Goal: Task Accomplishment & Management: Manage account settings

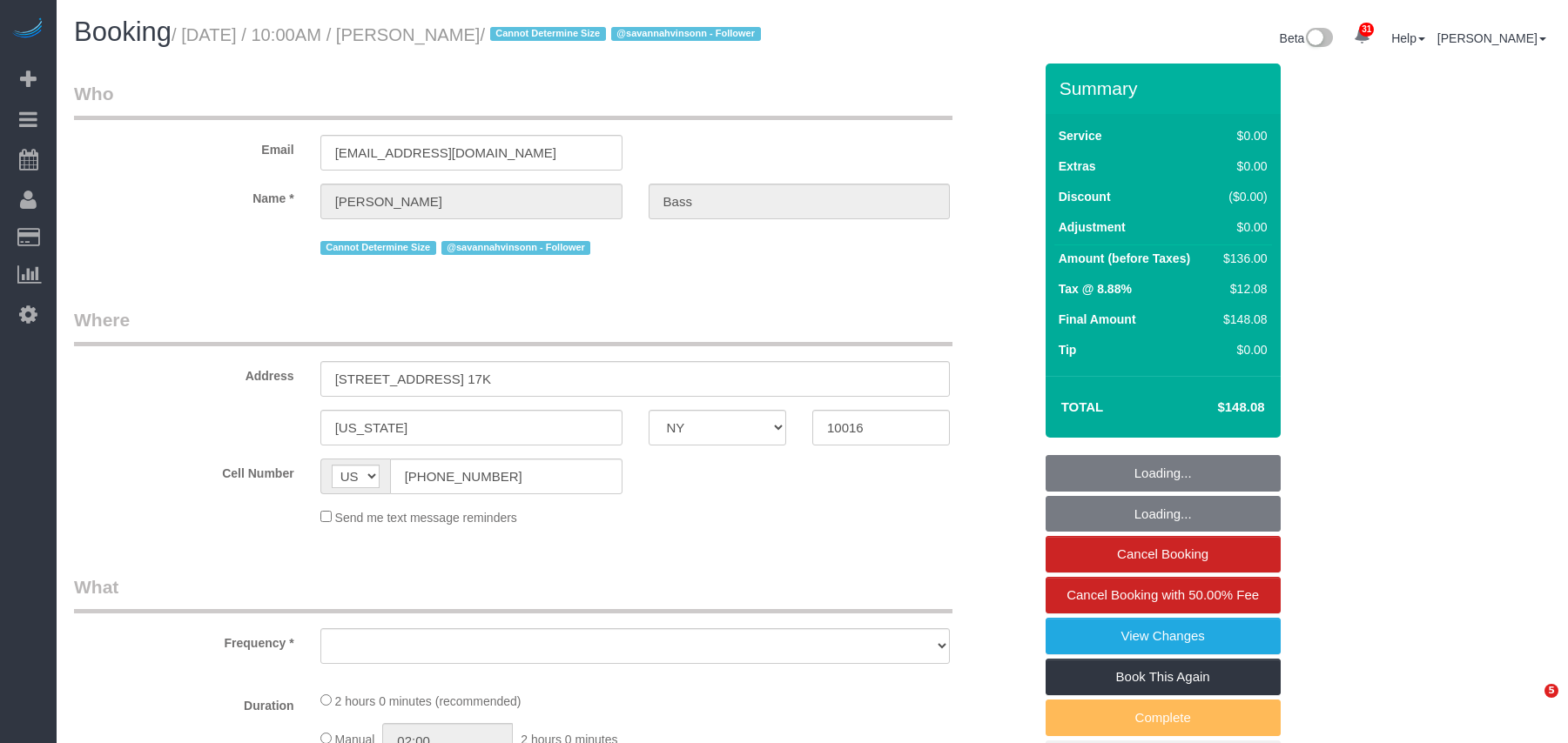
select select "NY"
select select "number:63"
select select "number:90"
select select "number:15"
select select "number:6"
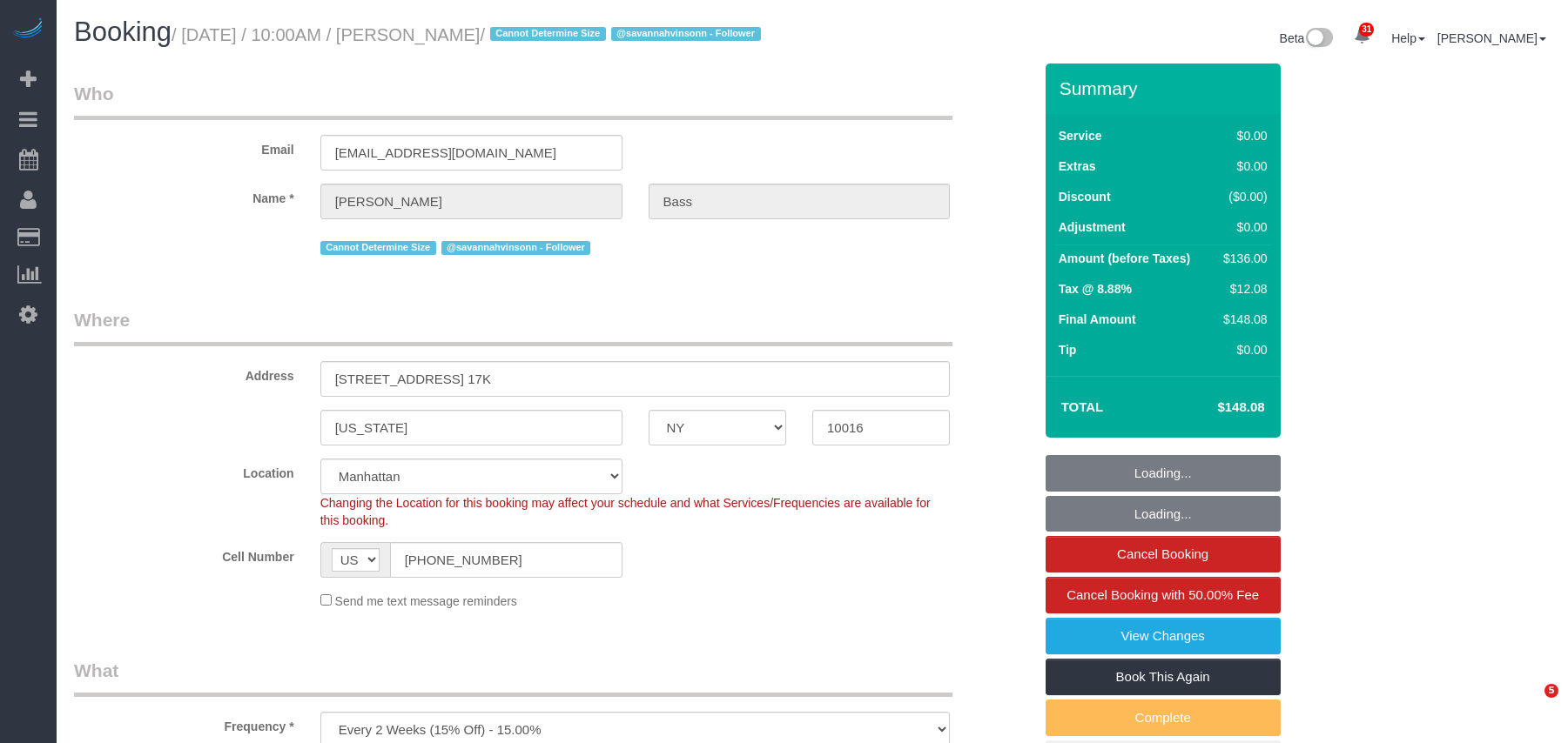
select select "object:1077"
select select "string:stripe-pm_1PxJWy4VGloSiKo7U6a04dH7"
select select "1"
select select "object:1504"
select select "spot1"
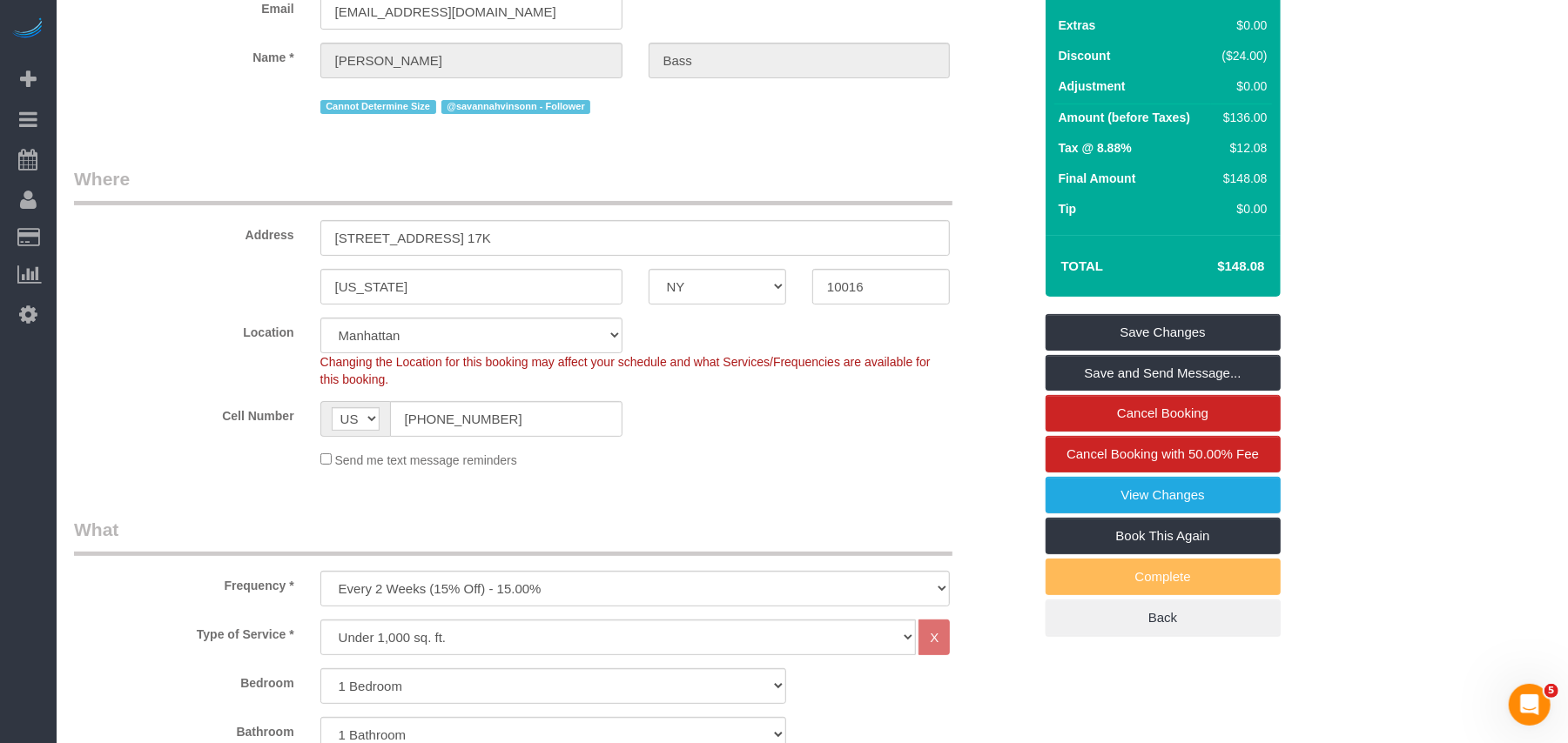
scroll to position [116, 0]
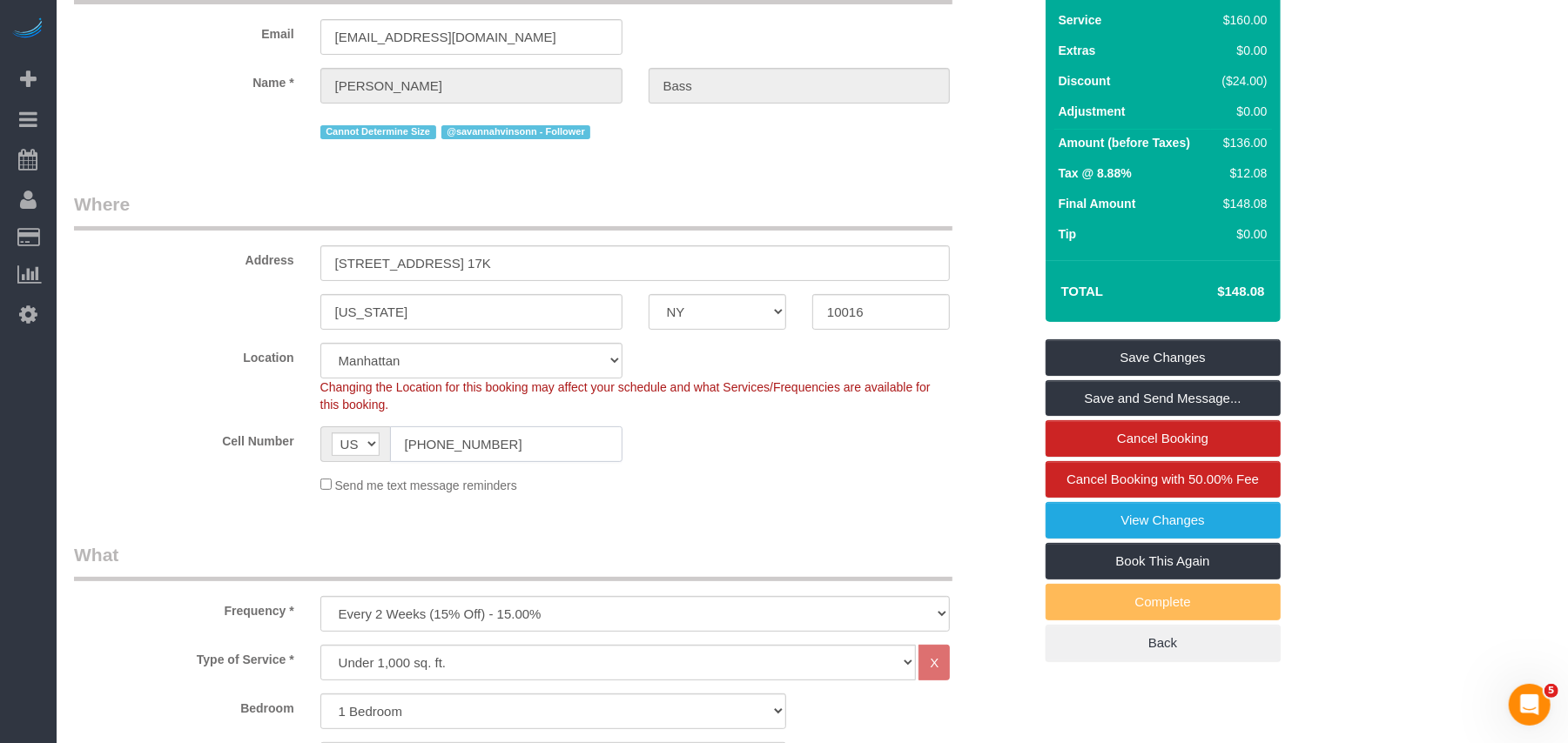
click at [450, 462] on input "(203) 814-4021" at bounding box center [506, 444] width 232 height 35
click at [450, 462] on input "[PHONE_NUMBER]" at bounding box center [506, 444] width 232 height 35
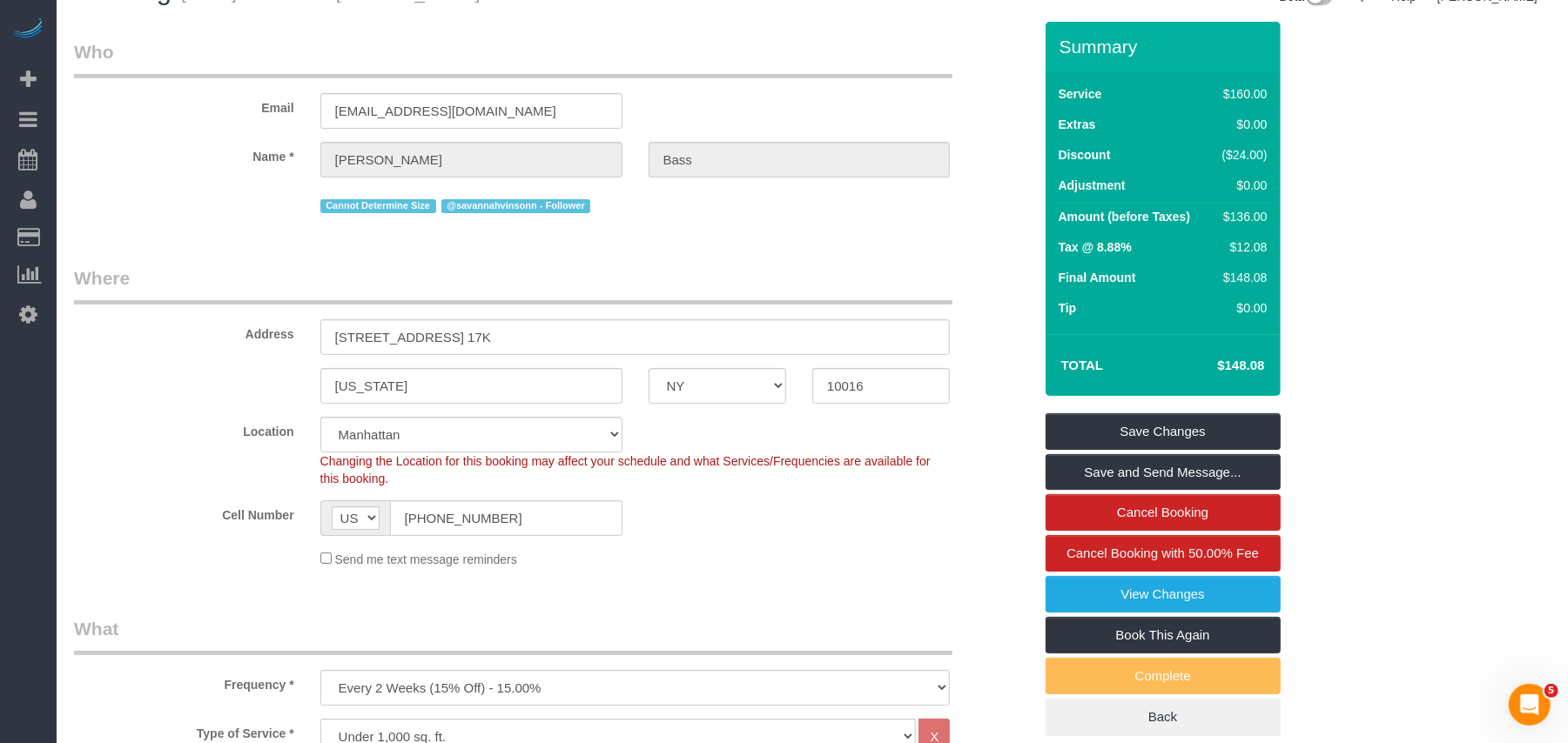
scroll to position [0, 0]
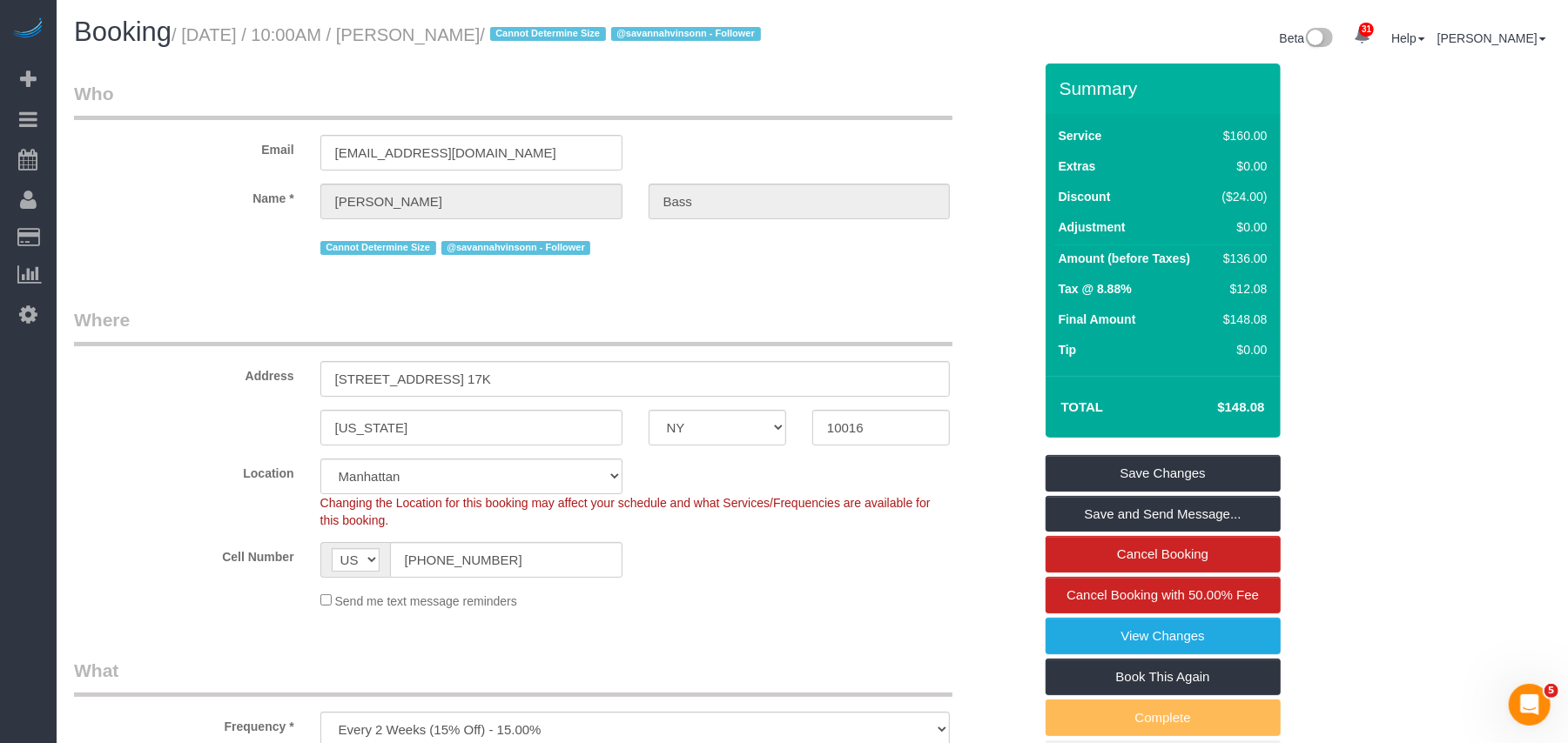
drag, startPoint x: 512, startPoint y: 33, endPoint x: 192, endPoint y: 30, distance: 320.0
click at [192, 30] on small "/ October 01, 2025 / 10:00AM / Emily Bass / Cannot Determine Size @savannahvins…" at bounding box center [468, 35] width 594 height 19
copy small "October 01, 2025 / 10:00AM / Emily Bass"
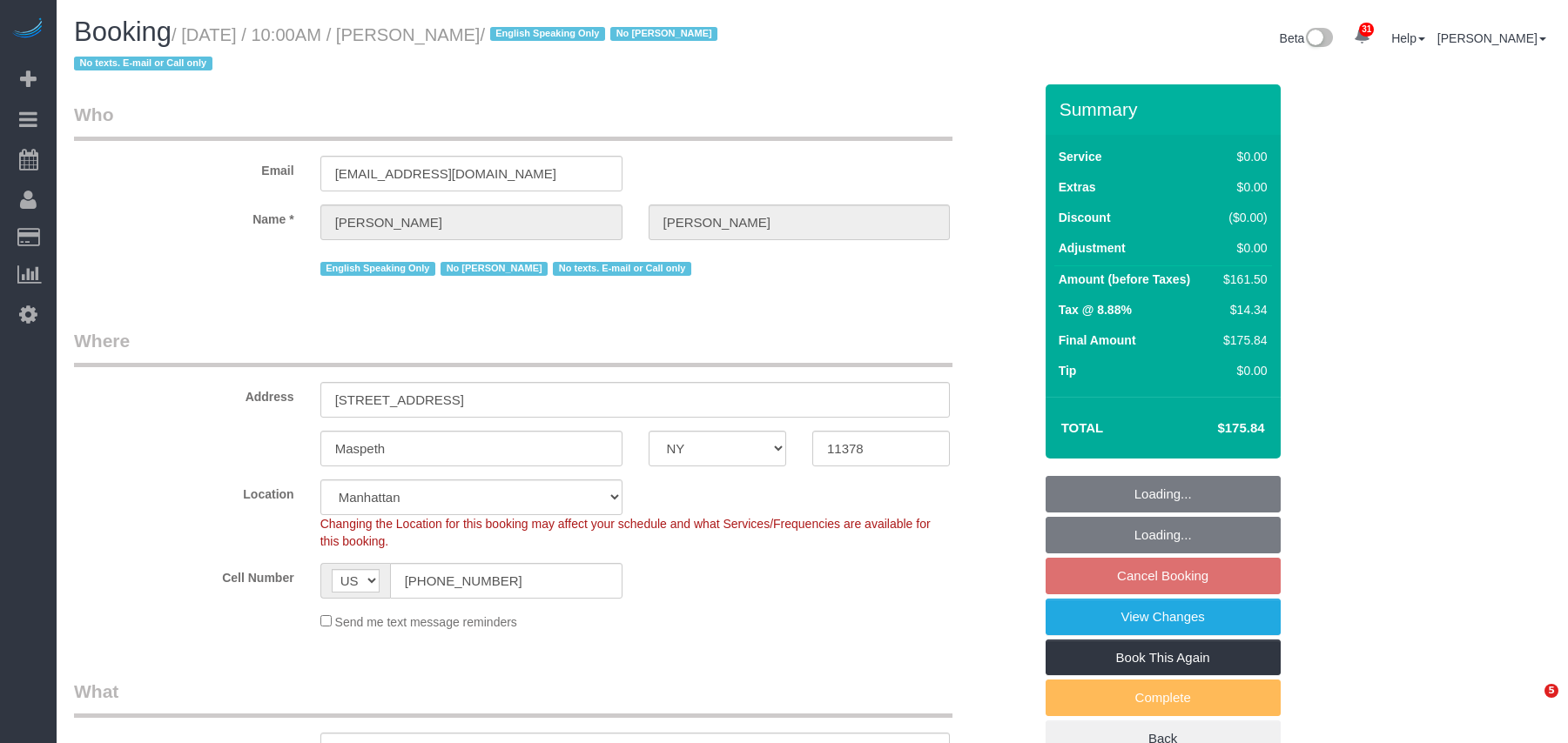
select select "NY"
select select "number:57"
select select "number:77"
select select "number:15"
select select "number:5"
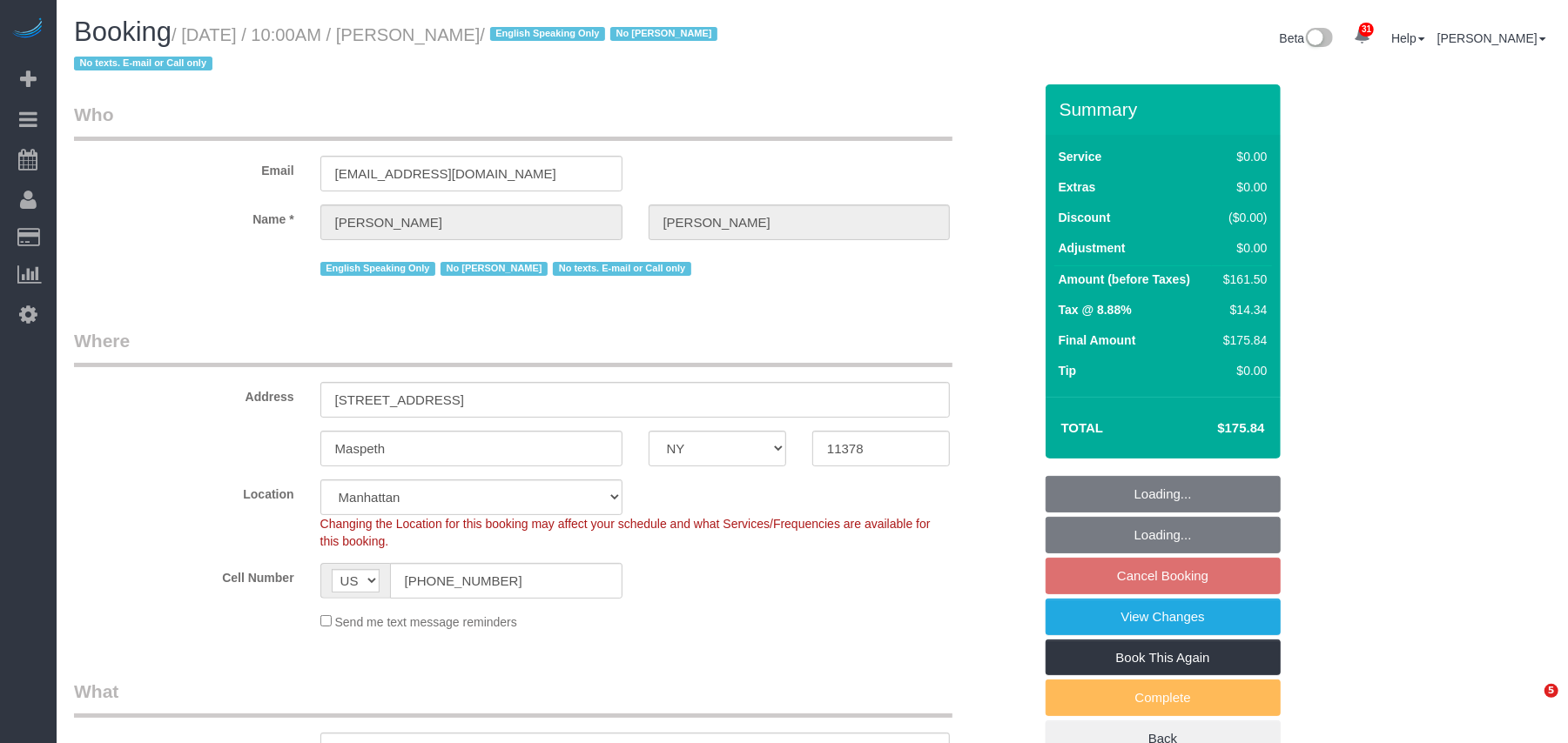
click at [96, 151] on link "Active Bookings" at bounding box center [165, 157] width 218 height 35
select select "object:970"
select select "1"
select select "2"
select select "spot1"
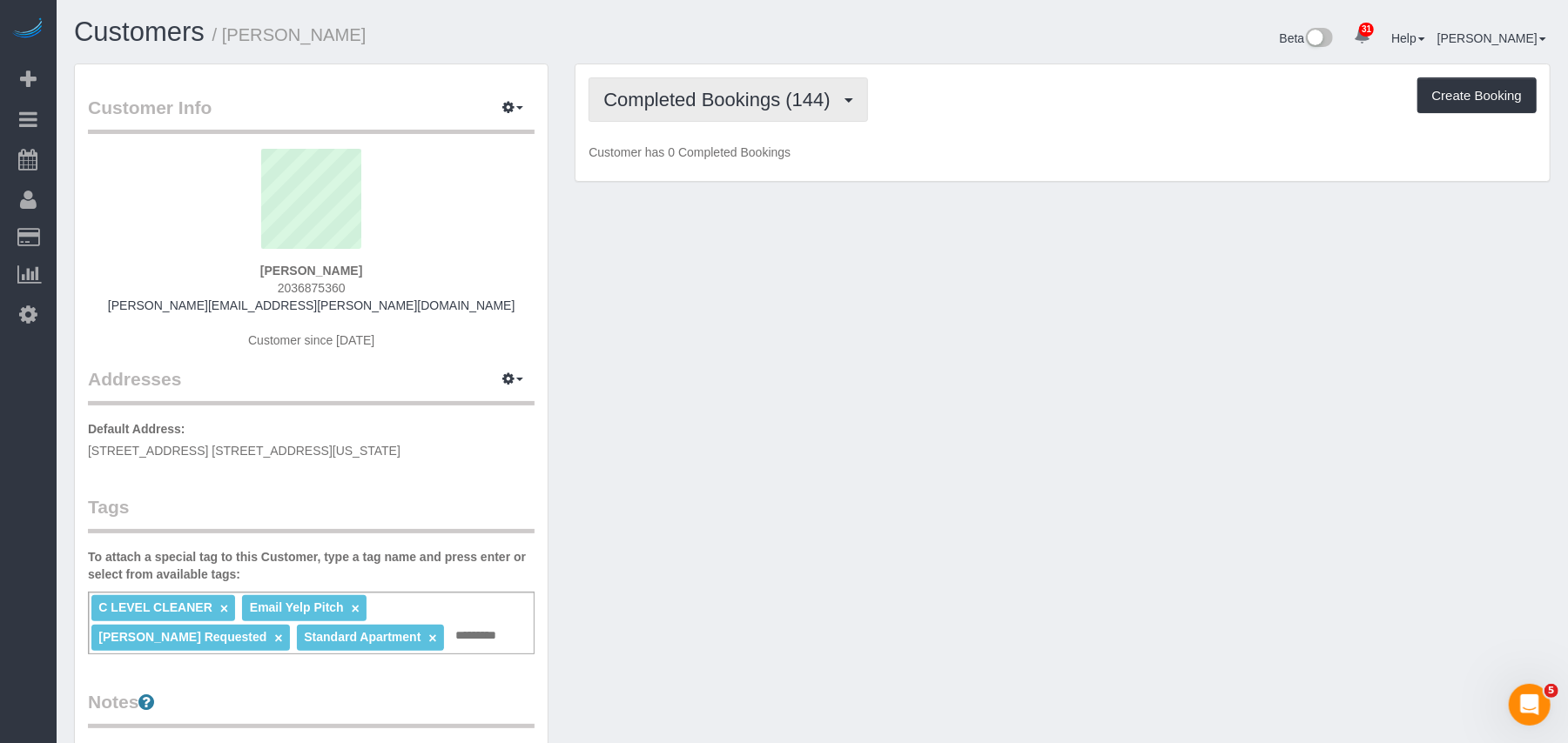
click at [679, 108] on button "Completed Bookings (144)" at bounding box center [728, 100] width 279 height 44
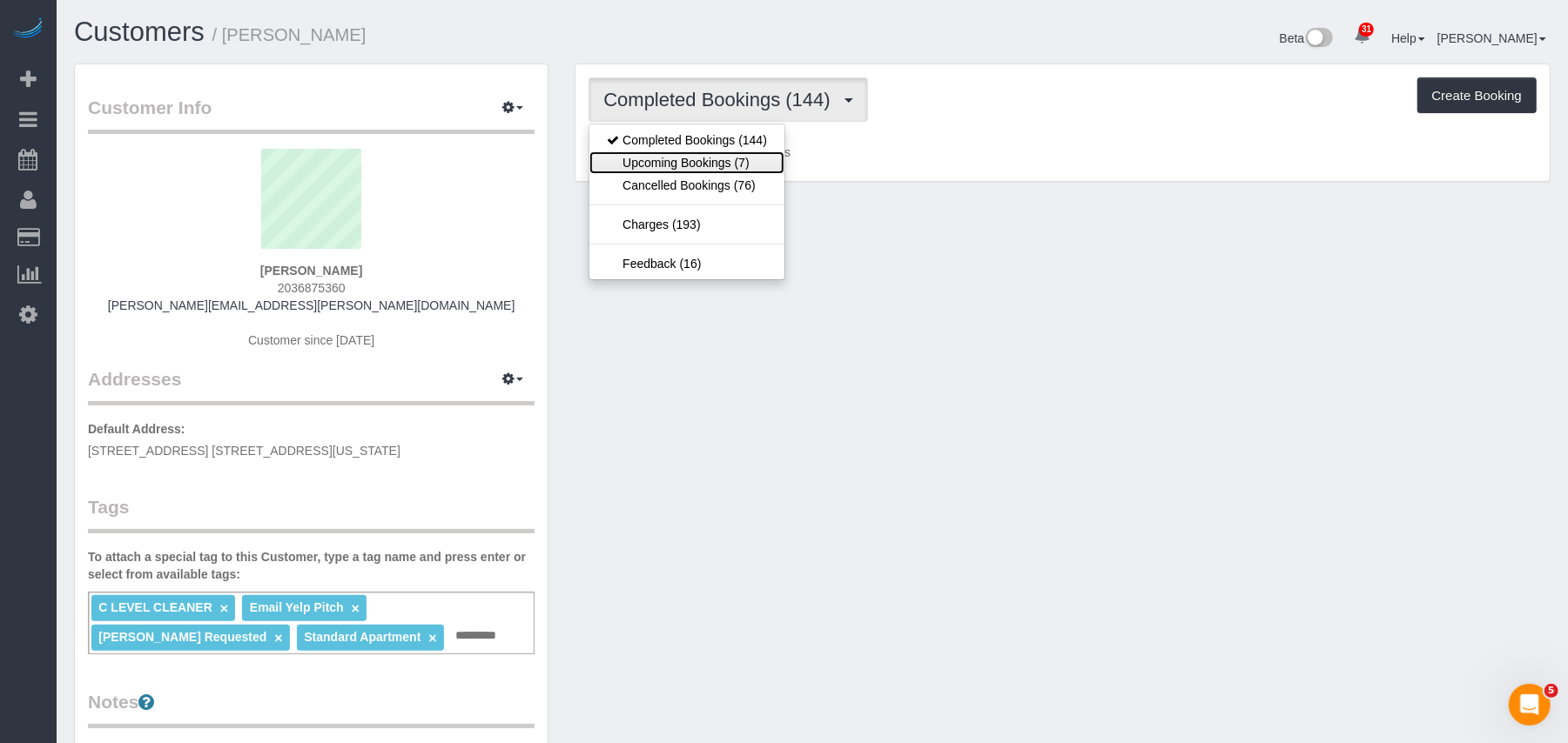
click at [702, 169] on link "Upcoming Bookings (7)" at bounding box center [687, 163] width 195 height 23
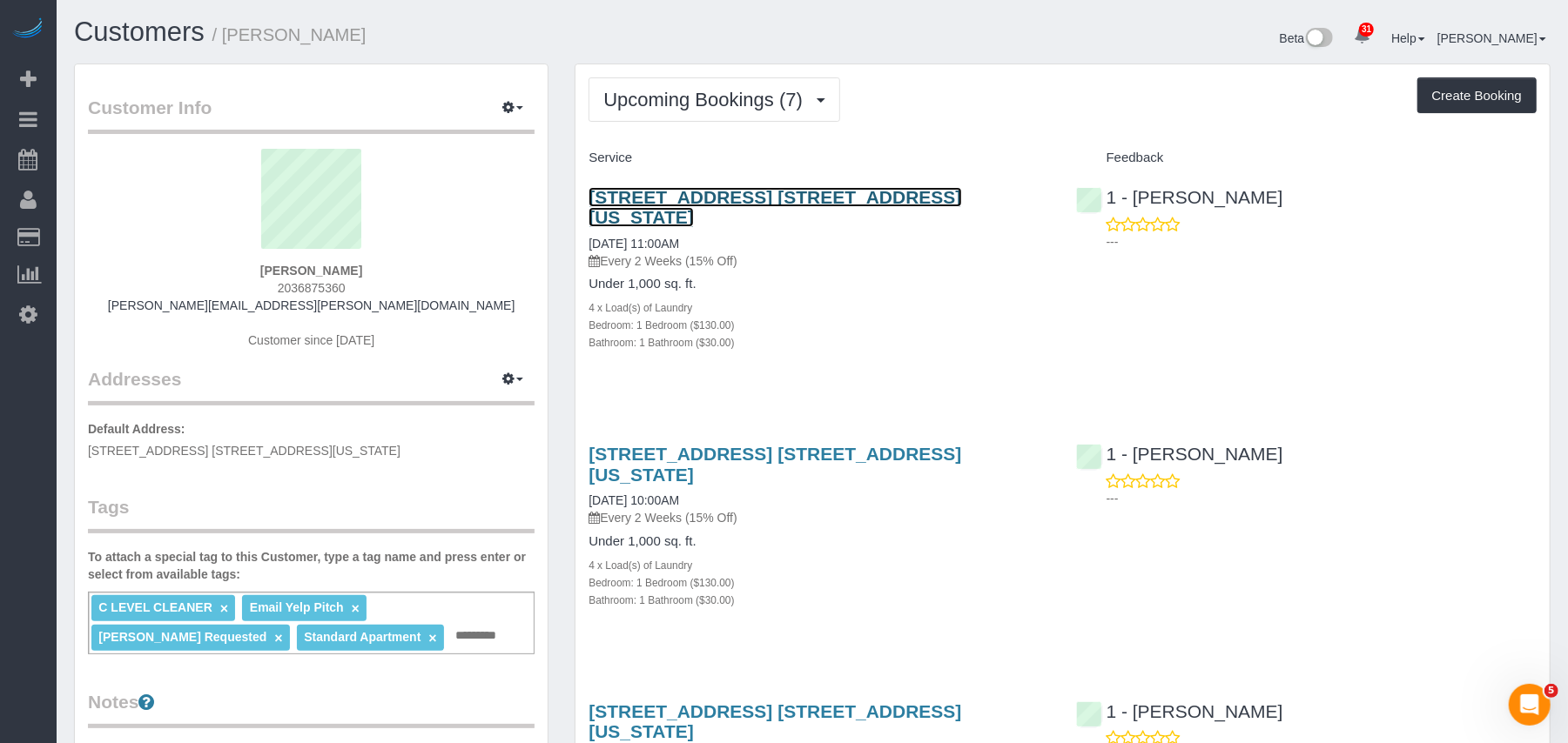
click at [702, 196] on link "[STREET_ADDRESS] [STREET_ADDRESS][US_STATE]" at bounding box center [775, 207] width 372 height 40
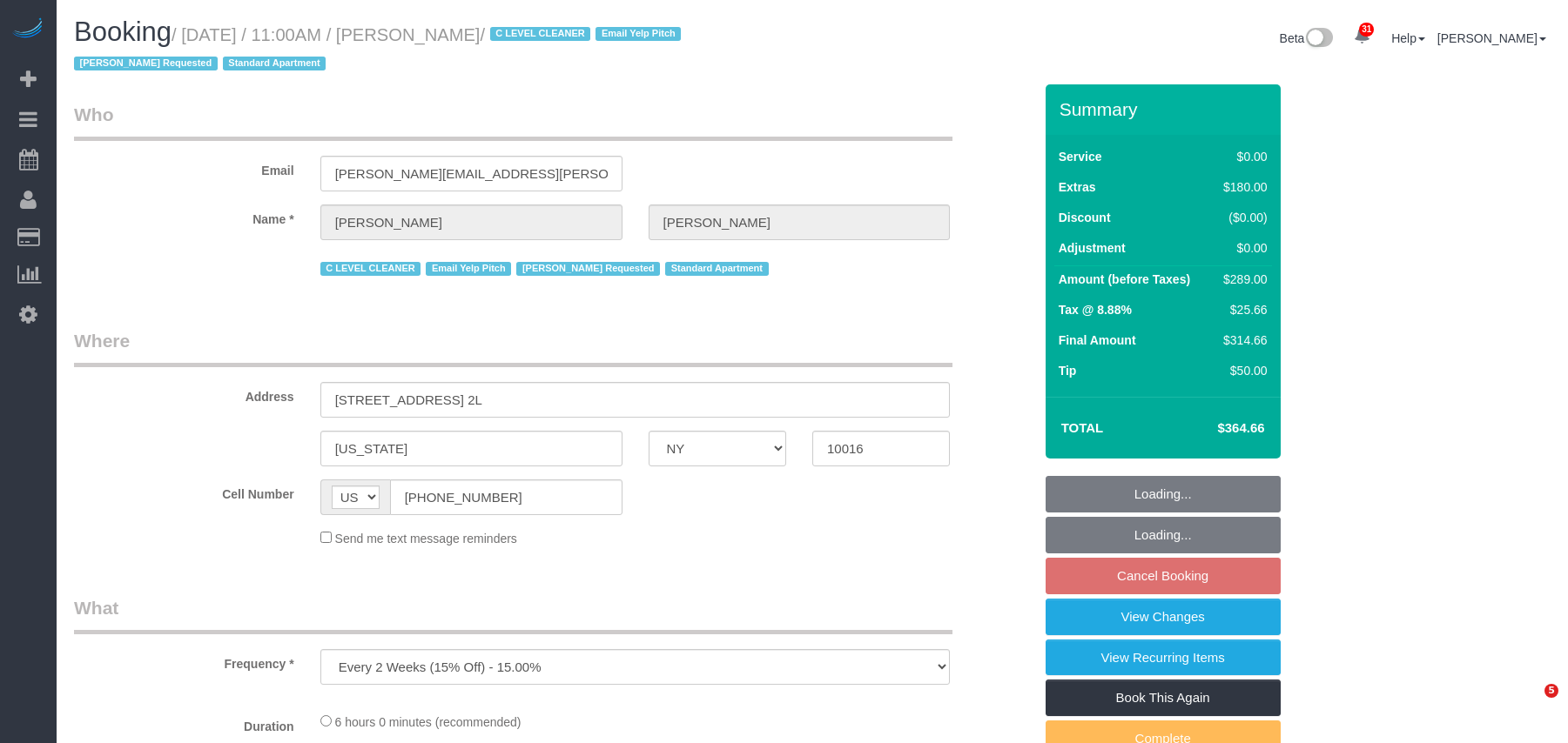
select select "NY"
select select "string:stripe-pm_1HFoEO4VGloSiKo7uLknEXsN"
select select "number:89"
select select "number:90"
select select "number:15"
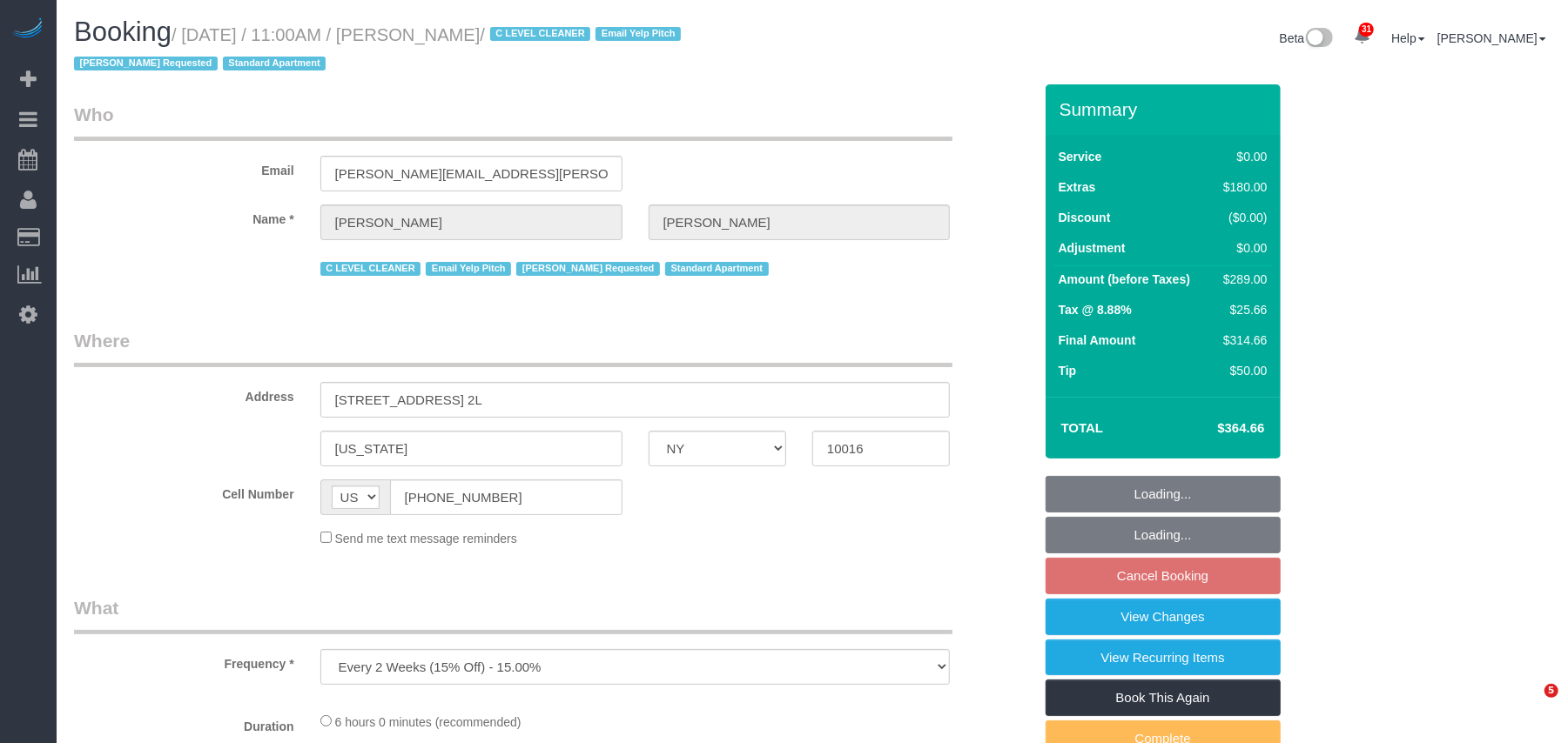
select select "number:6"
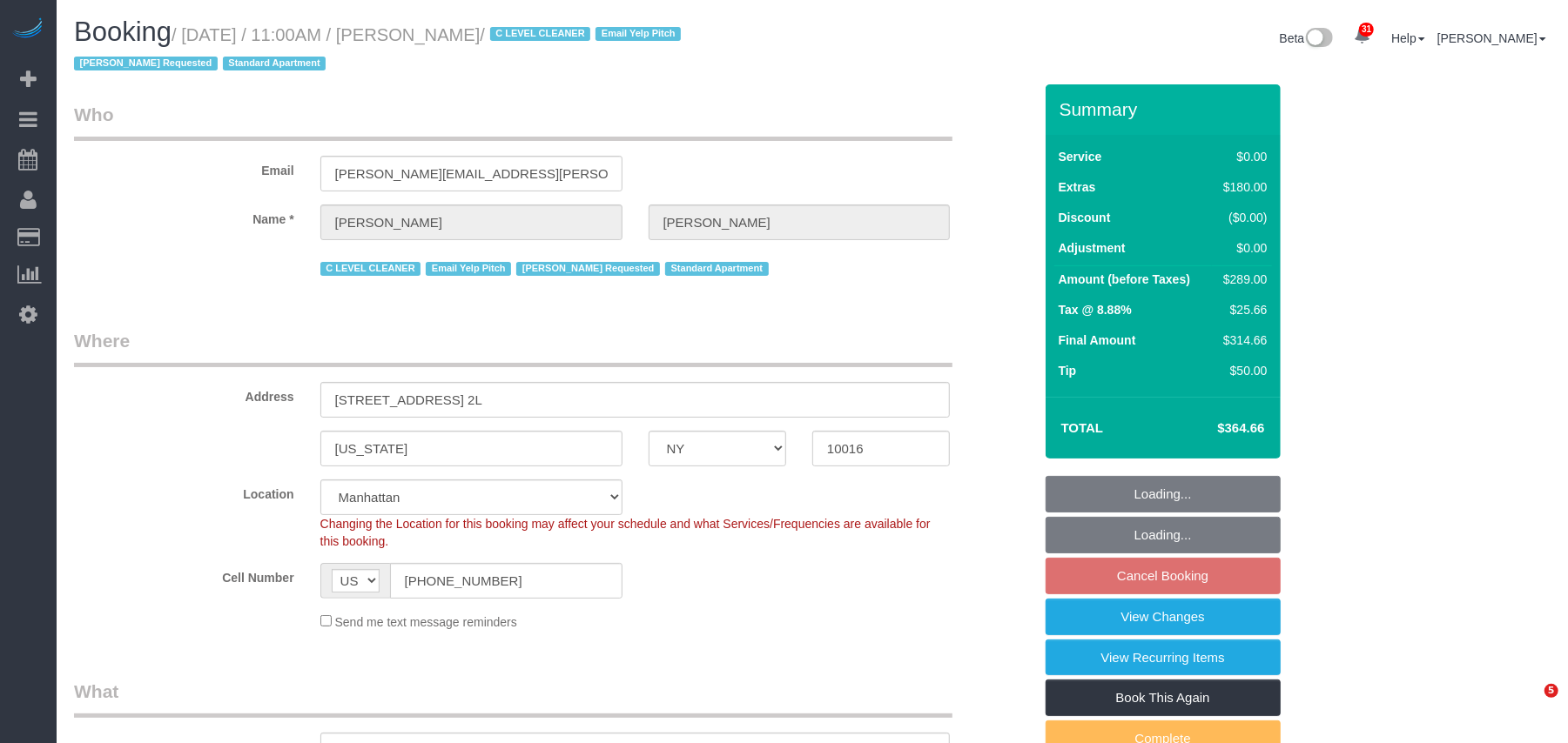
select select "object:988"
select select "spot4"
select select "1"
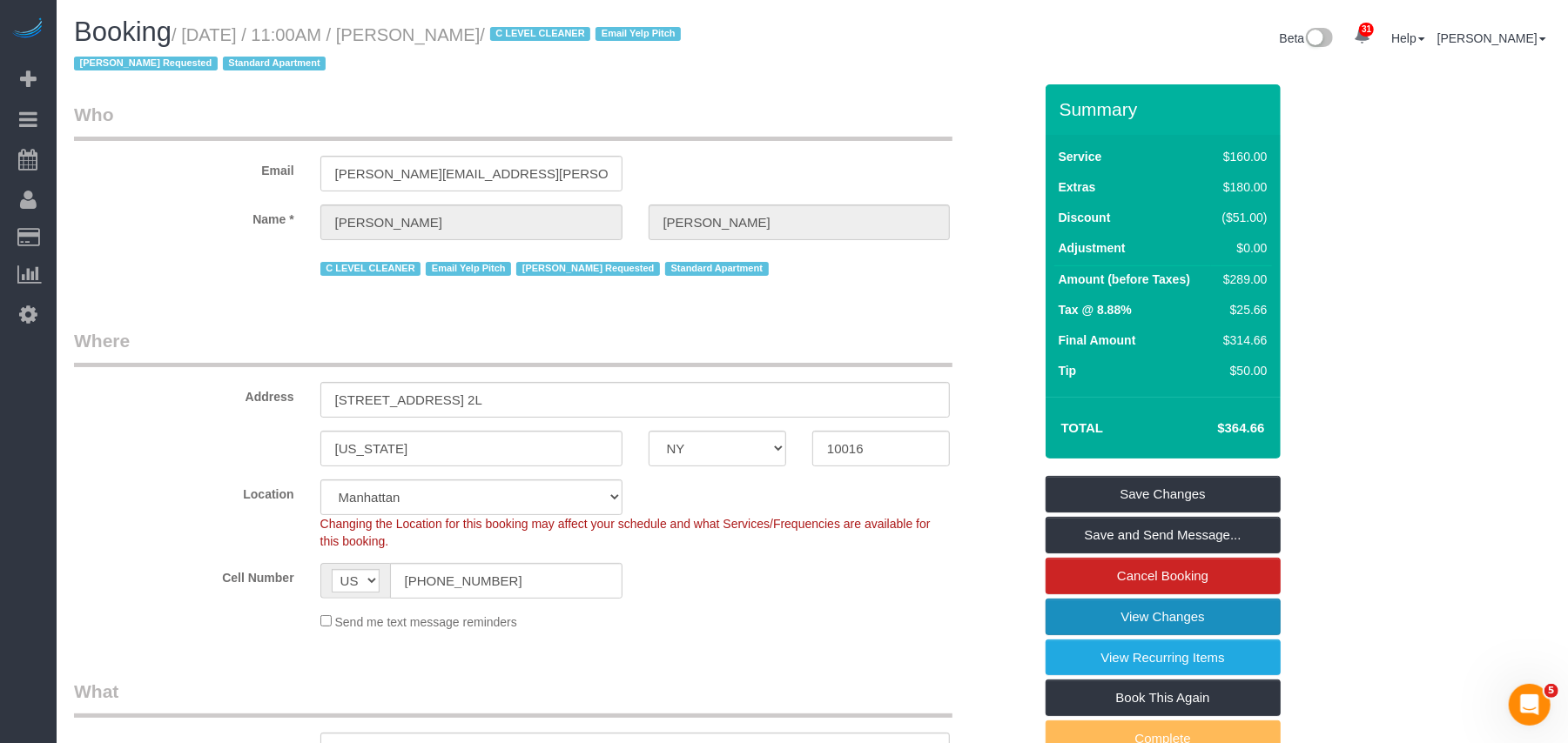
click at [1132, 615] on link "View Changes" at bounding box center [1162, 616] width 235 height 36
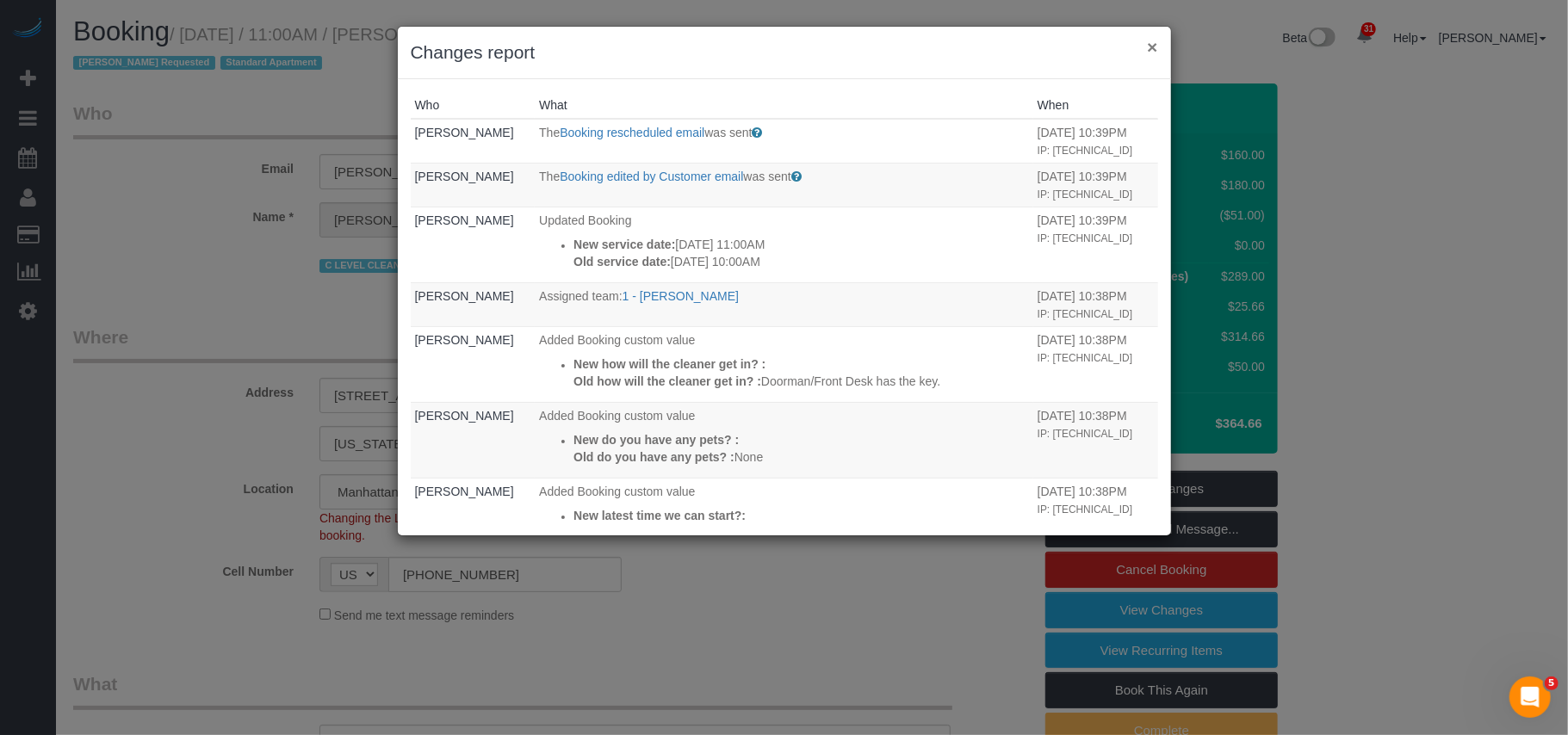
click at [1147, 50] on button "×" at bounding box center [1152, 46] width 10 height 18
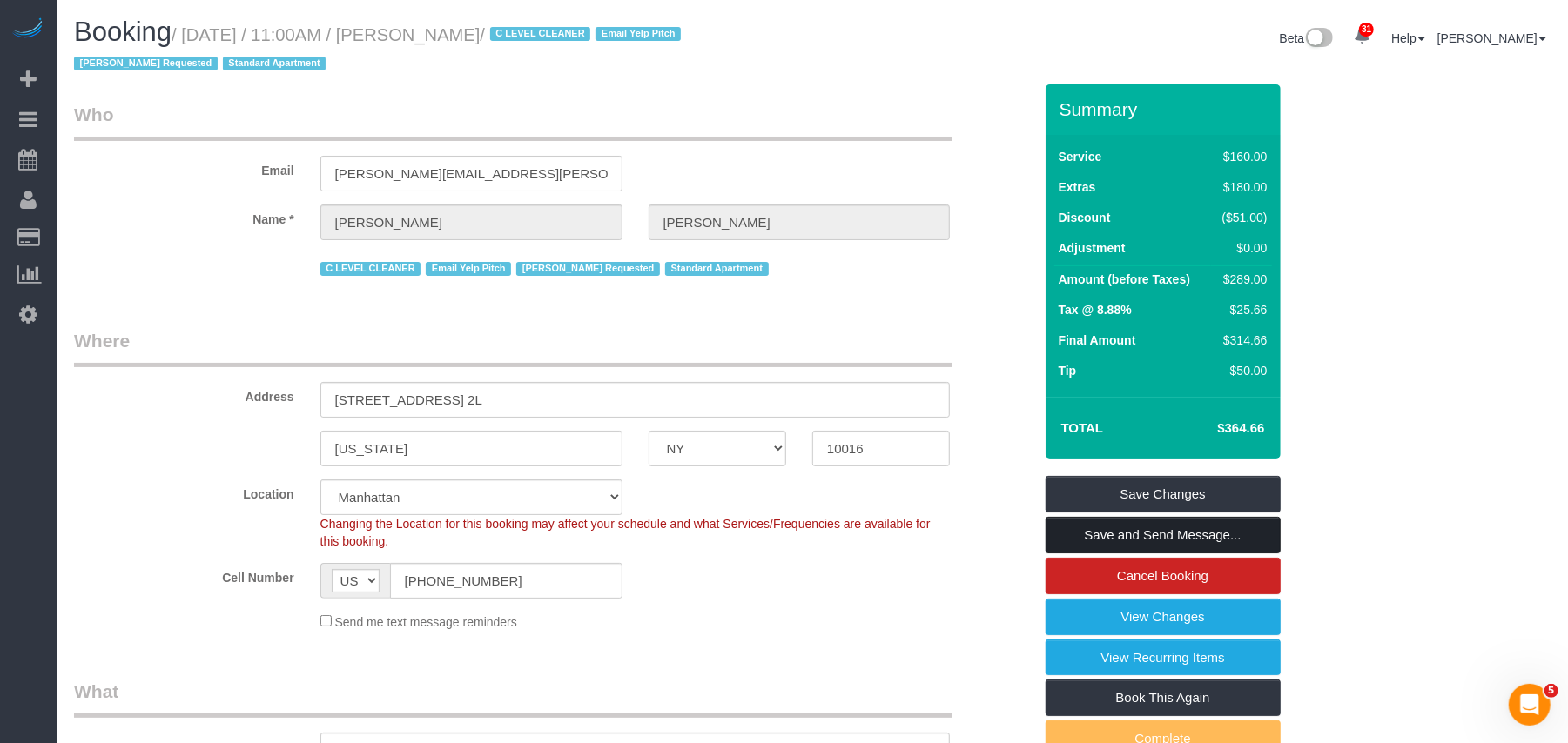
click at [1105, 531] on link "Save and Send Message..." at bounding box center [1162, 535] width 235 height 36
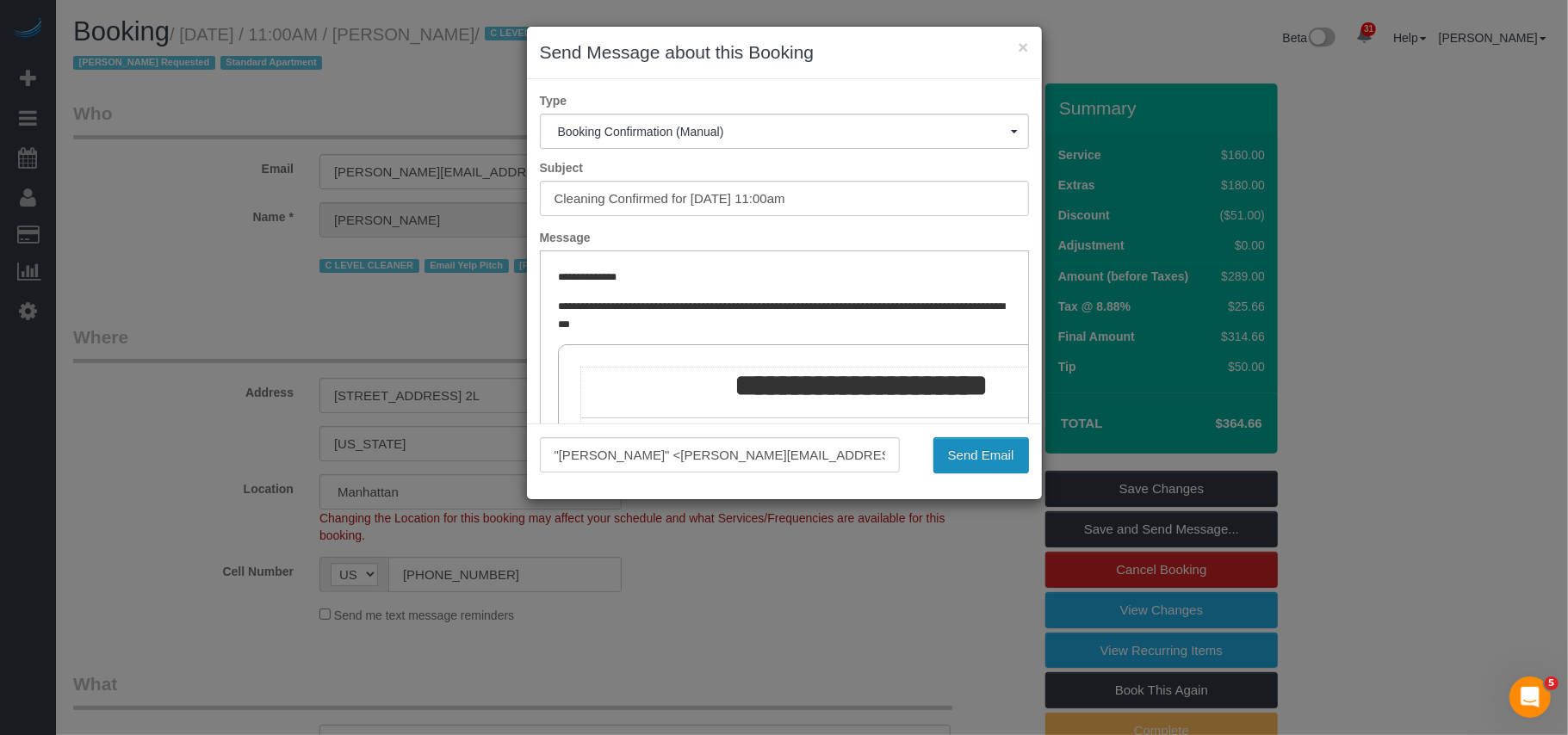
click at [1005, 458] on button "Send Email" at bounding box center [981, 455] width 96 height 36
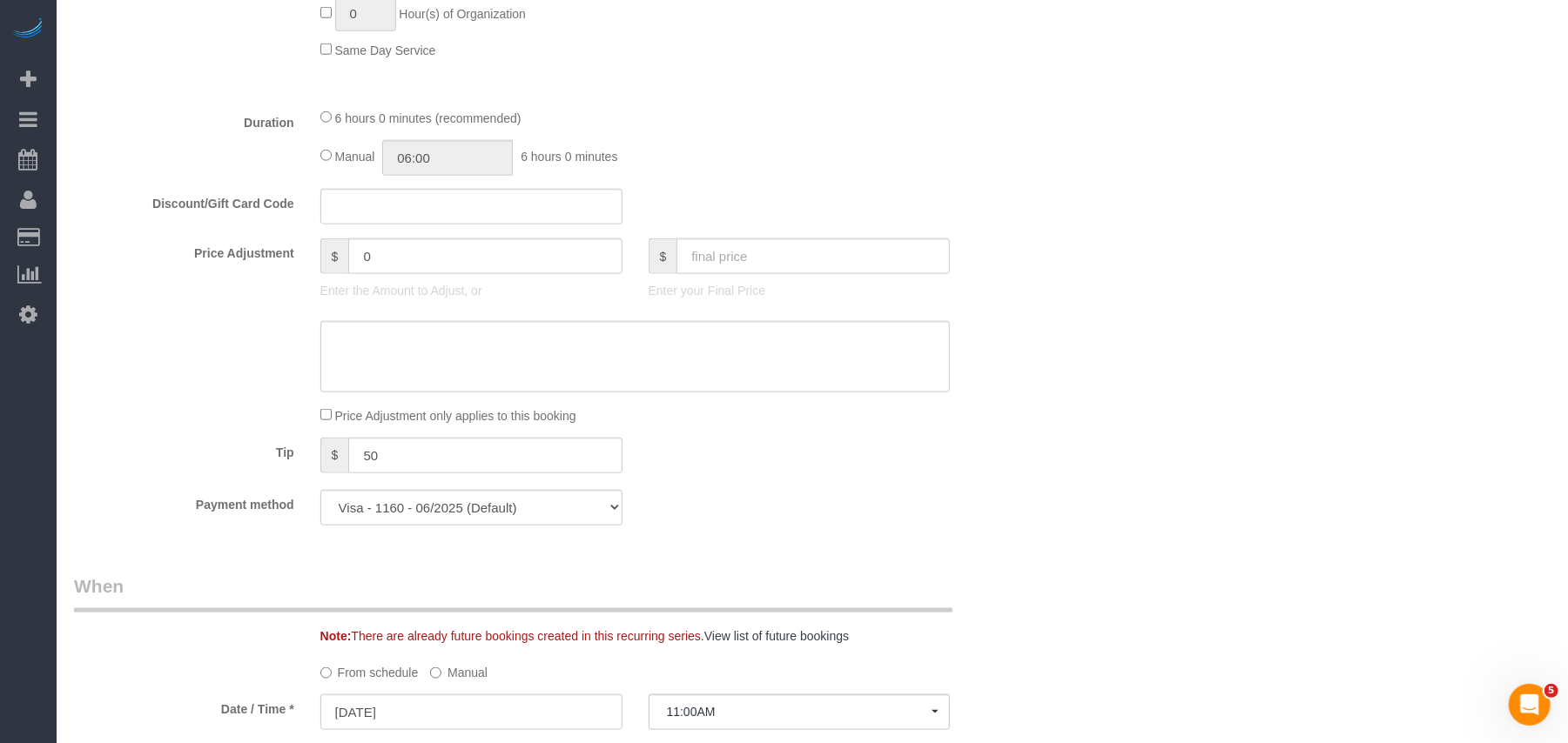
scroll to position [1160, 0]
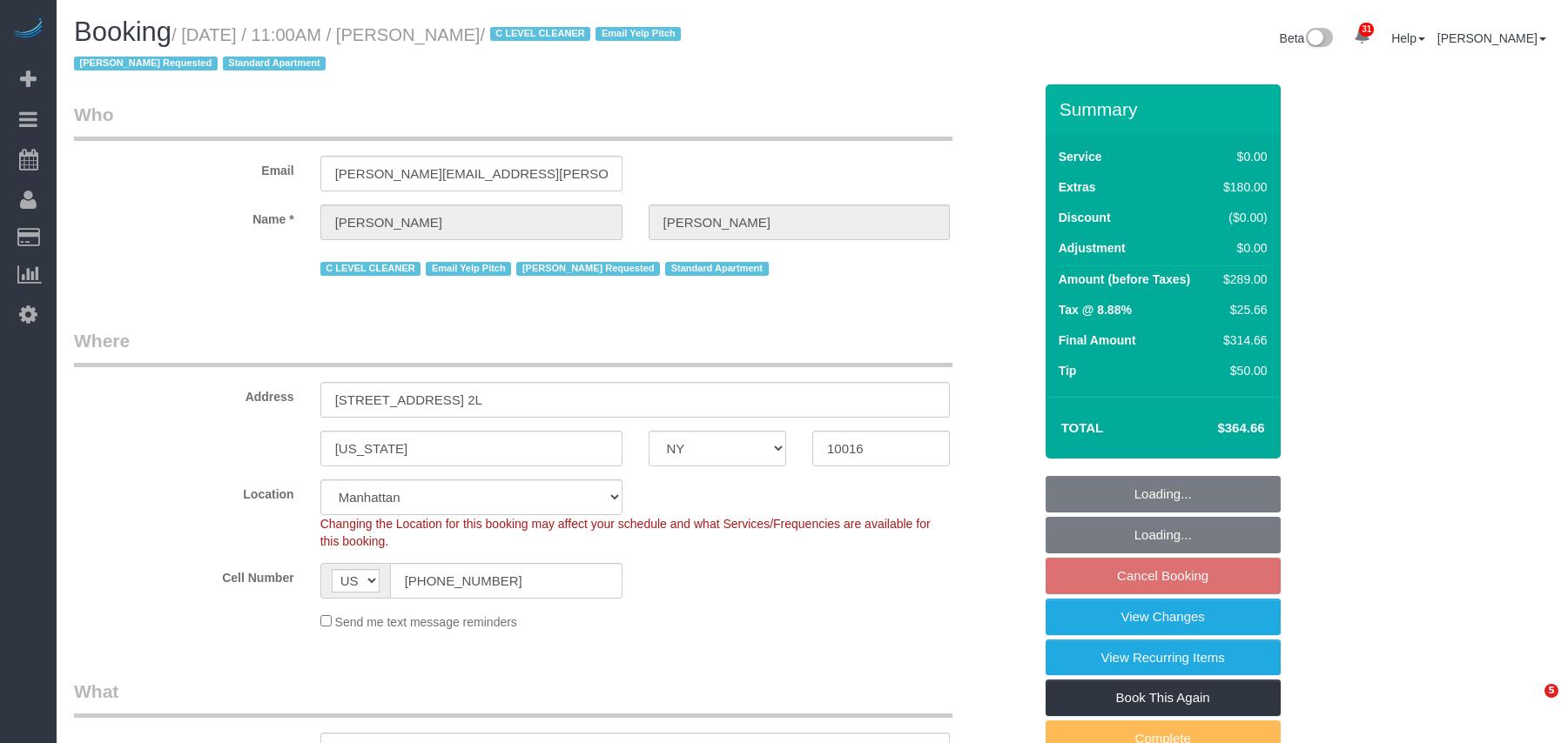
select select "NY"
select select "1"
select select "spot4"
select select "object:975"
select select "number:89"
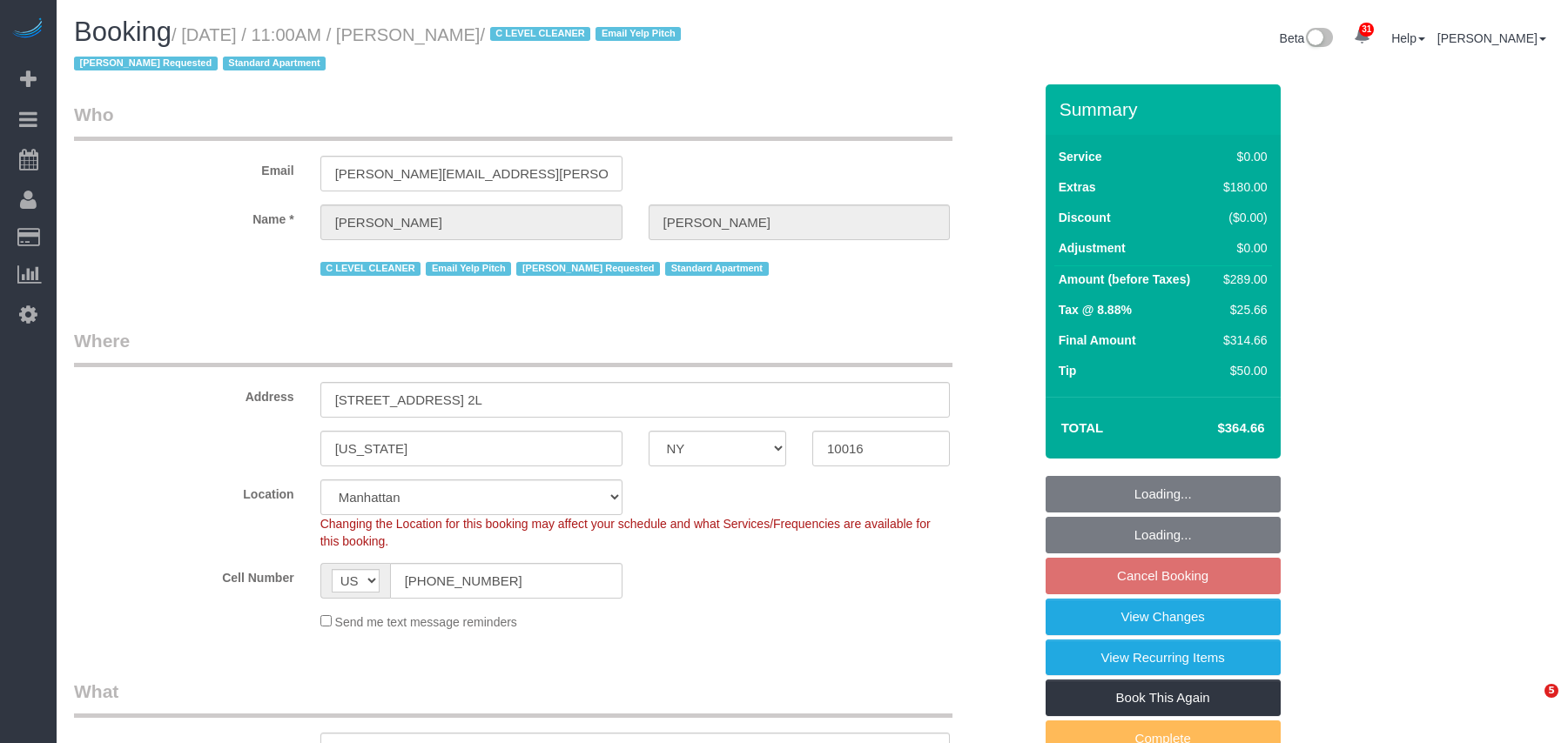
select select "number:90"
select select "number:15"
select select "number:6"
select select "object:1510"
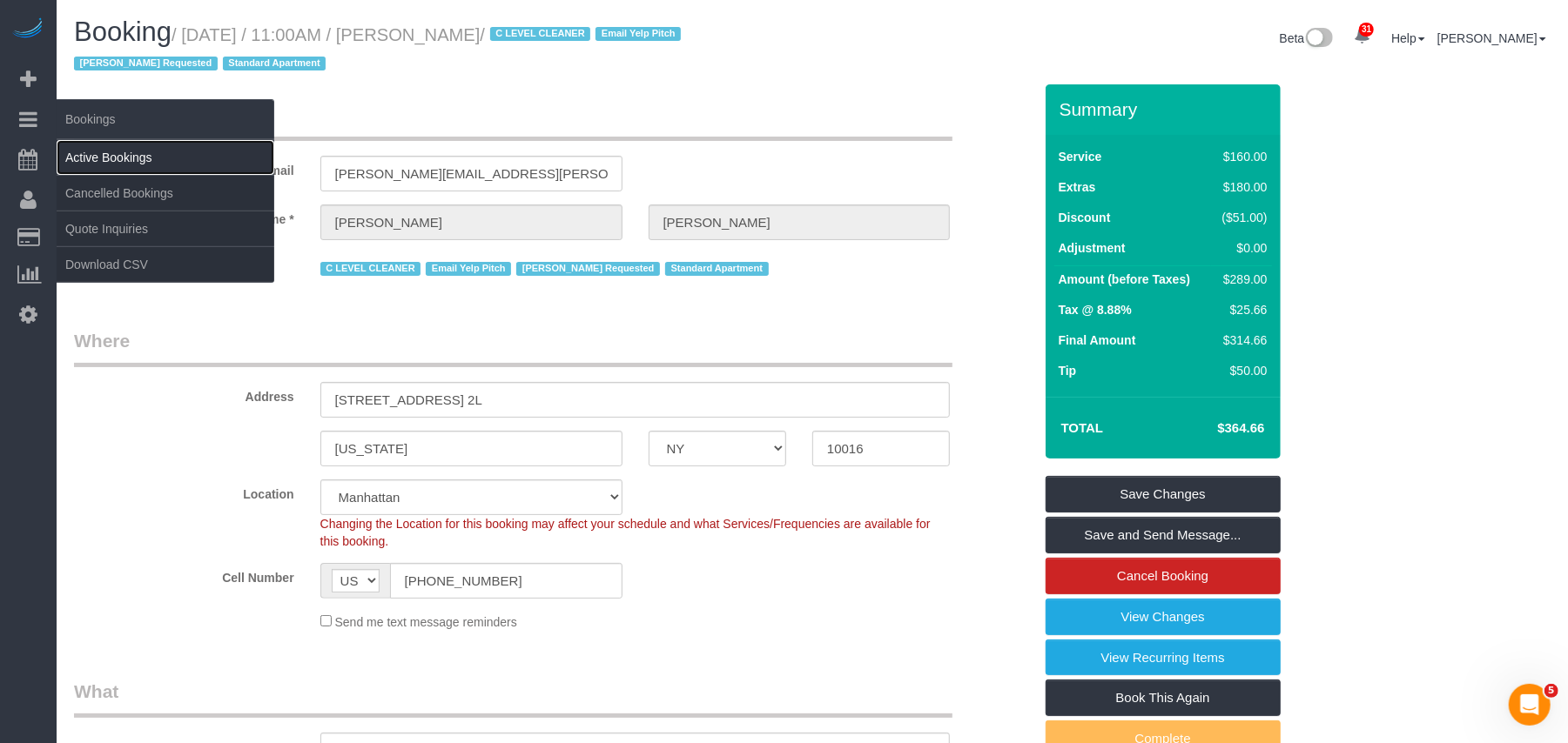
click at [105, 153] on link "Active Bookings" at bounding box center [165, 157] width 218 height 35
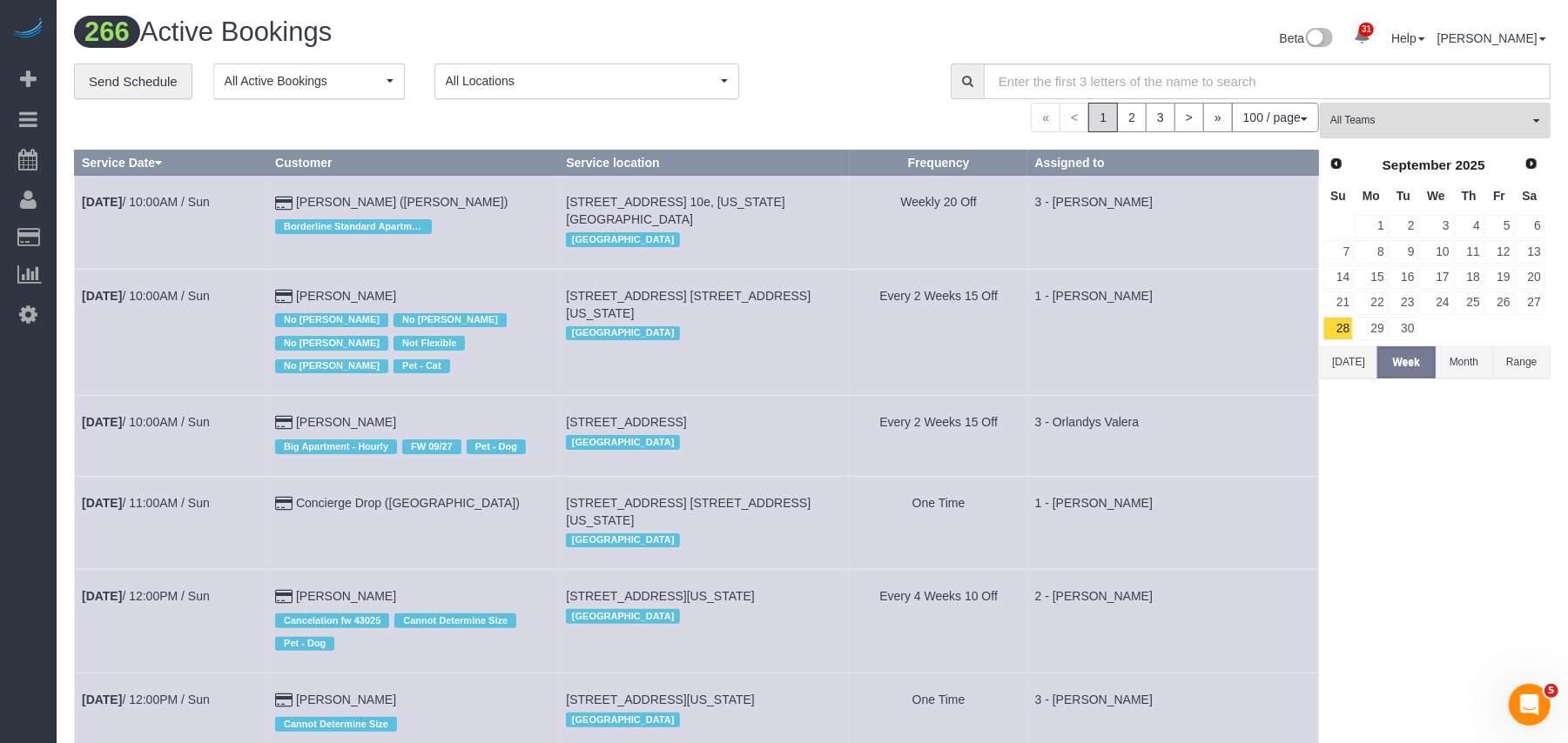
click at [1367, 128] on span "All Teams" at bounding box center [1429, 120] width 199 height 14
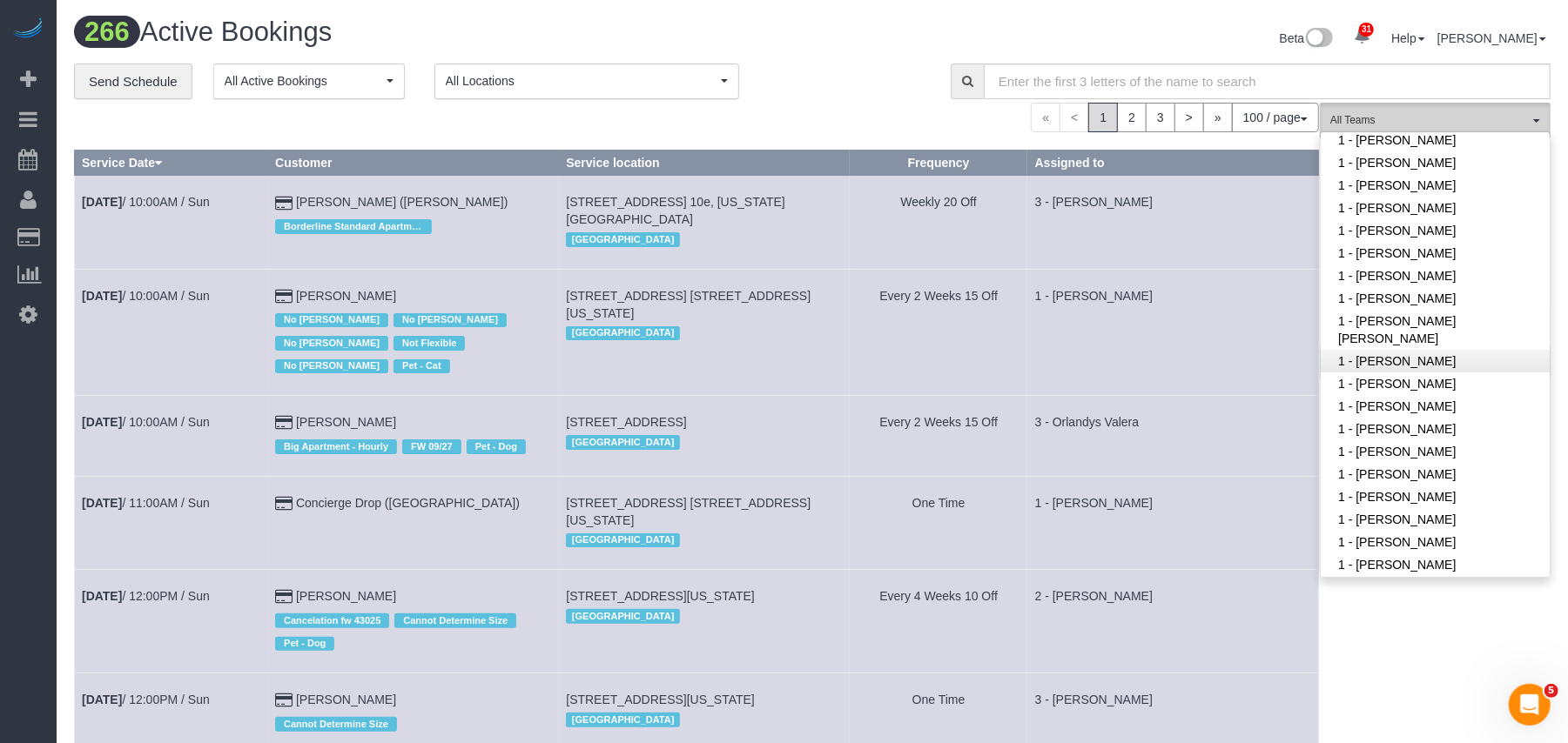
scroll to position [231, 0]
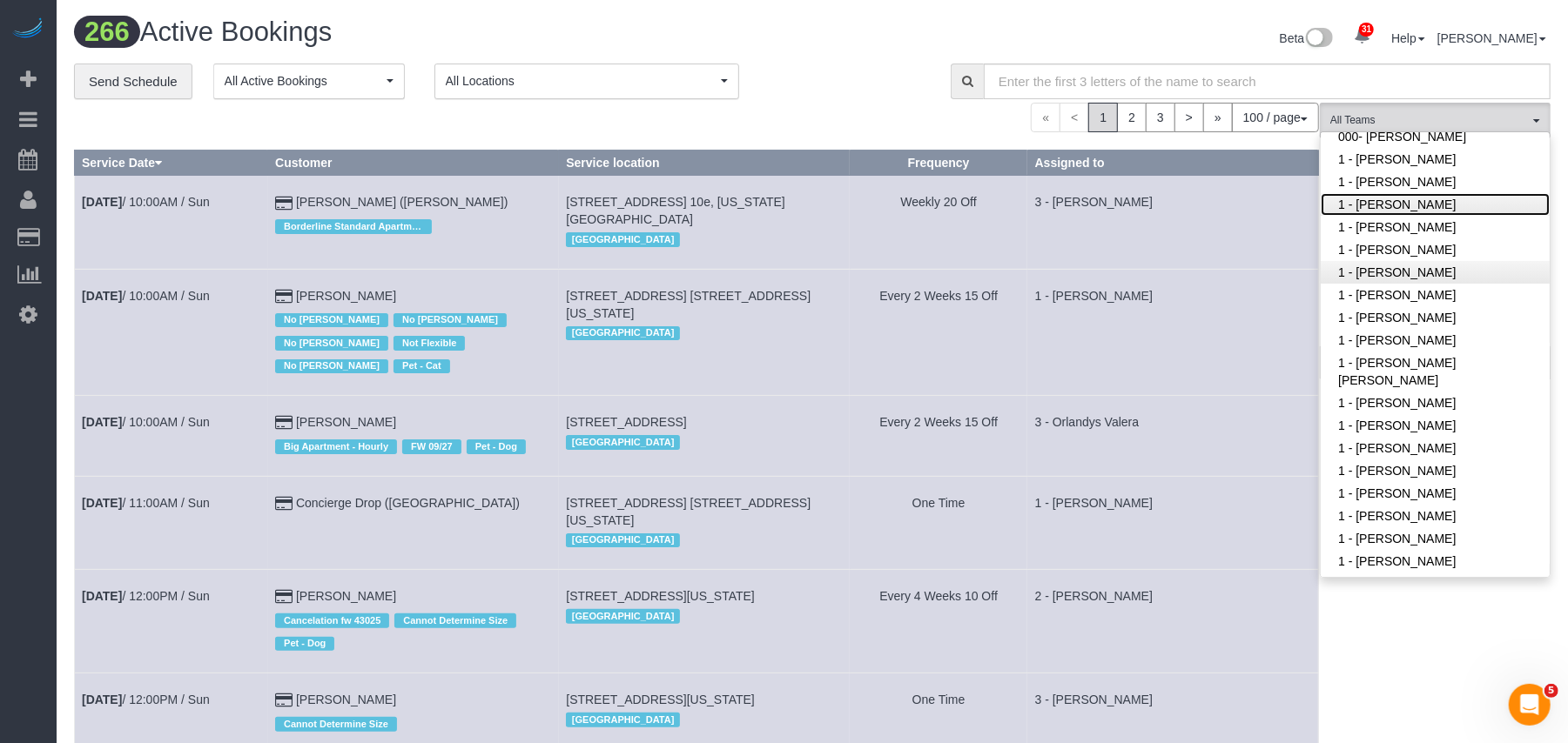
click at [1408, 209] on link "1 - [PERSON_NAME]" at bounding box center [1435, 205] width 229 height 23
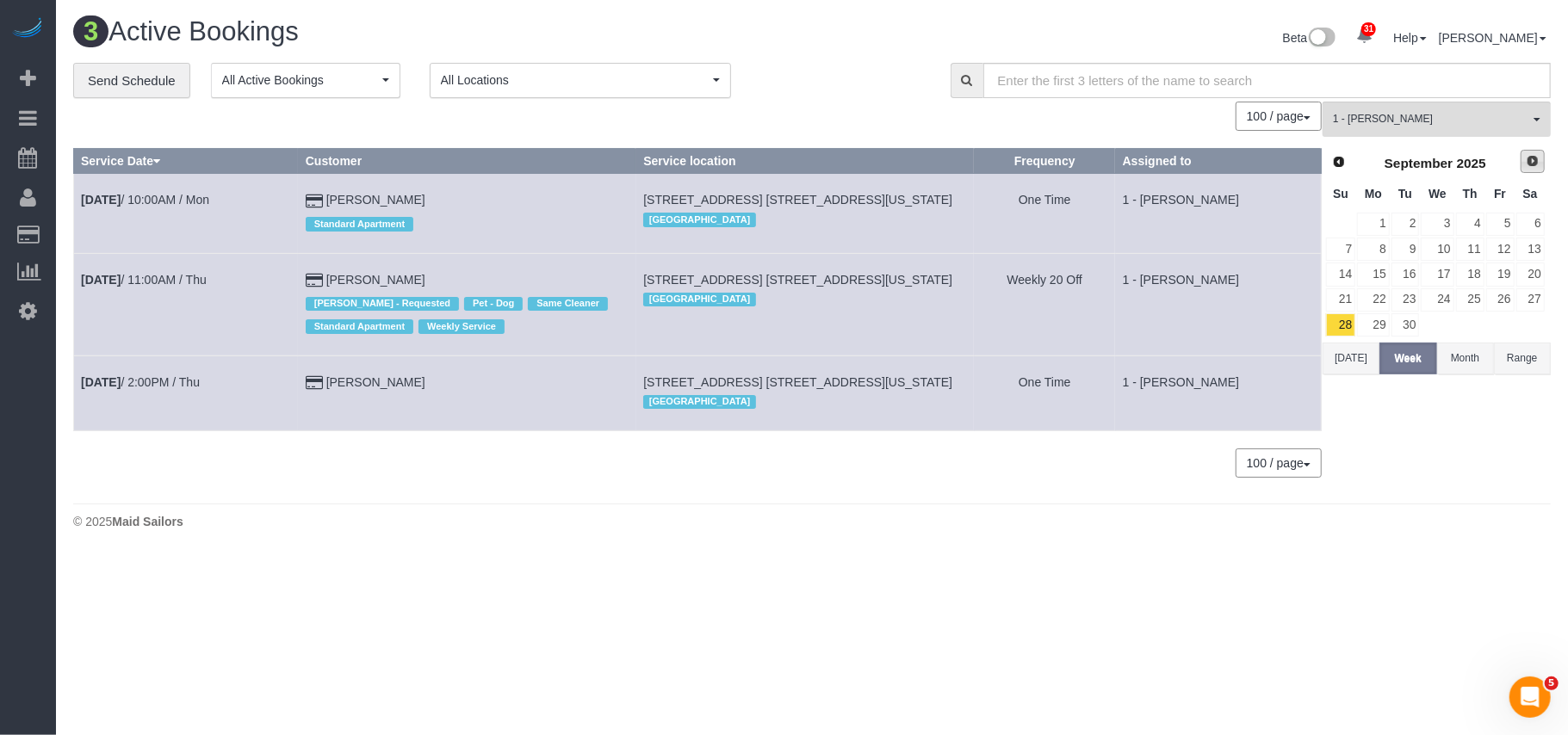
click at [1531, 170] on link "Next" at bounding box center [1532, 161] width 24 height 24
click at [1448, 252] on link "8" at bounding box center [1437, 249] width 32 height 24
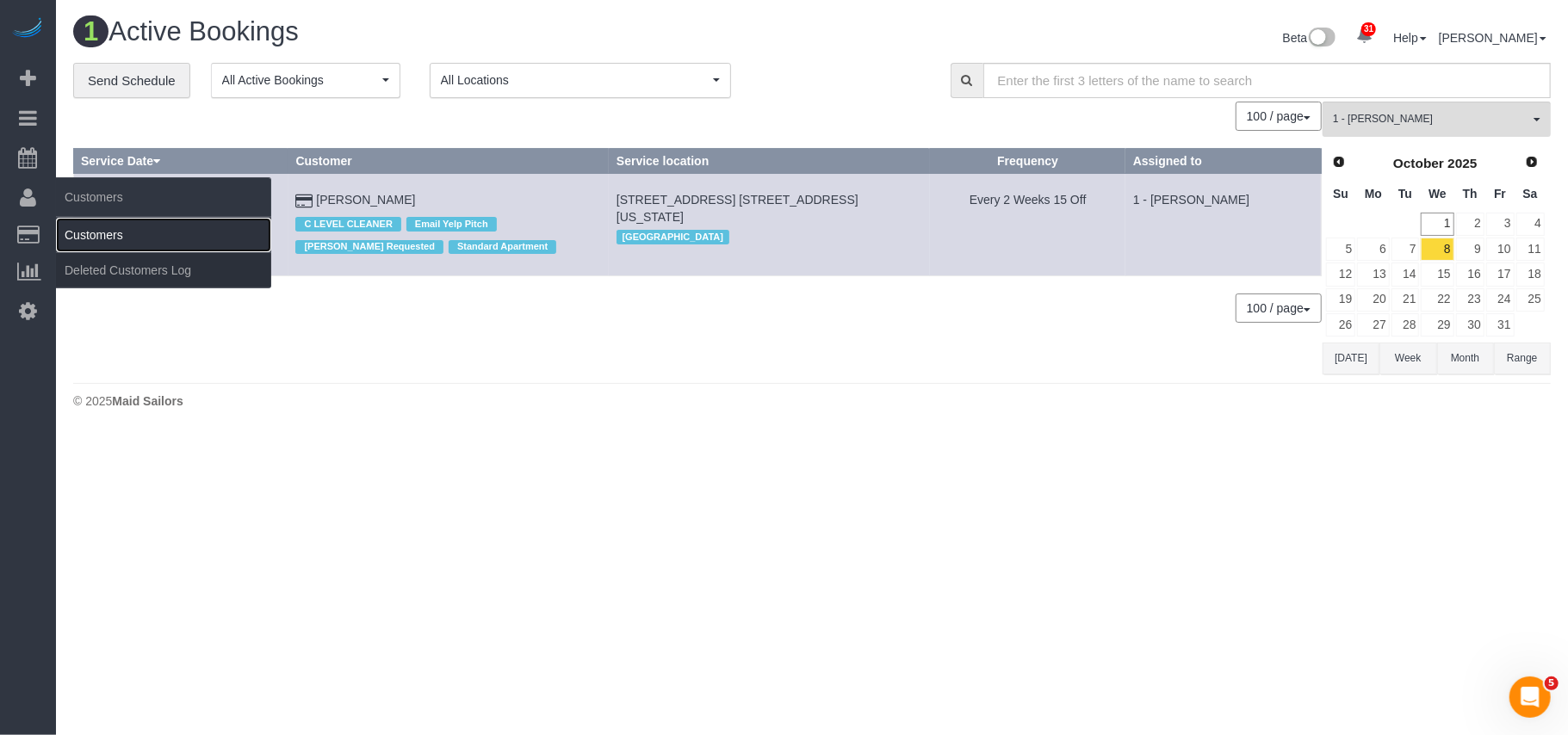
click at [101, 228] on link "Customers" at bounding box center [163, 235] width 215 height 34
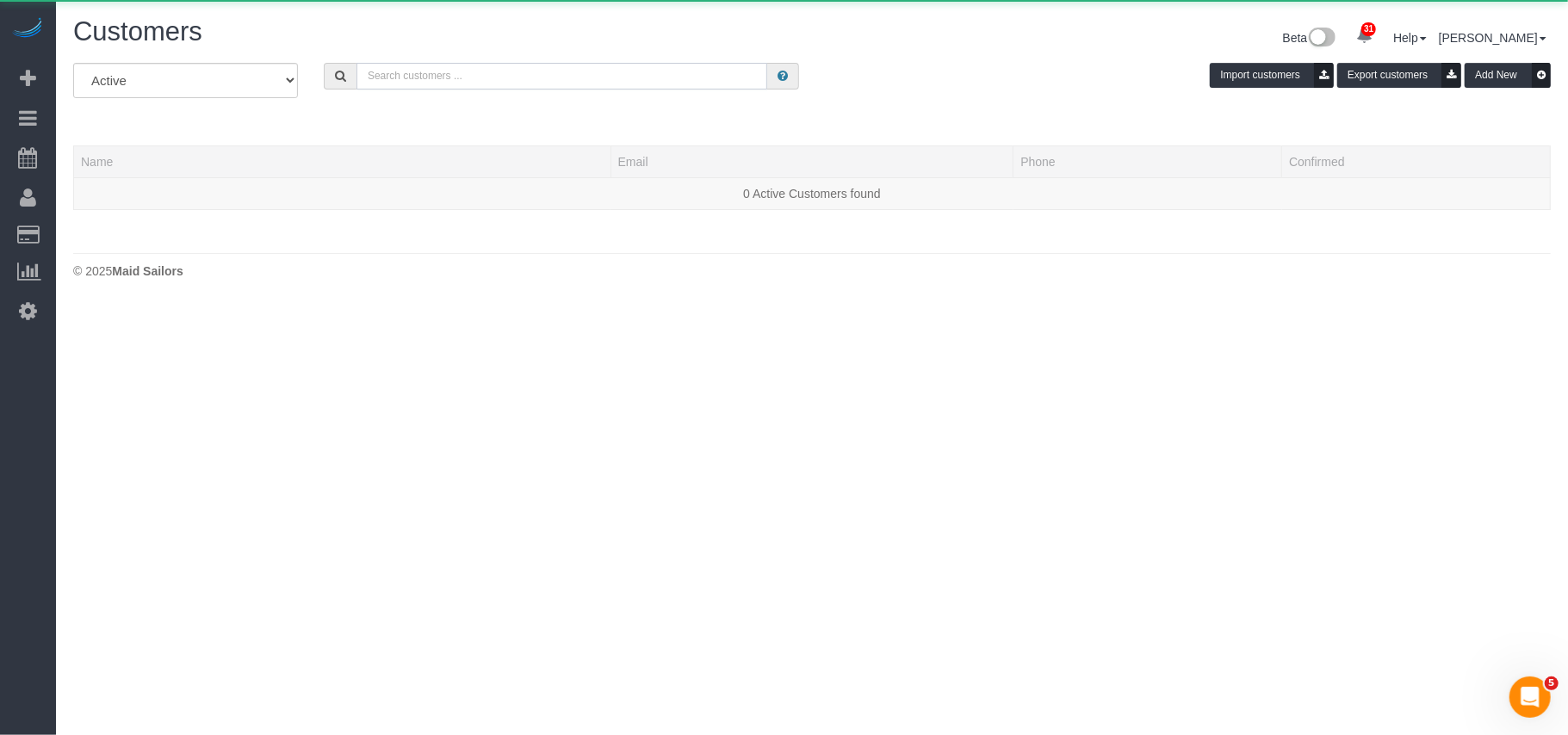
click at [422, 83] on input "text" at bounding box center [562, 76] width 411 height 27
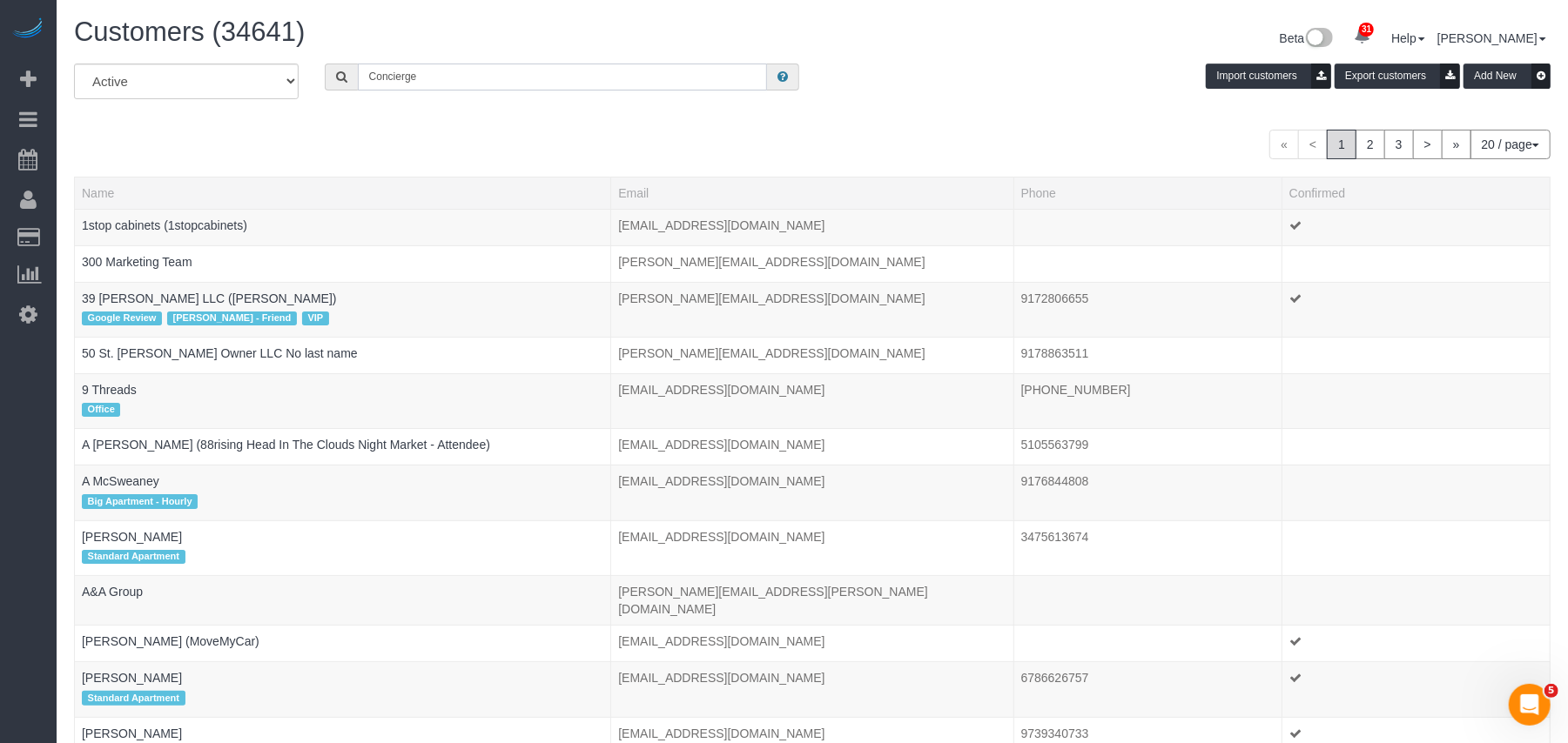
click at [432, 89] on input "Concierge" at bounding box center [562, 77] width 410 height 27
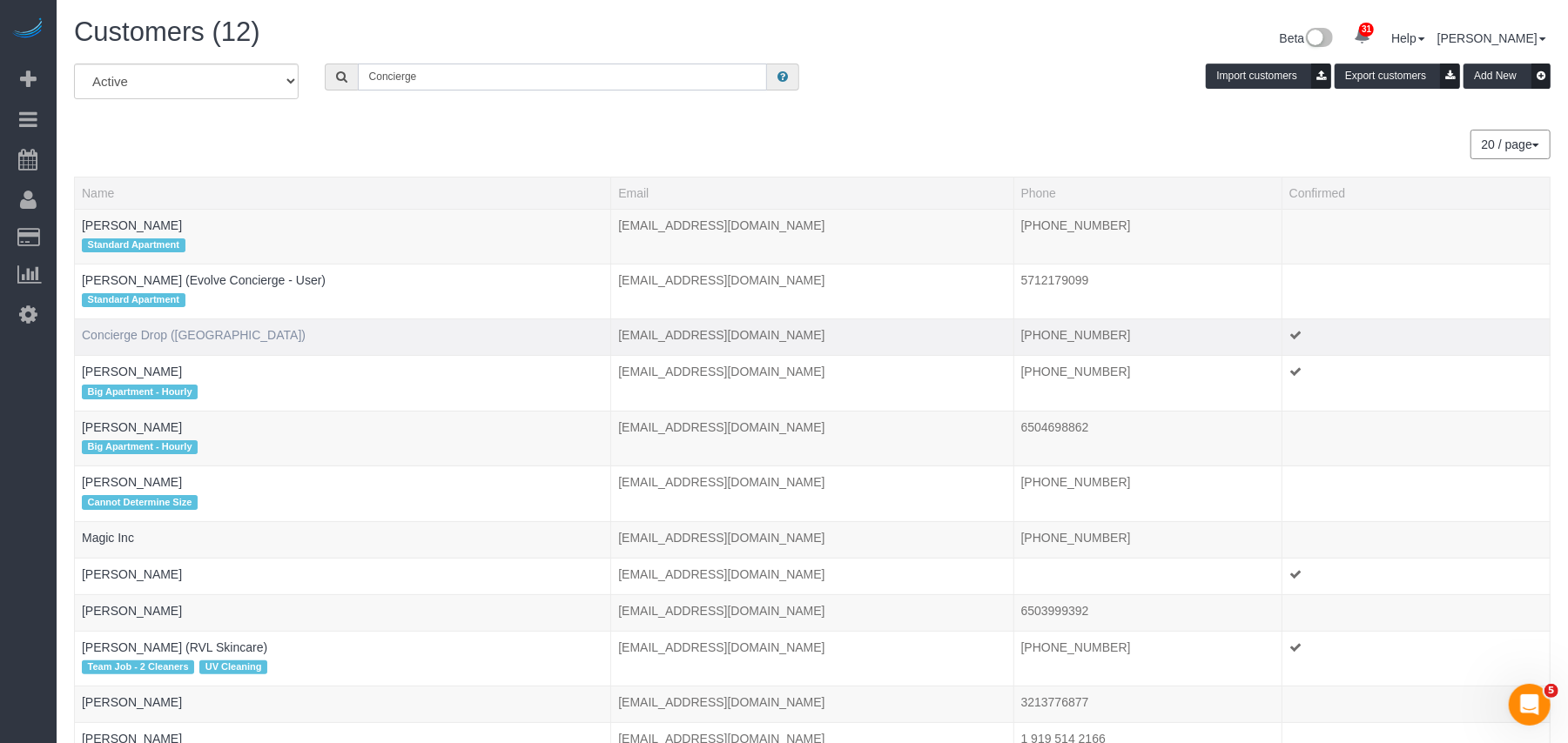
type input "Concierge"
click at [164, 339] on link "Concierge Drop (NYC)" at bounding box center [193, 335] width 223 height 14
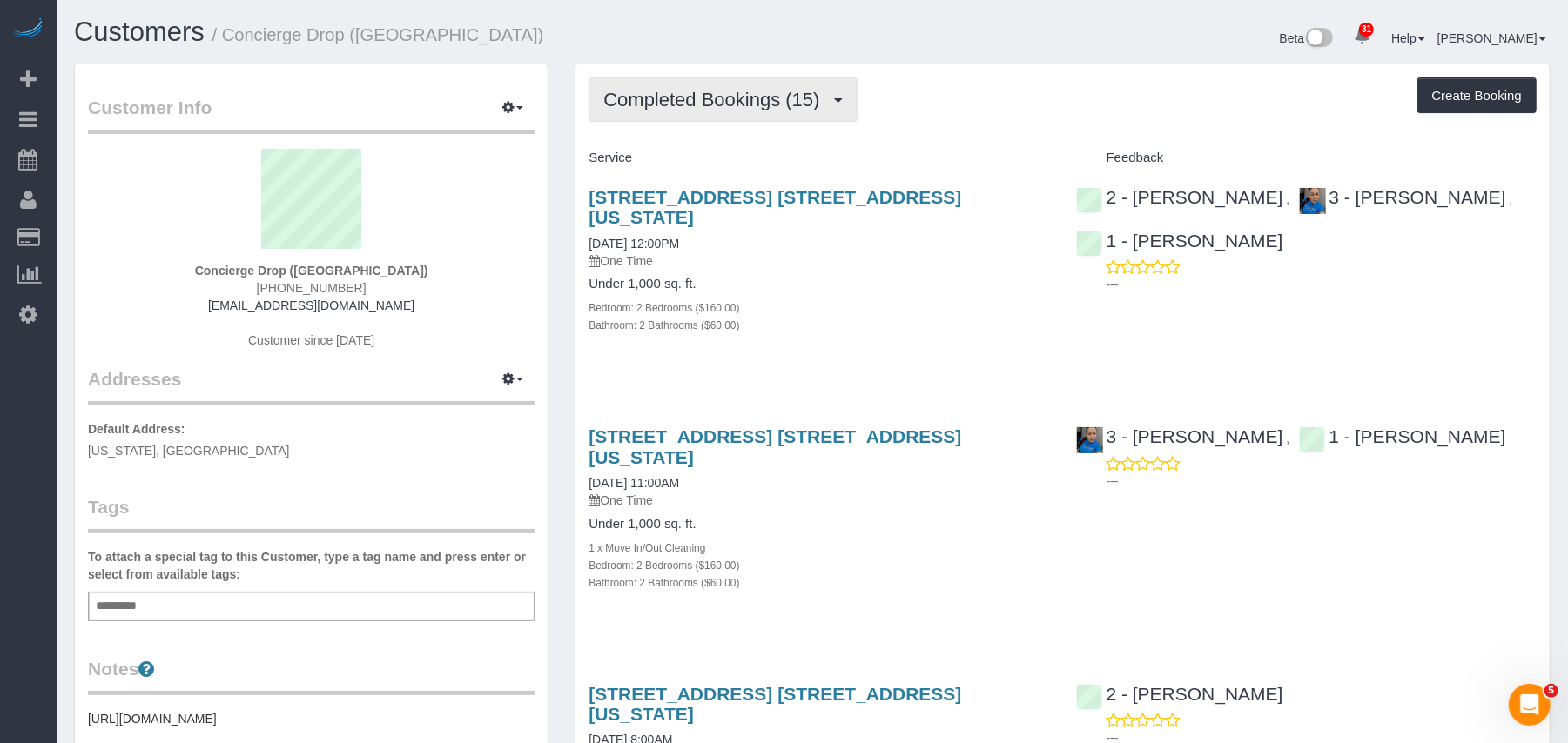
click at [743, 115] on button "Completed Bookings (15)" at bounding box center [723, 100] width 269 height 44
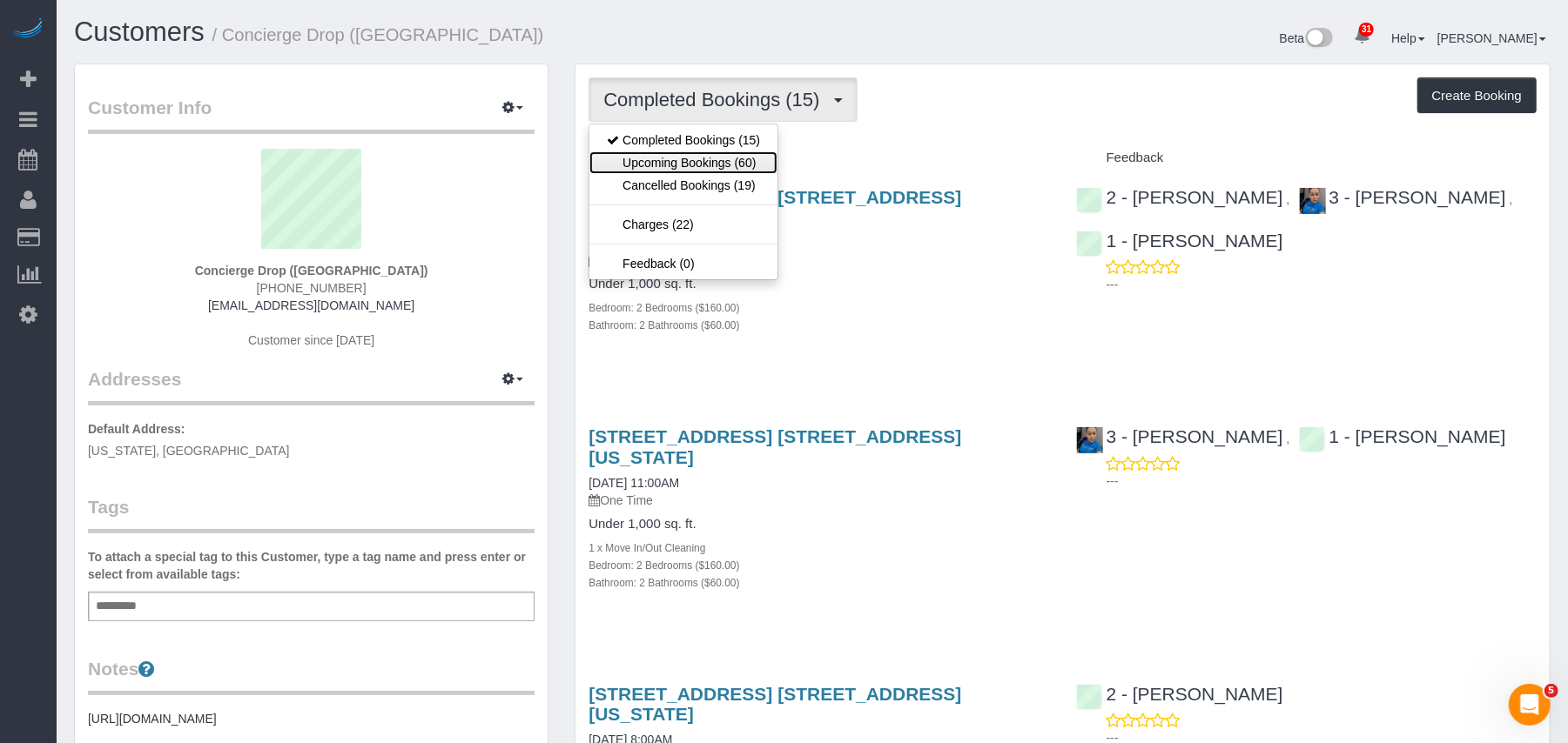
click at [737, 157] on link "Upcoming Bookings (60)" at bounding box center [684, 163] width 188 height 23
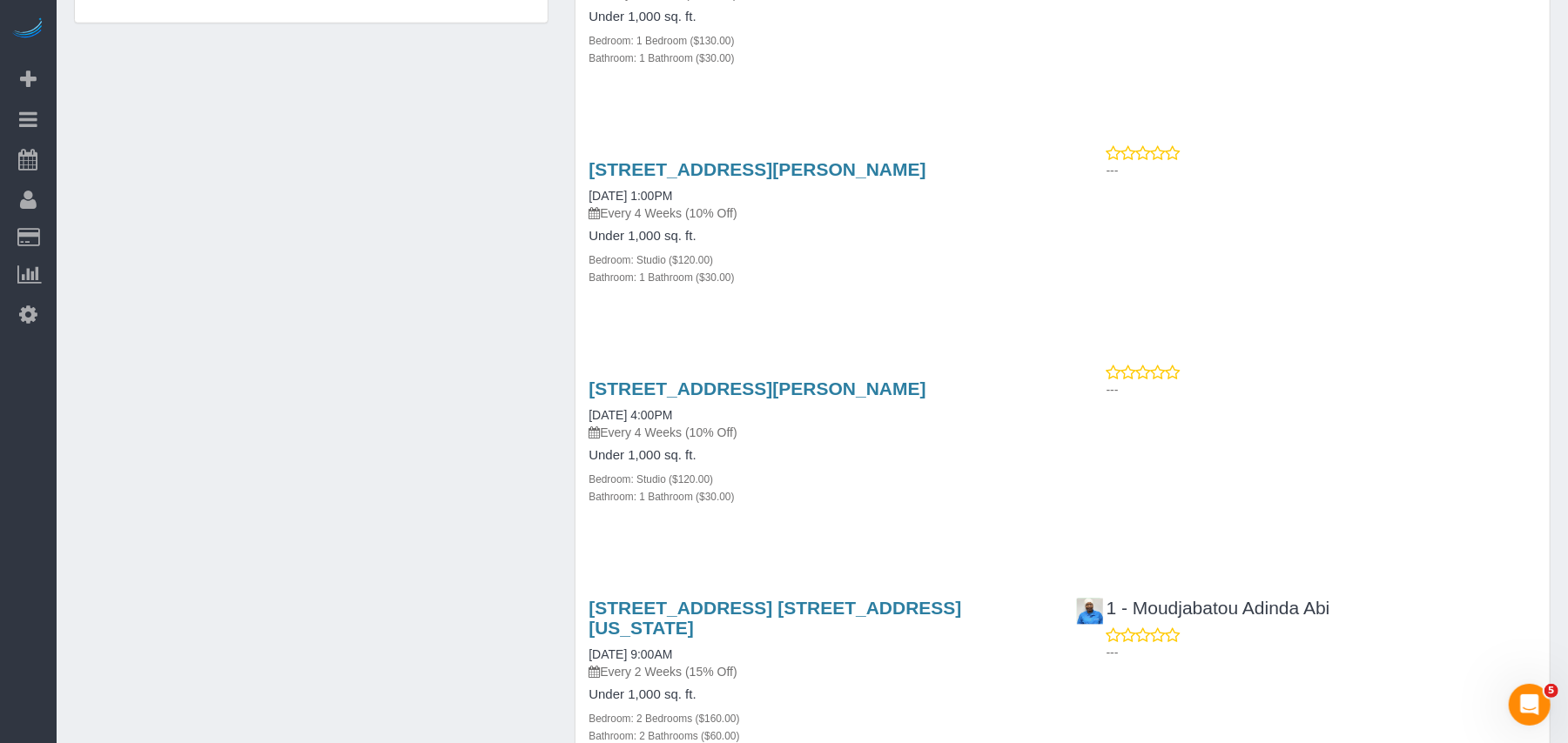
scroll to position [1276, 0]
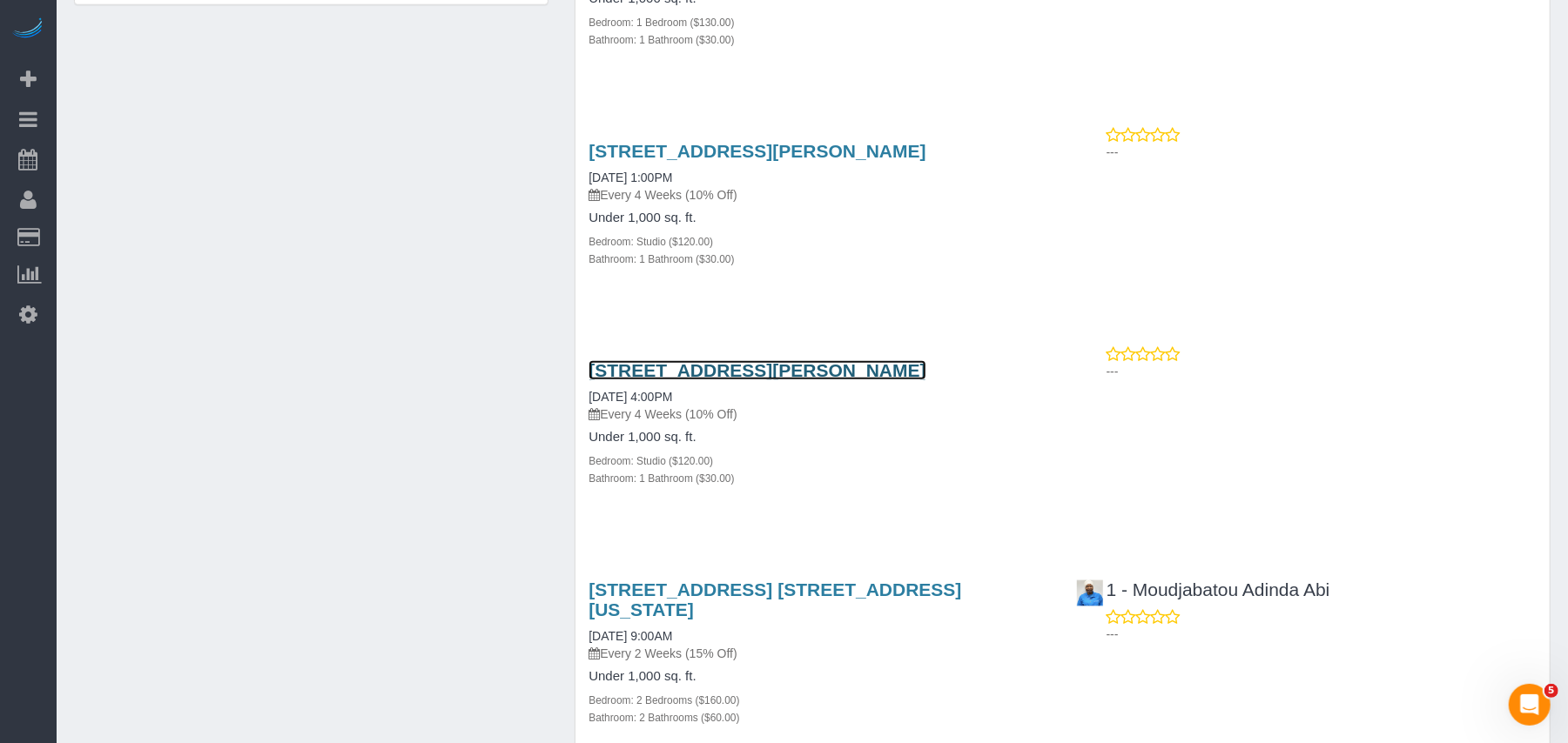
click at [771, 360] on link "28-30 Jackson Ave, 2, Queens, NY 11101" at bounding box center [757, 370] width 337 height 20
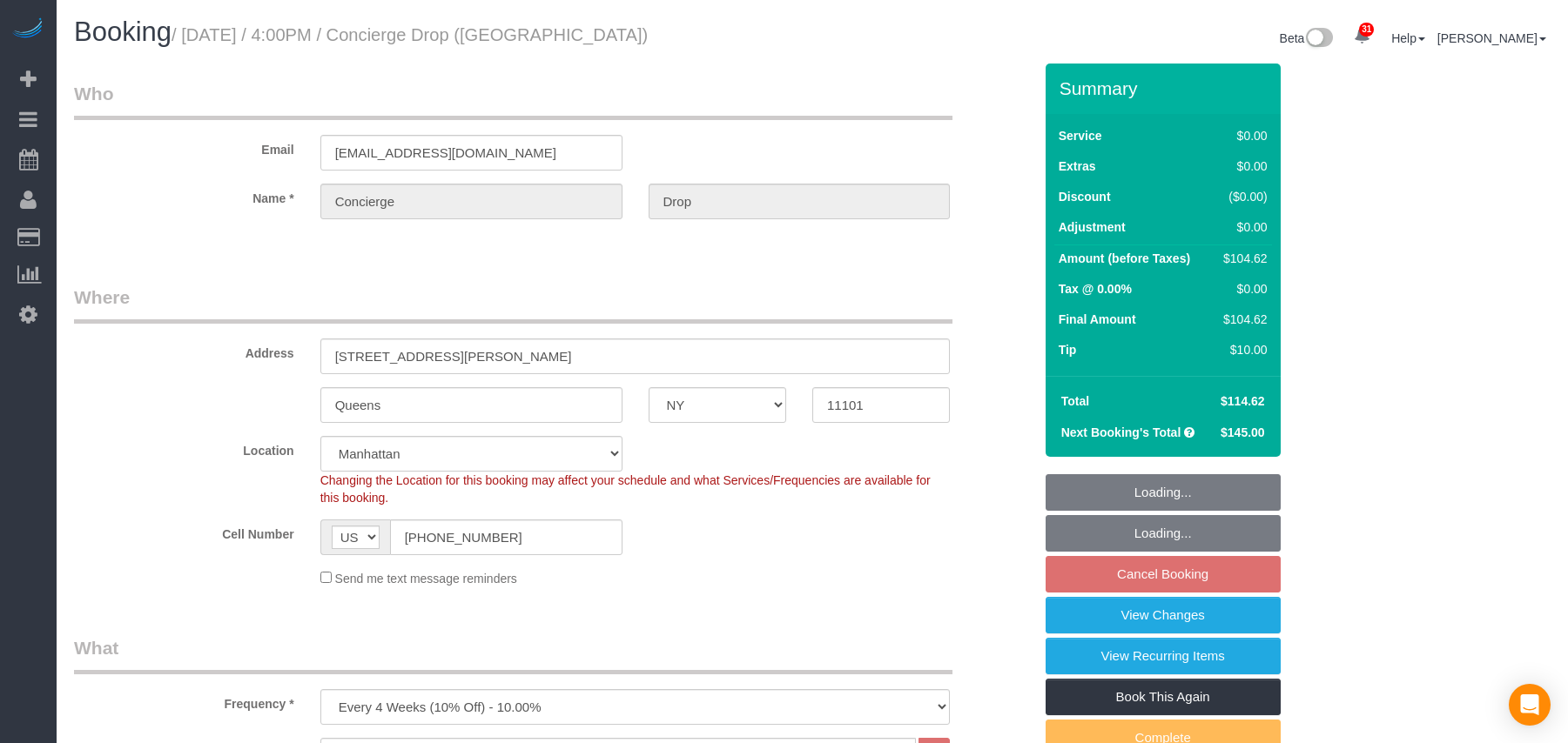
select select "NY"
select select "spot8"
select select "number:89"
select select "number:90"
select select "number:15"
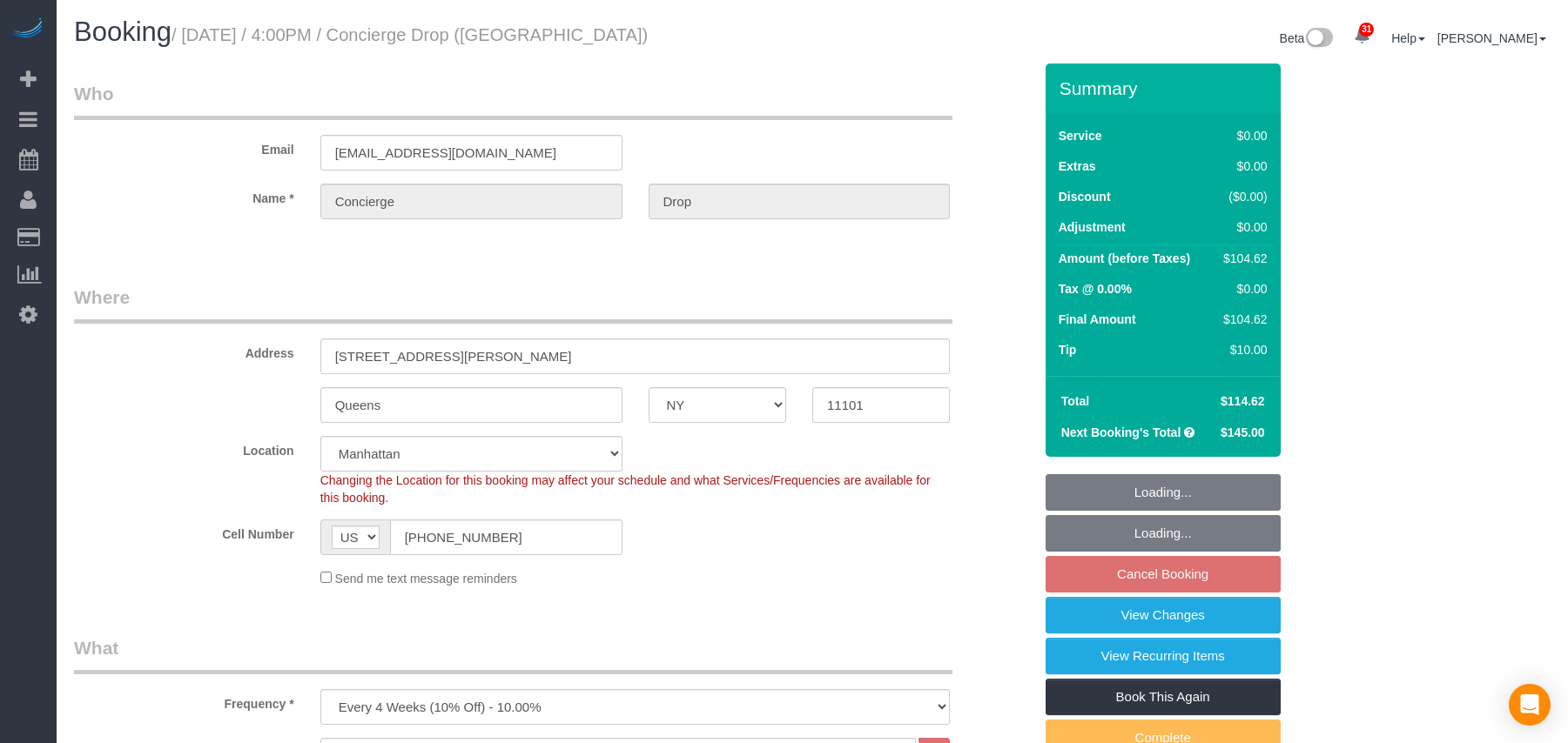
select select "number:5"
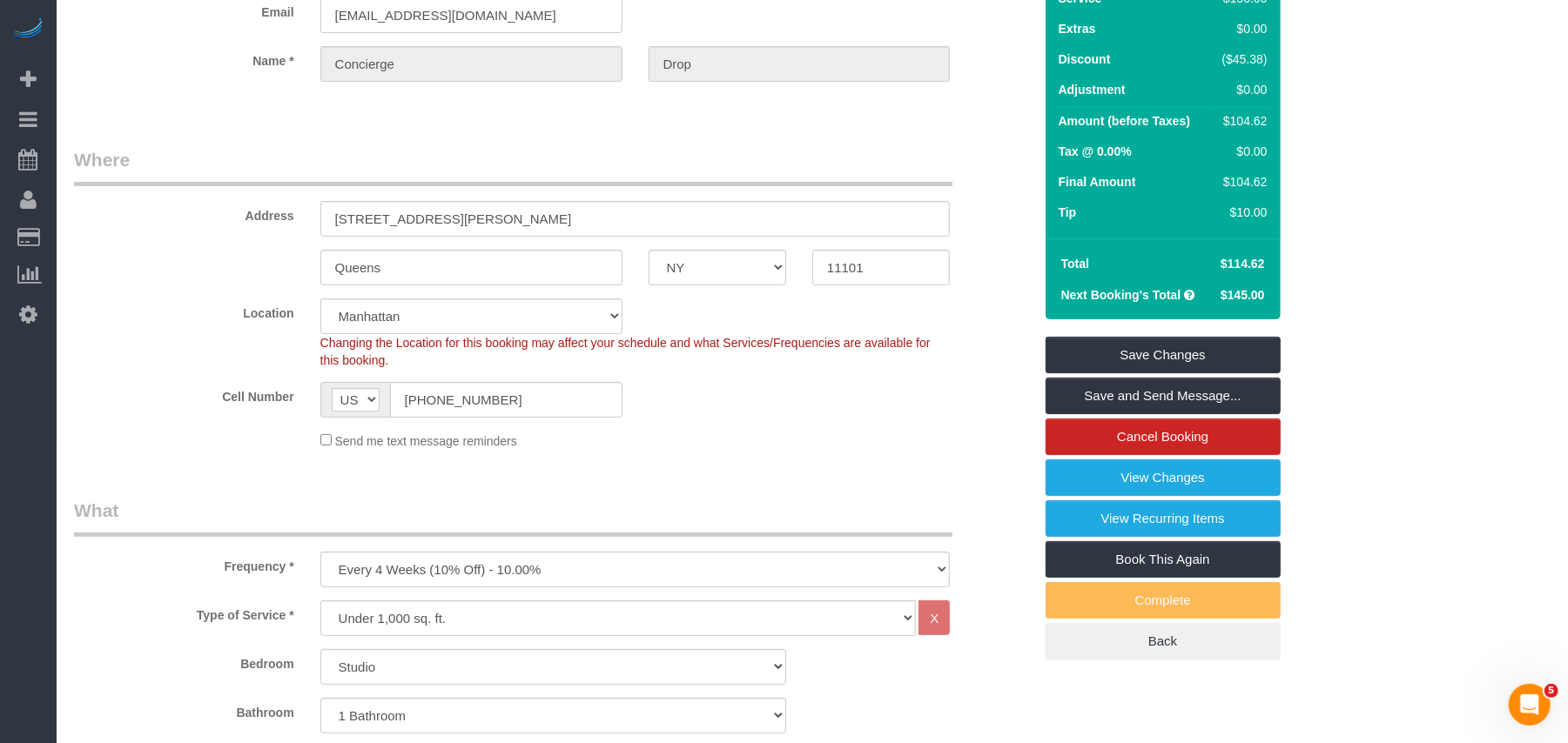
scroll to position [116, 0]
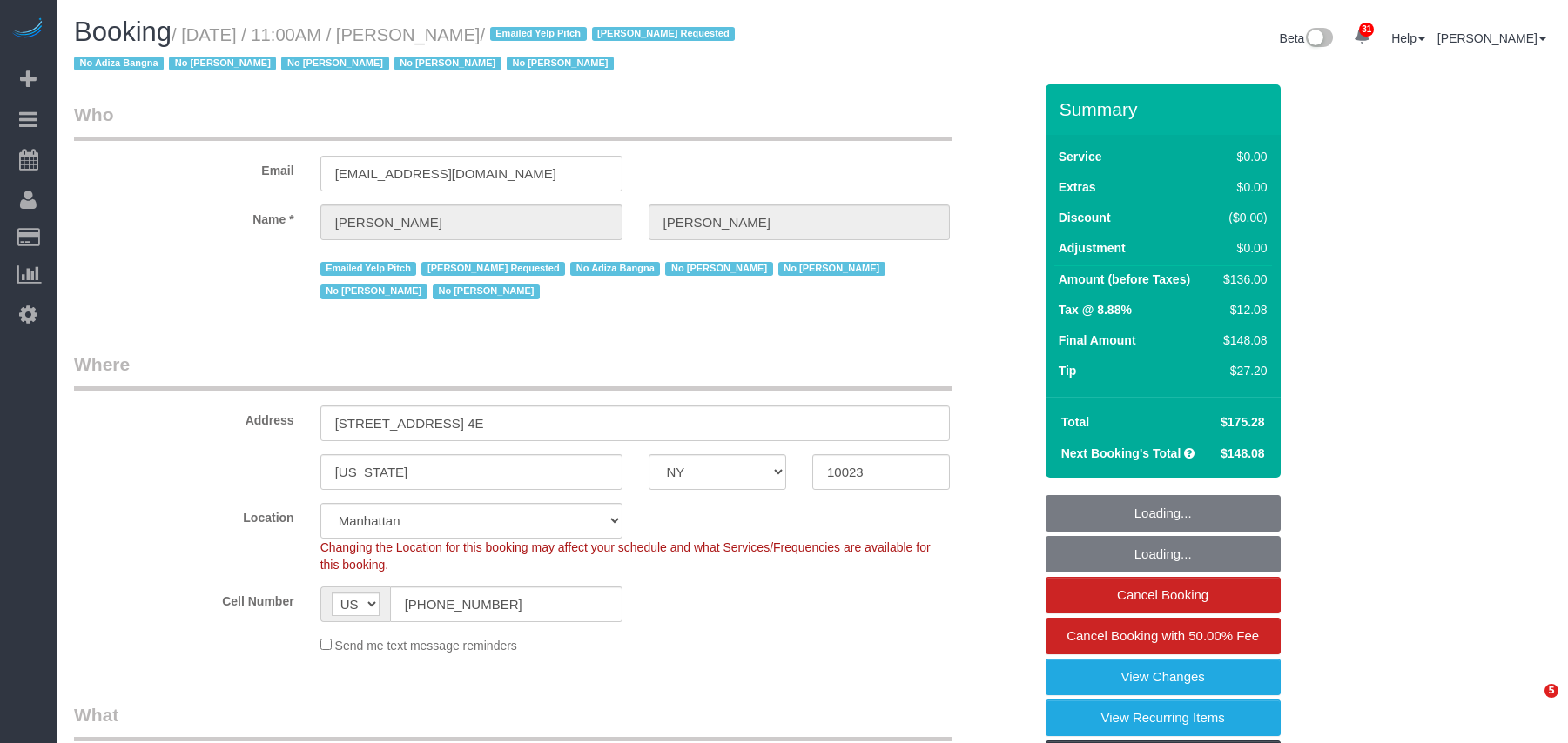
select select "NY"
select select "number:58"
select select "number:72"
select select "number:15"
select select "number:6"
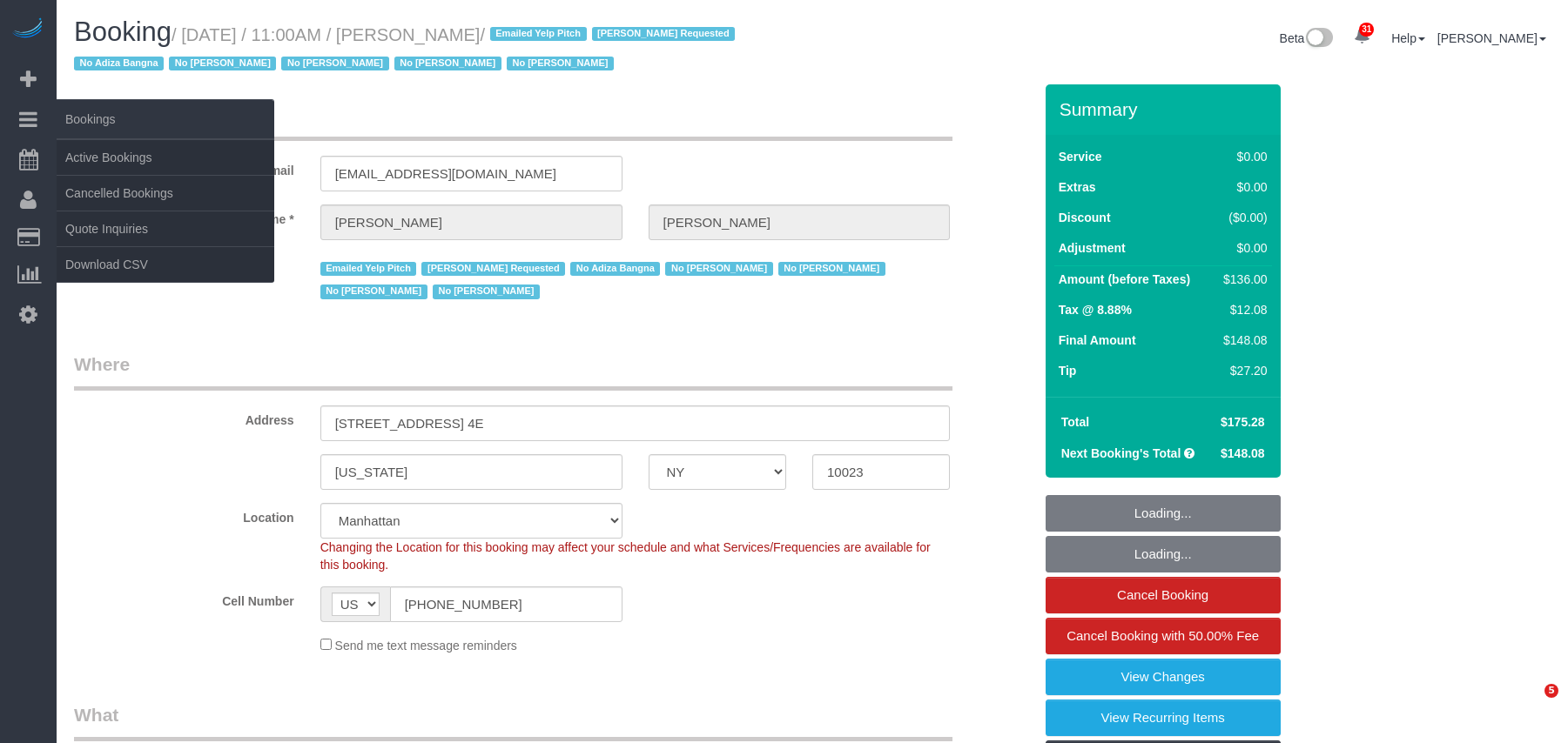
select select "object:1500"
select select "1"
select select "spot1"
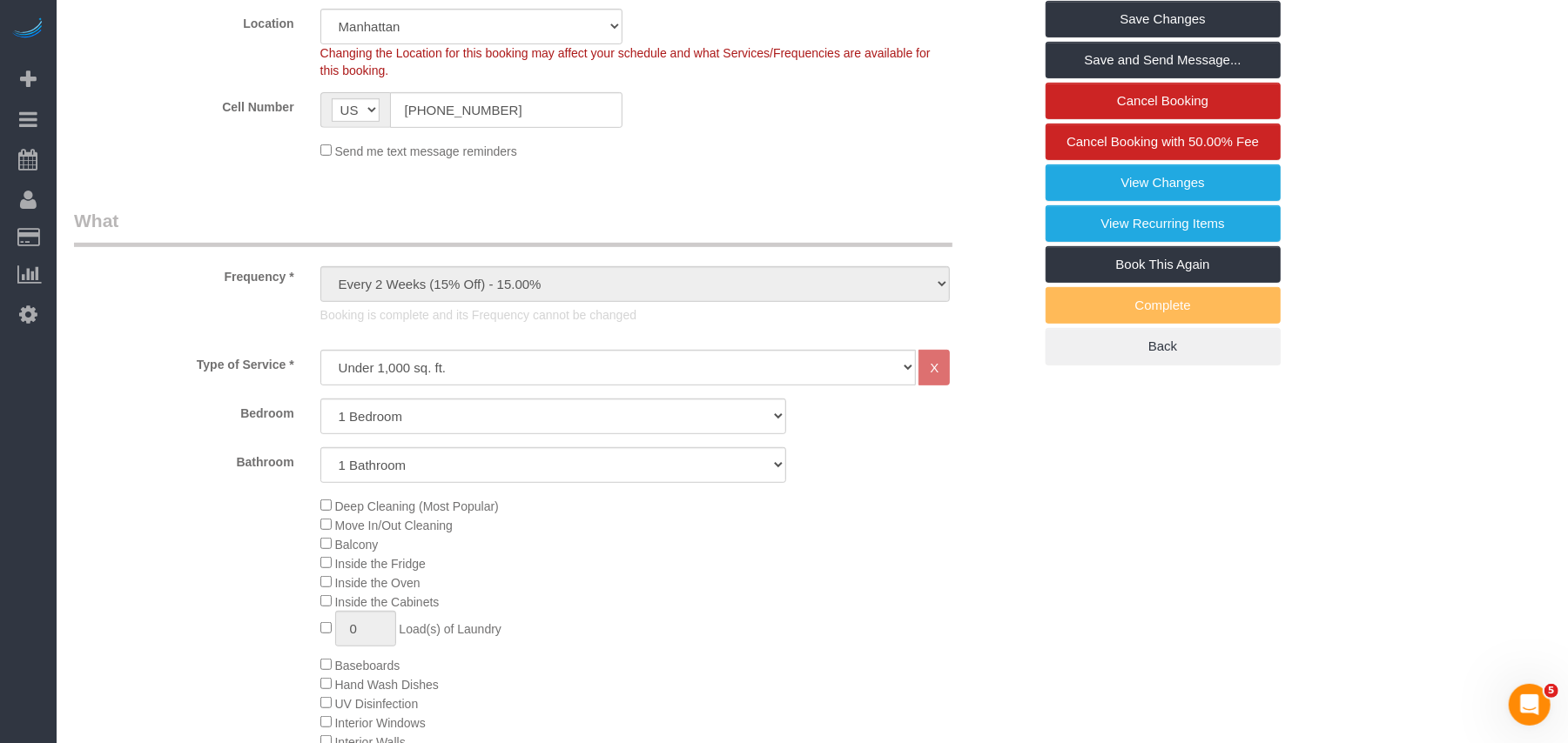
scroll to position [231, 0]
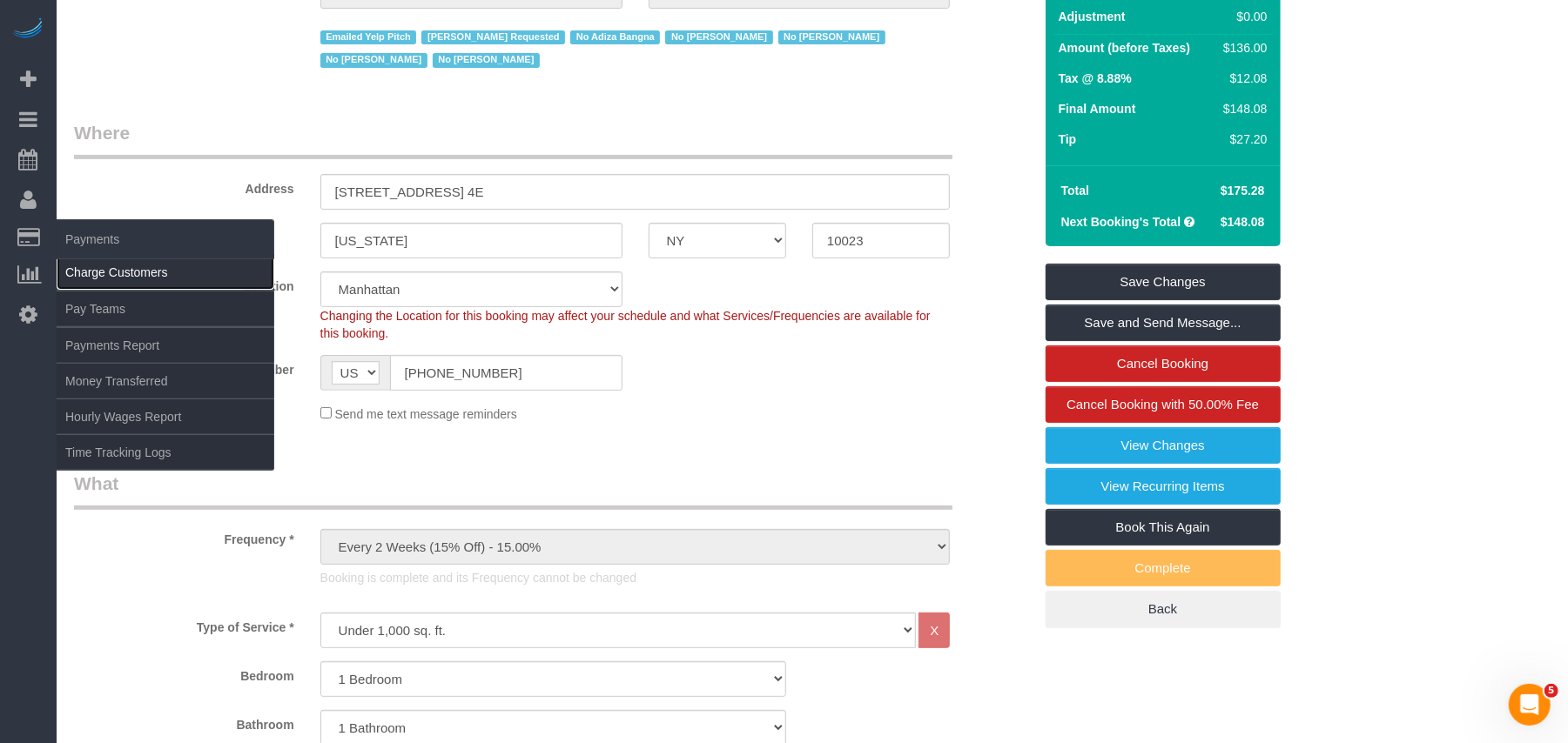
click at [108, 263] on link "Charge Customers" at bounding box center [165, 272] width 218 height 35
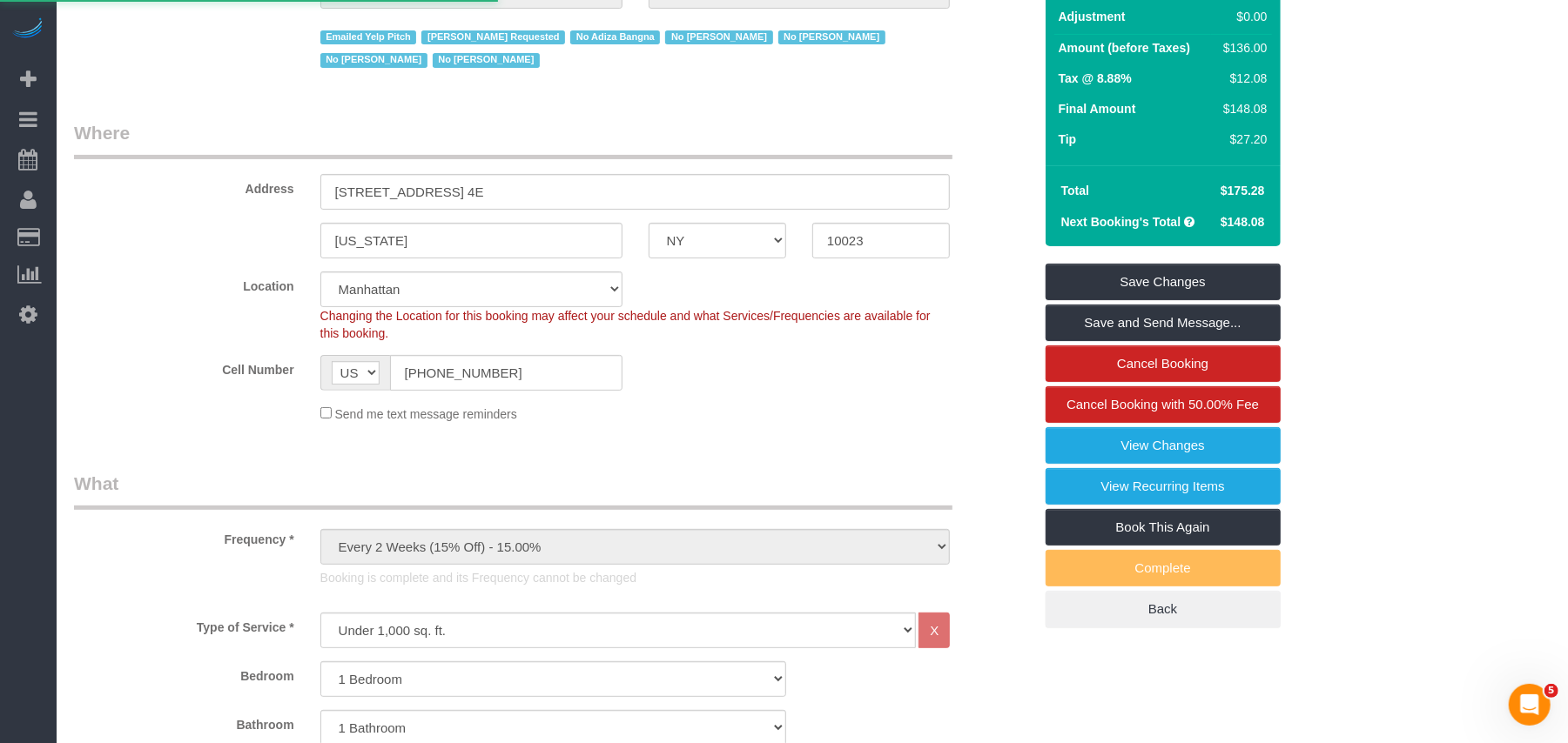
select select
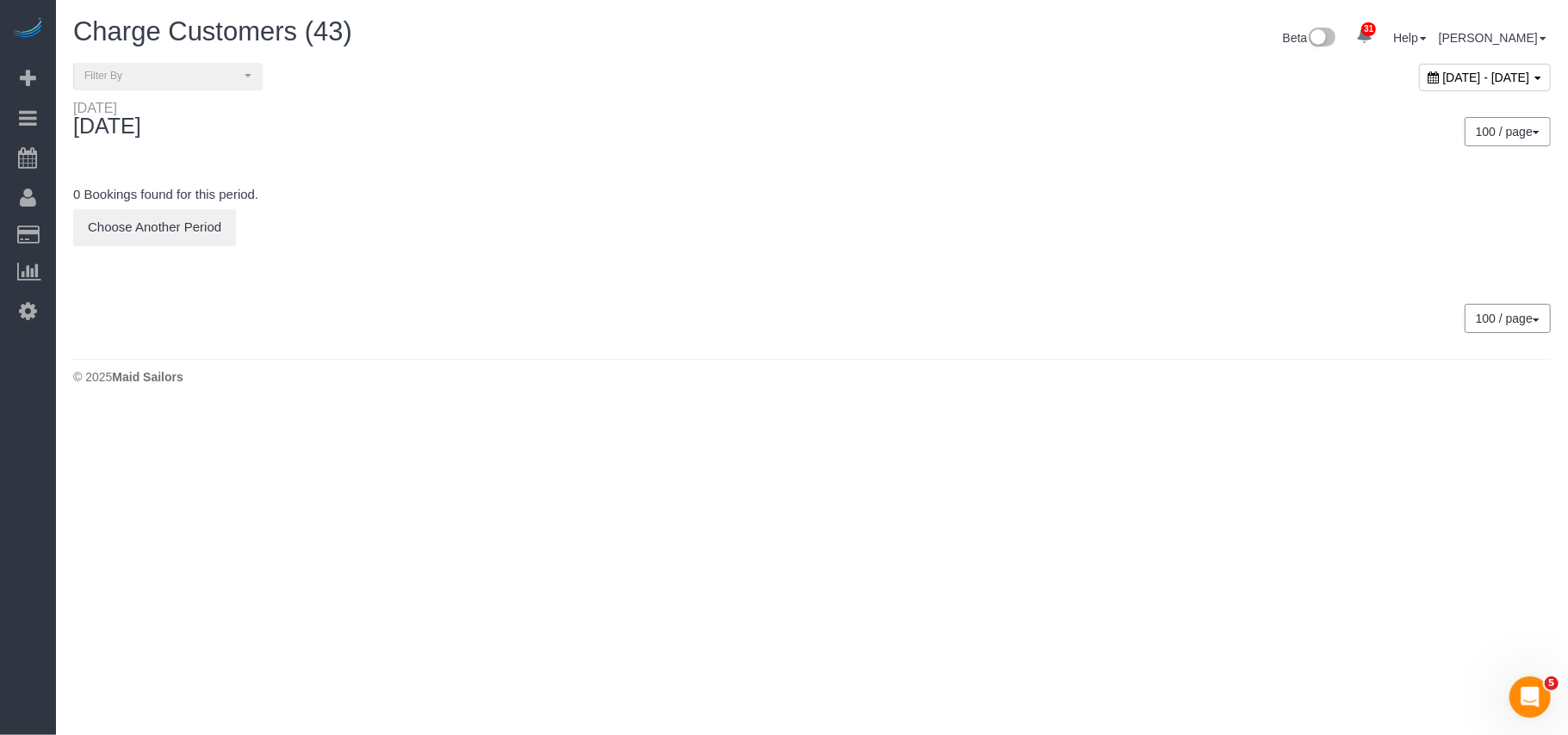
click at [1419, 87] on div "October 01, 2025 - October 01, 2025" at bounding box center [1485, 77] width 132 height 28
type input "**********"
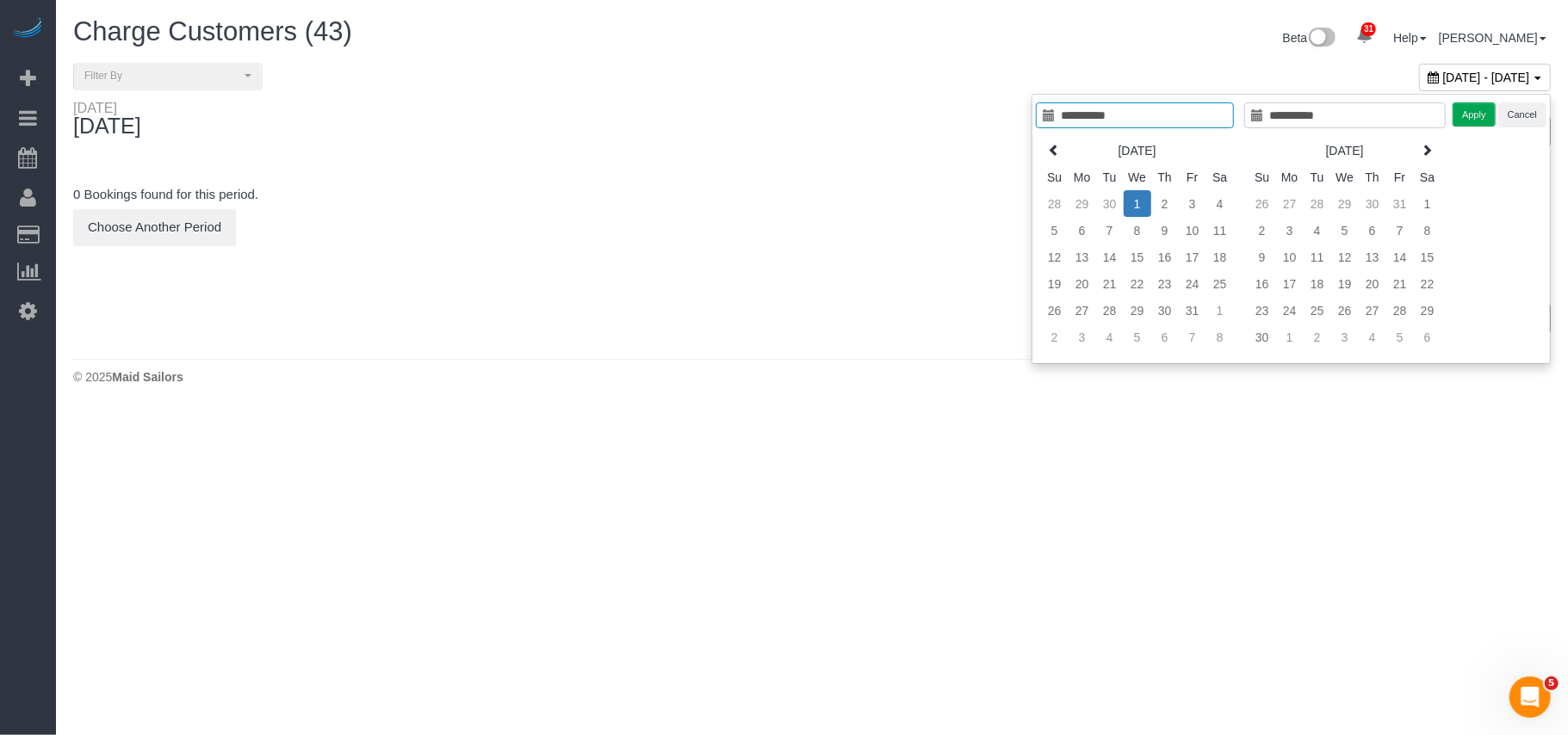
click at [1124, 209] on td "1" at bounding box center [1137, 204] width 28 height 27
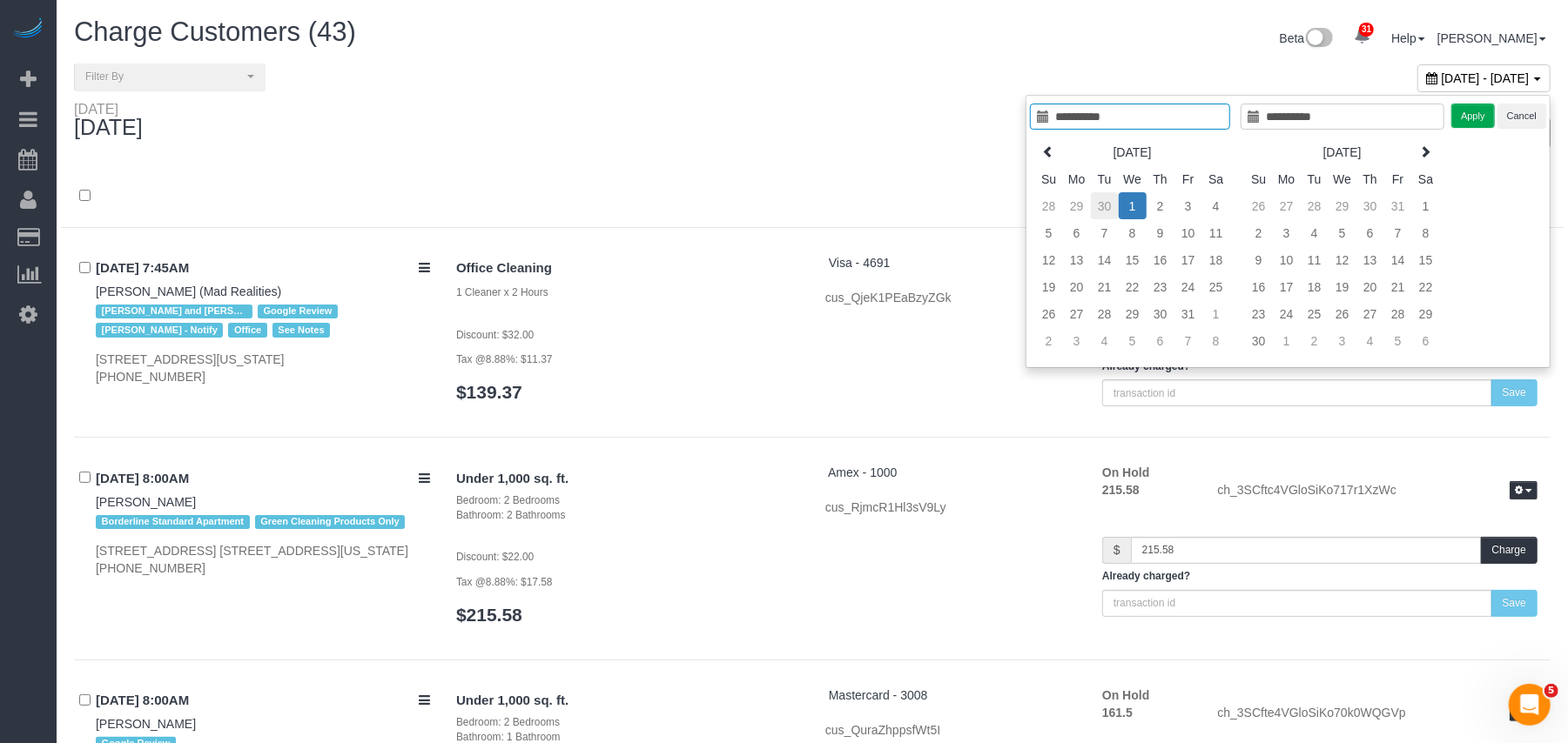
type input "**********"
click at [1109, 207] on td "30" at bounding box center [1104, 206] width 28 height 27
type input "**********"
click at [1109, 207] on td "2" at bounding box center [1104, 206] width 28 height 27
type input "**********"
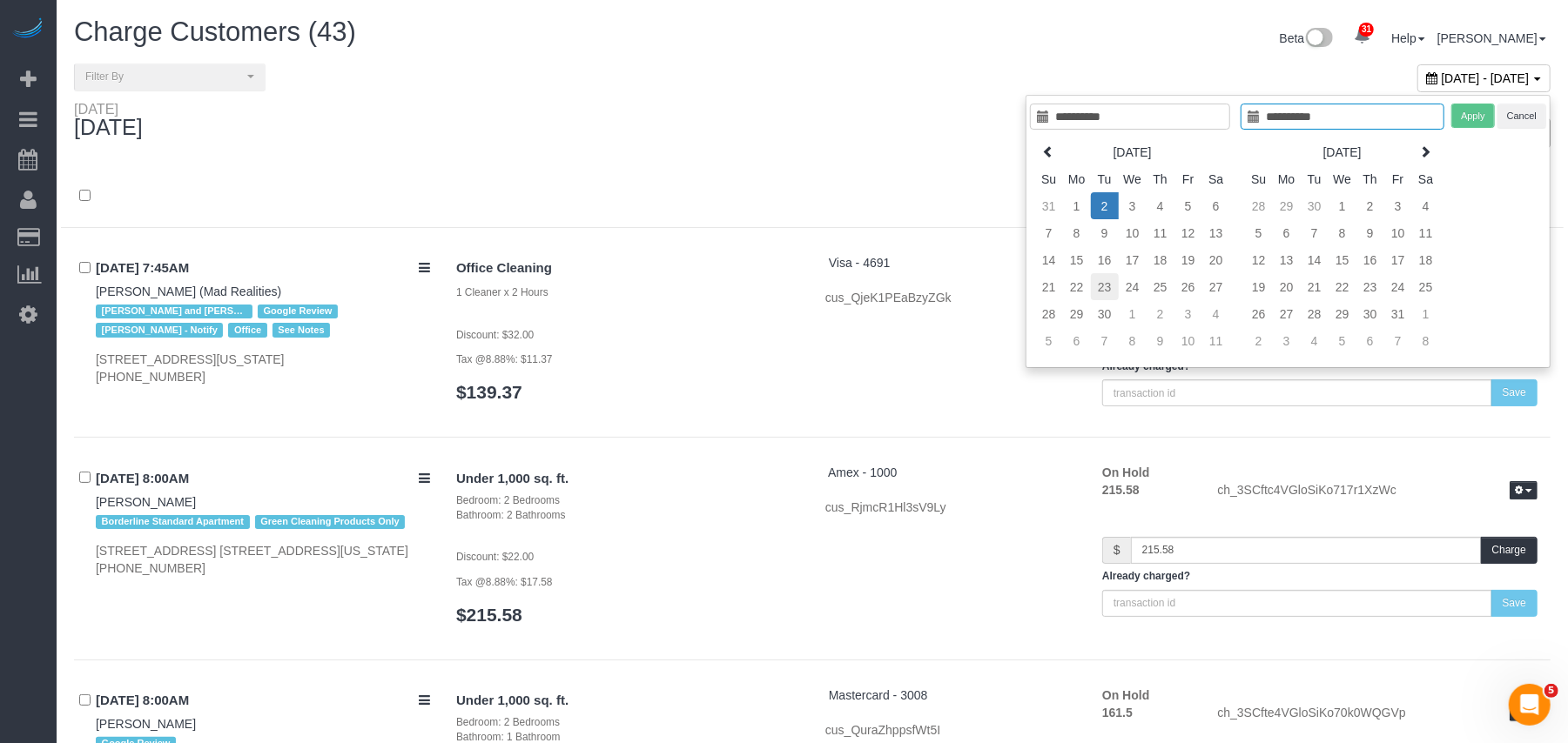
type input "**********"
click at [1101, 300] on td "23" at bounding box center [1104, 287] width 28 height 27
type input "**********"
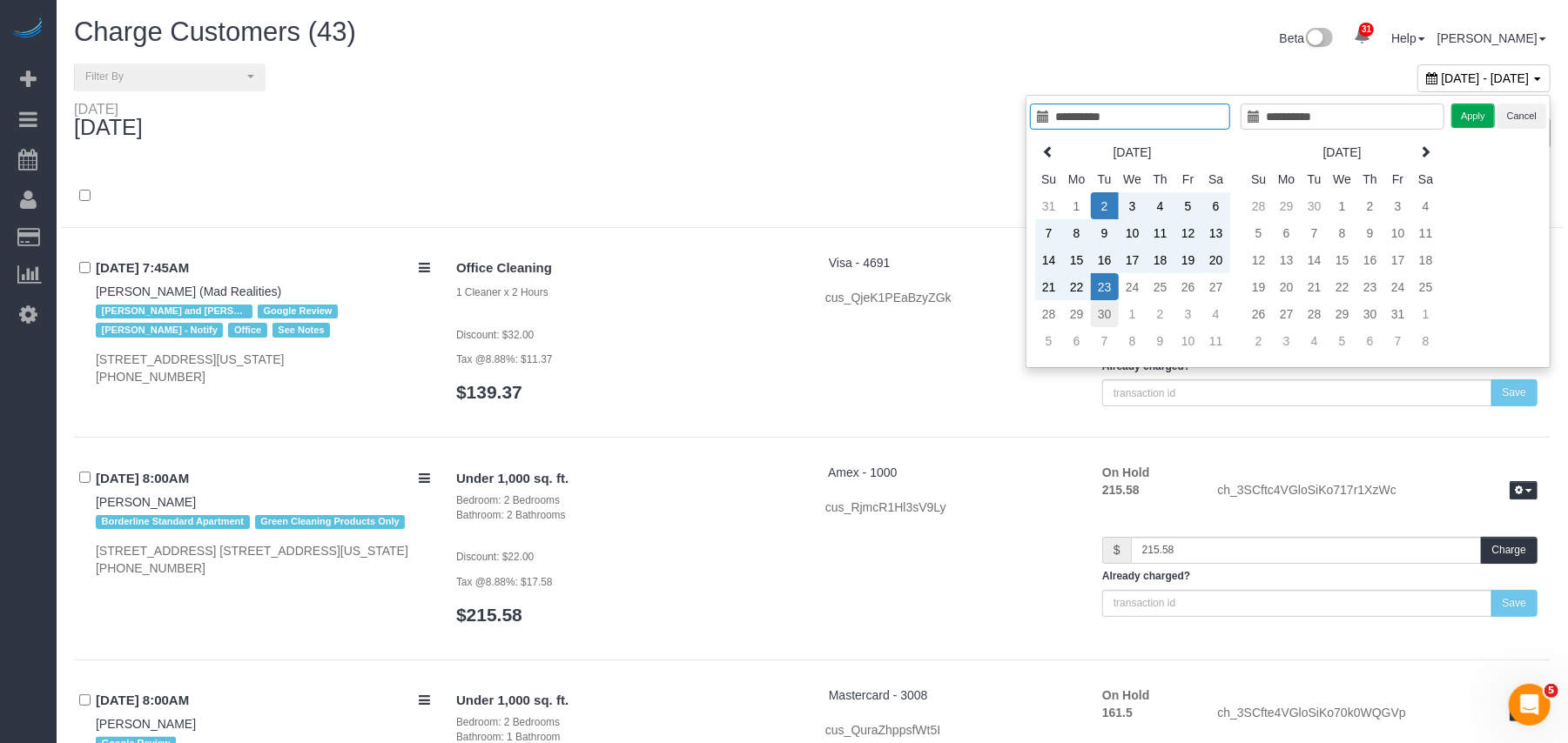
click at [1101, 310] on td "30" at bounding box center [1104, 313] width 28 height 27
type input "**********"
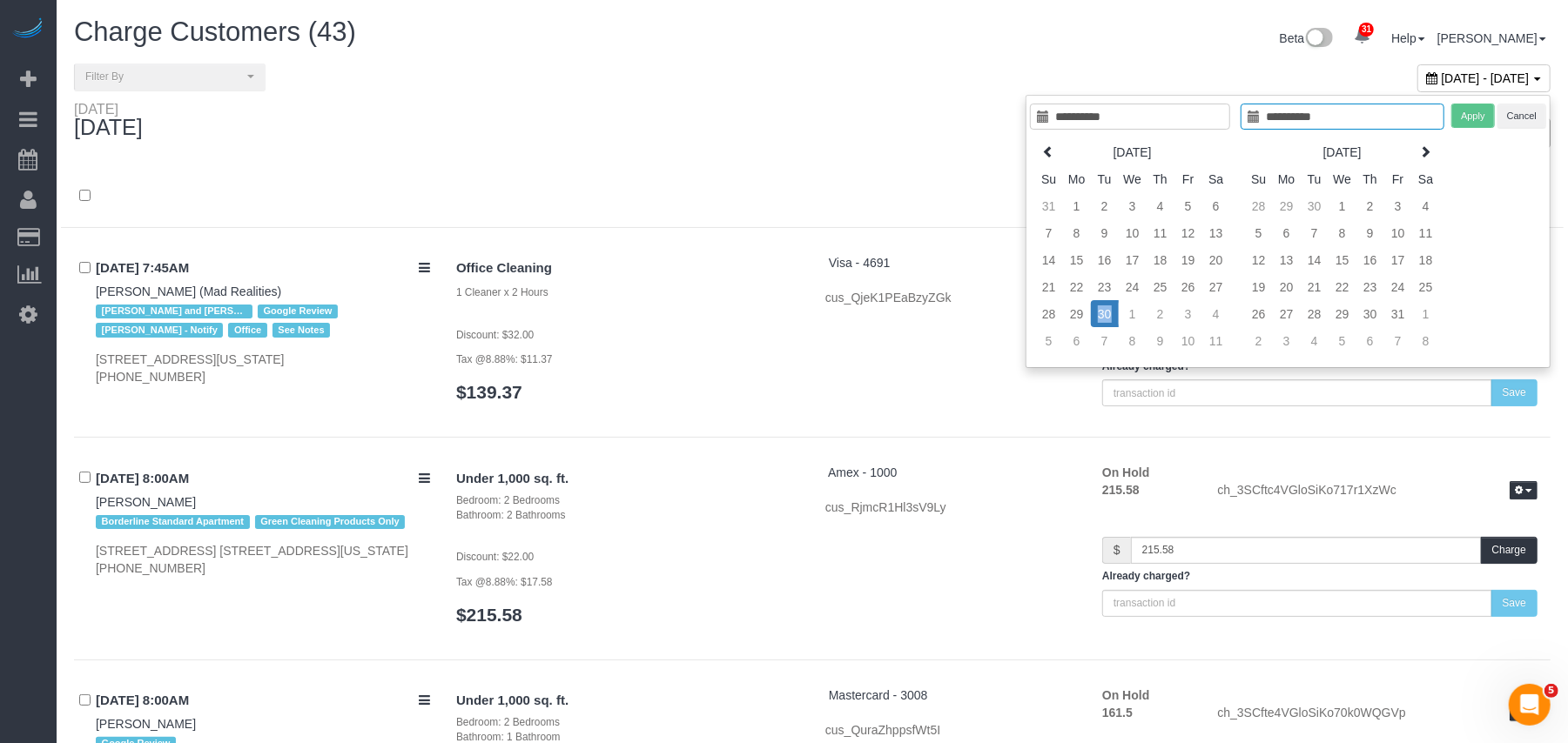
click at [1101, 310] on td "30" at bounding box center [1104, 313] width 28 height 27
type input "**********"
click at [1469, 123] on button "Apply" at bounding box center [1472, 116] width 43 height 25
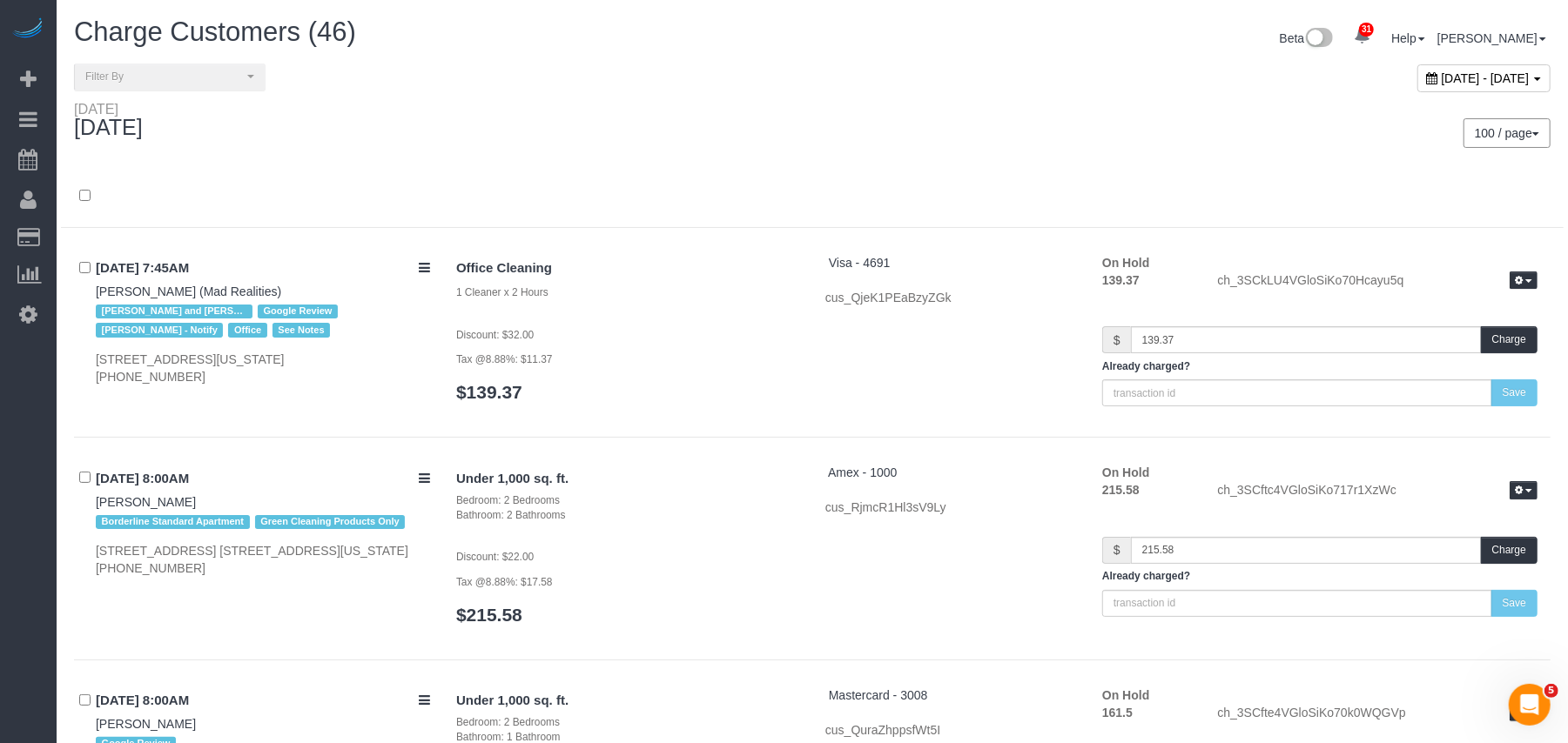
click at [848, 133] on div "100 / page 10 / page 20 / page 30 / page 40 / page 50 / page 100 / page" at bounding box center [1187, 132] width 725 height 30
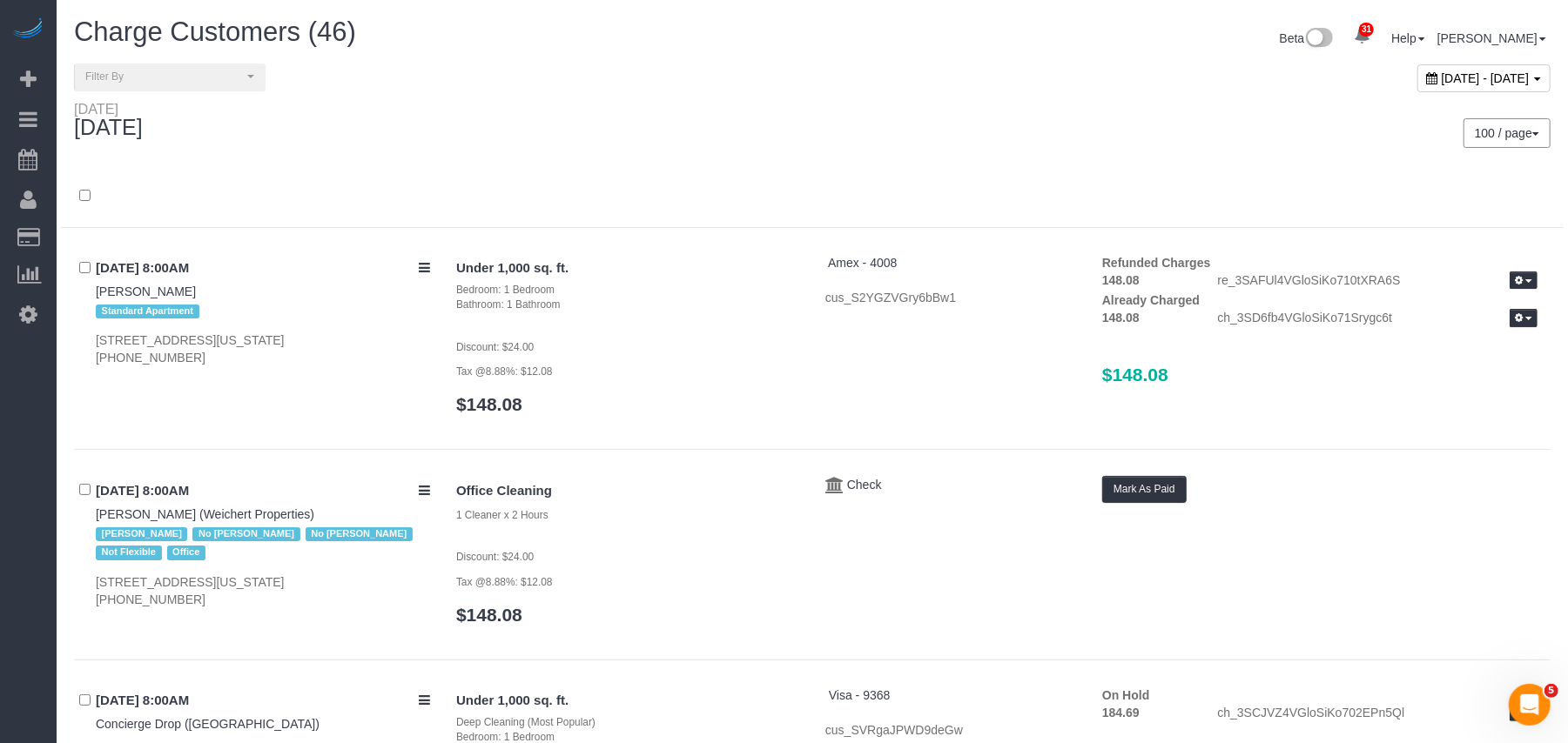
scroll to position [5246, 0]
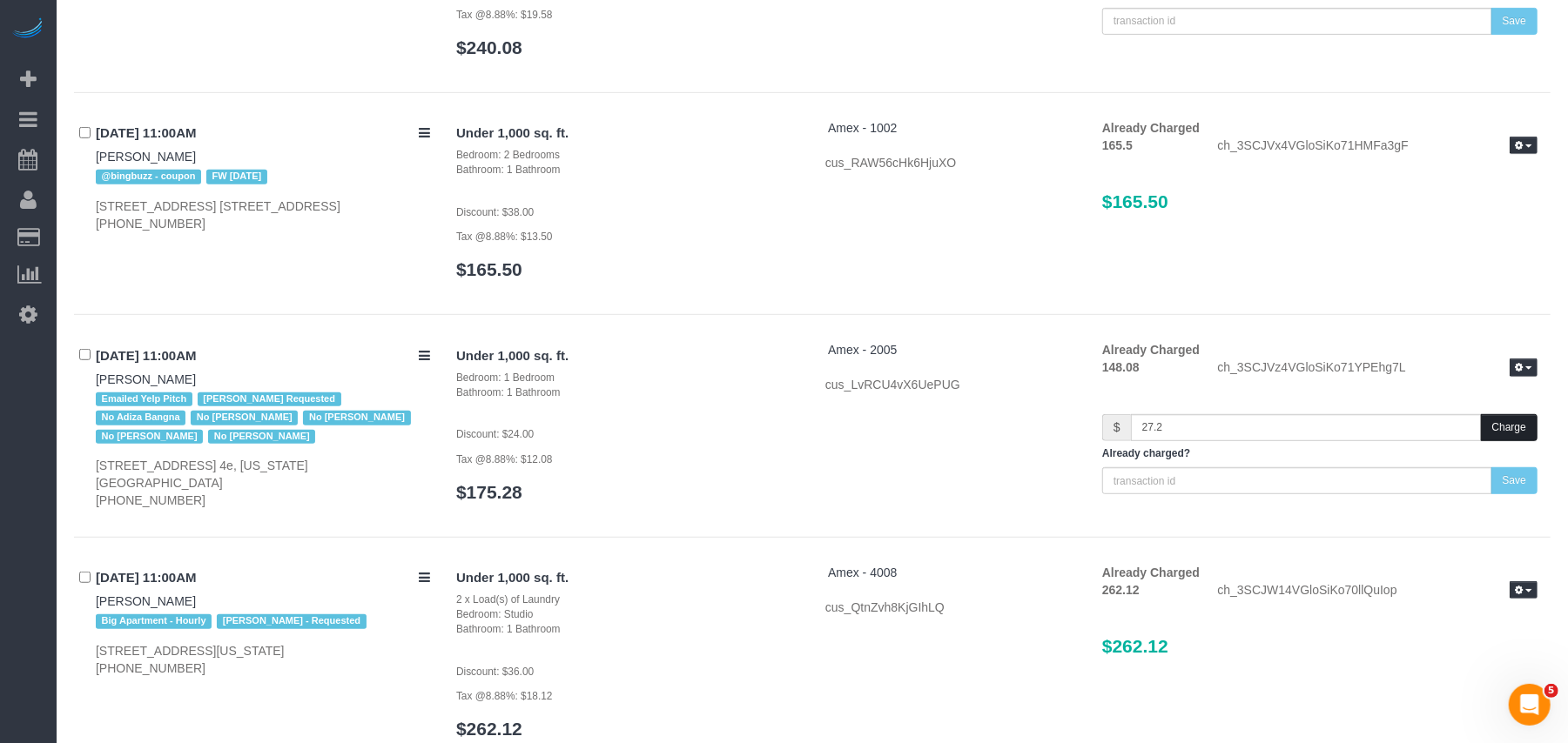
click at [1506, 414] on button "Charge" at bounding box center [1509, 428] width 57 height 27
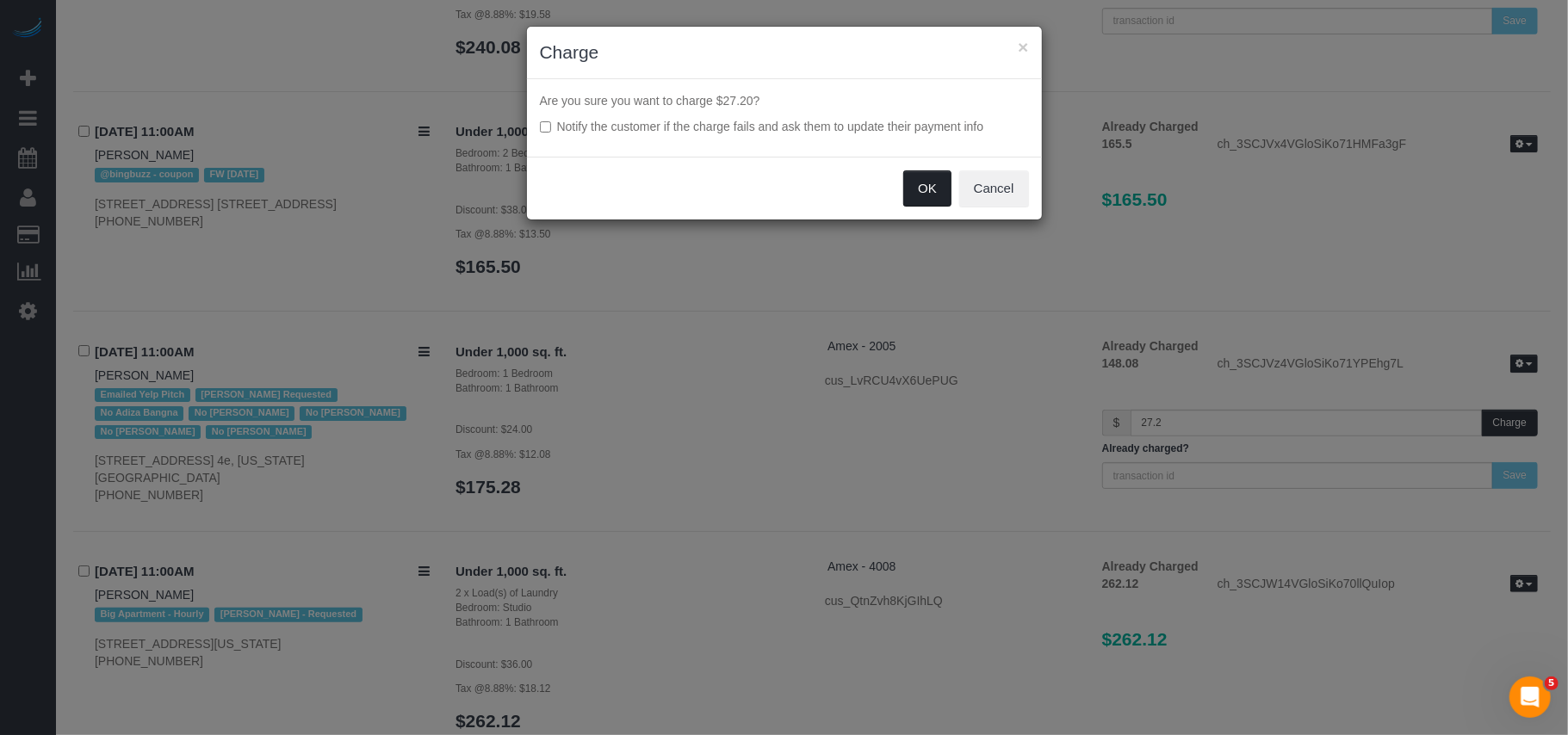
click at [913, 193] on button "OK" at bounding box center [927, 189] width 48 height 36
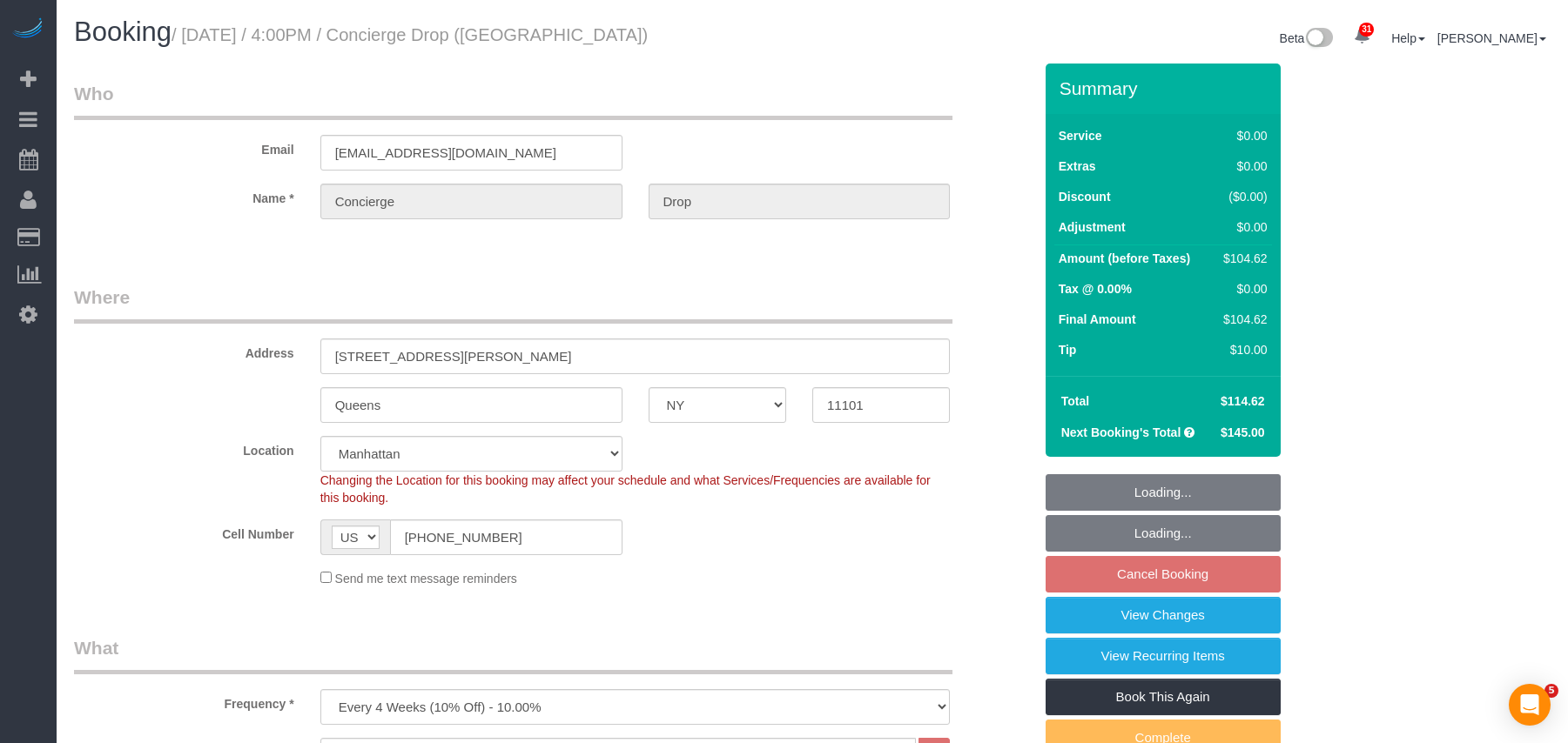
select select "NY"
select select "number:89"
select select "number:90"
select select "number:15"
select select "number:5"
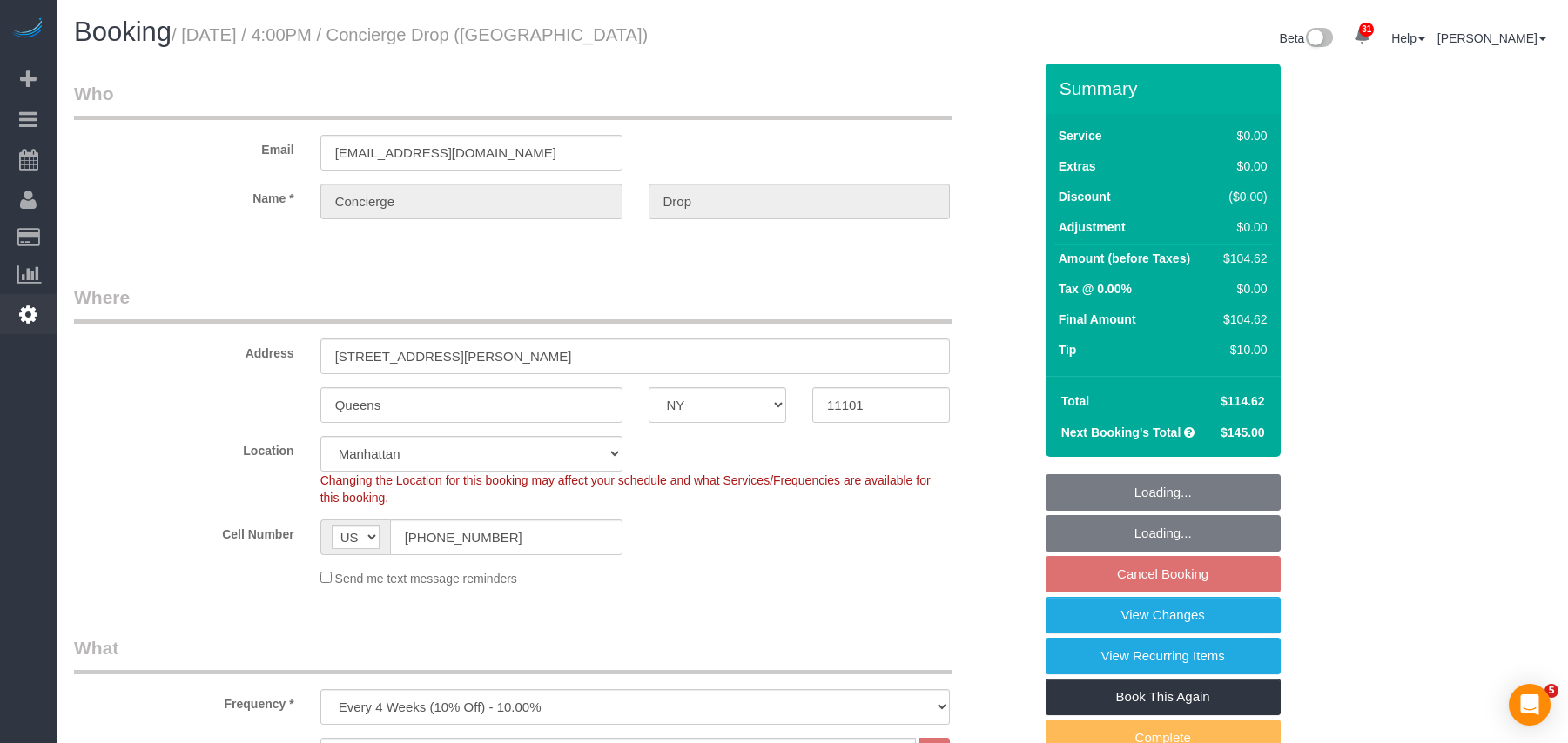
select select "object:1484"
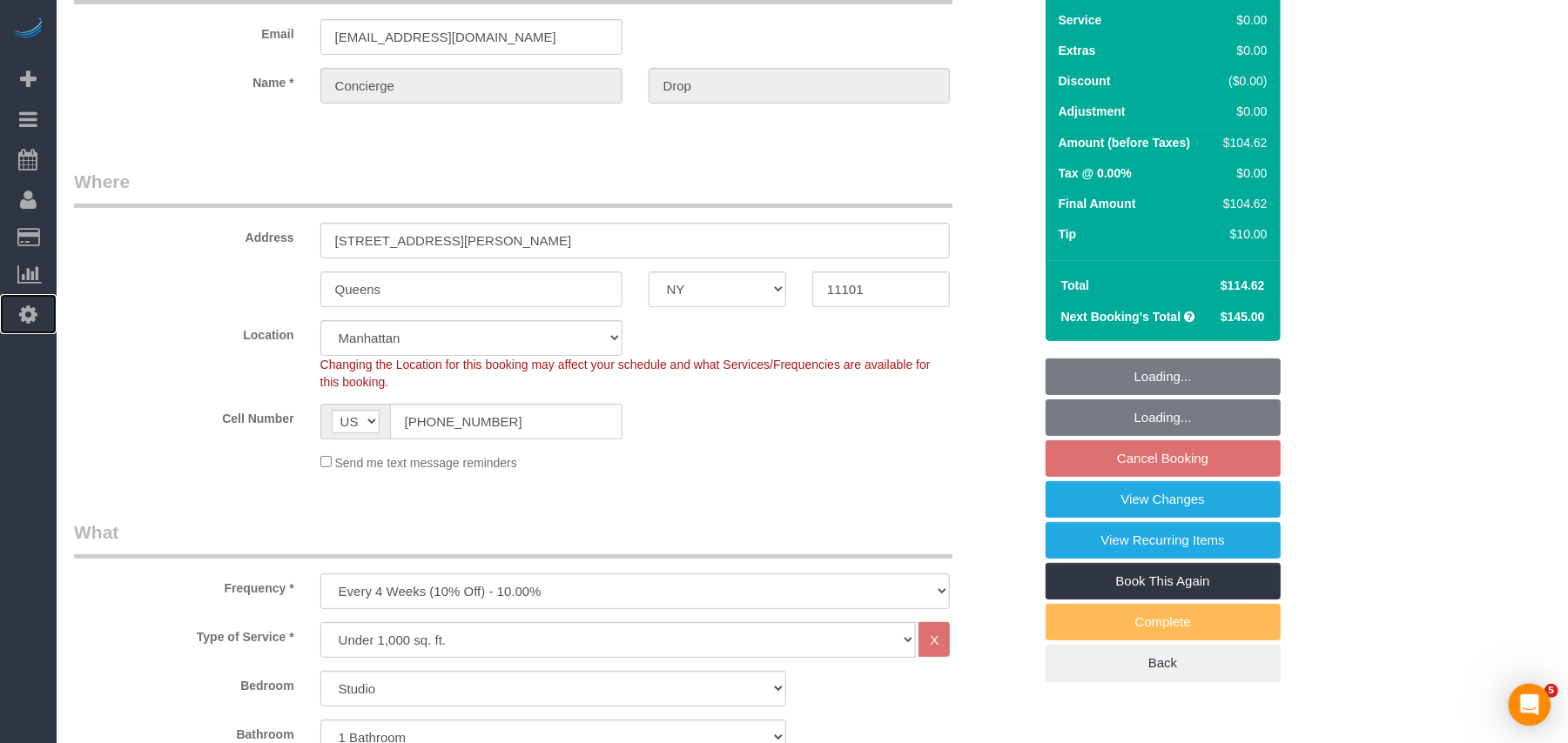
click at [35, 307] on icon at bounding box center [28, 314] width 18 height 21
select select "spot8"
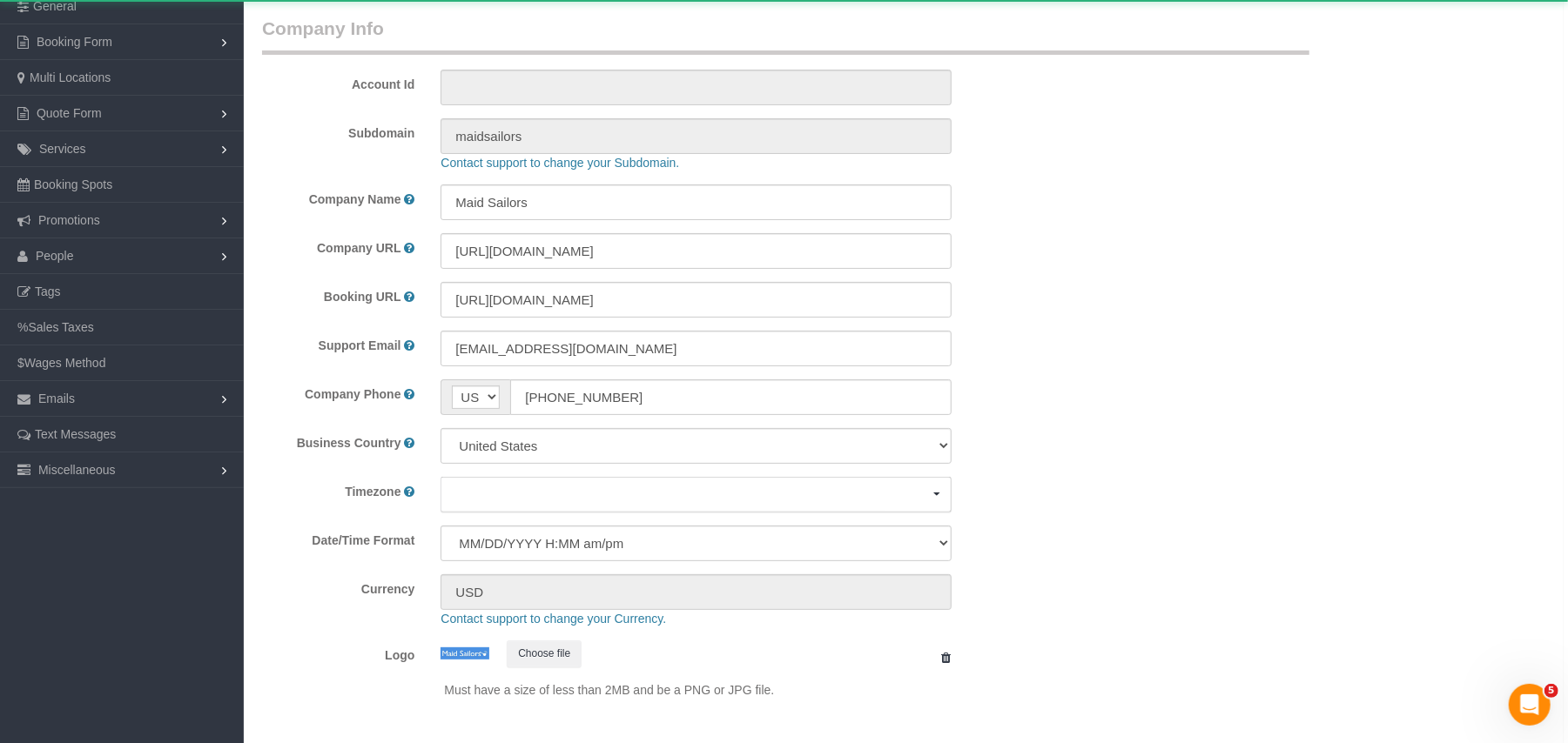
select select "425"
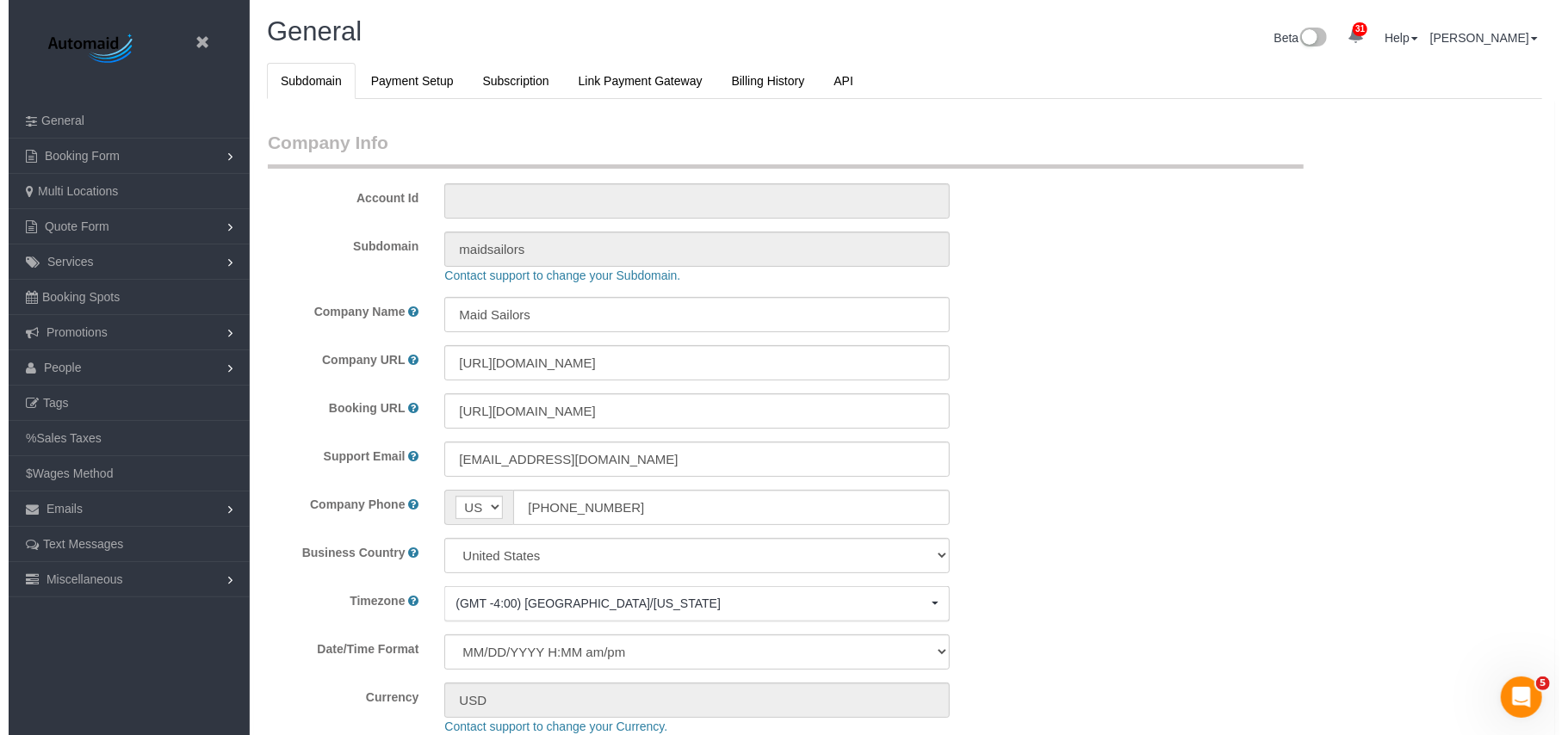
scroll to position [3641, 1551]
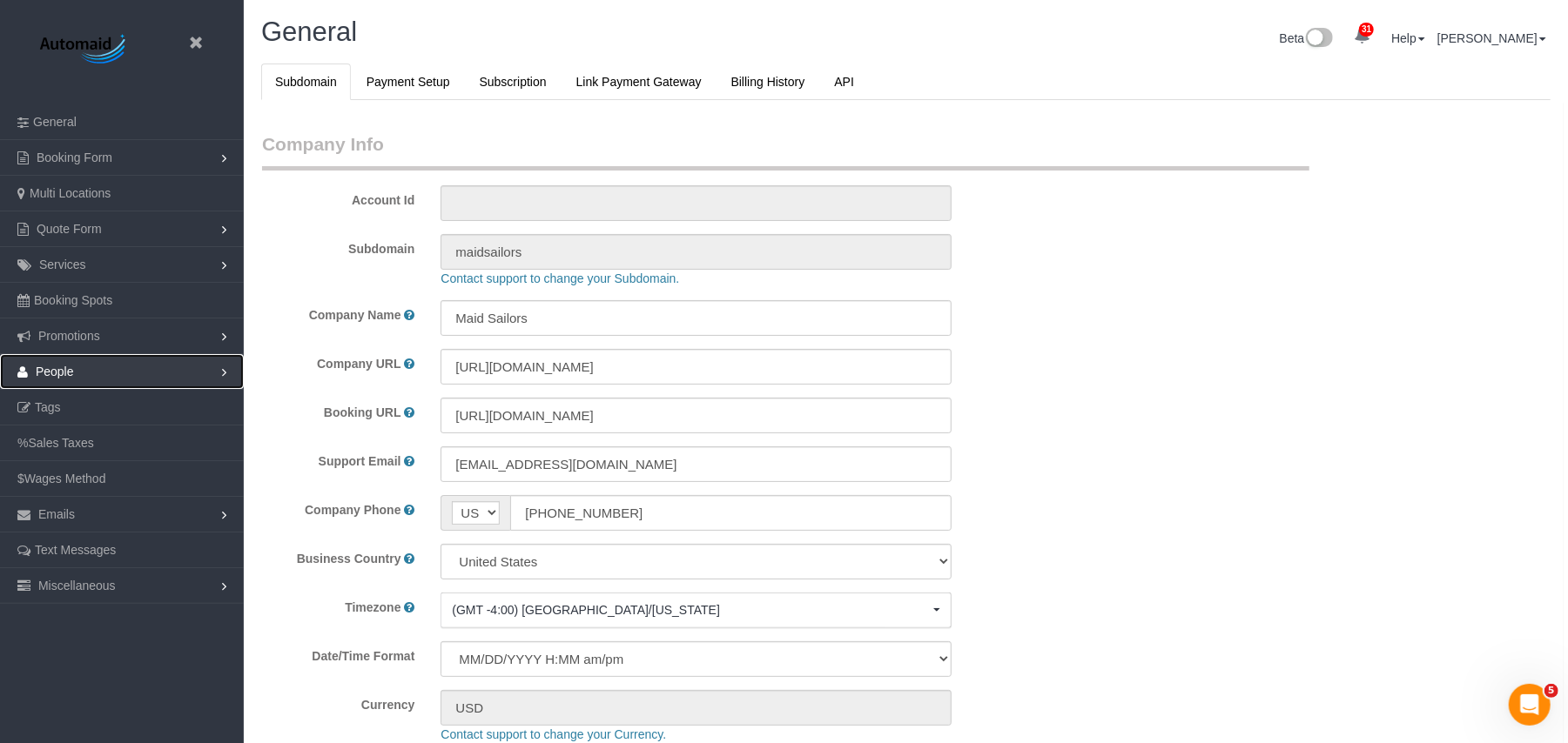
click at [122, 371] on link "People" at bounding box center [122, 371] width 244 height 35
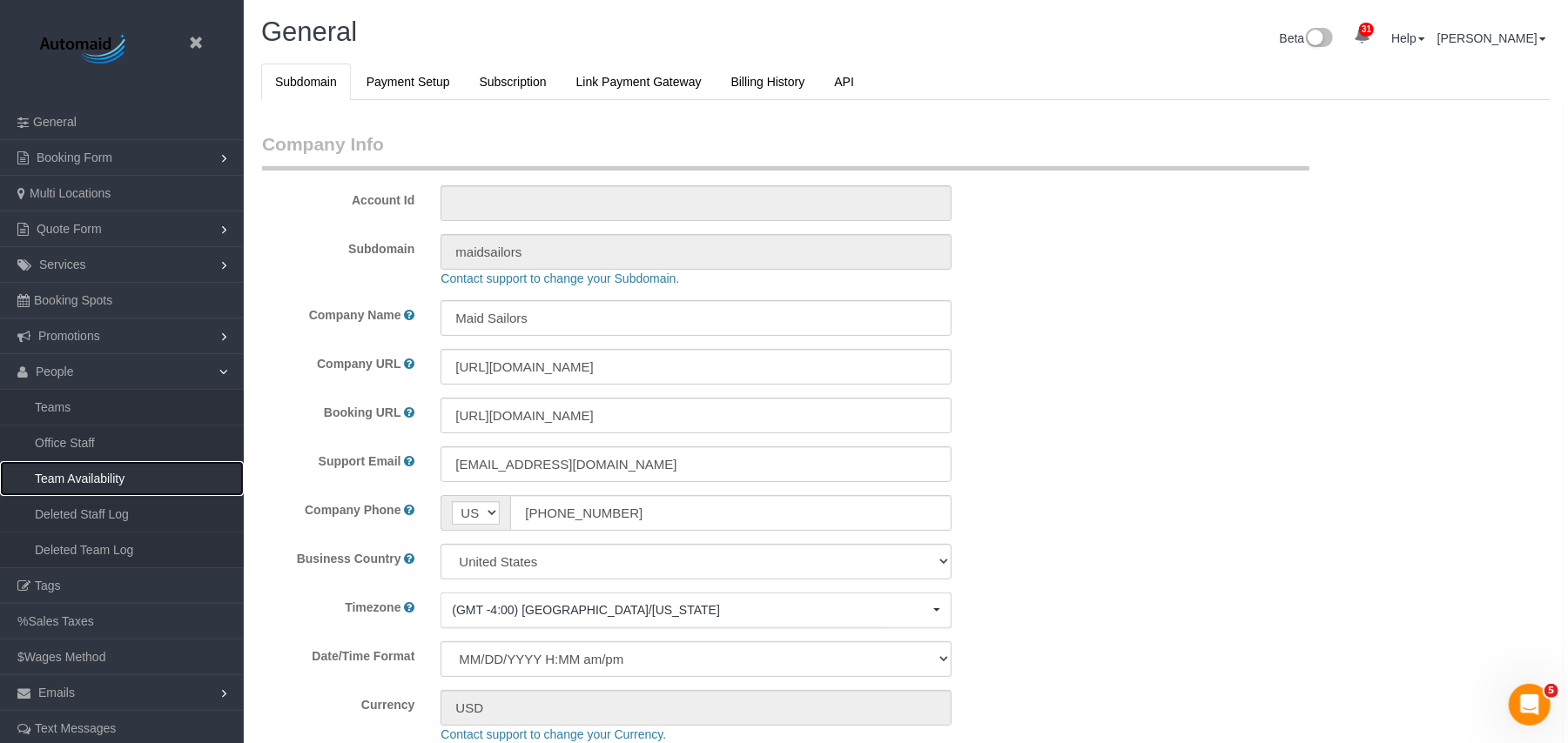
click at [120, 471] on link "Team Availability" at bounding box center [122, 478] width 244 height 35
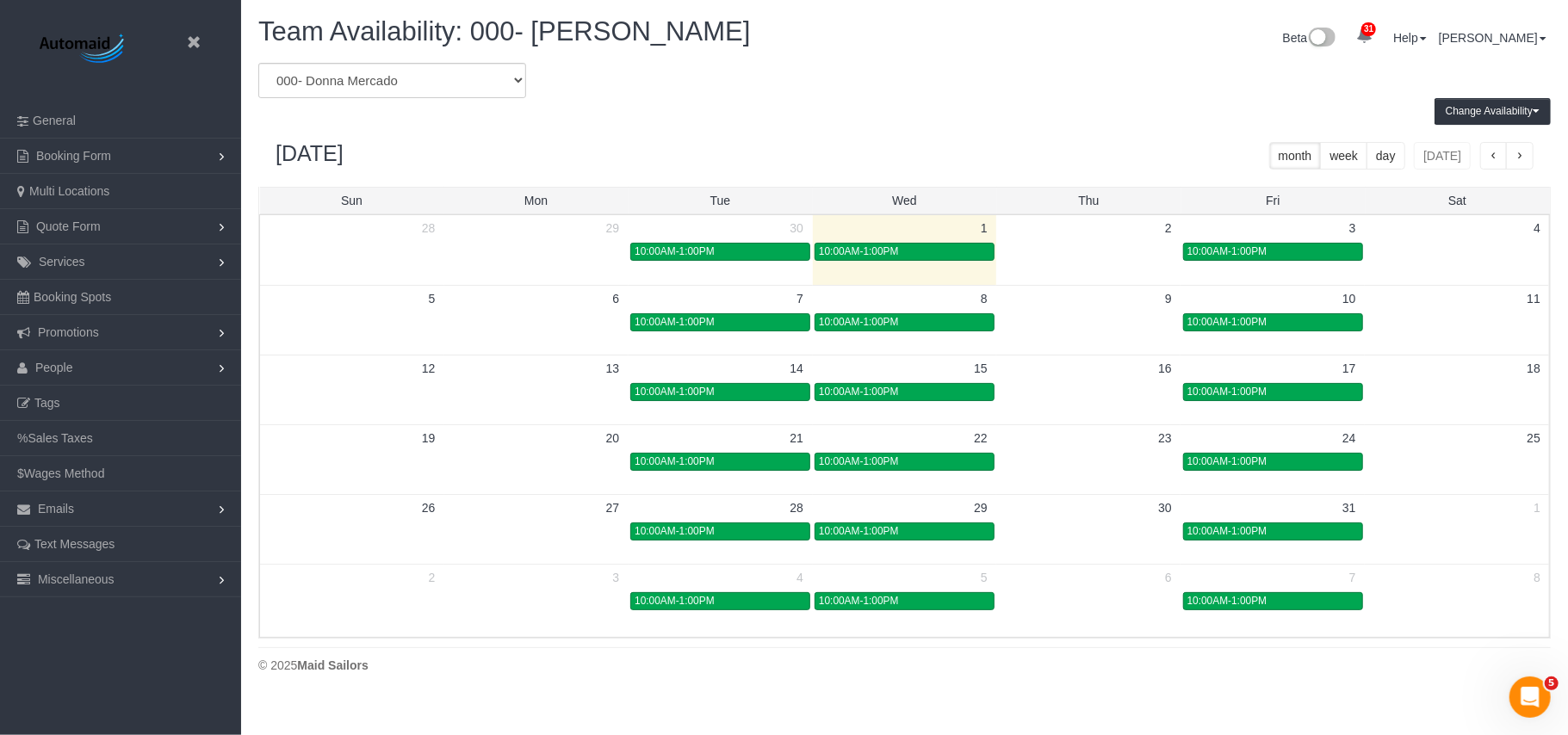
scroll to position [701, 1568]
click at [395, 77] on select "* - K.J. *Irene Flores - Test 0 - Kenia Cabanilla Rosado 0 - Leidy Toledo 0 - P…" at bounding box center [392, 80] width 267 height 35
select select "number:33974"
click at [258, 63] on select "* - K.J. *Irene Flores - Test 0 - Kenia Cabanilla Rosado 0 - Leidy Toledo 0 - P…" at bounding box center [392, 80] width 267 height 35
click at [632, 136] on div "October 2025 month week day today" at bounding box center [904, 156] width 1292 height 62
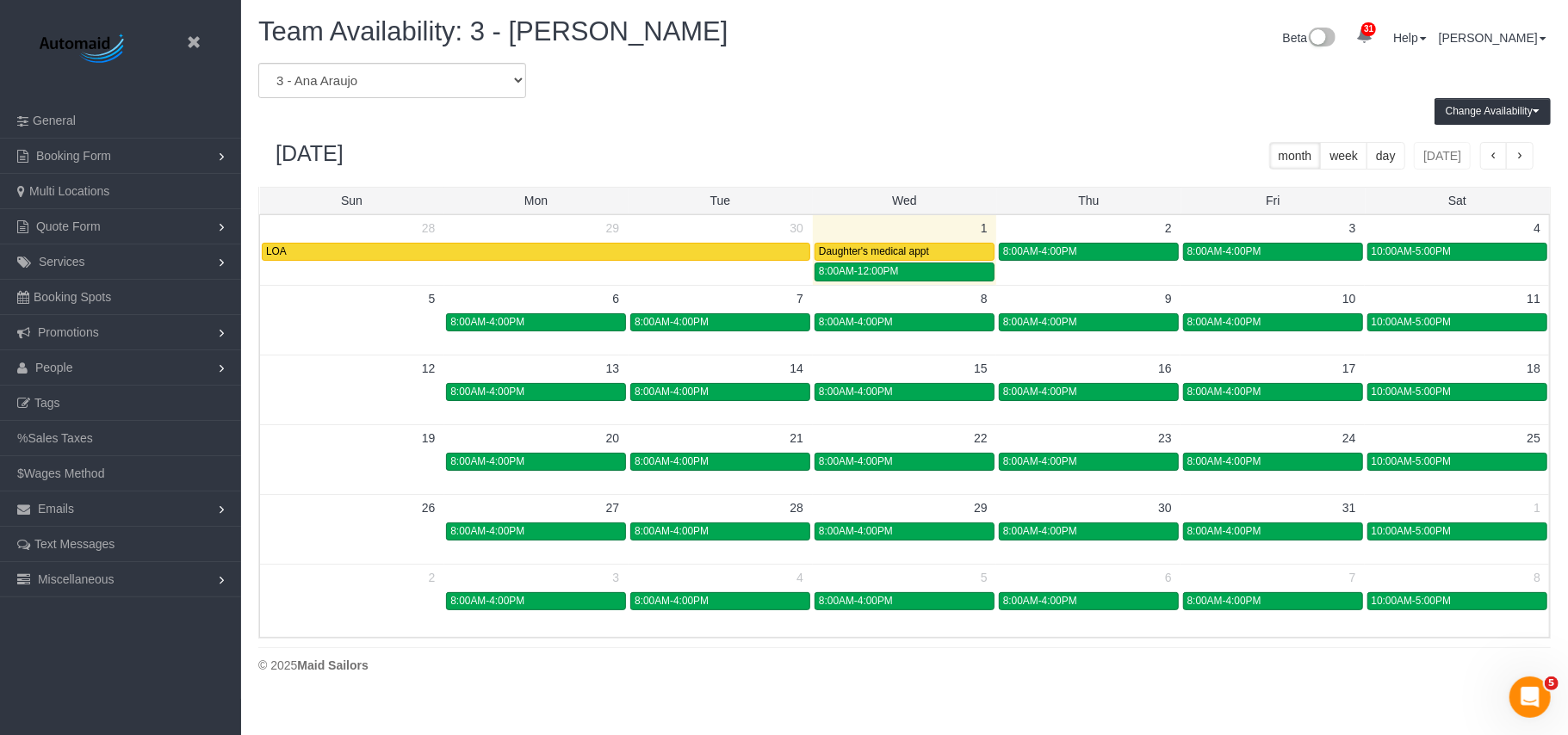
scroll to position [85381, 84532]
click at [1394, 253] on span "10:00AM-5:00PM" at bounding box center [1411, 251] width 80 height 12
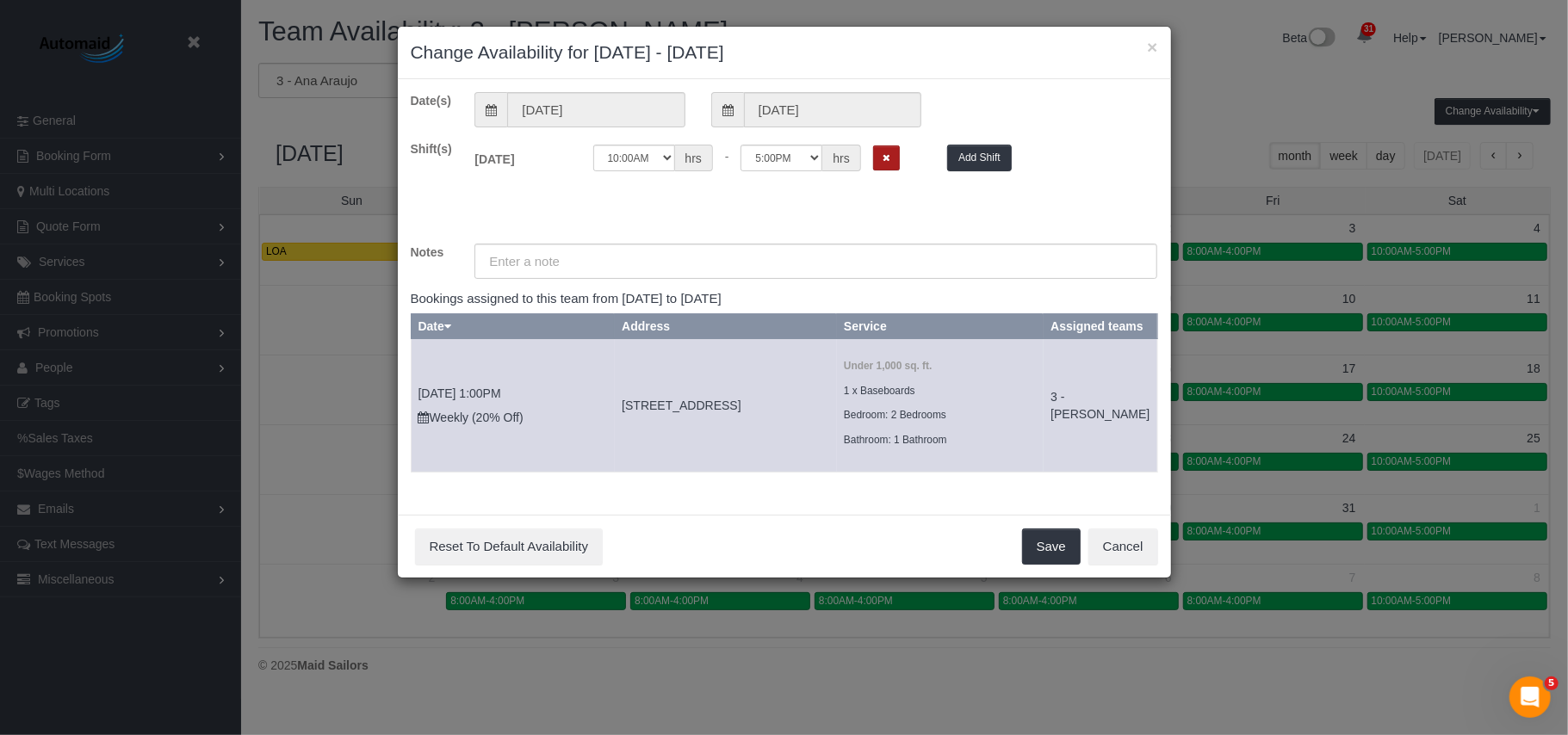
click at [891, 160] on icon "Remove Shift" at bounding box center [886, 158] width 8 height 9
click at [525, 264] on input "text" at bounding box center [816, 261] width 683 height 35
paste input "No podré trabar el sábado 4 porque no tengo quien me cuide la niña el sábado."
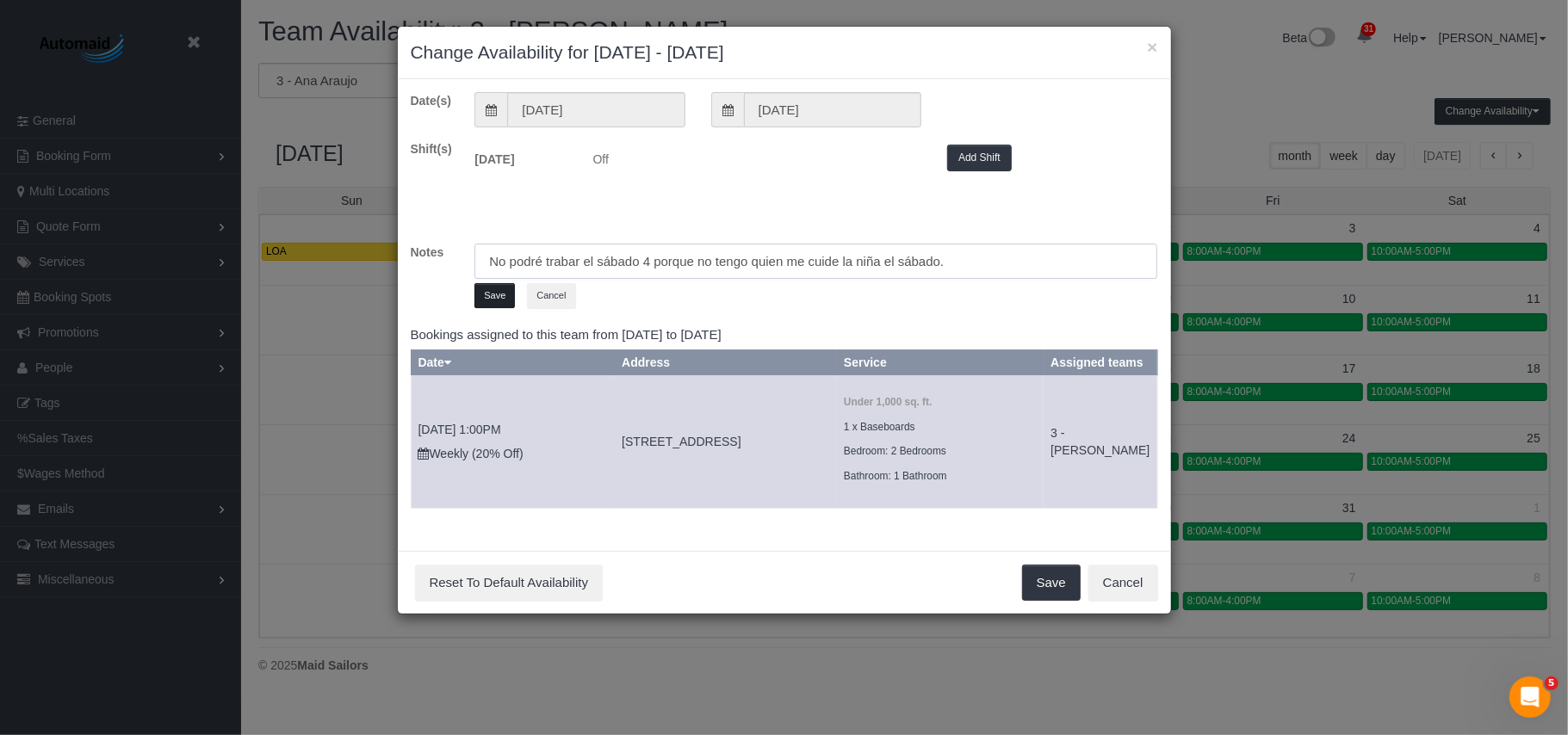
type input "No podré trabar el sábado 4 porque no tengo quien me cuide la niña el sábado."
click at [501, 302] on button "Save" at bounding box center [494, 296] width 41 height 25
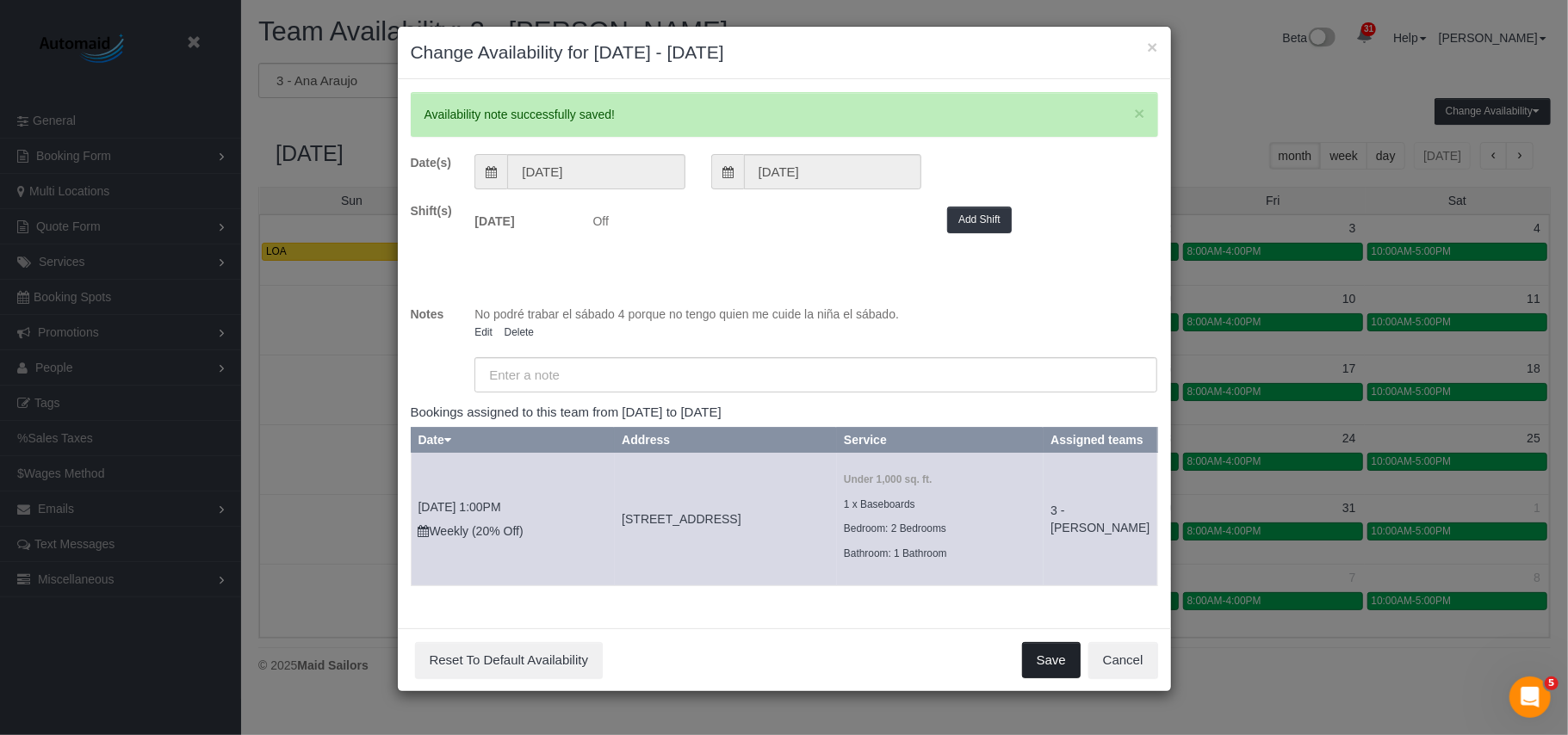
drag, startPoint x: 1039, startPoint y: 676, endPoint x: 1012, endPoint y: 656, distance: 33.6
click at [1039, 676] on button "Save" at bounding box center [1051, 660] width 59 height 36
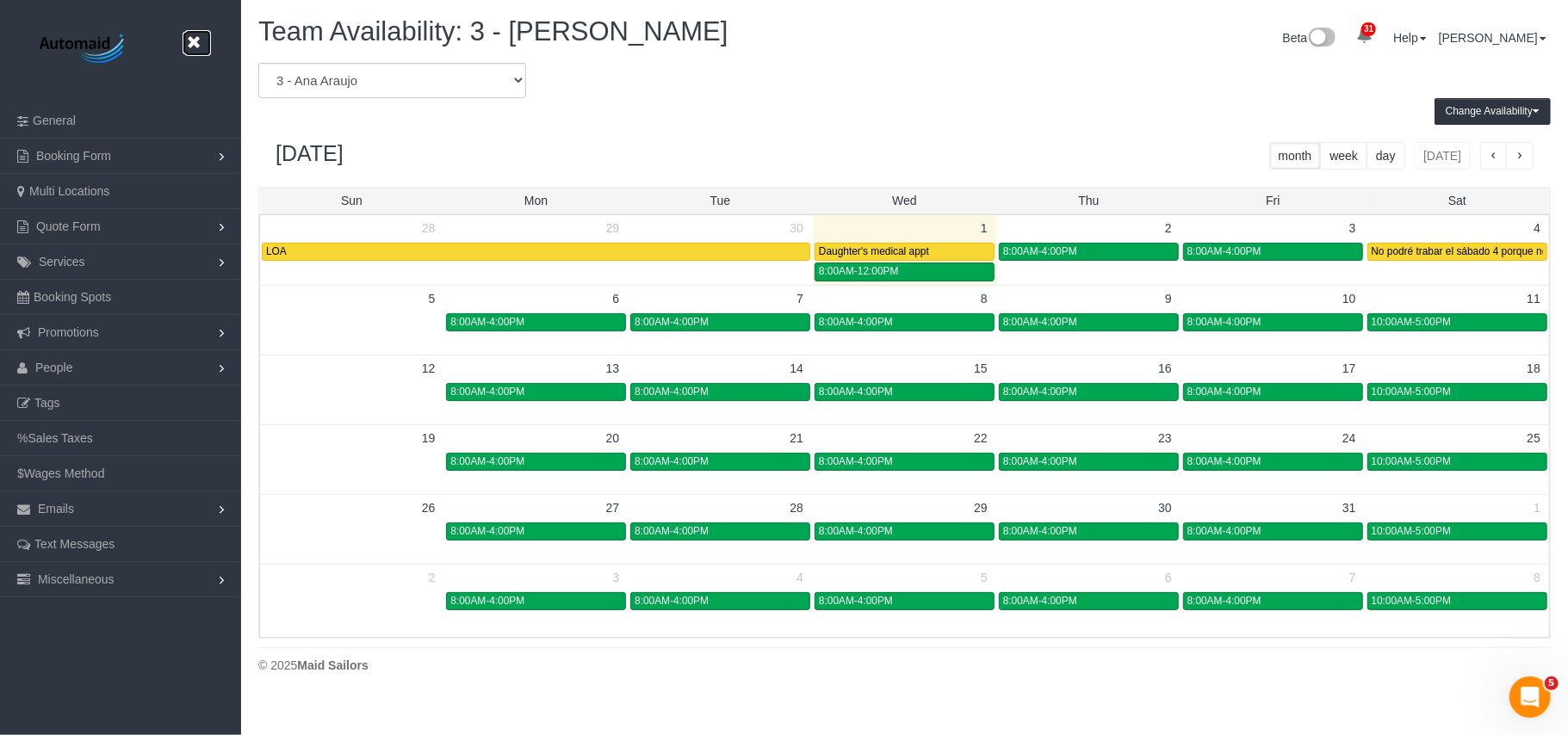
click at [192, 34] on icon at bounding box center [193, 43] width 22 height 22
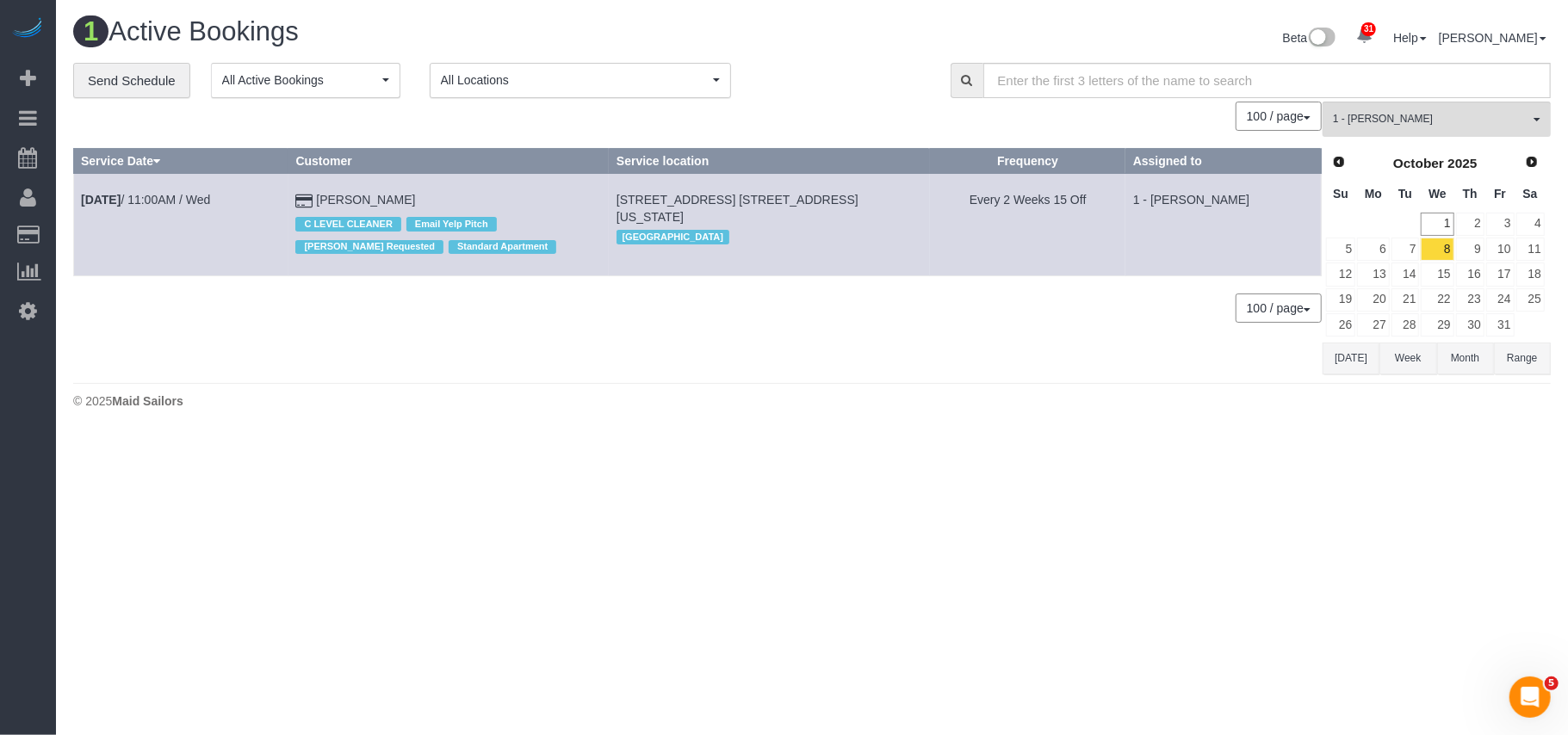
scroll to position [85644, 84532]
click at [1530, 222] on link "4" at bounding box center [1530, 224] width 28 height 24
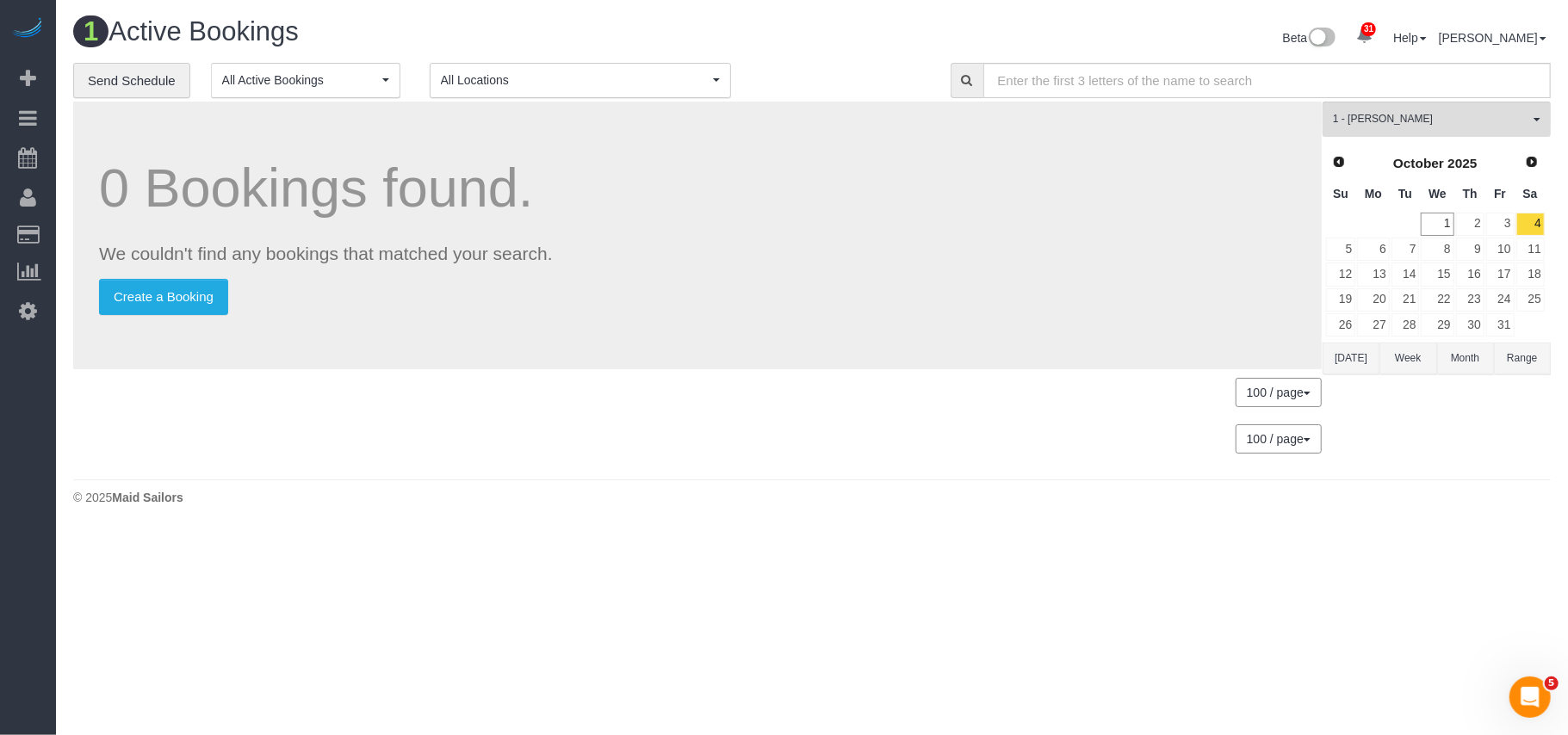
scroll to position [85609, 84532]
click at [1395, 129] on button "1 - Ana Lopez All Teams" at bounding box center [1436, 119] width 229 height 35
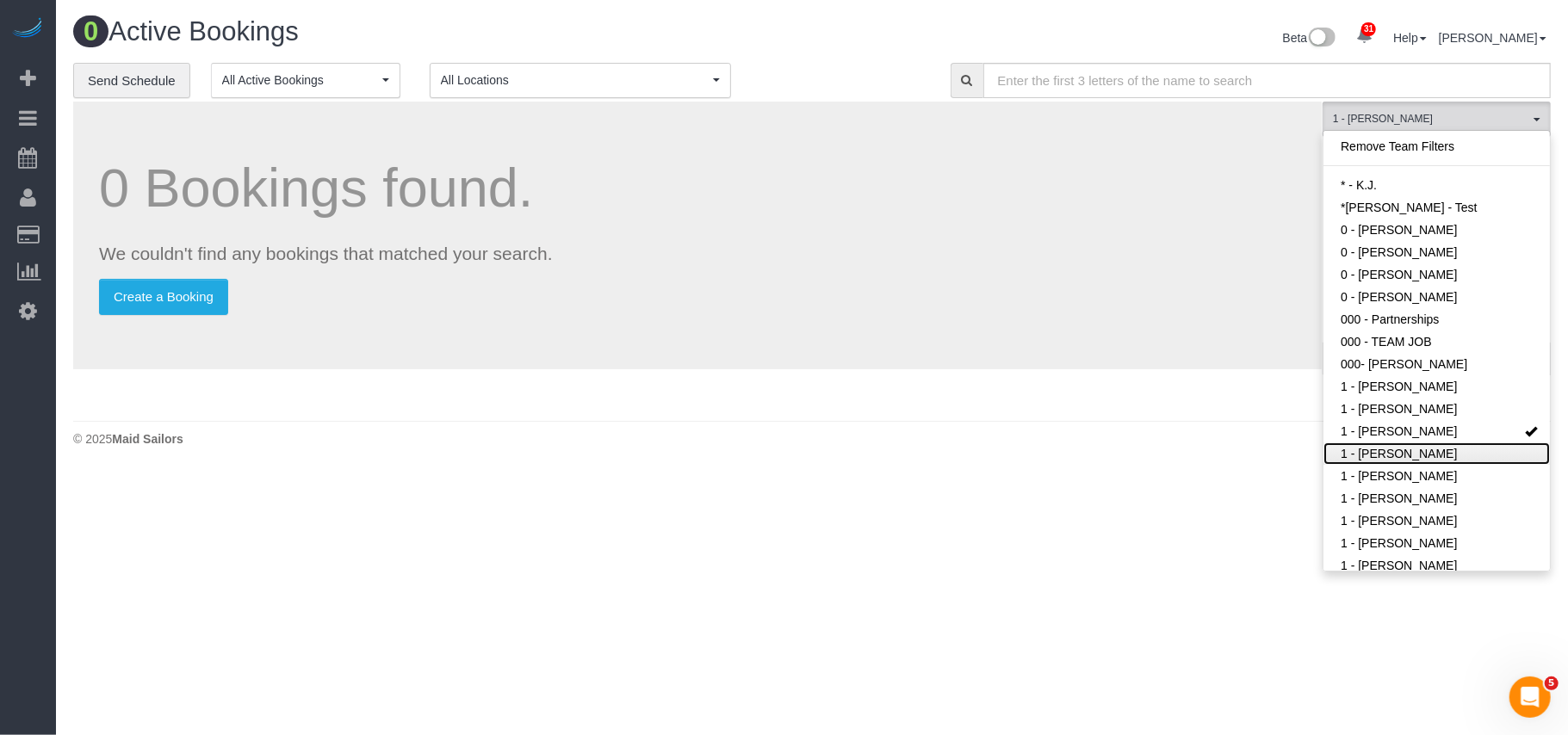
click at [1382, 445] on link "1 - Berdina Philistin" at bounding box center [1436, 454] width 227 height 23
click at [1385, 432] on link "1 - Ana Lopez" at bounding box center [1436, 432] width 227 height 23
click at [1386, 450] on link "1 - [PERSON_NAME]" at bounding box center [1436, 454] width 227 height 23
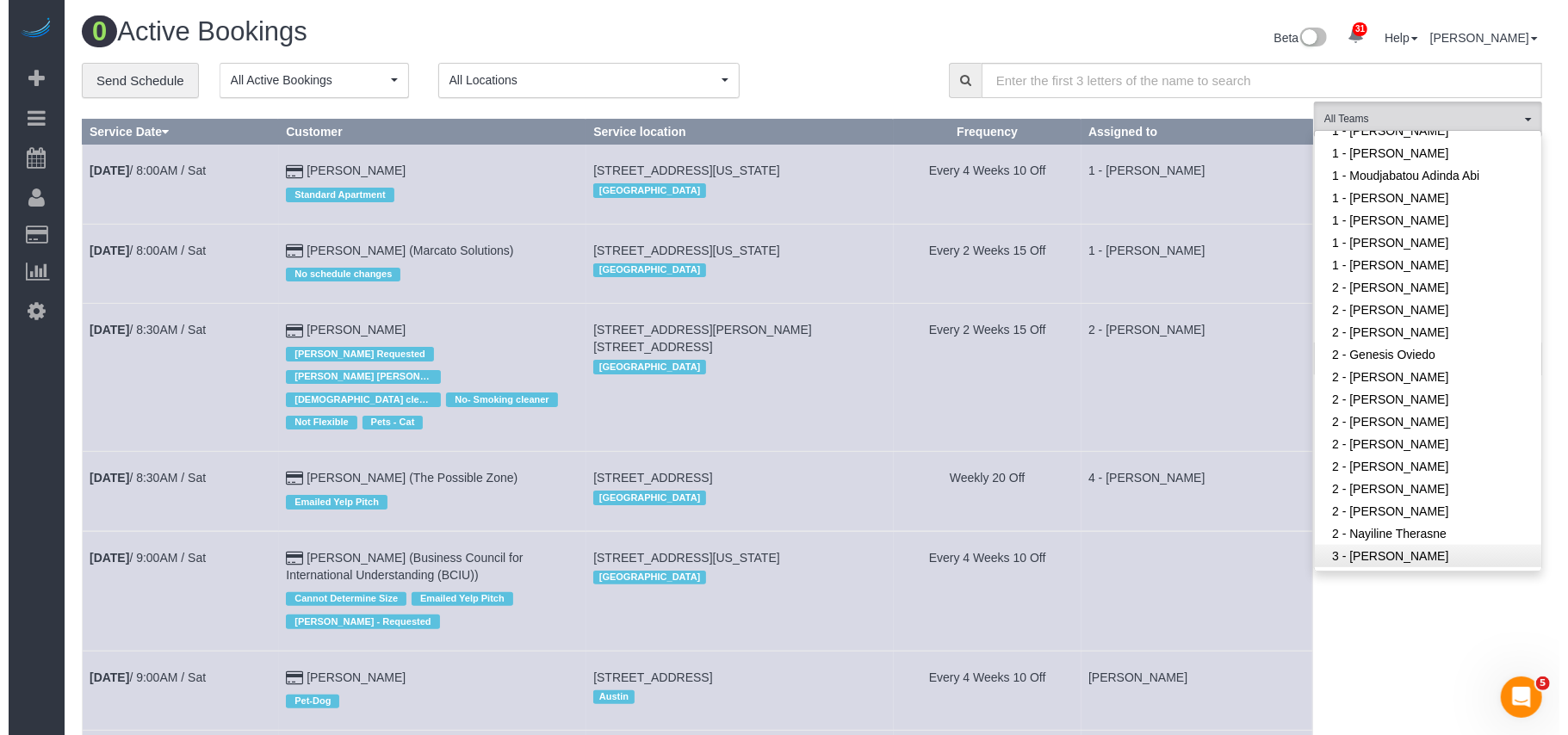
scroll to position [918, 0]
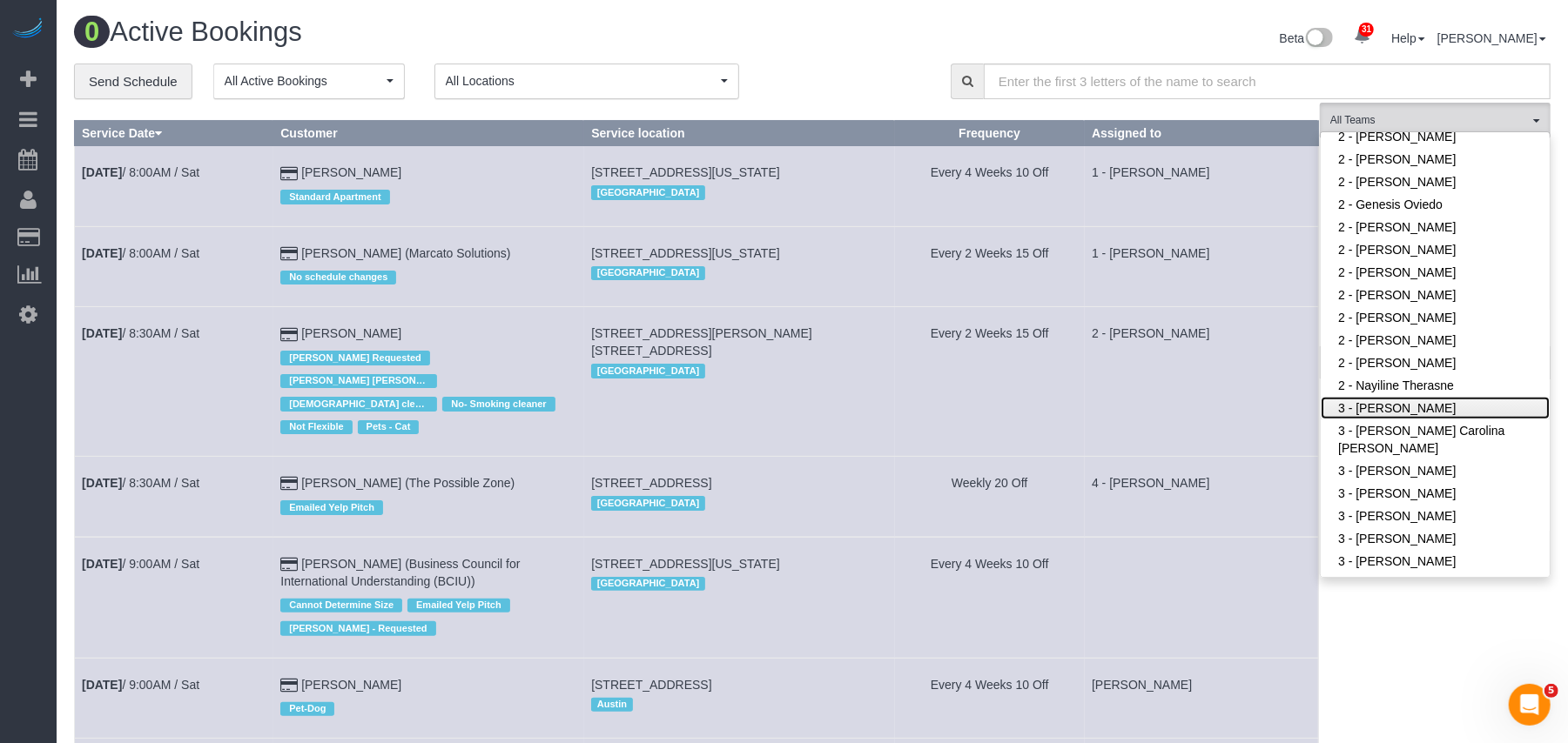
click at [1404, 397] on link "3 - [PERSON_NAME]" at bounding box center [1435, 408] width 229 height 23
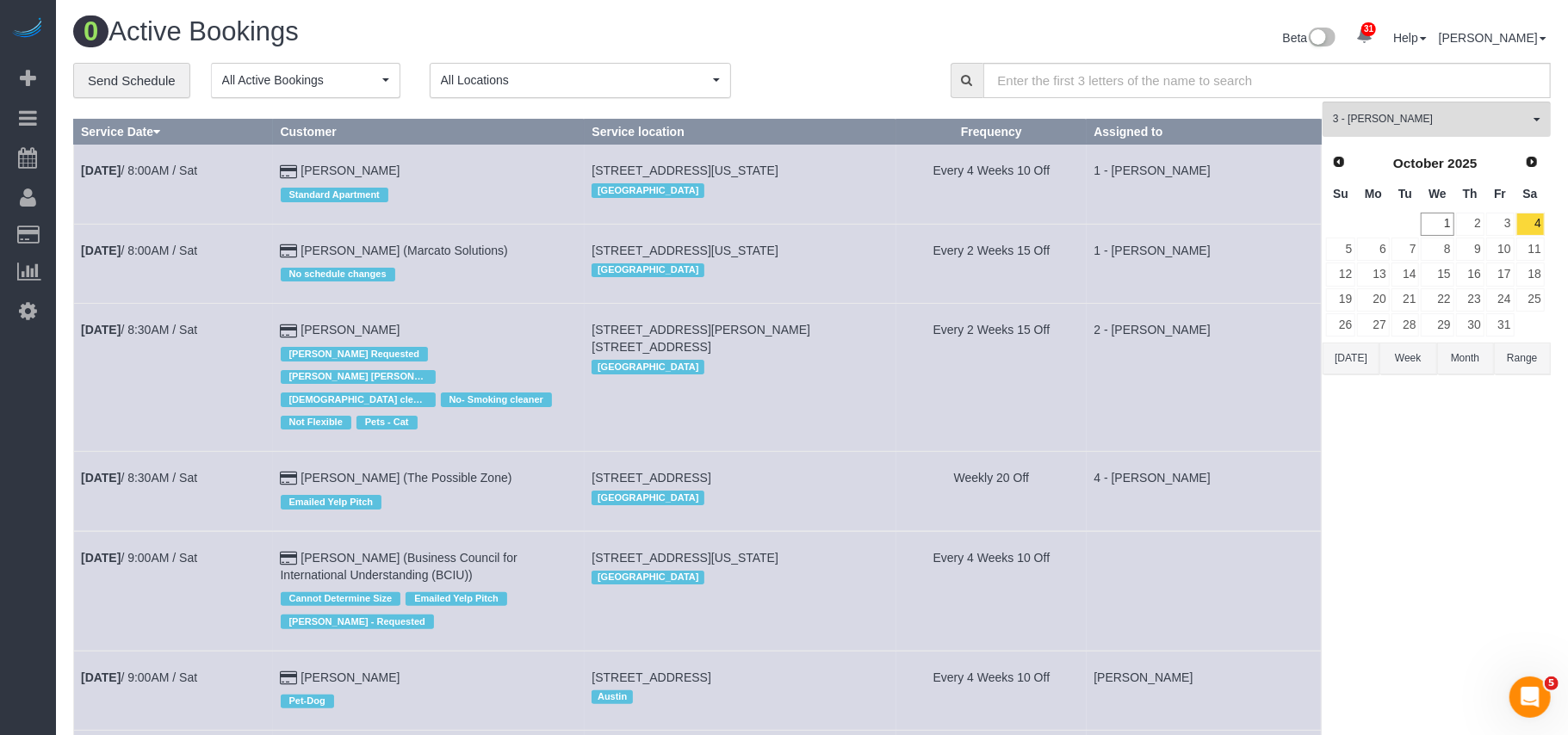
scroll to position [437, 1568]
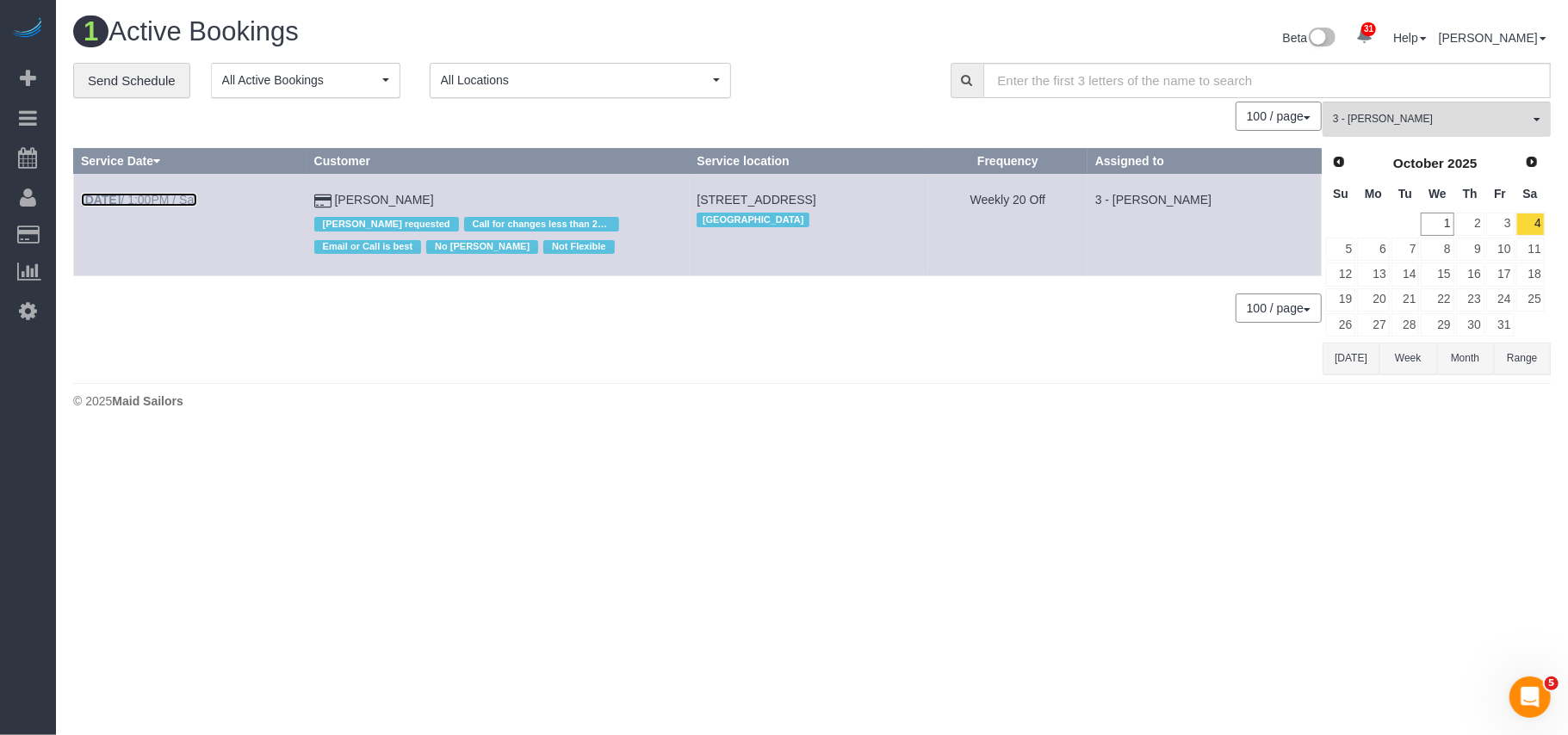
click at [188, 194] on link "Oct 4th / 1:00PM / Sat" at bounding box center [138, 199] width 117 height 14
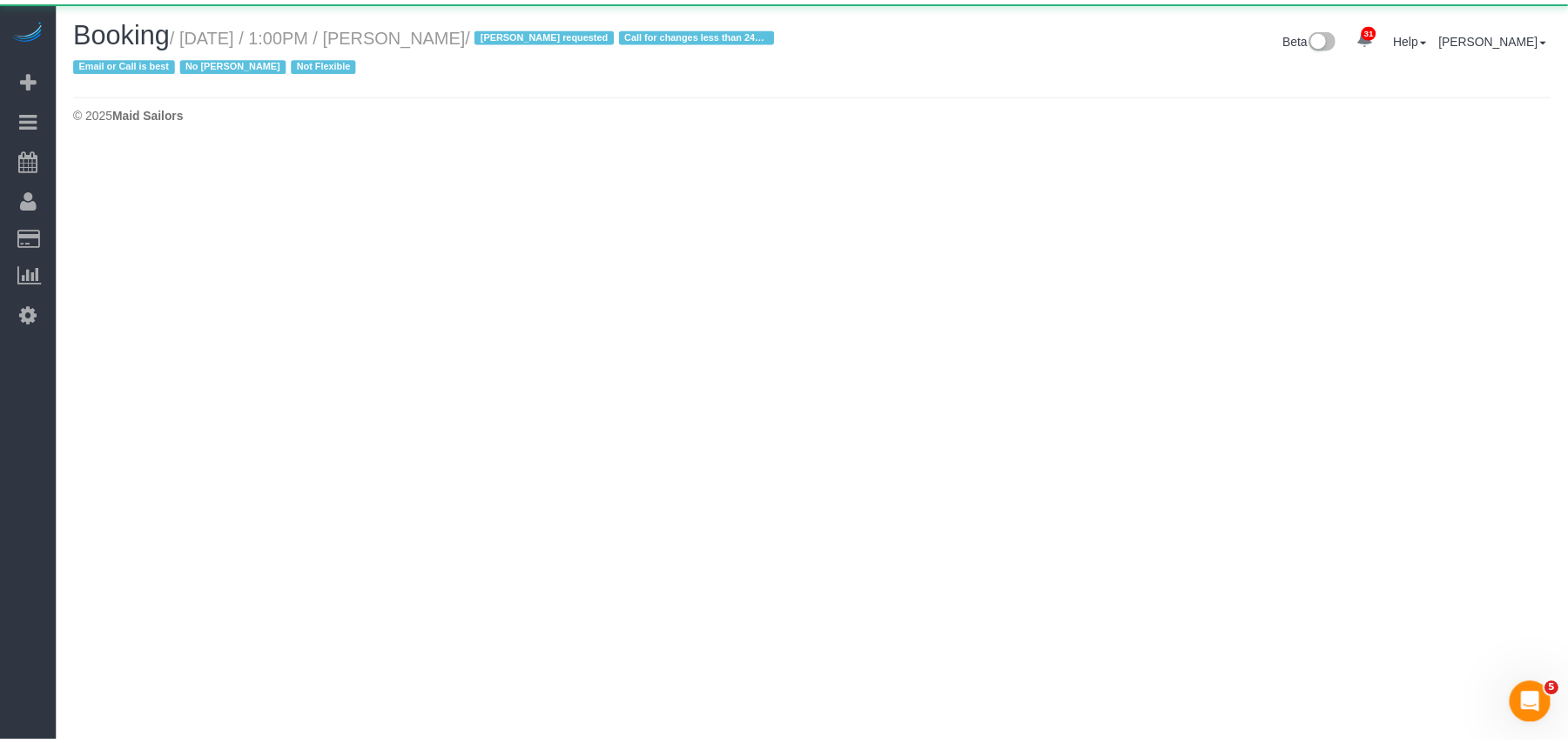
scroll to position [86874, 85462]
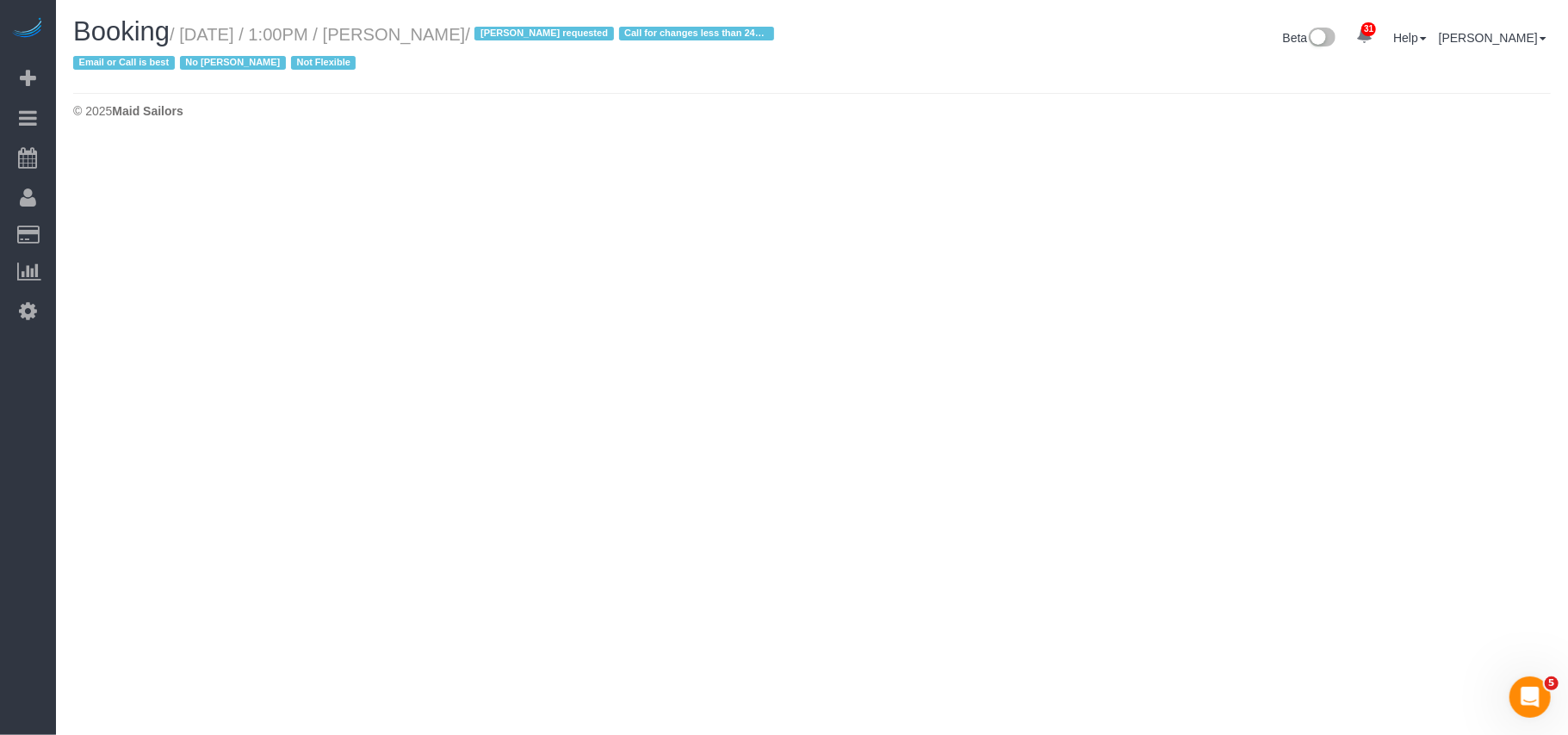
select select "NY"
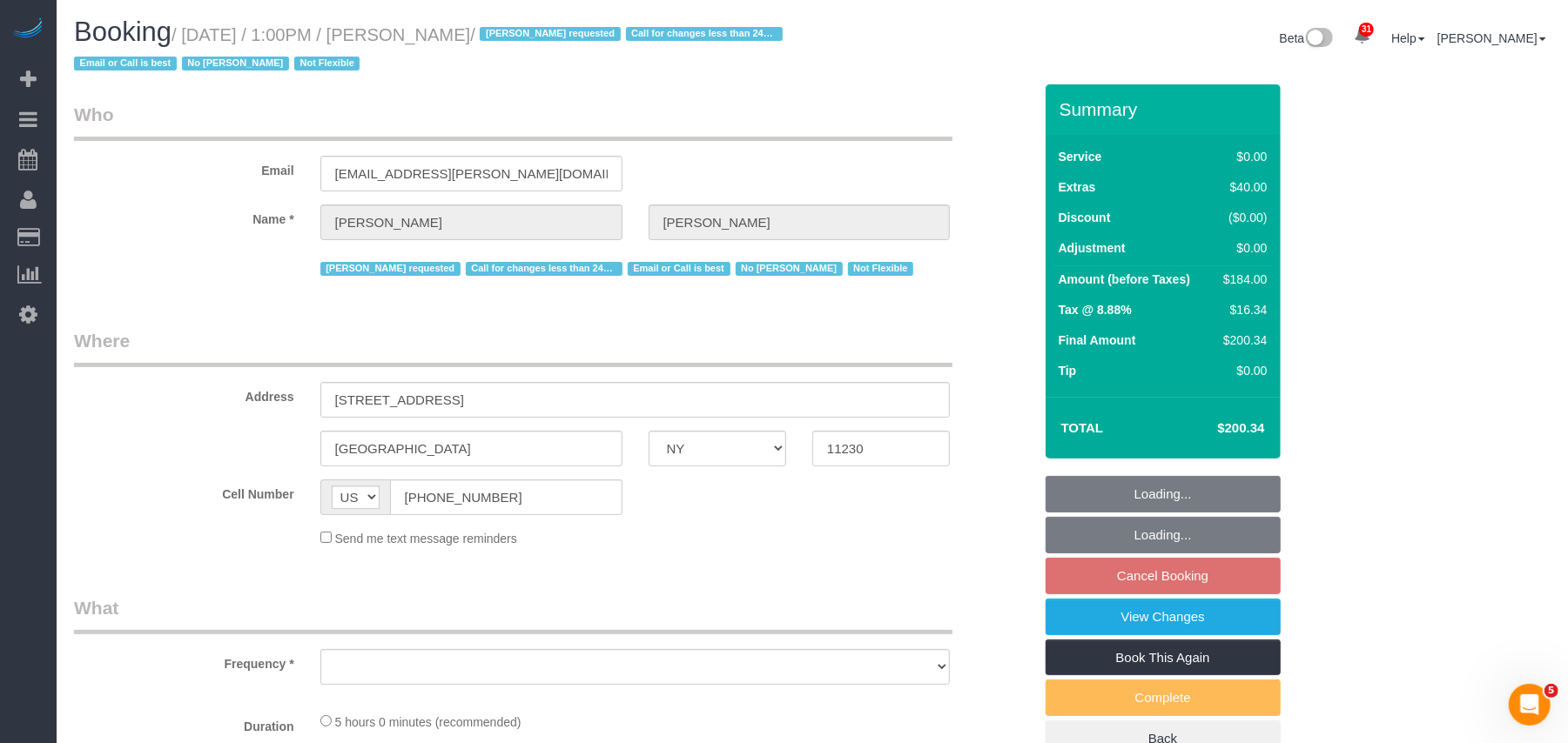
scroll to position [2126, 1568]
select select "number:89"
select select "number:90"
select select "number:15"
select select "number:5"
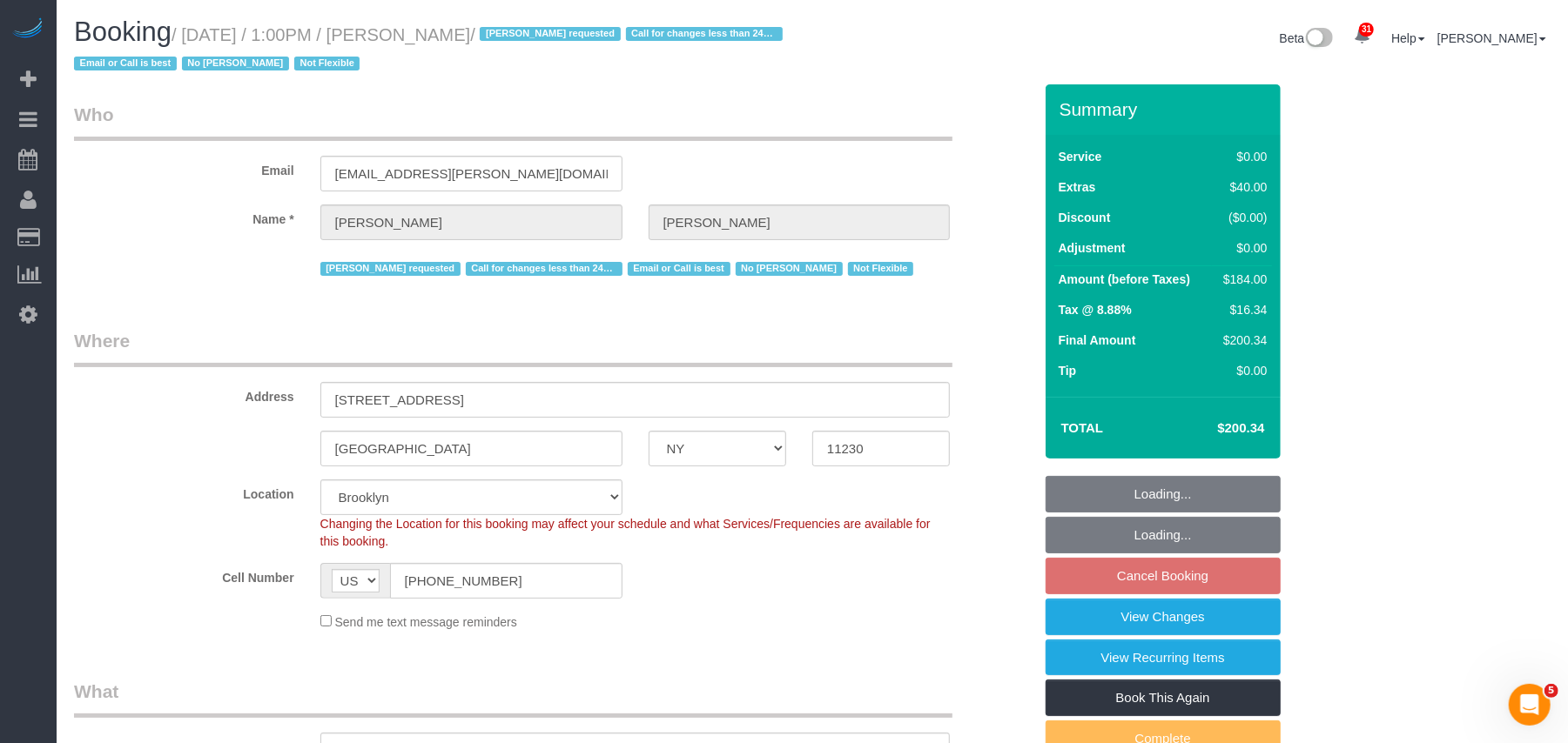
select select "object:4945"
select select "string:stripe-pm_1QmKY94VGloSiKo7nTMEHlKd"
select select "spot65"
select select "2"
select select "object:5402"
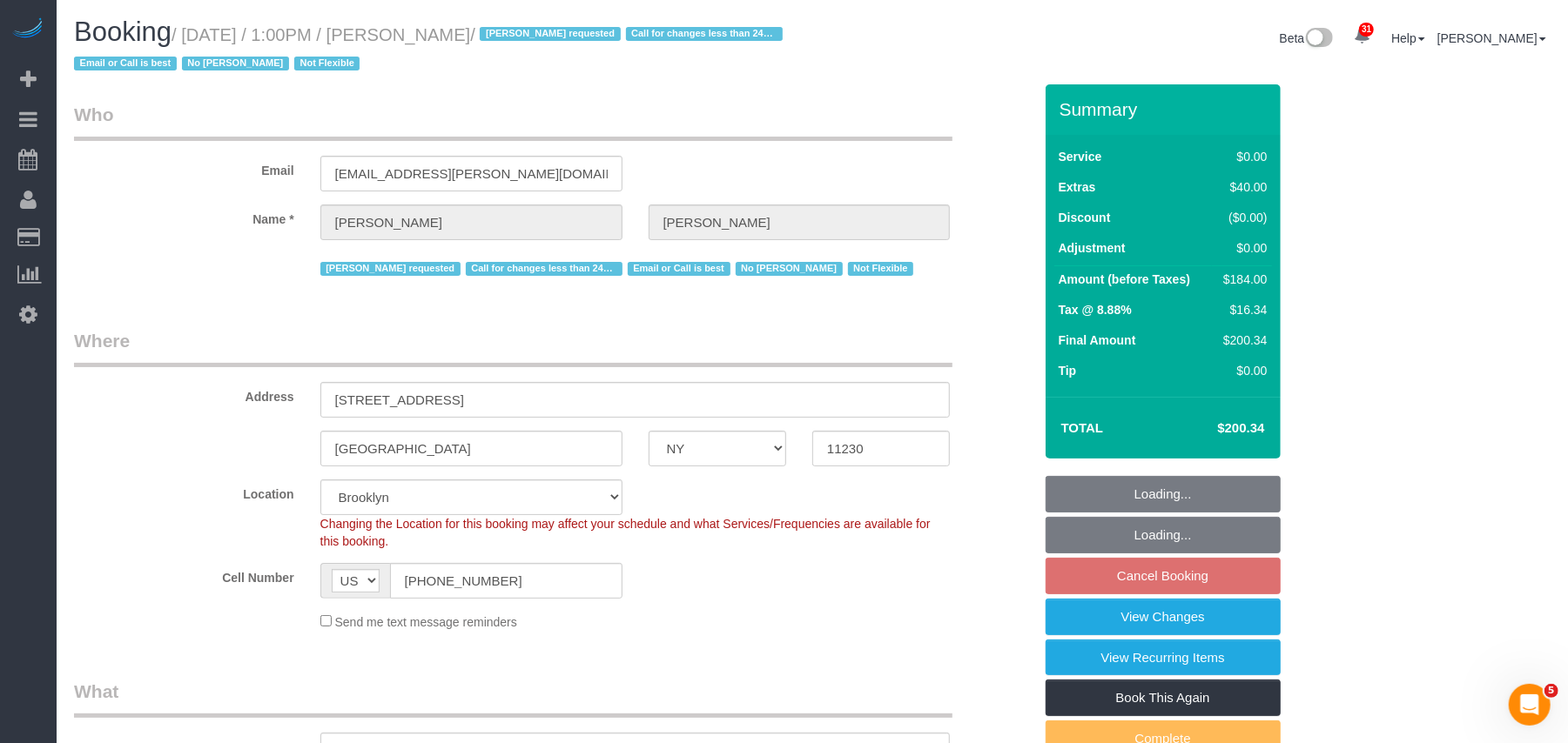
scroll to position [3042, 1568]
drag, startPoint x: 547, startPoint y: 32, endPoint x: 188, endPoint y: 33, distance: 359.0
click at [188, 33] on small "/ October 04, 2025 / 1:00PM / Patricia DeSiano / Ana Araujo requested Call for …" at bounding box center [431, 49] width 714 height 49
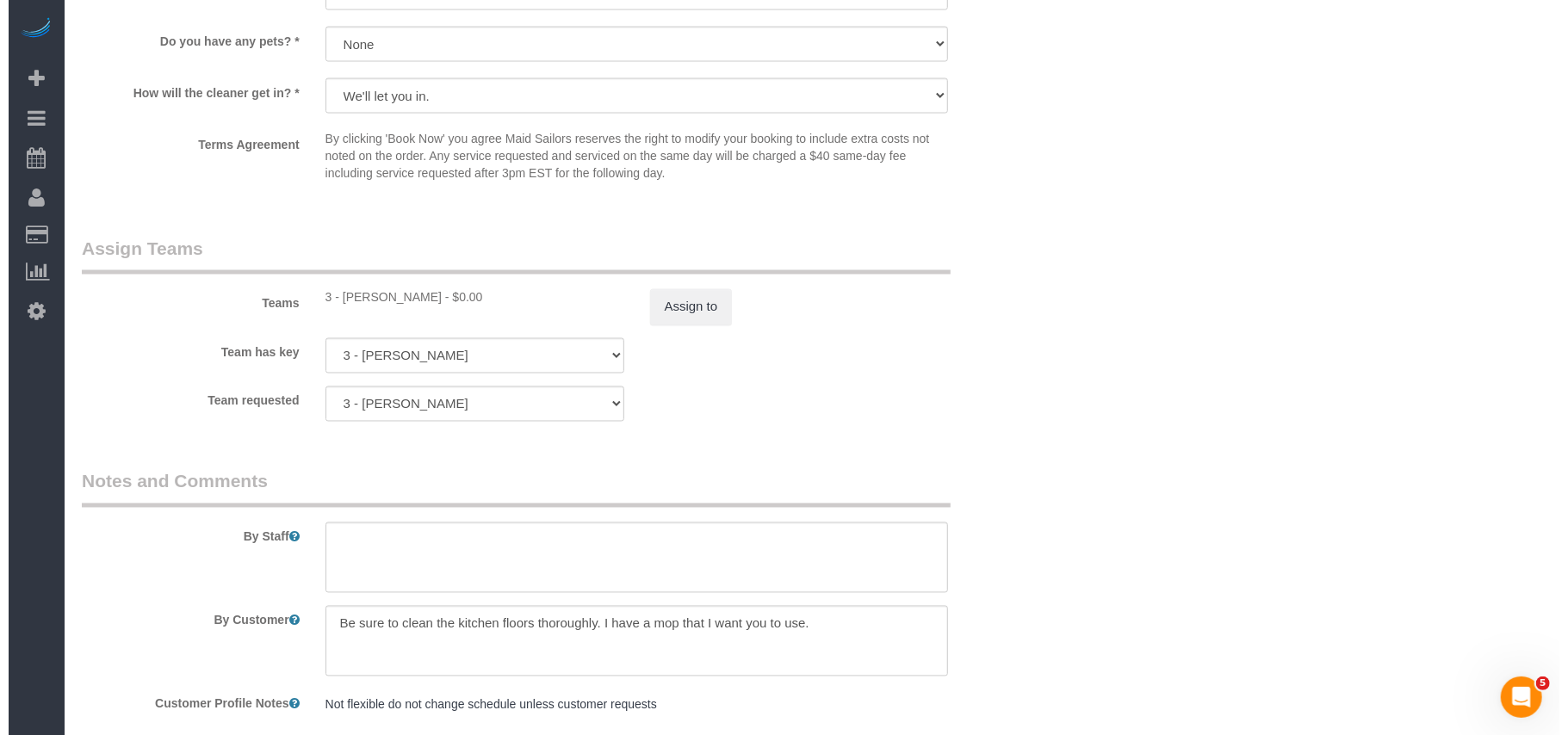
scroll to position [2180, 0]
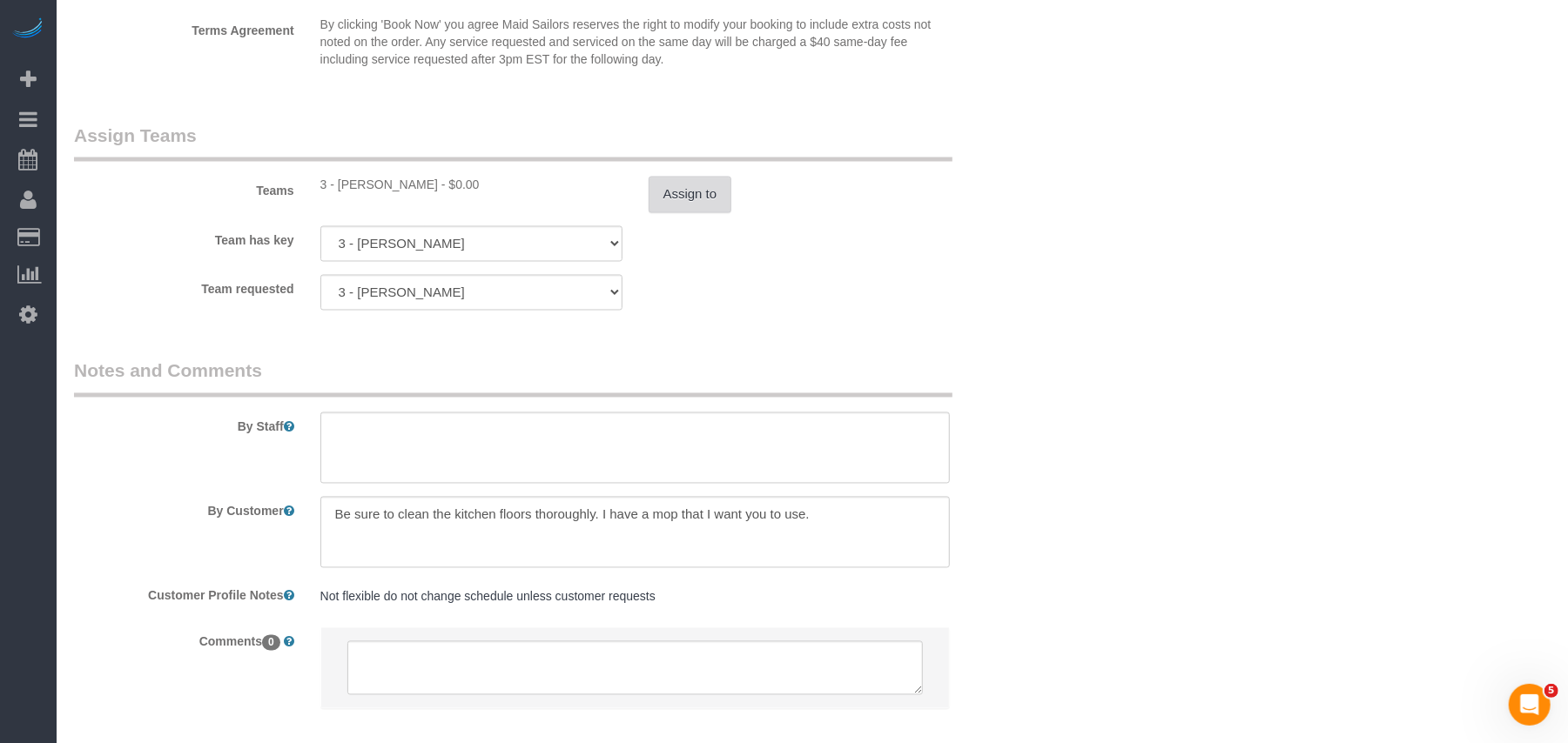
click at [696, 211] on button "Assign to" at bounding box center [690, 195] width 83 height 36
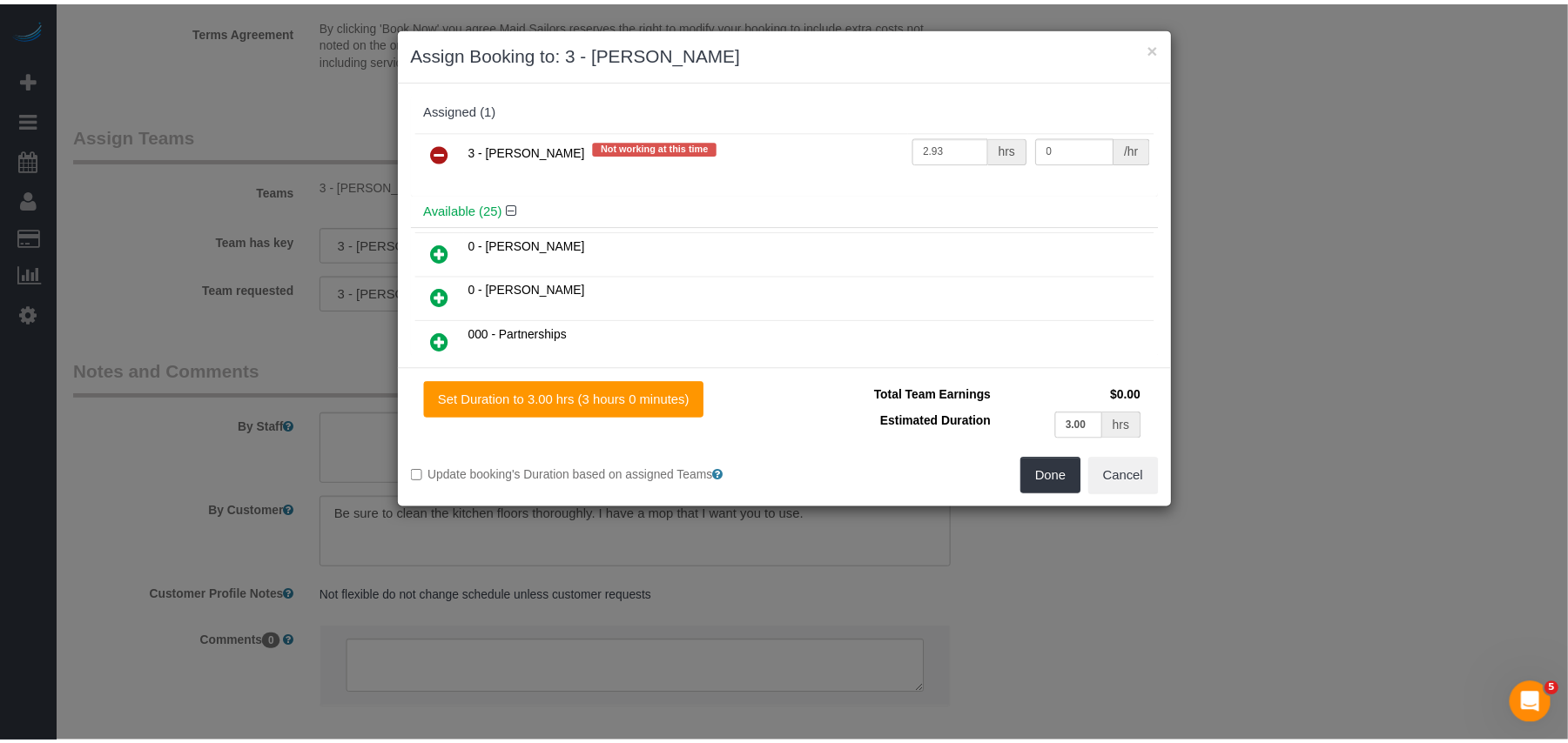
scroll to position [3042, 1585]
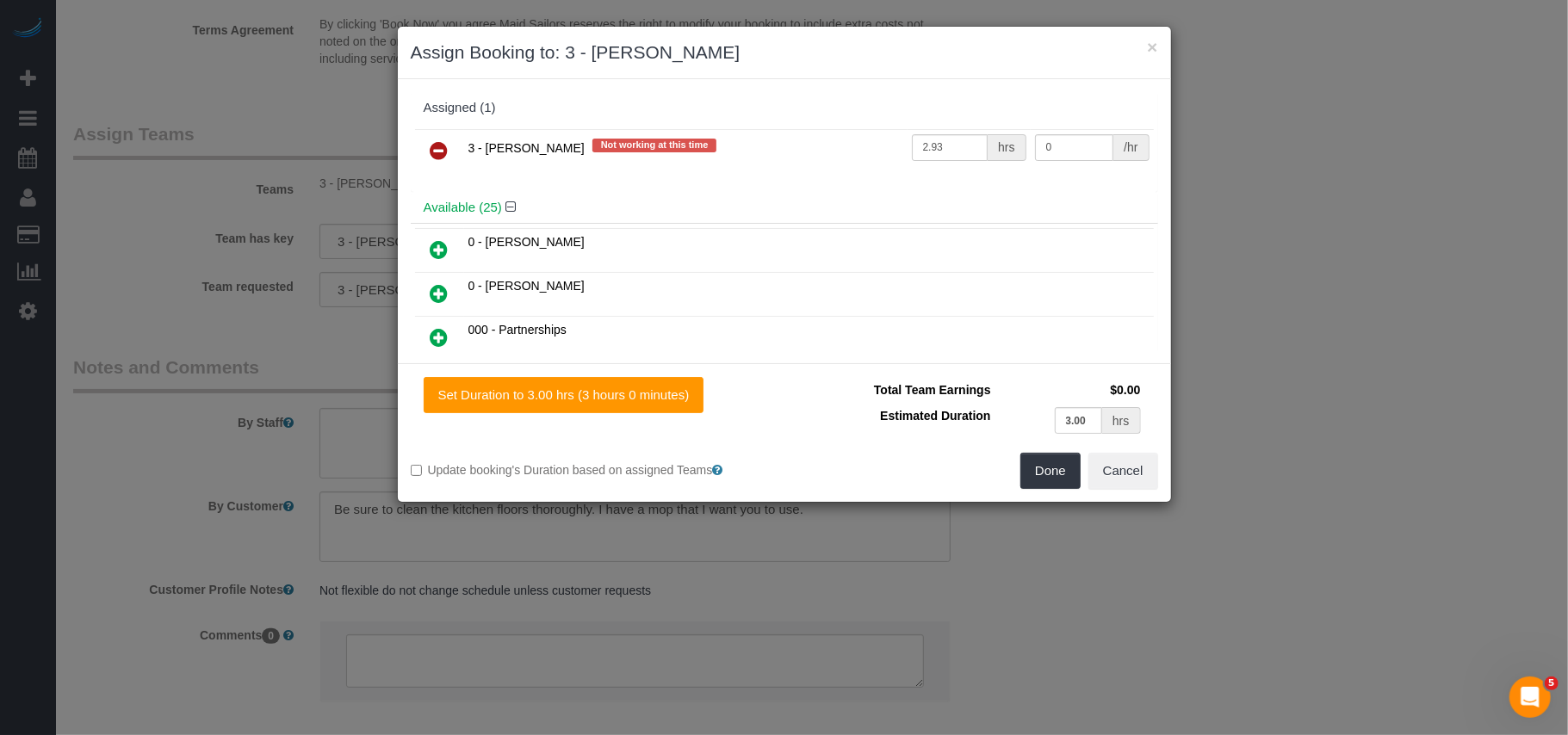
click at [450, 154] on link at bounding box center [439, 152] width 41 height 34
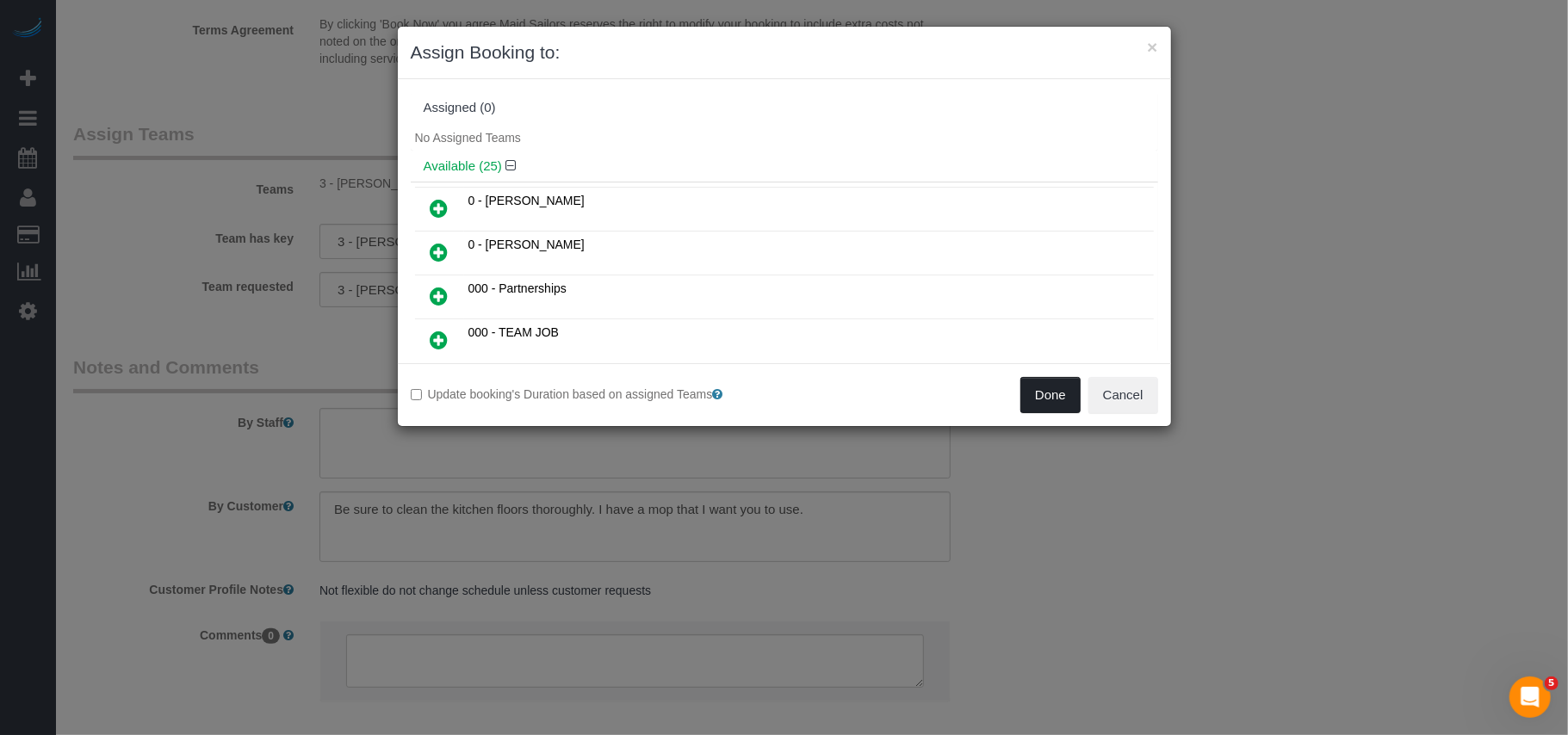
drag, startPoint x: 1041, startPoint y: 389, endPoint x: 1030, endPoint y: 427, distance: 39.6
click at [1042, 389] on button "Done" at bounding box center [1051, 395] width 61 height 36
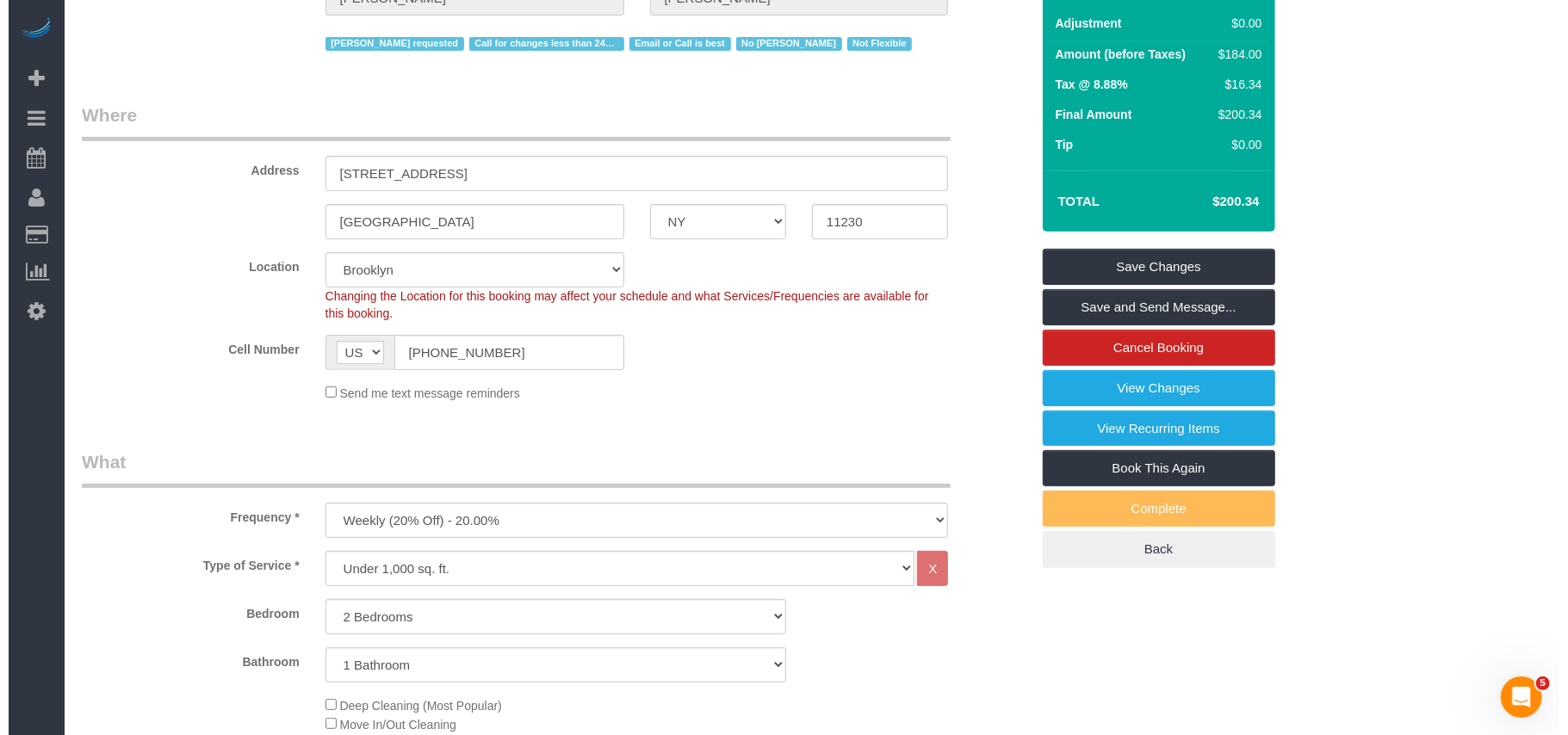
scroll to position [0, 0]
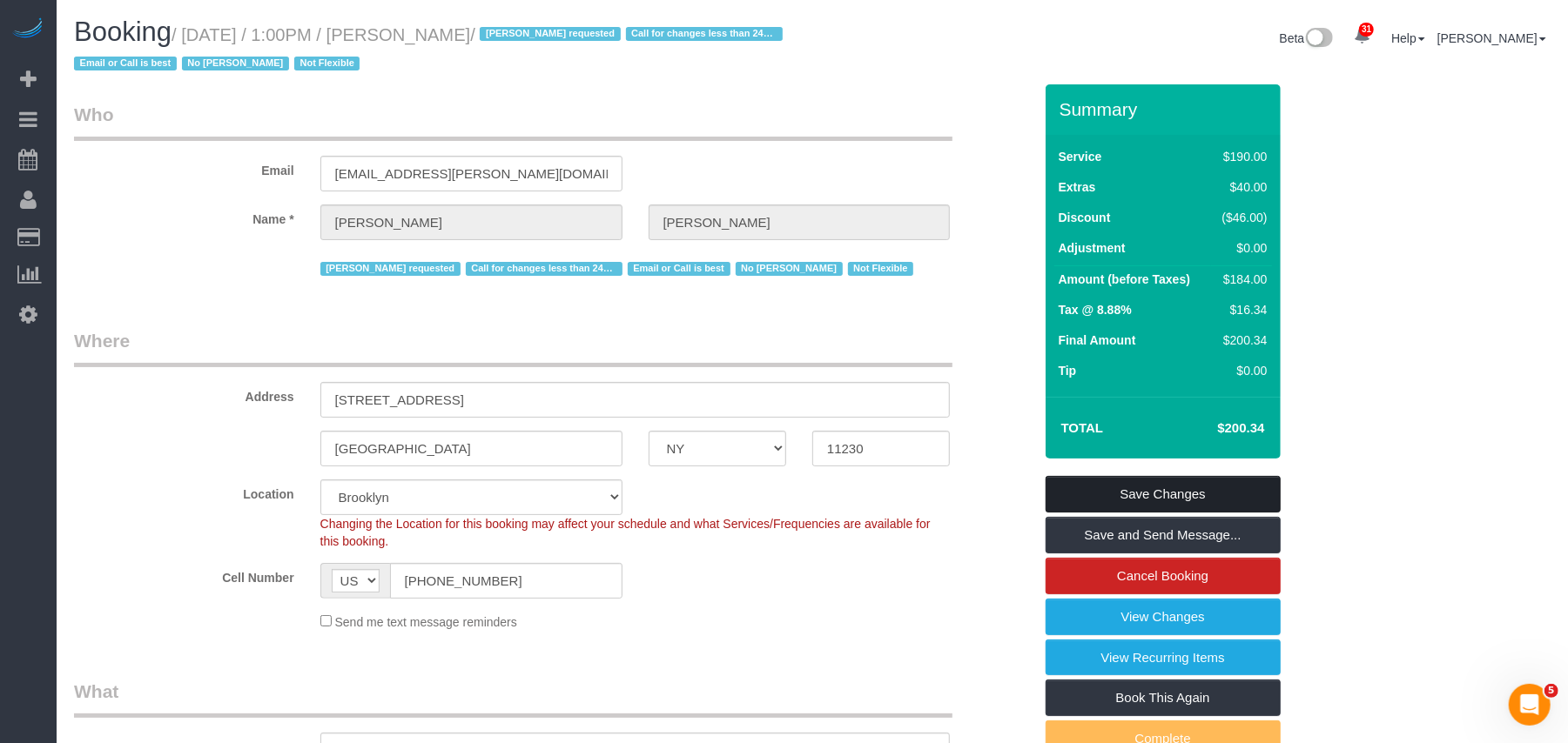
click at [1155, 478] on link "Save Changes" at bounding box center [1162, 495] width 235 height 36
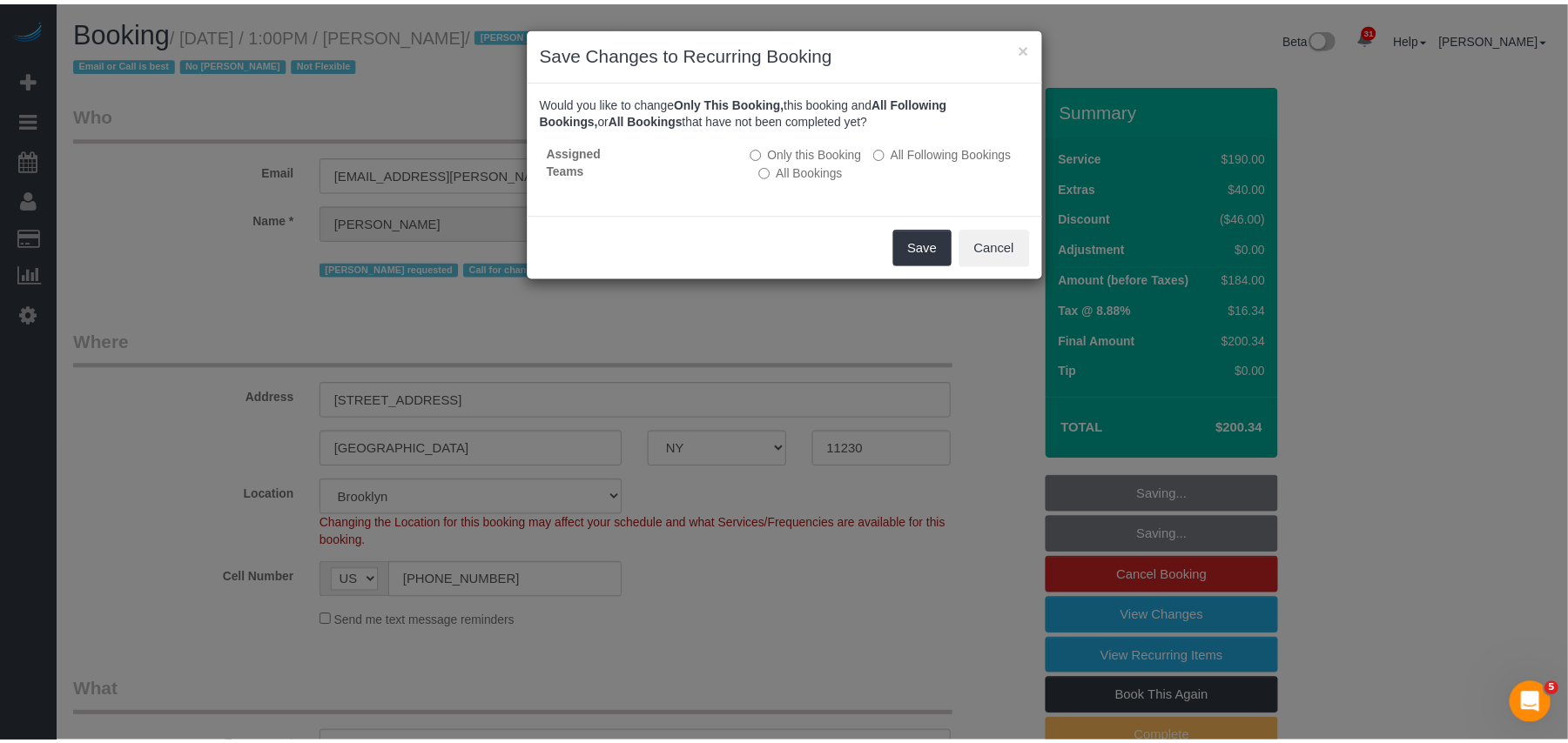
scroll to position [3042, 1585]
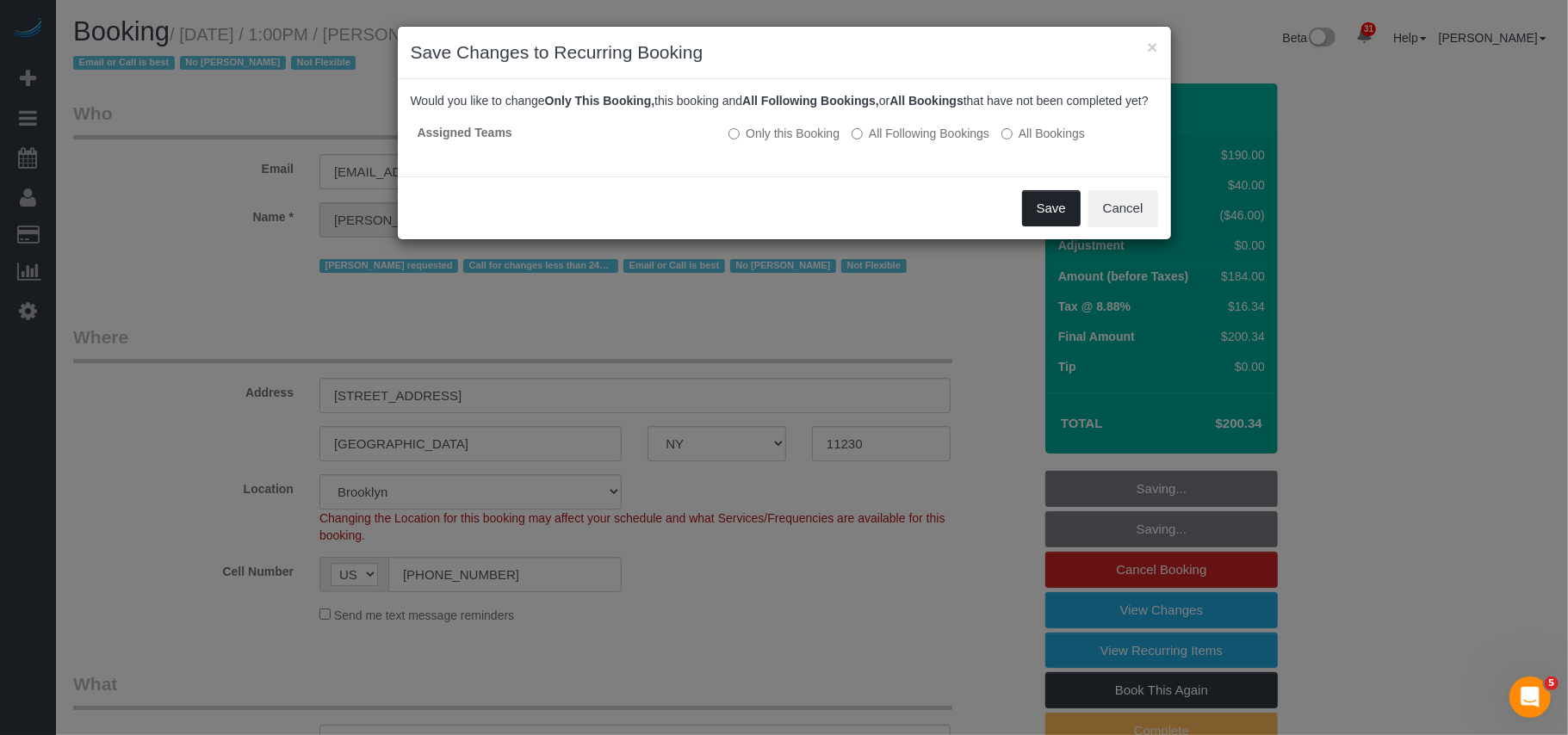
click at [1045, 220] on button "Save" at bounding box center [1051, 209] width 59 height 36
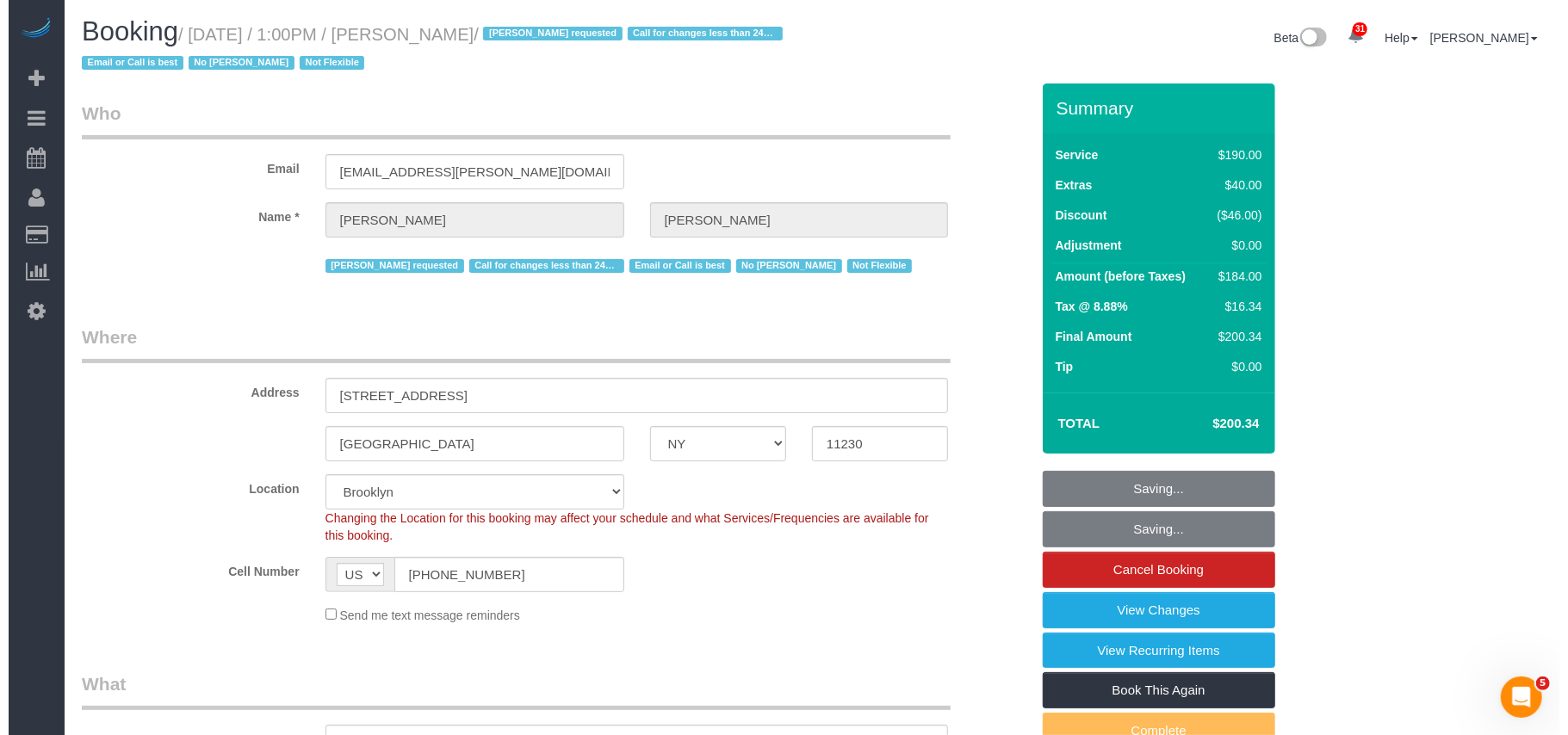
scroll to position [83072, 84550]
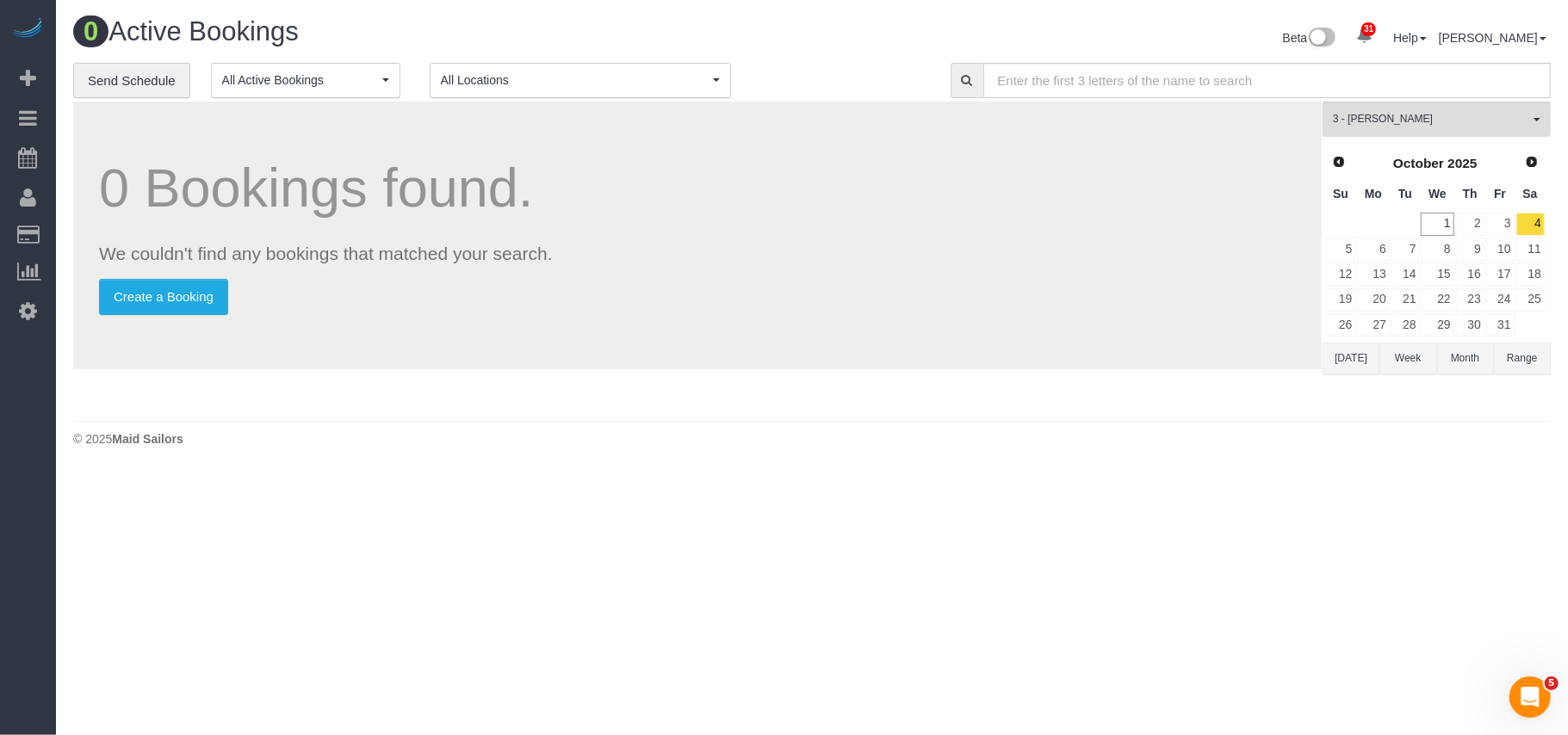
scroll to position [473, 1568]
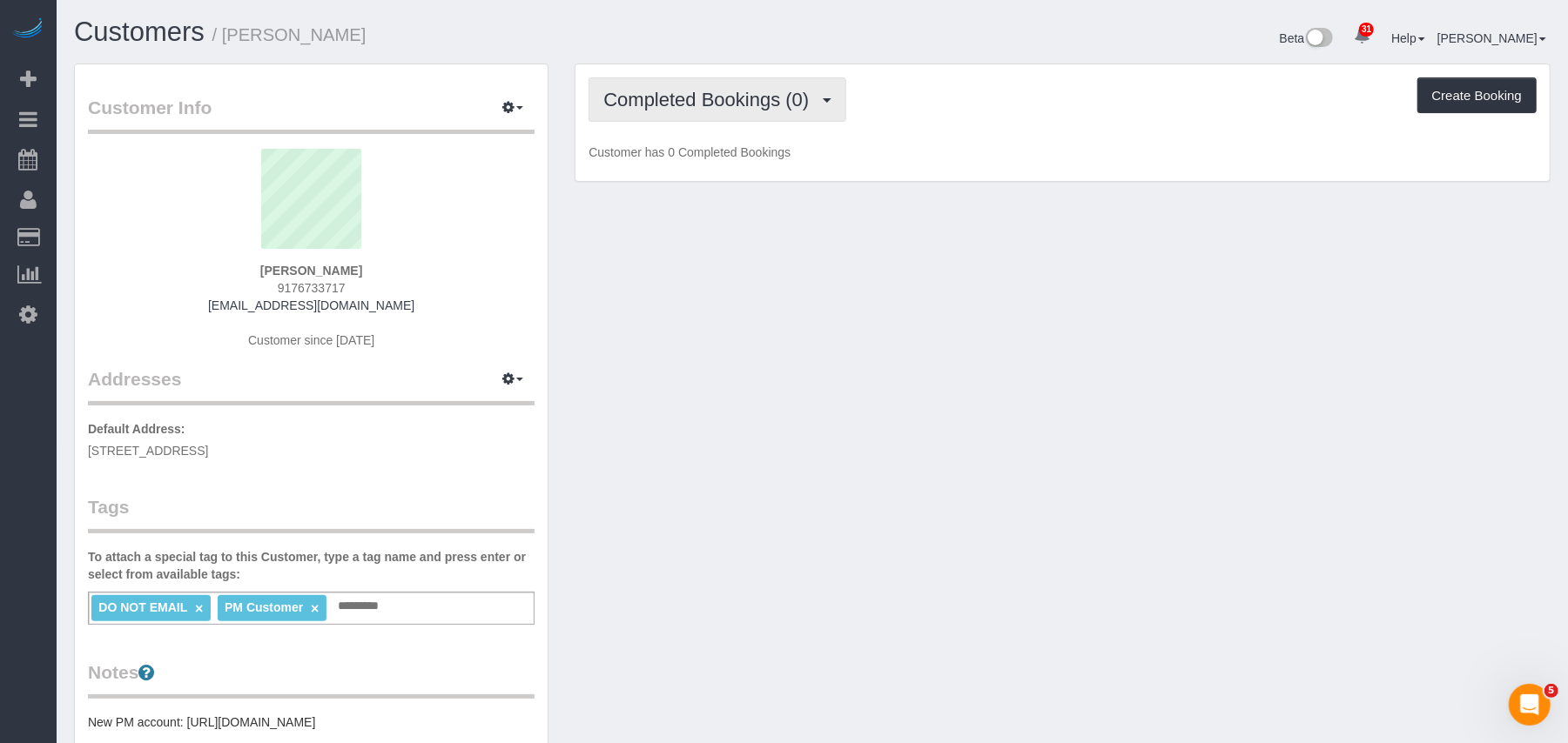
click at [714, 99] on span "Completed Bookings (0)" at bounding box center [710, 100] width 214 height 22
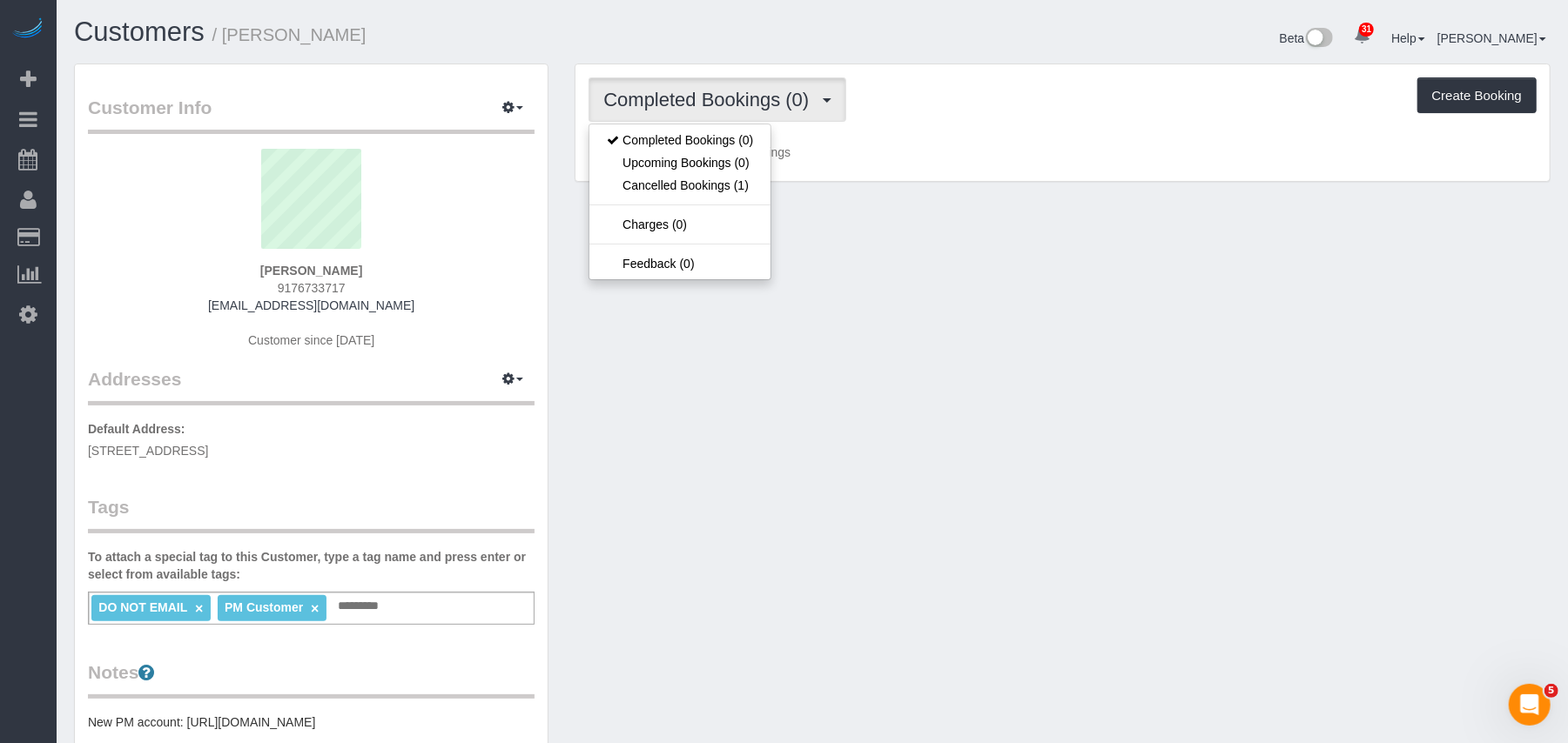
drag, startPoint x: 363, startPoint y: 271, endPoint x: 255, endPoint y: 265, distance: 108.2
click at [255, 265] on div "[PERSON_NAME] 9176733717 [EMAIL_ADDRESS][DOMAIN_NAME] Customer since [DATE]" at bounding box center [312, 257] width 447 height 218
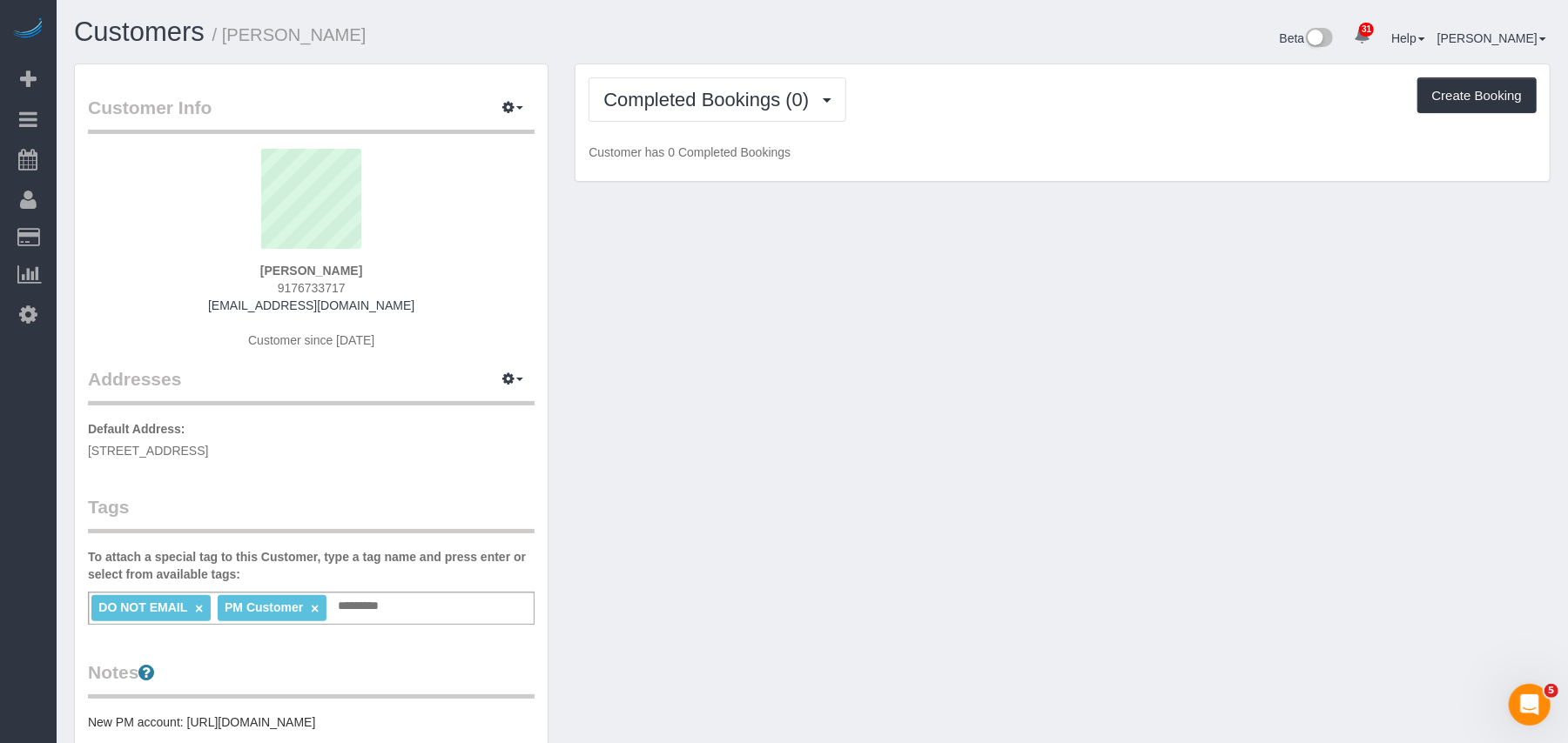
copy strong "[PERSON_NAME]"
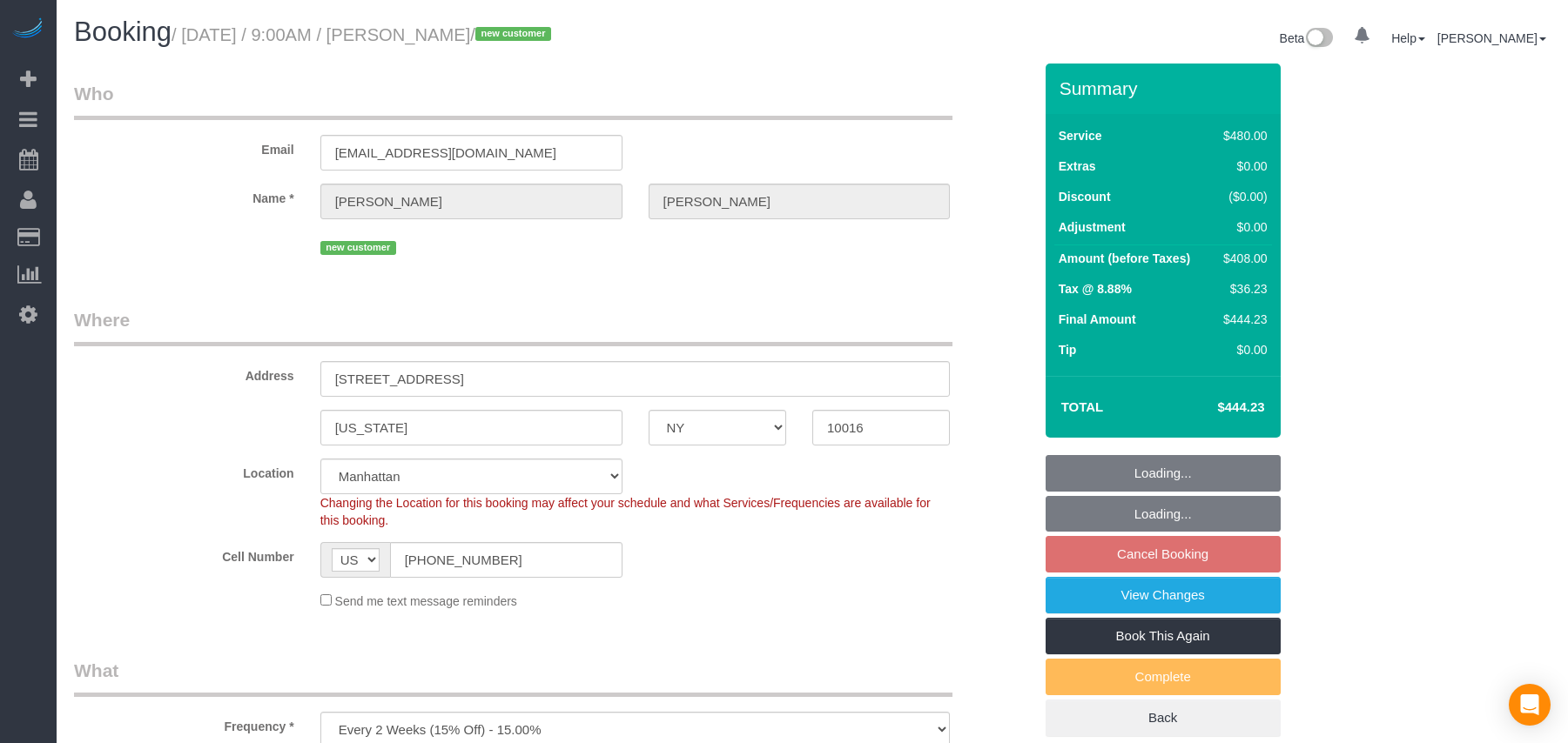
select select "NY"
select select "360"
select select "spot2"
select select "number:89"
select select "number:90"
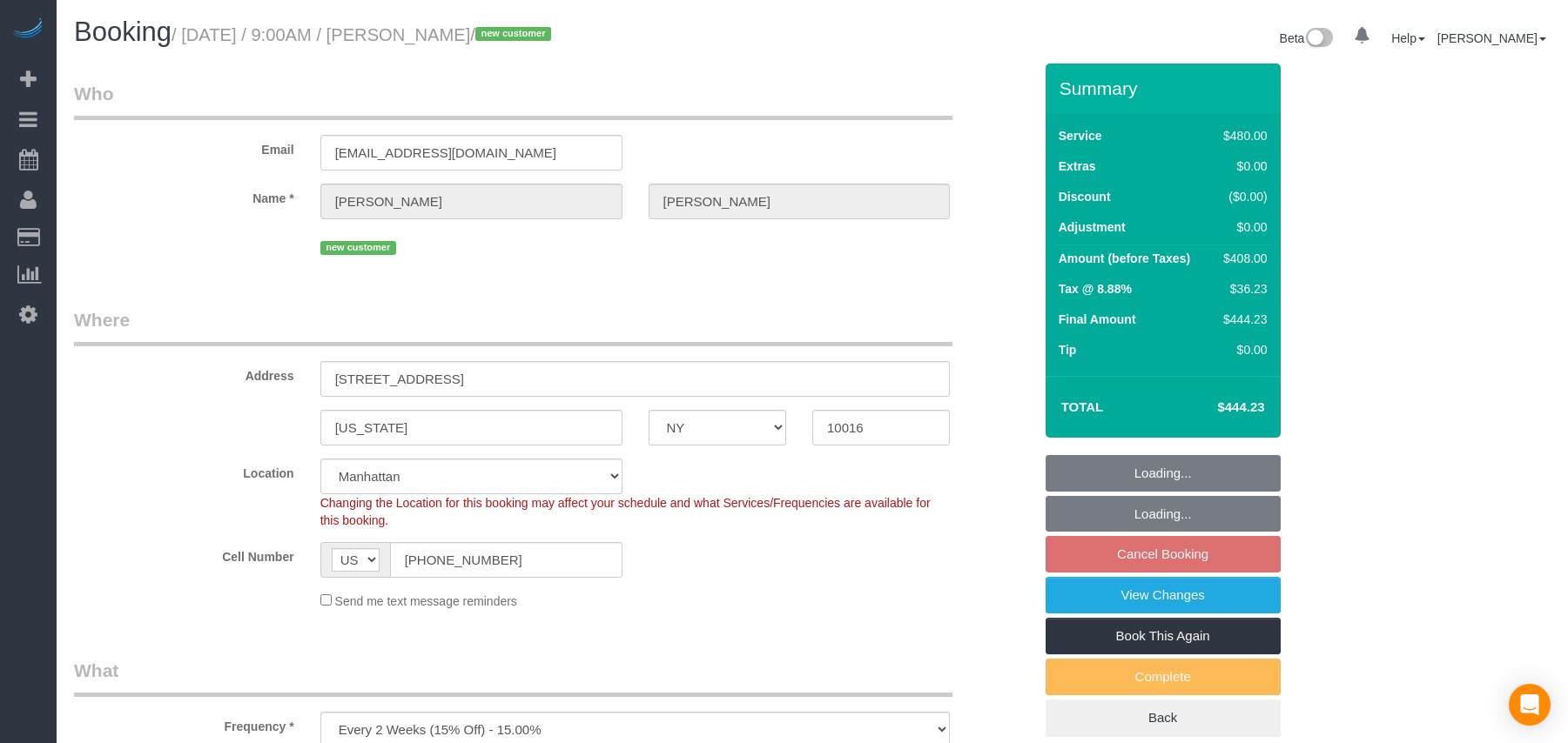
select select "number:15"
select select "number:5"
select select "NY"
select select "spot2"
select select "number:89"
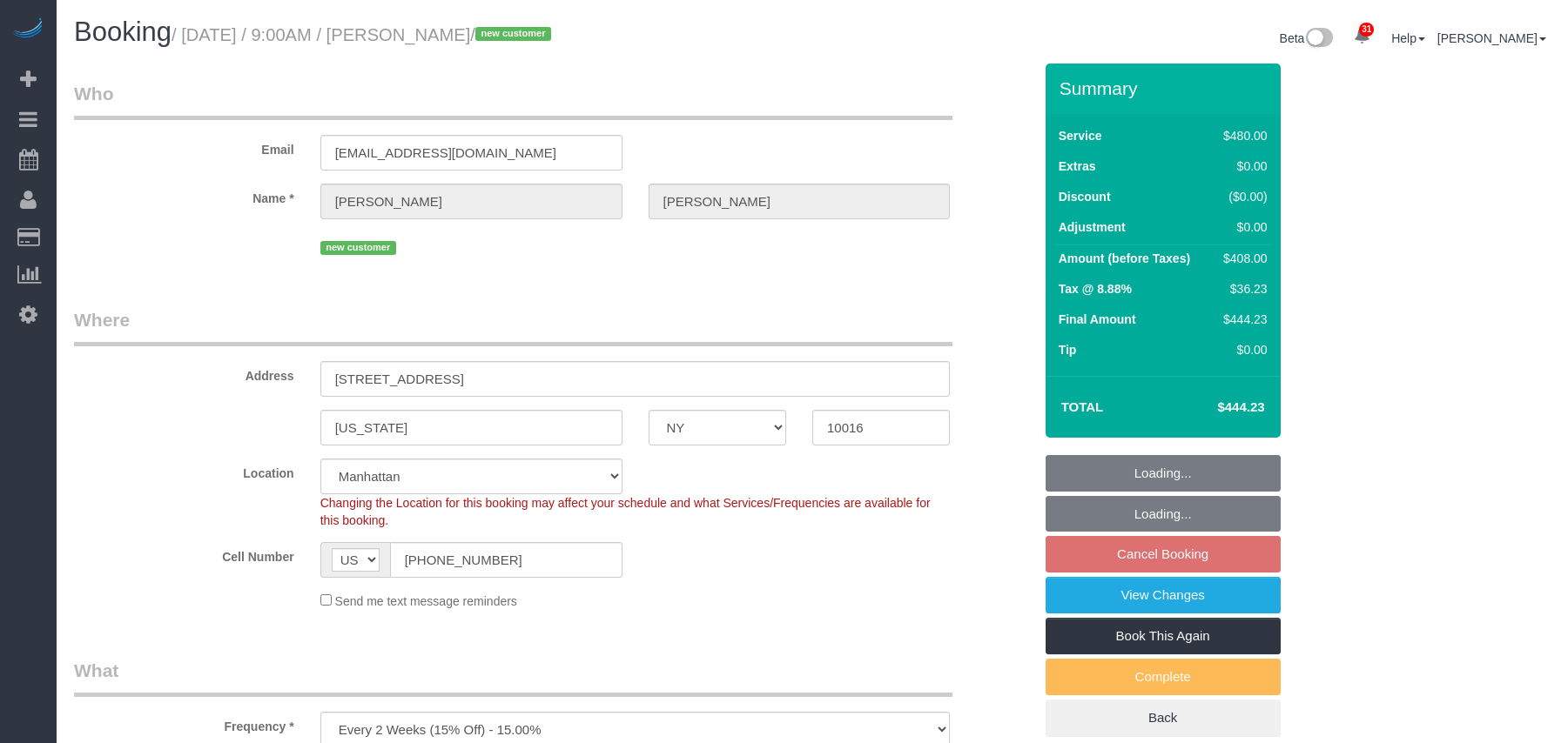
select select "number:90"
select select "number:15"
select select "number:5"
select select "object:1346"
select select "360"
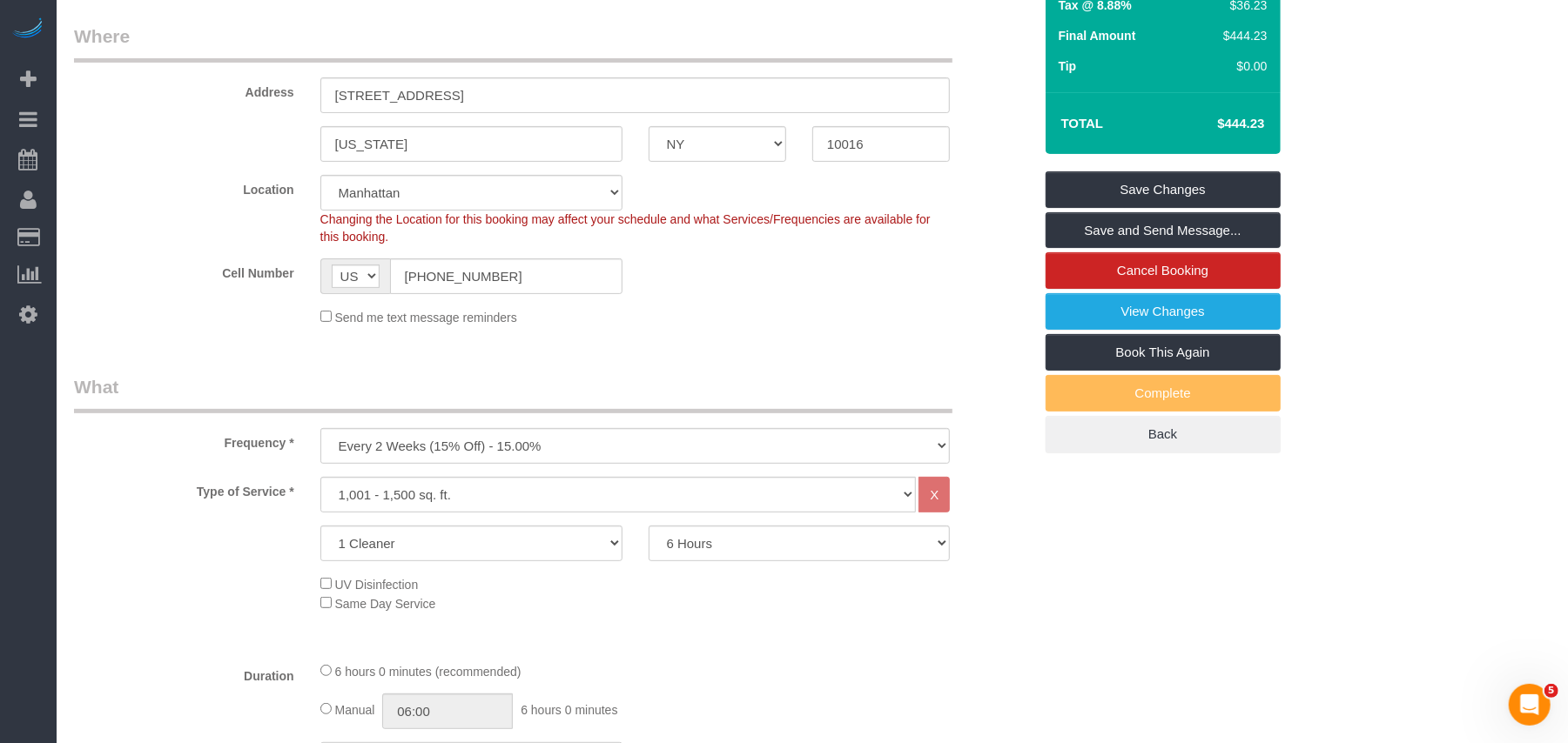
scroll to position [231, 0]
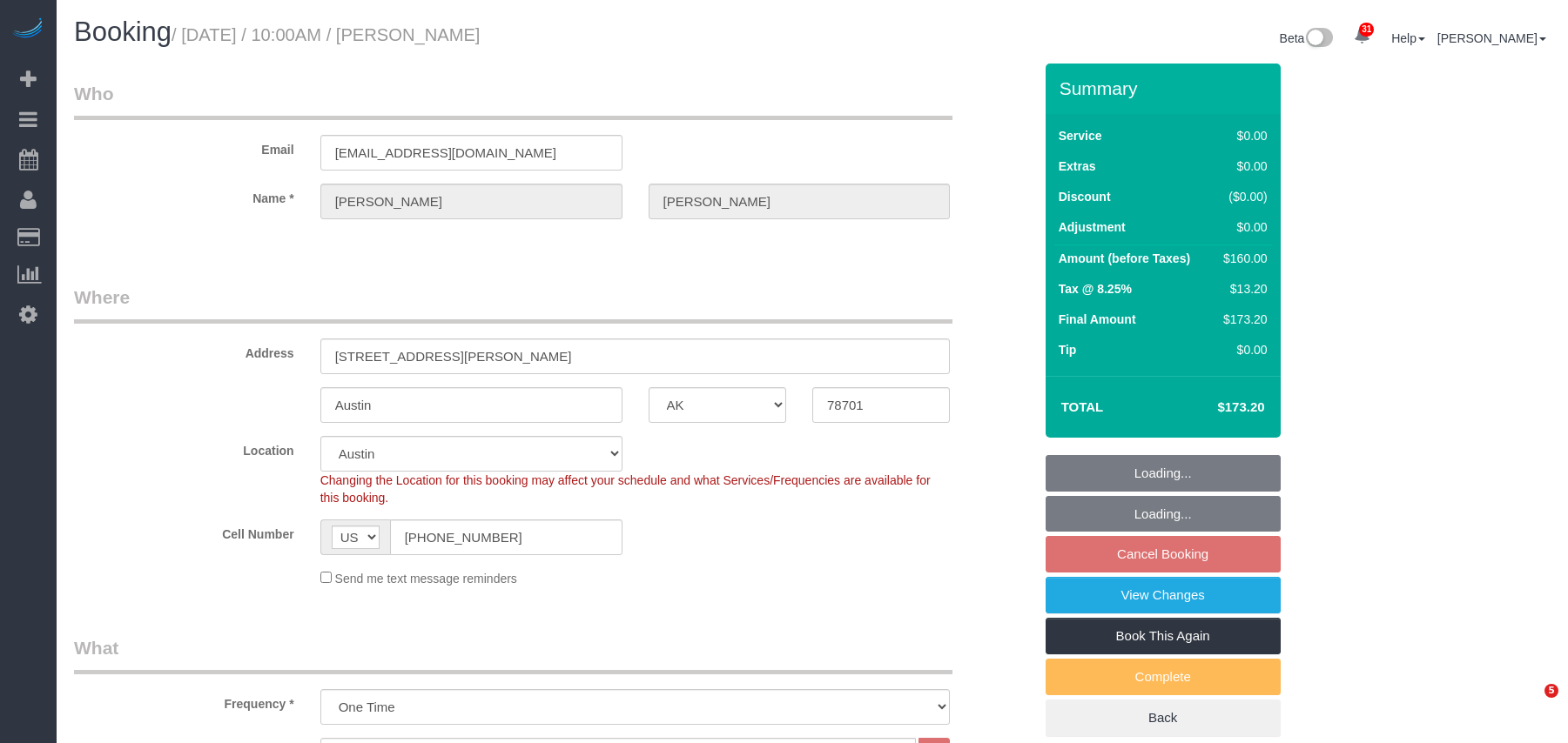
select select "[GEOGRAPHIC_DATA]"
select select "1"
select select "spot3"
select select "number:89"
select select "number:90"
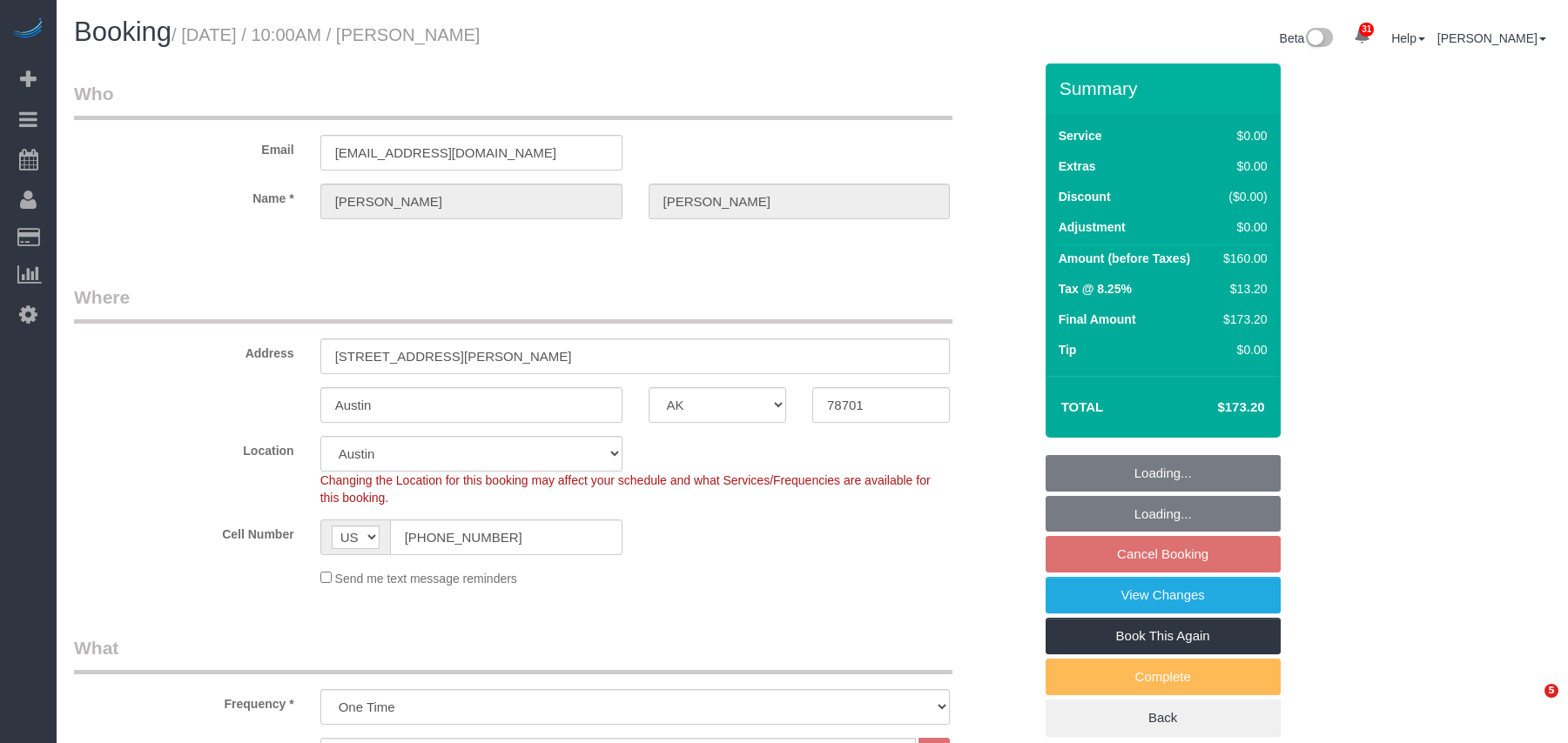
select select "number:15"
select select "number:7"
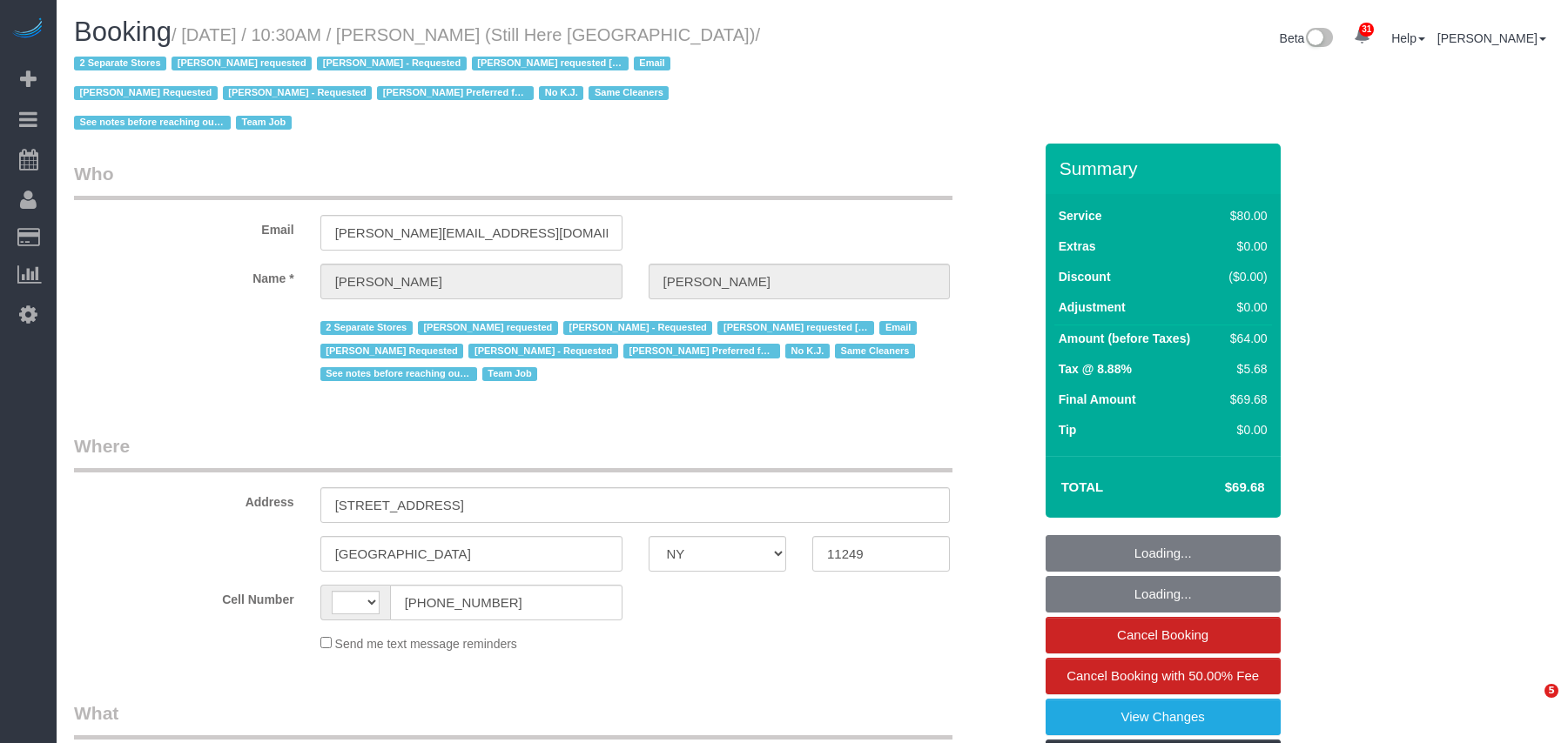
select select "NY"
select select "string:stripe-pm_1Oyz8t4VGloSiKo71skqOF54"
select select "number:89"
select select "number:90"
select select "number:15"
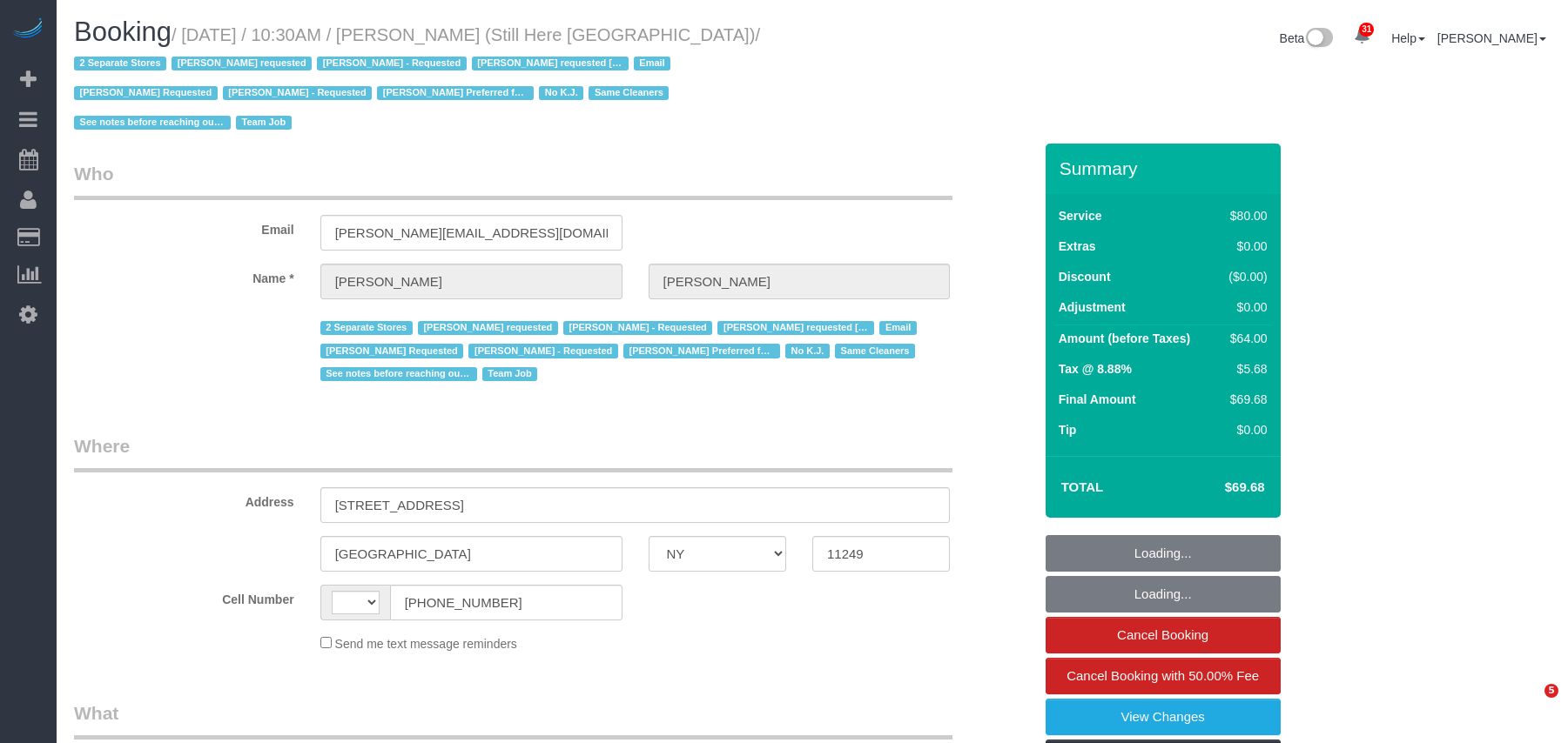
select select "number:5"
select select "string:US"
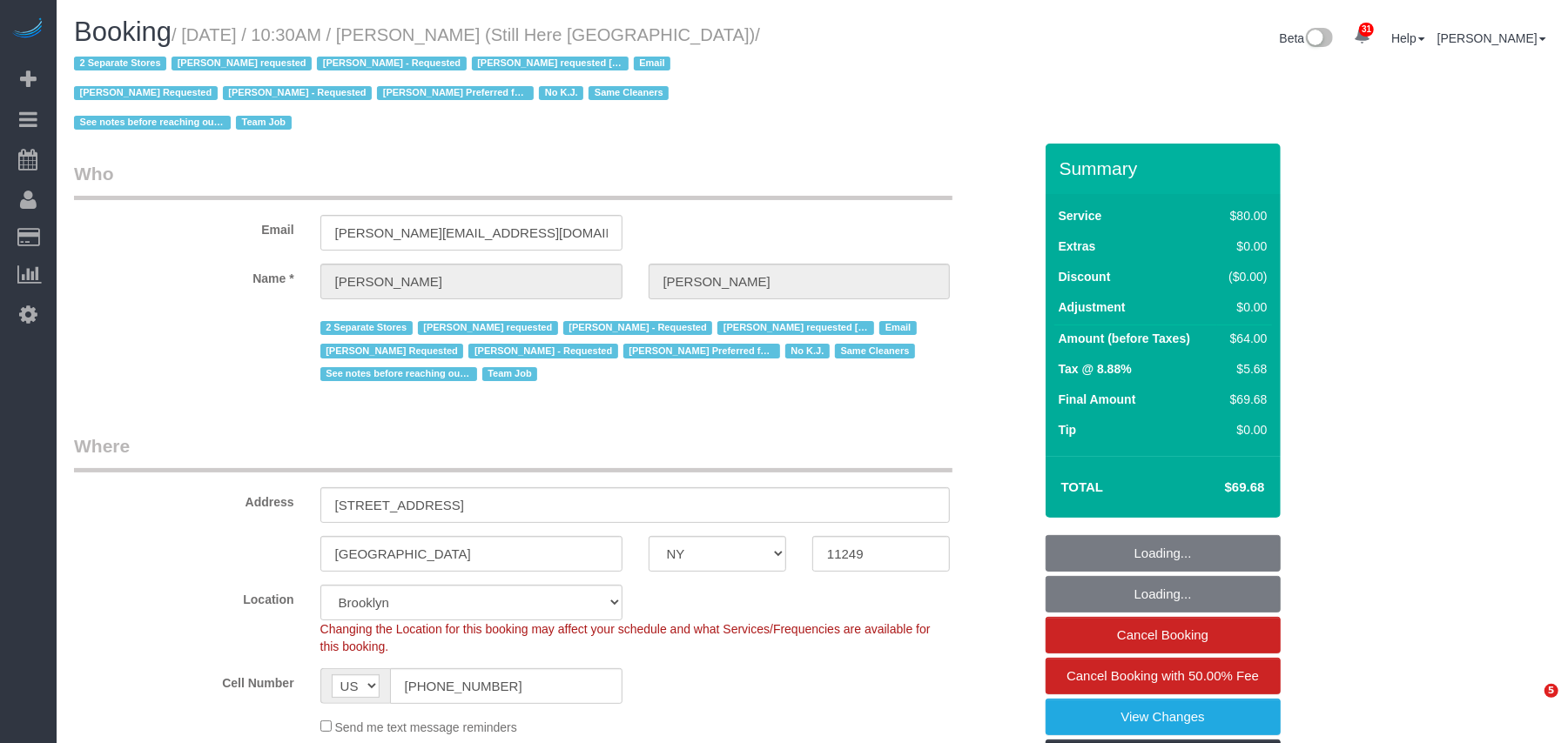
select select "object:1526"
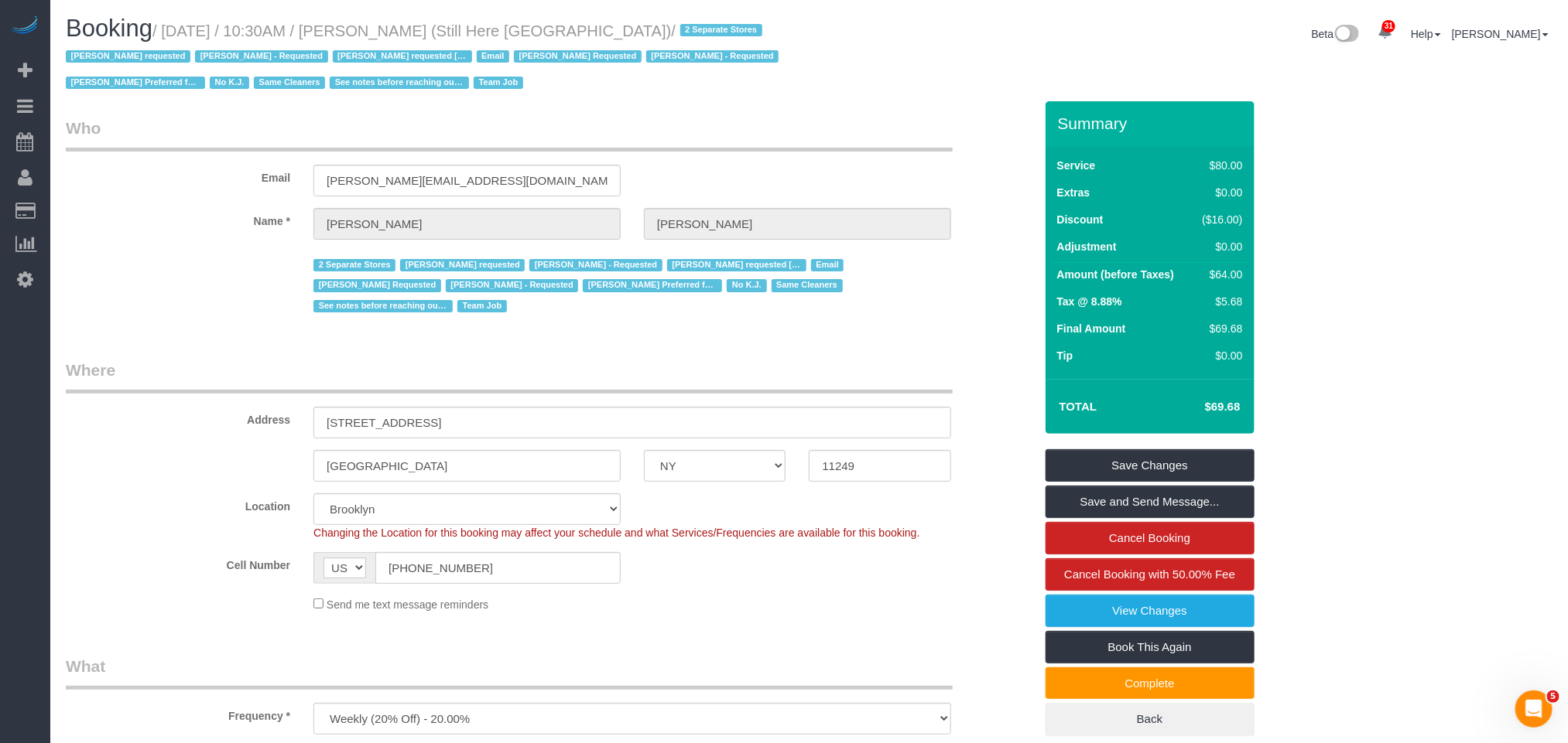
drag, startPoint x: 637, startPoint y: 30, endPoint x: 171, endPoint y: 29, distance: 466.0
click at [171, 29] on small "/ October 01, 2025 / 10:30AM / Francesca Racanelli (Still Here NYC) / 2 Separat…" at bounding box center [424, 57] width 717 height 70
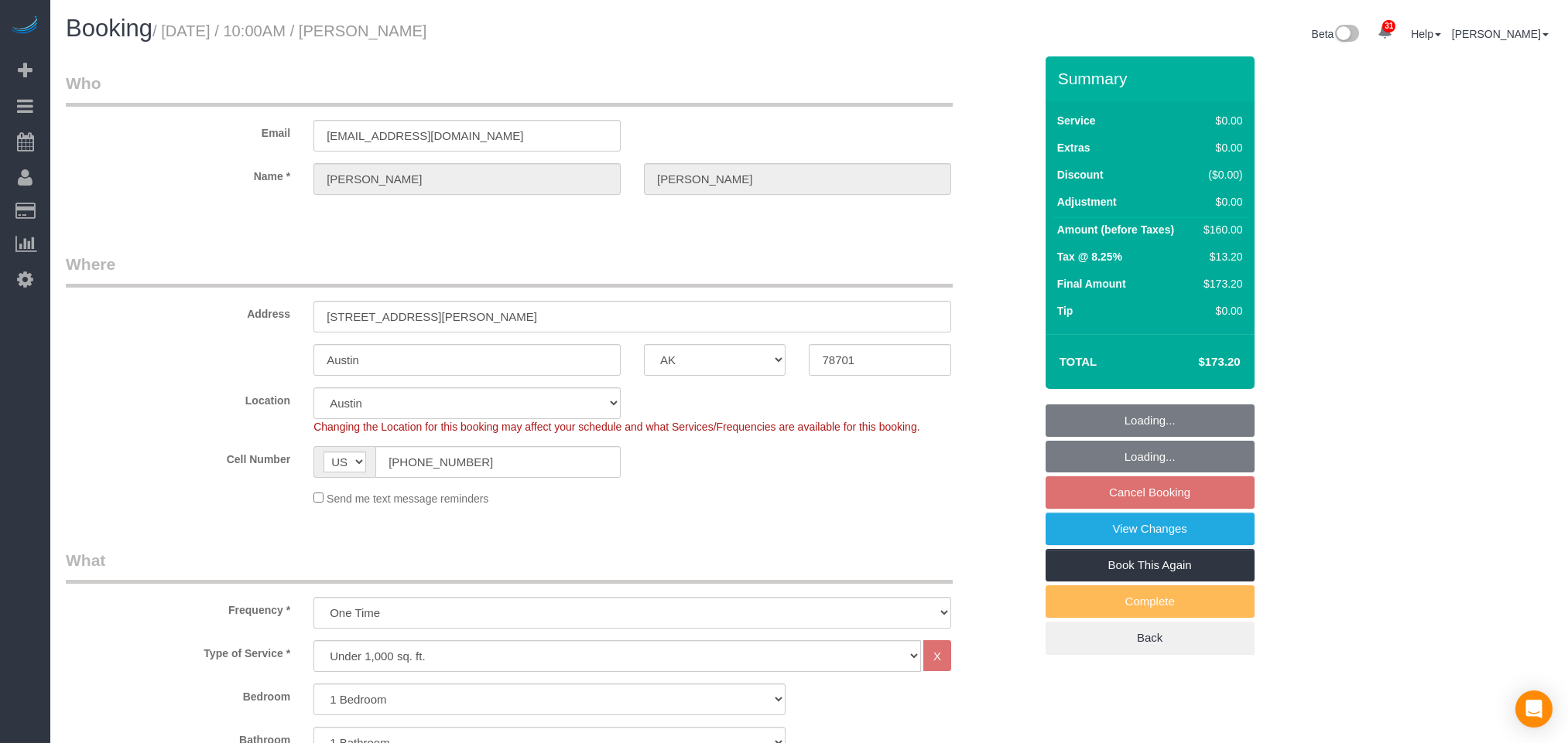
select select "[GEOGRAPHIC_DATA]"
select select "1"
select select "spot3"
select select "number:89"
select select "number:90"
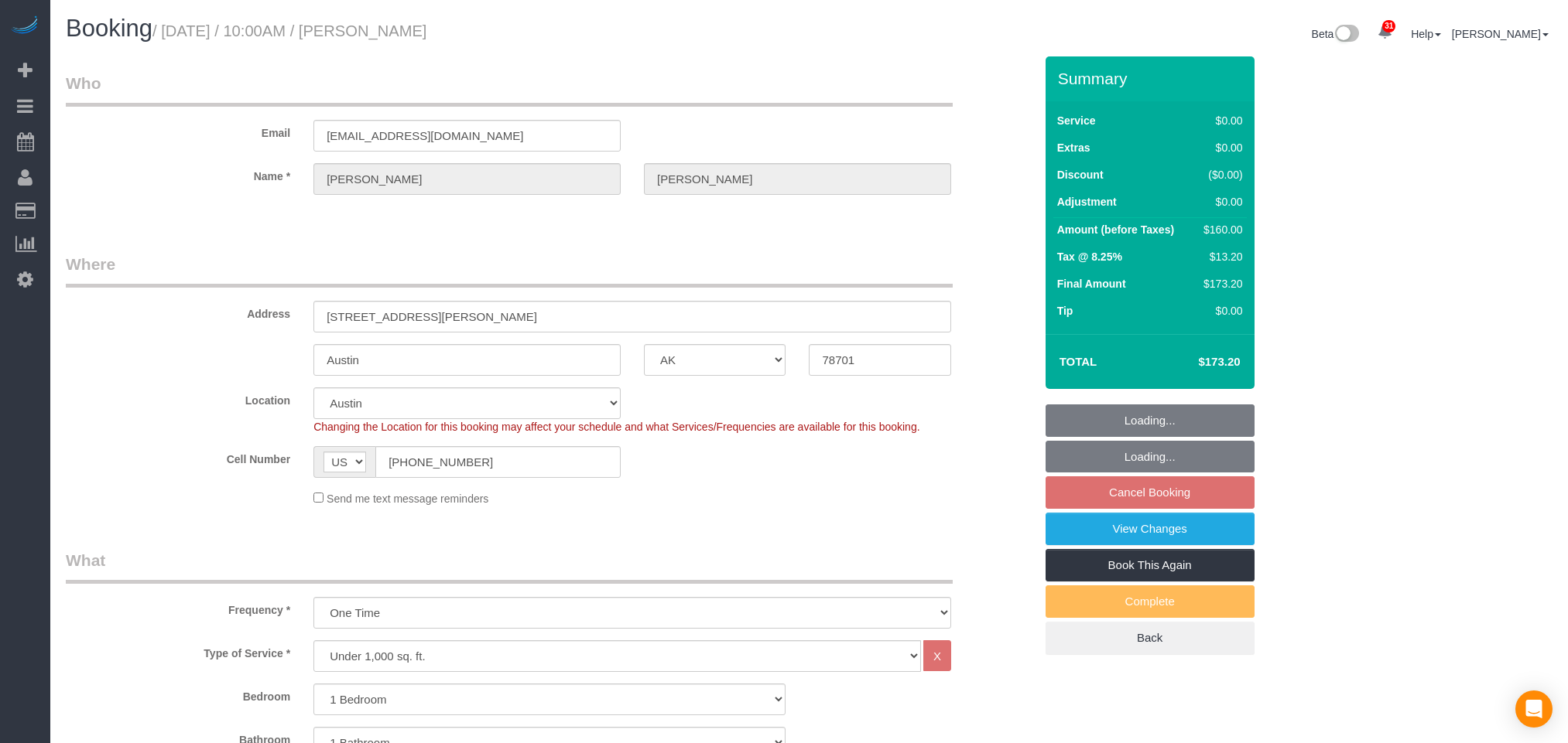
select select "number:15"
select select "number:7"
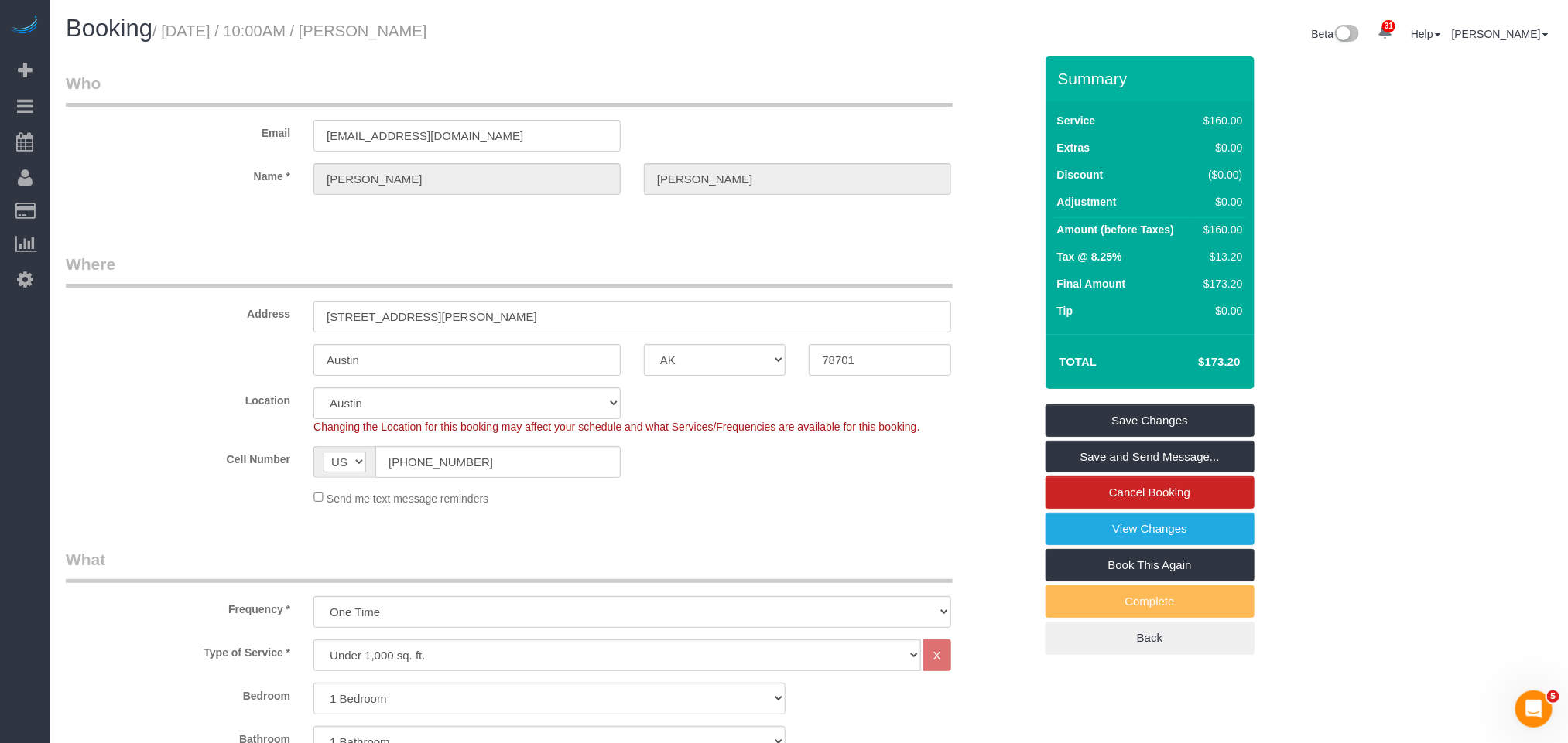
drag, startPoint x: 481, startPoint y: 36, endPoint x: 379, endPoint y: 32, distance: 102.1
click at [379, 32] on h1 "Booking / [DATE] / 10:00AM / [PERSON_NAME]" at bounding box center [431, 28] width 732 height 26
copy small "[PERSON_NAME]"
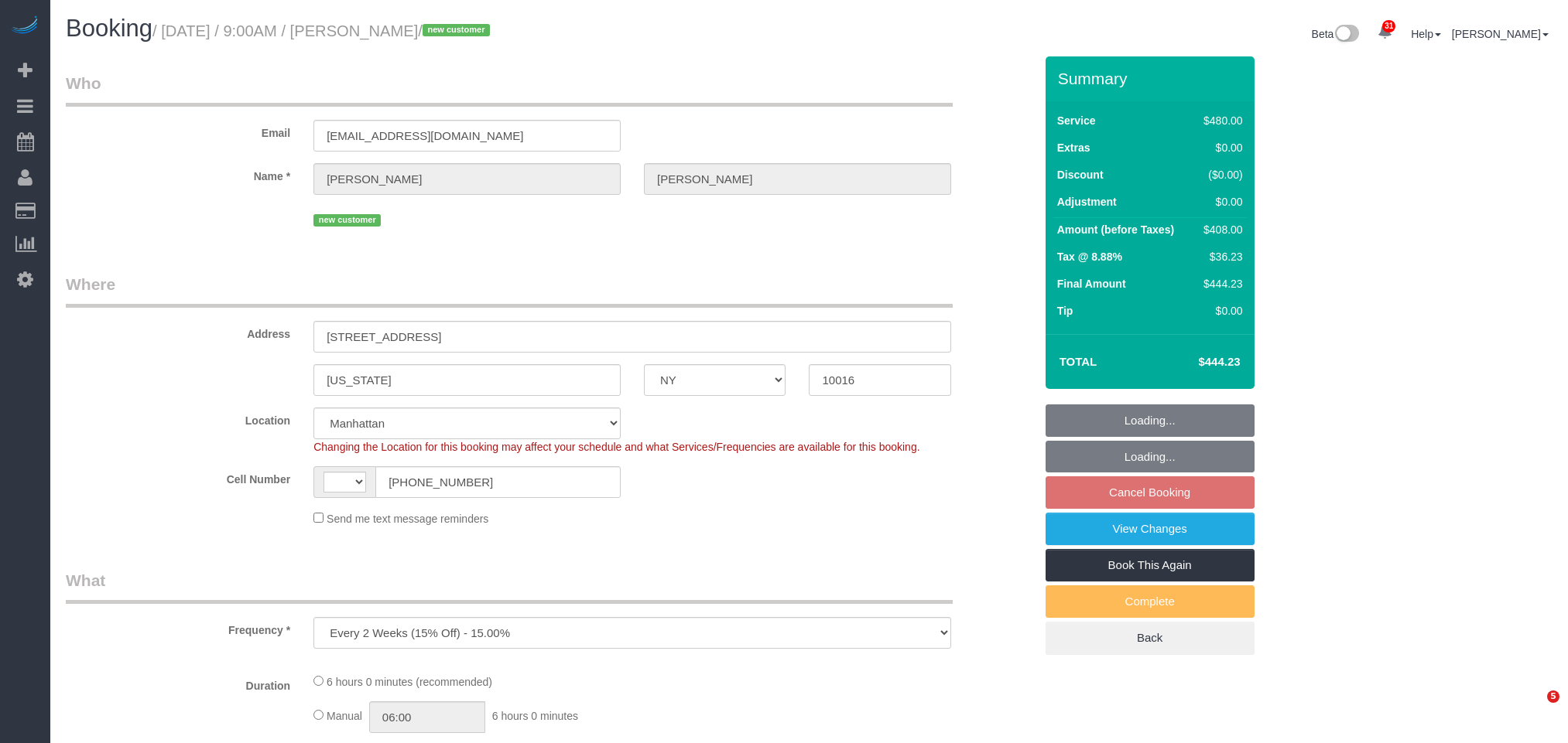
select select "NY"
select select "number:89"
select select "number:90"
select select "number:15"
select select "number:5"
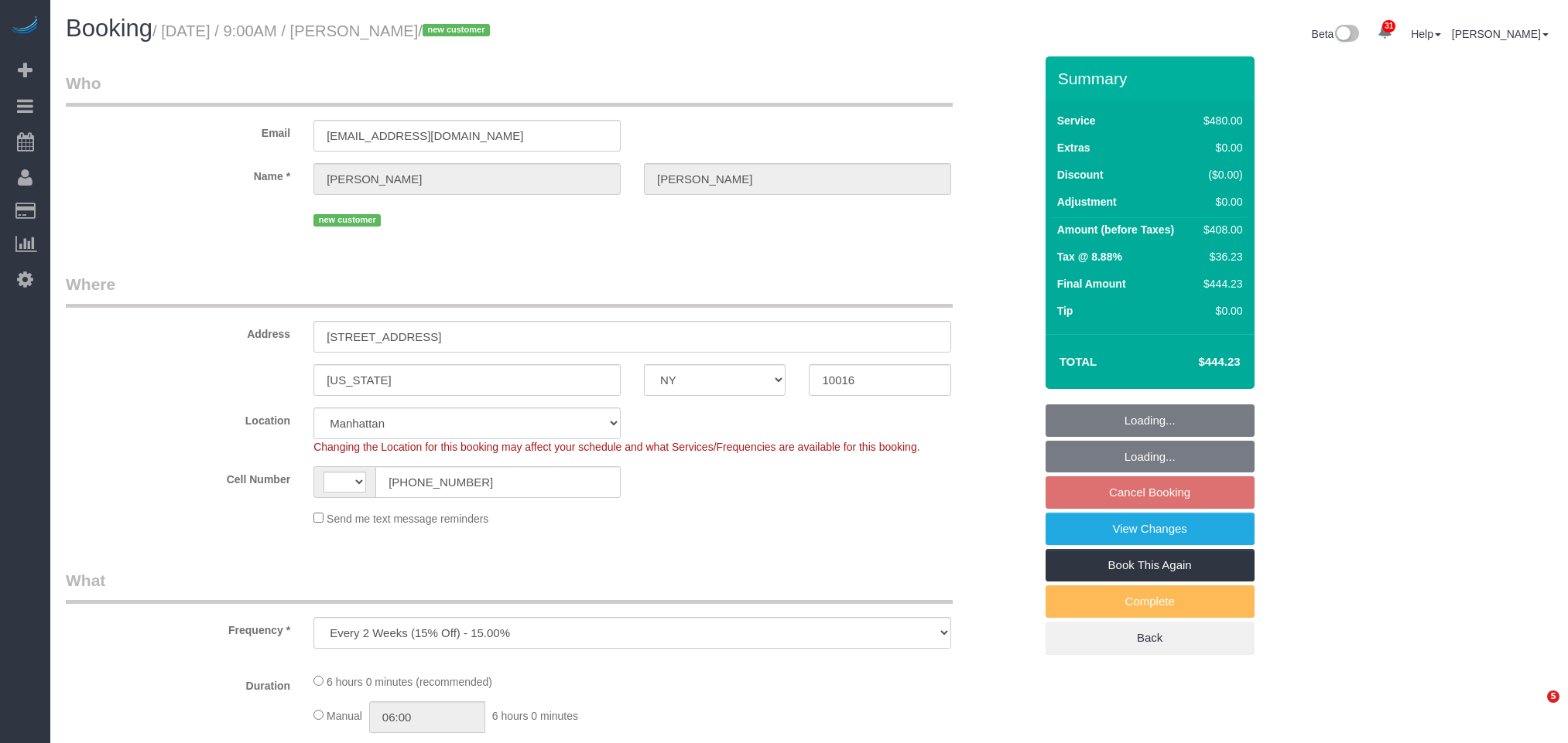
select select "object:960"
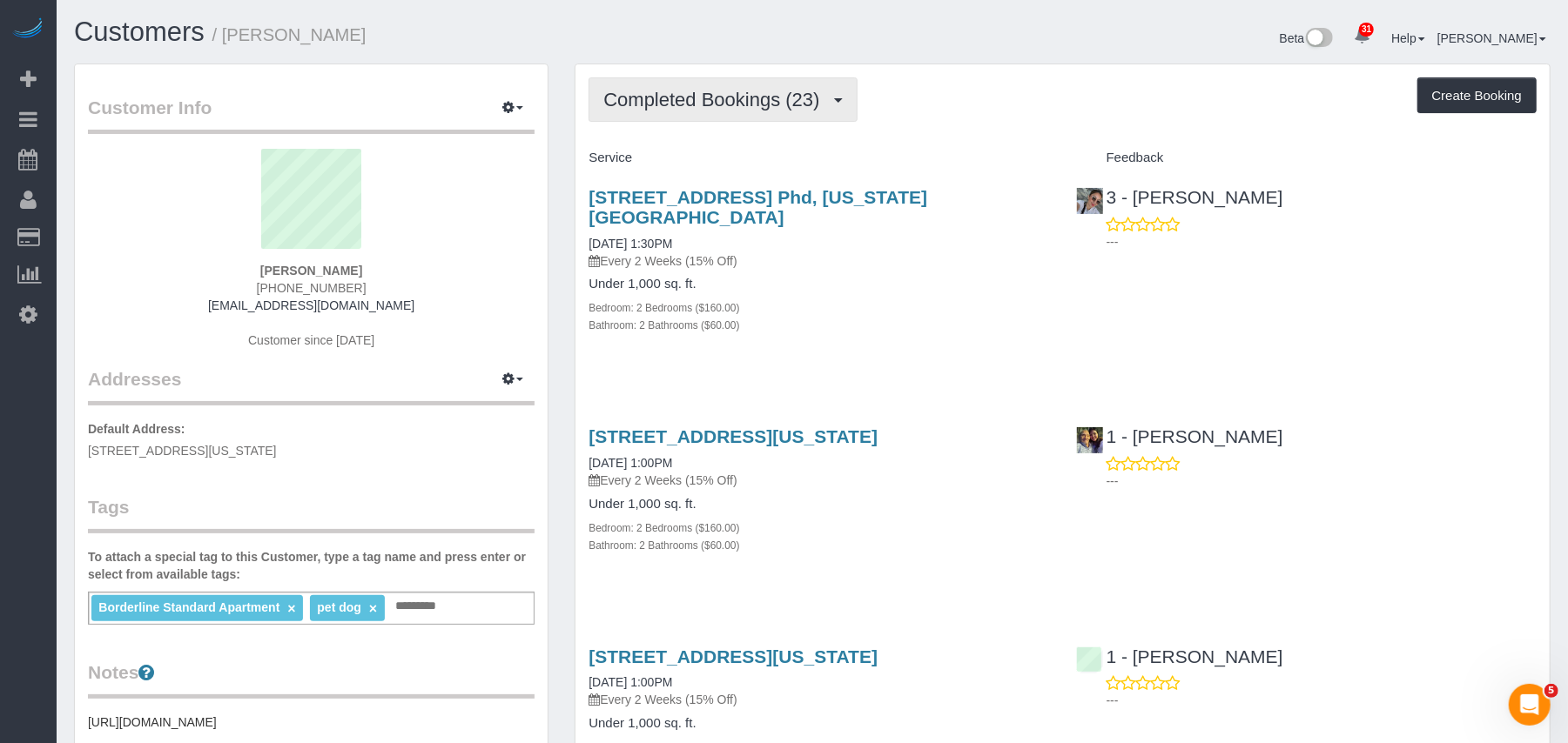
click at [739, 90] on span "Completed Bookings (23)" at bounding box center [715, 100] width 224 height 22
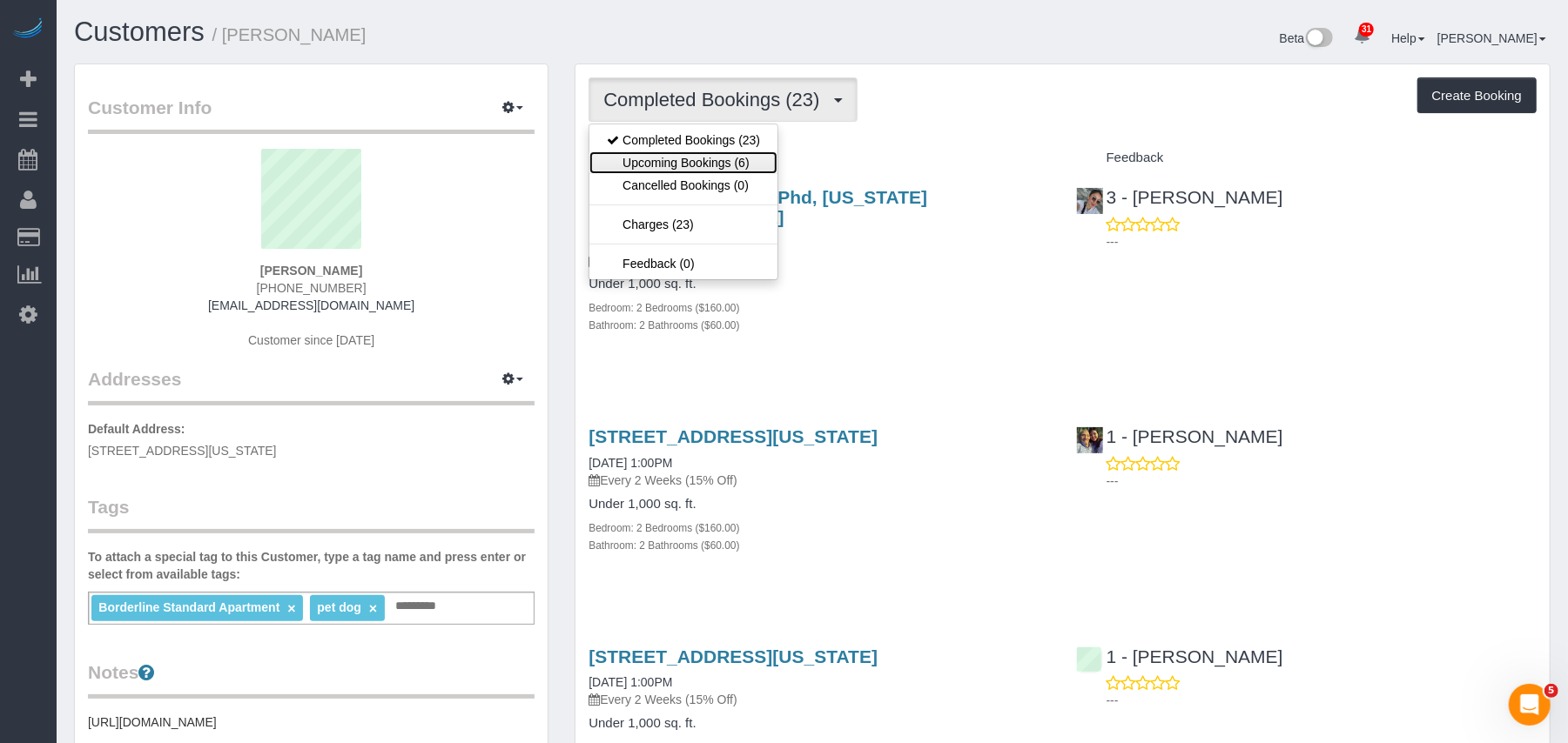
click at [726, 160] on link "Upcoming Bookings (6)" at bounding box center [684, 163] width 188 height 23
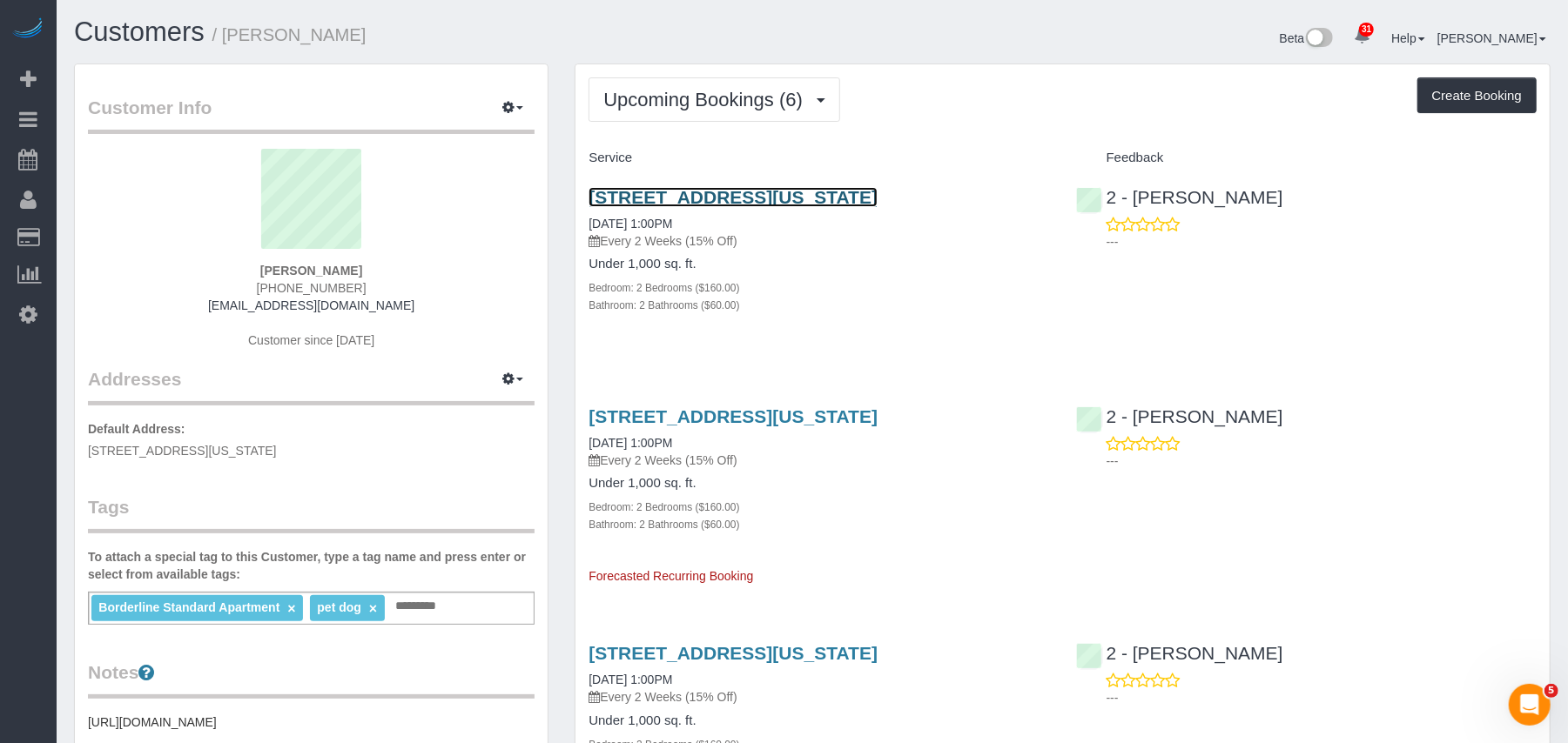
click at [878, 189] on link "805 Columbus Avenue, Phd, New York, NY 10025" at bounding box center [733, 197] width 289 height 20
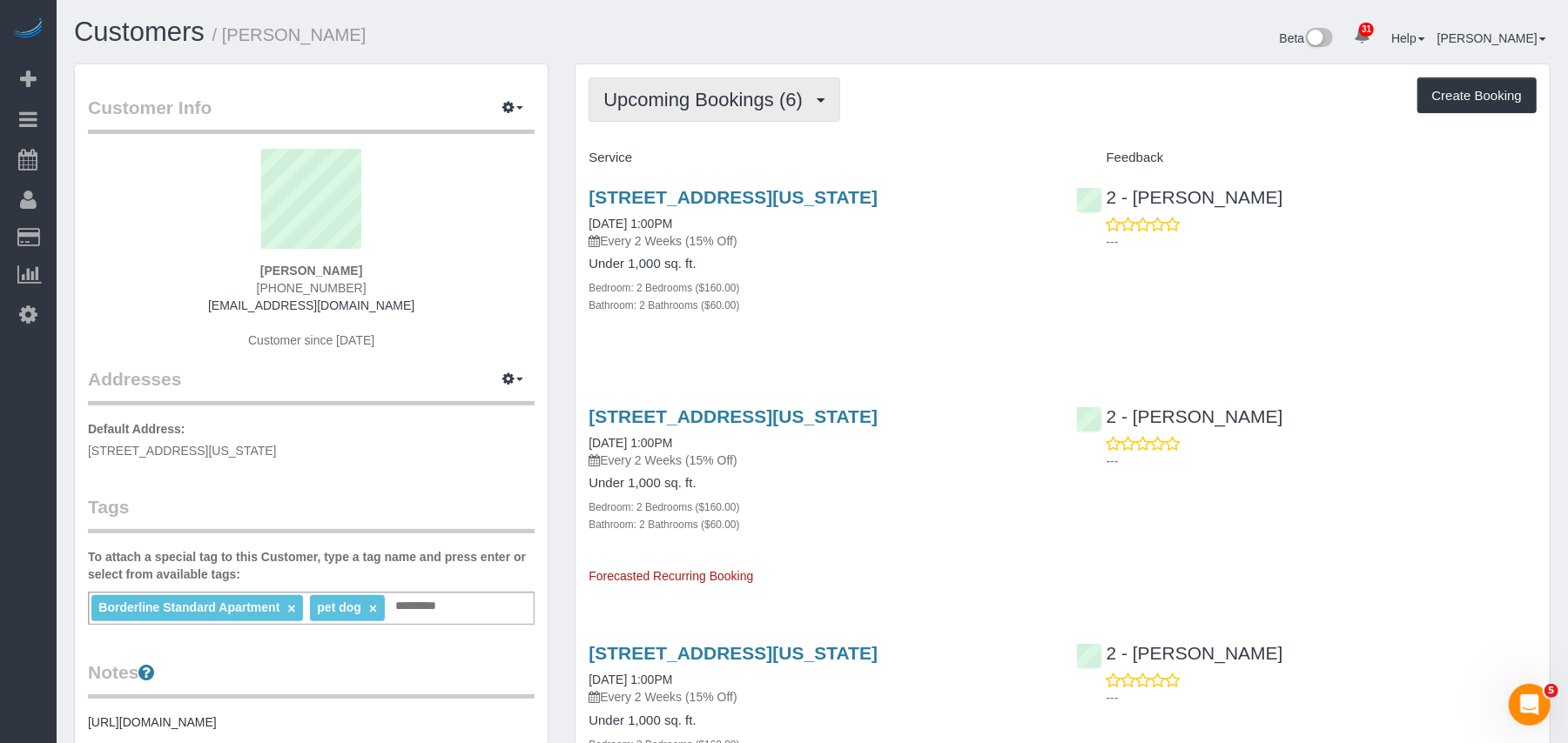
click at [746, 103] on span "Upcoming Bookings (6)" at bounding box center [707, 100] width 208 height 22
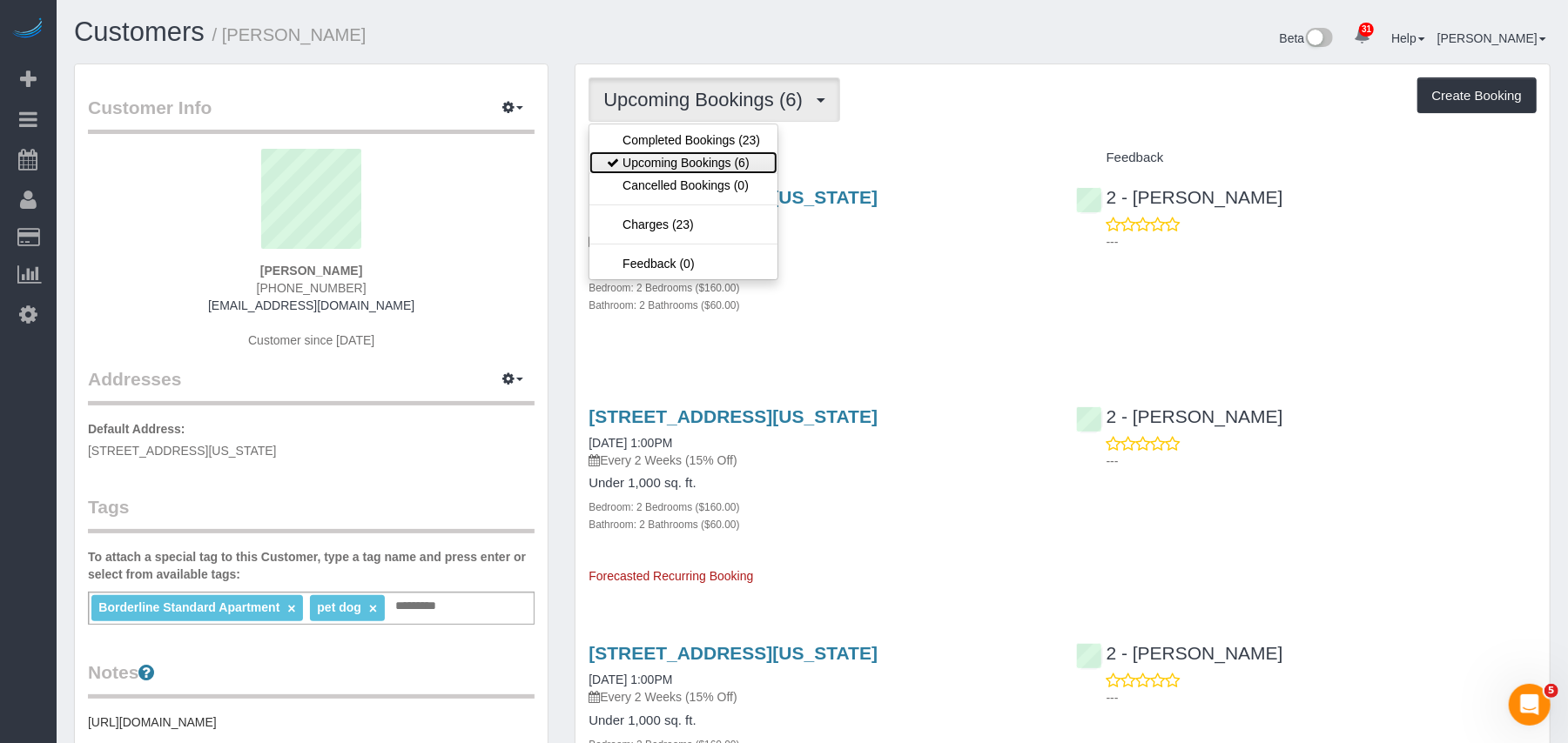
click at [721, 156] on link "Upcoming Bookings (6)" at bounding box center [684, 163] width 188 height 23
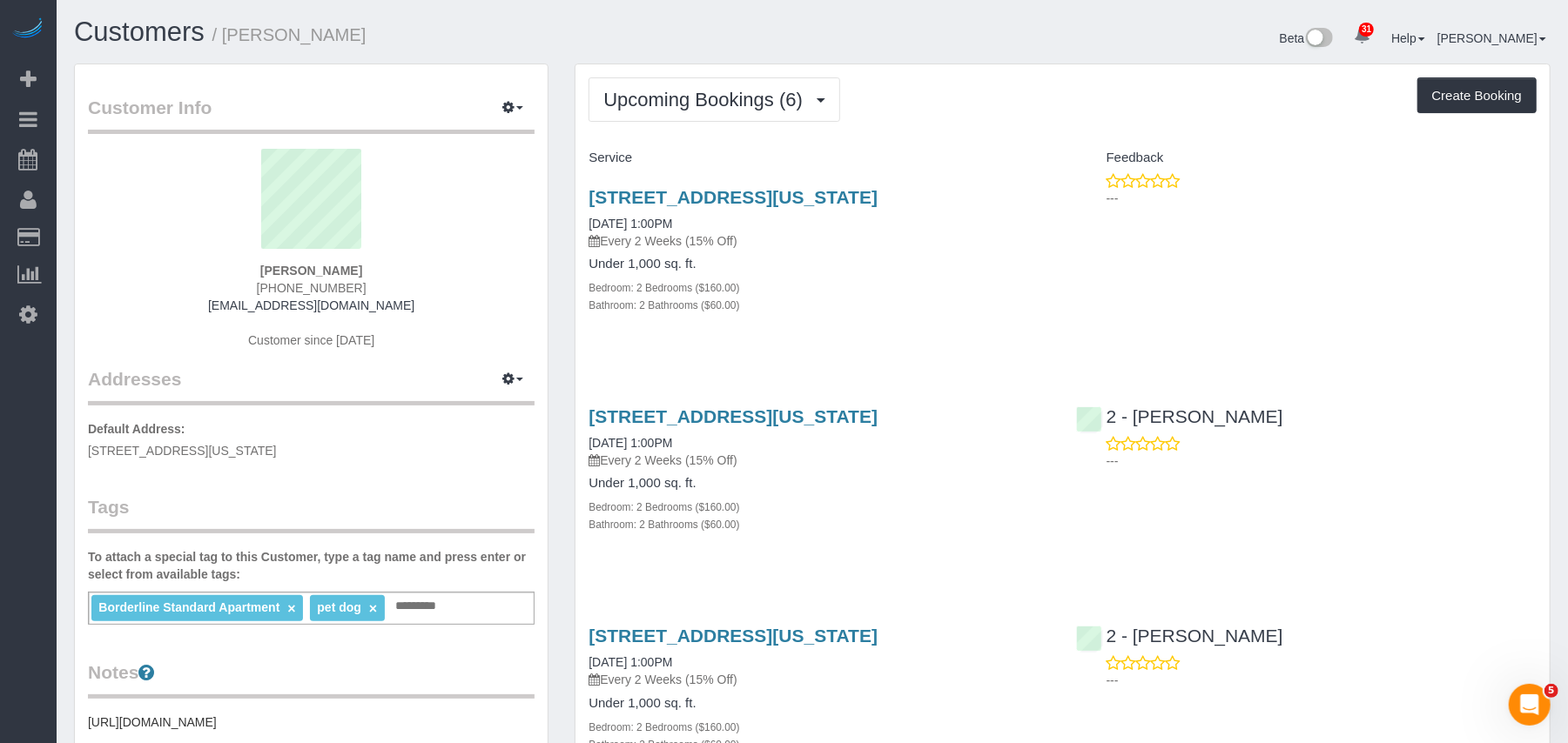
click at [860, 526] on div "Bathroom: 2 Bathrooms ($60.00)" at bounding box center [819, 523] width 460 height 17
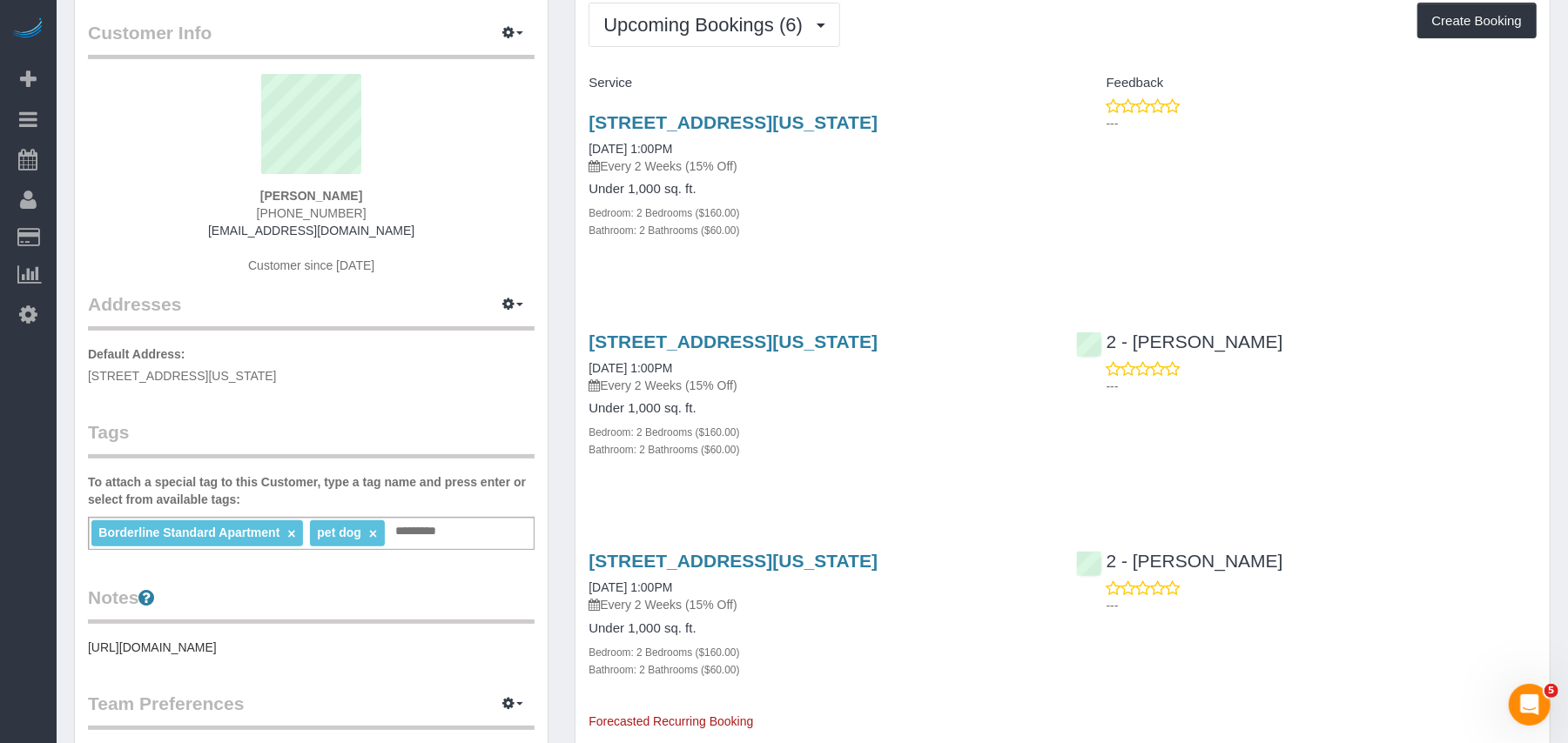
scroll to position [116, 0]
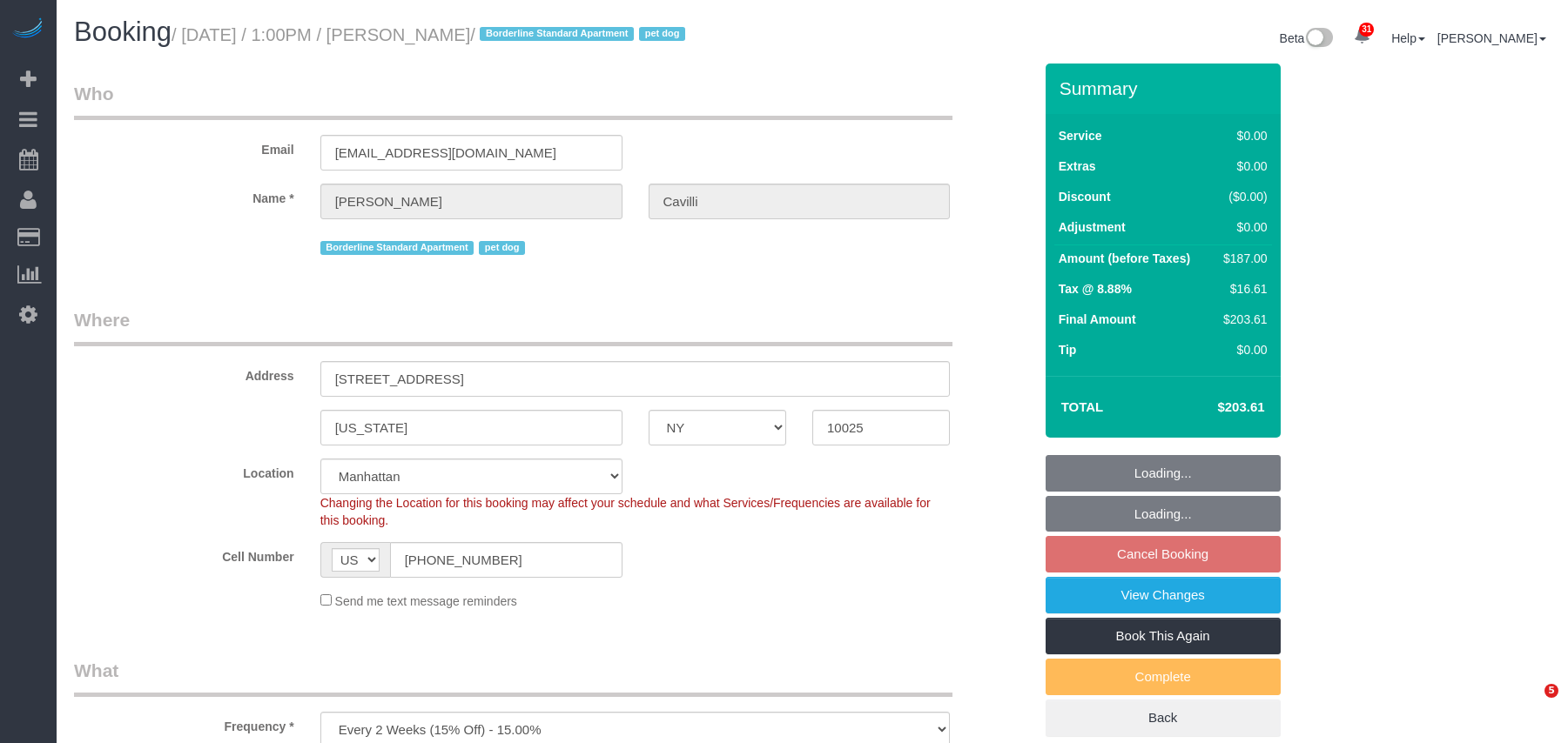
select select "NY"
select select "2"
select select "spot6"
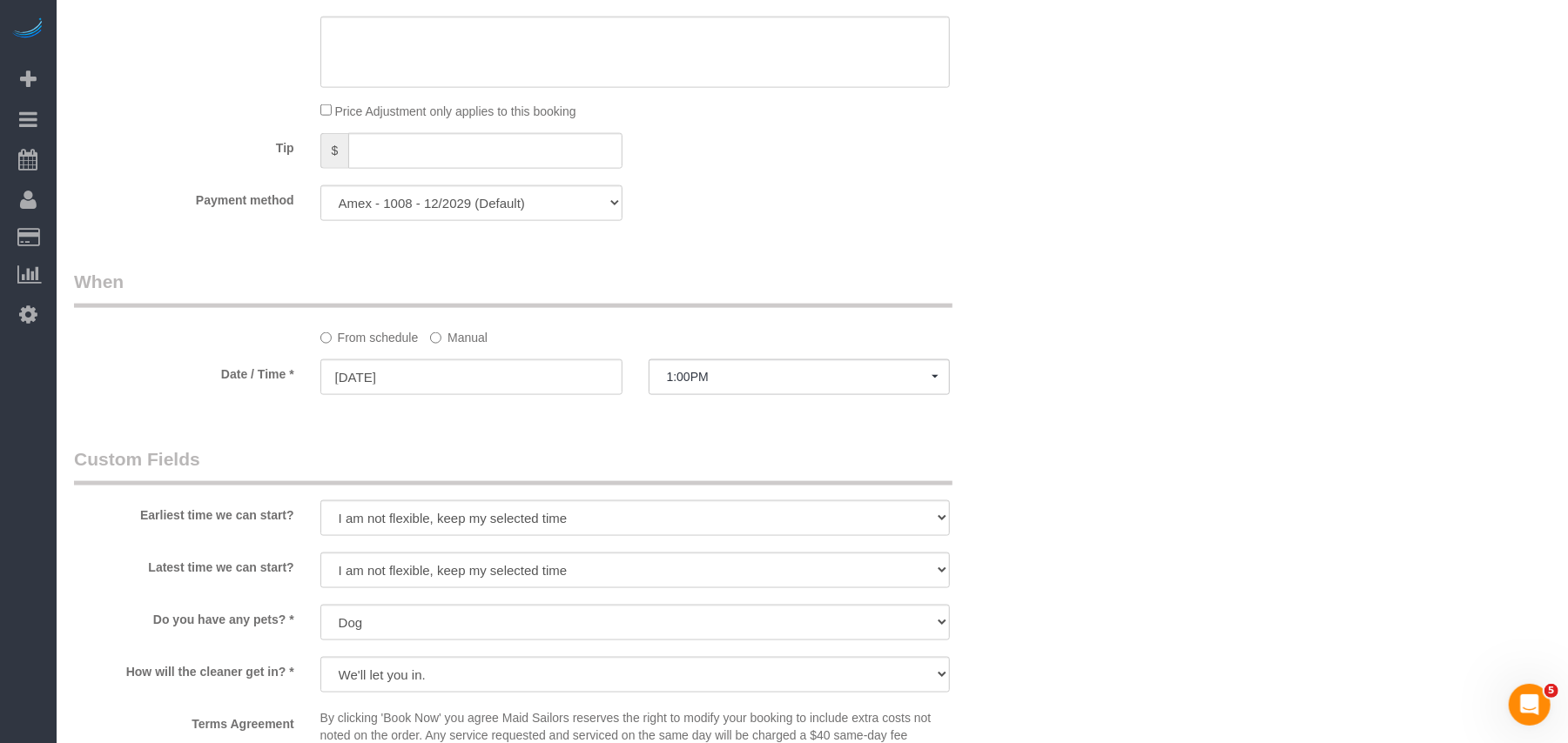
scroll to position [1508, 0]
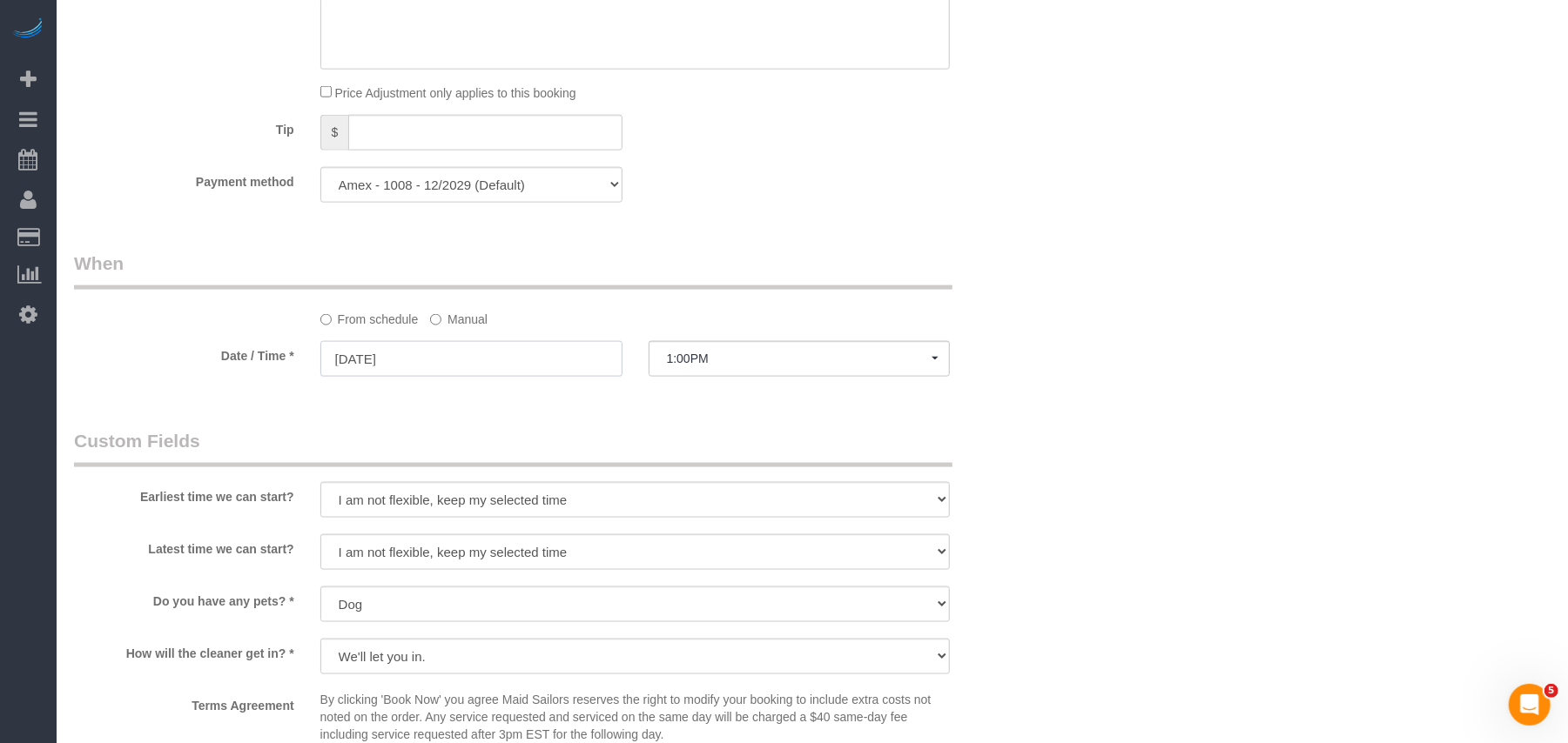
click at [475, 369] on input "[DATE]" at bounding box center [471, 359] width 302 height 35
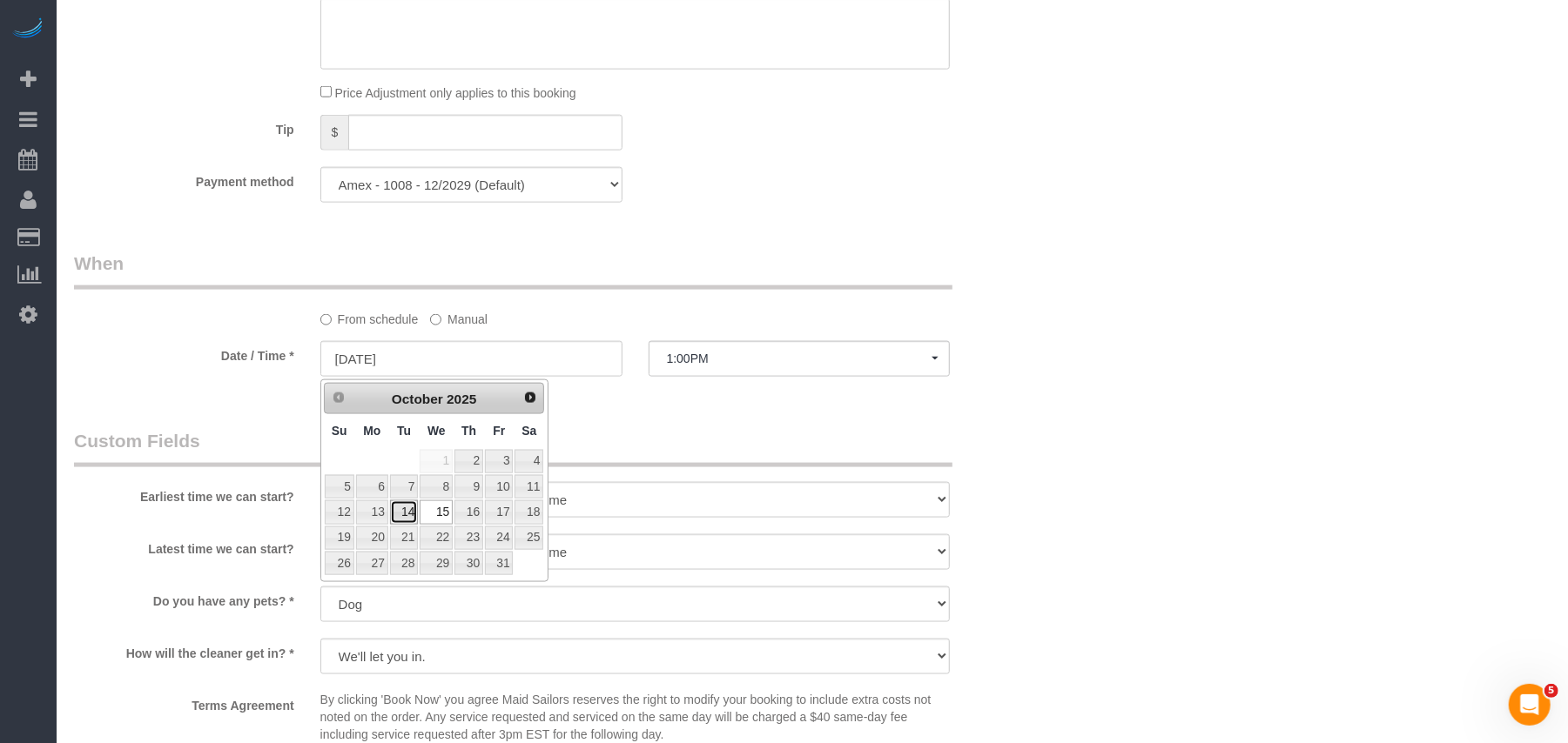
click at [397, 512] on link "14" at bounding box center [404, 512] width 28 height 24
type input "[DATE]"
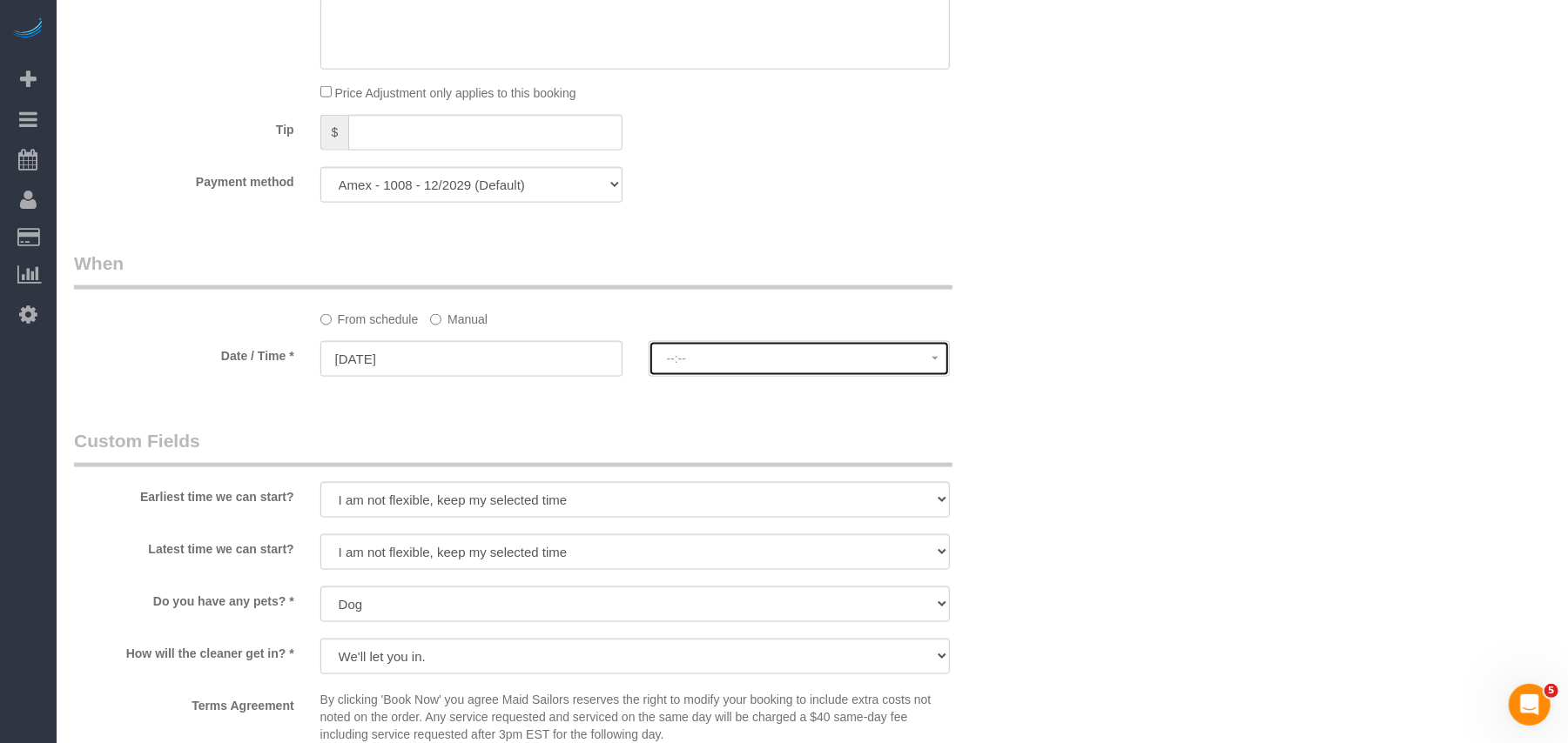
click at [703, 356] on span "--:--" at bounding box center [799, 359] width 266 height 14
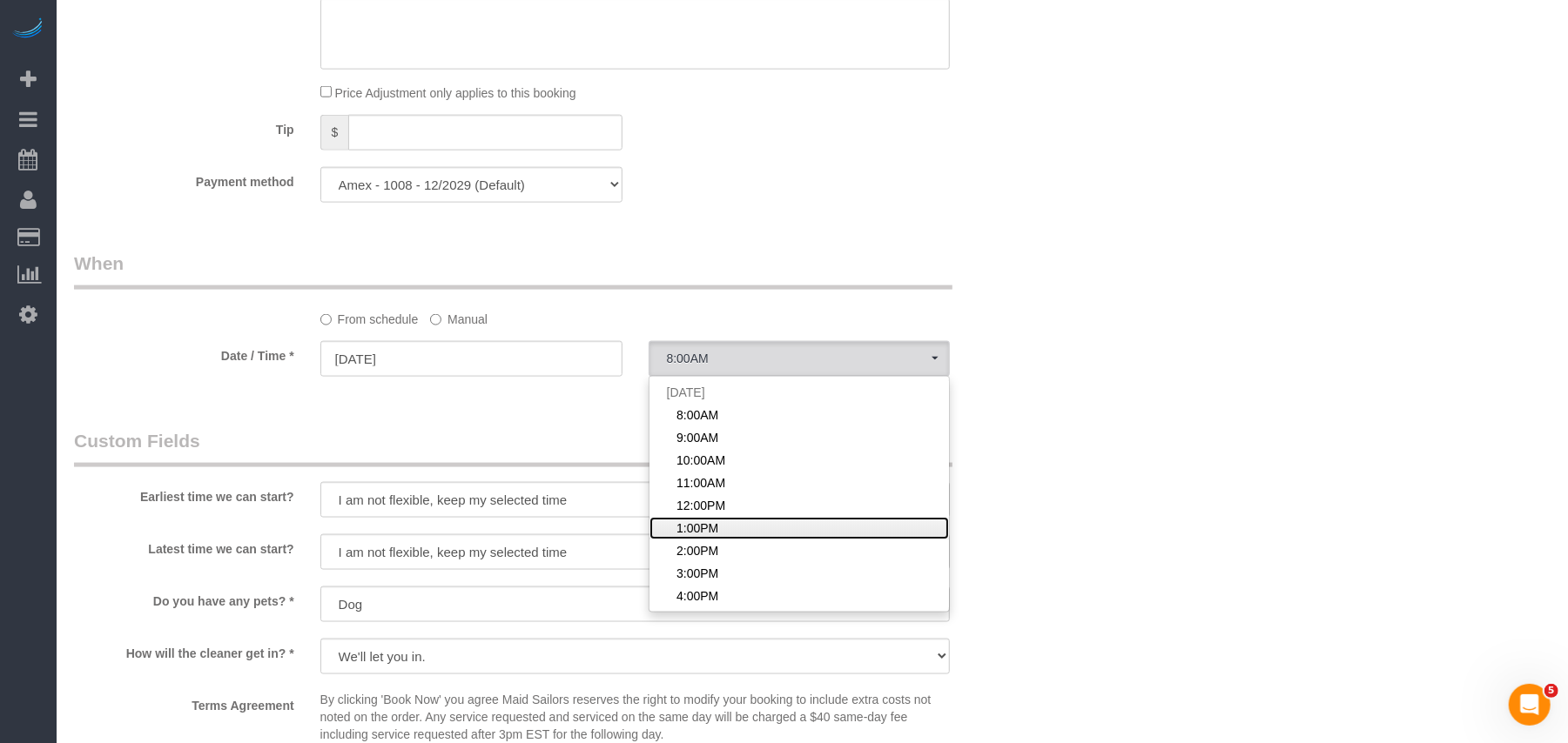
click at [700, 523] on span "1:00PM" at bounding box center [697, 528] width 42 height 17
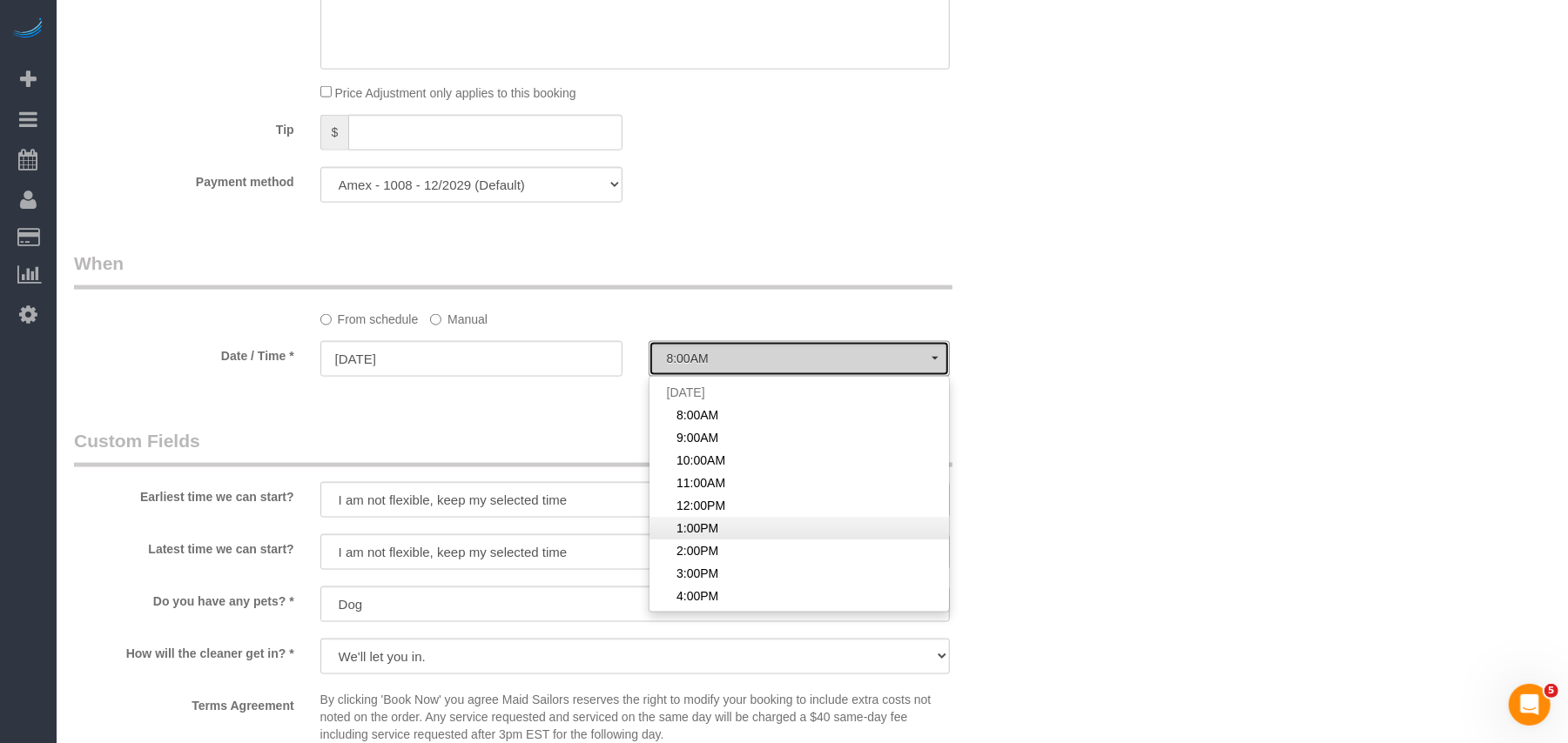
select select "spot66"
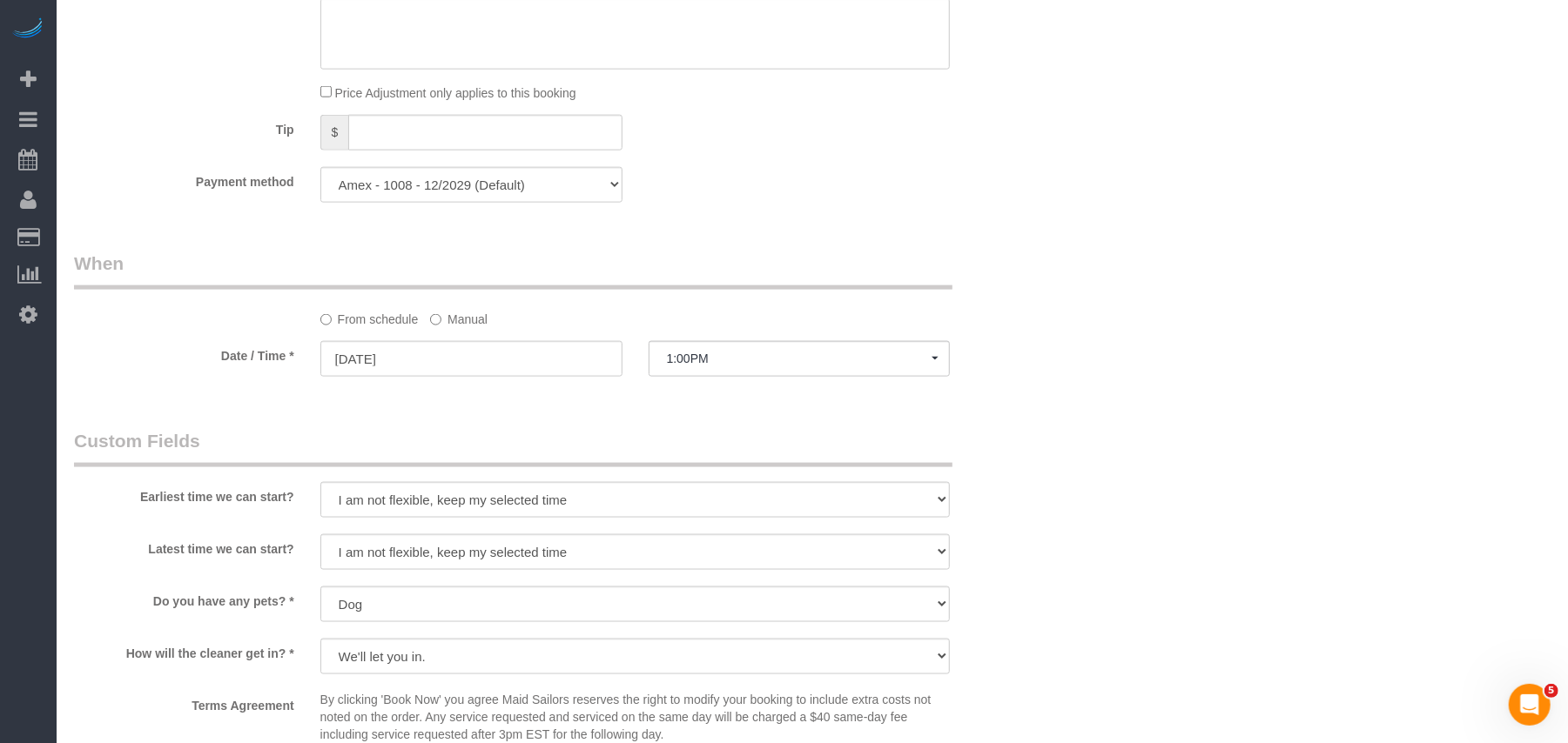
click at [543, 397] on div "Who Email [EMAIL_ADDRESS][DOMAIN_NAME] Name * [PERSON_NAME][GEOGRAPHIC_DATA] Bo…" at bounding box center [553, 2] width 985 height 2894
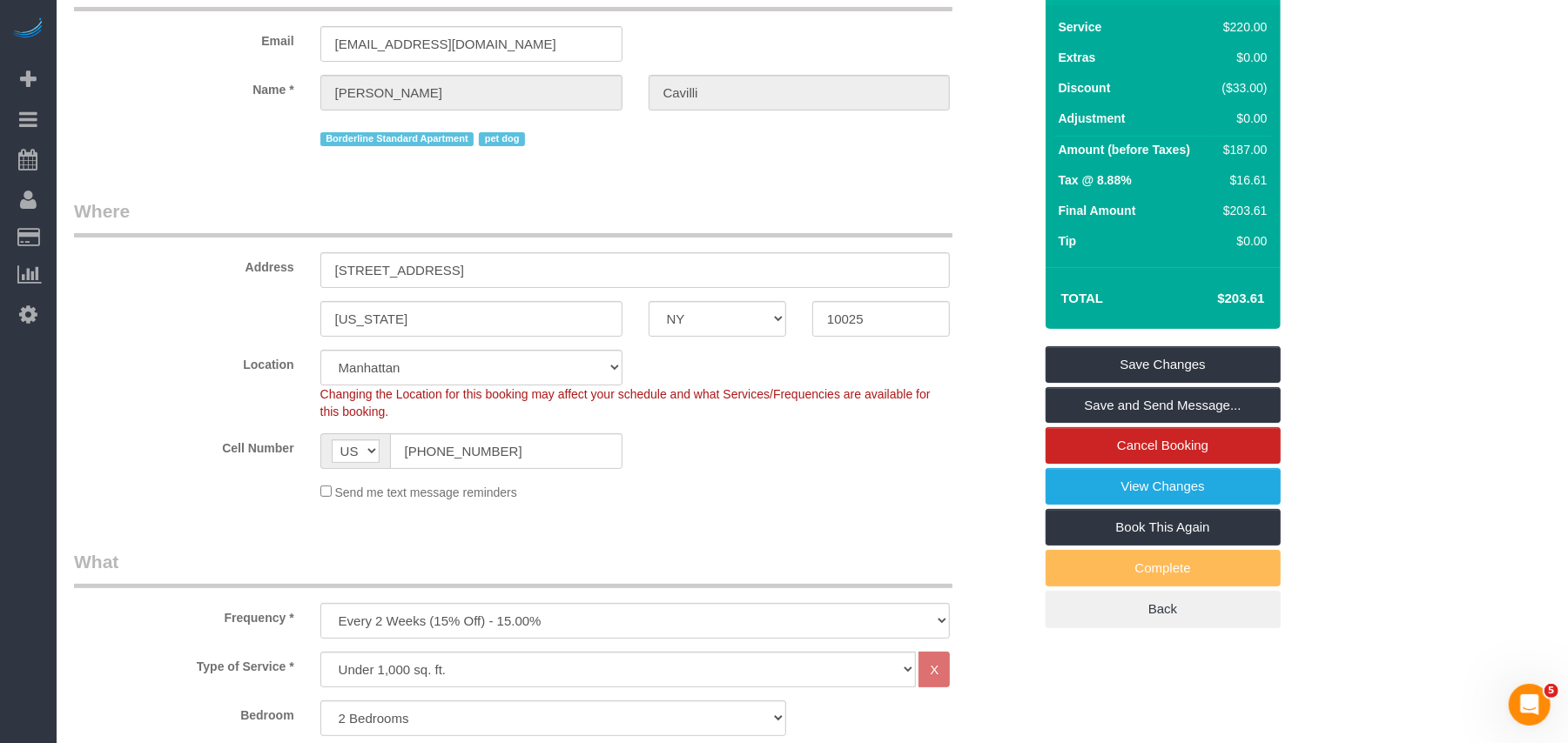
scroll to position [0, 0]
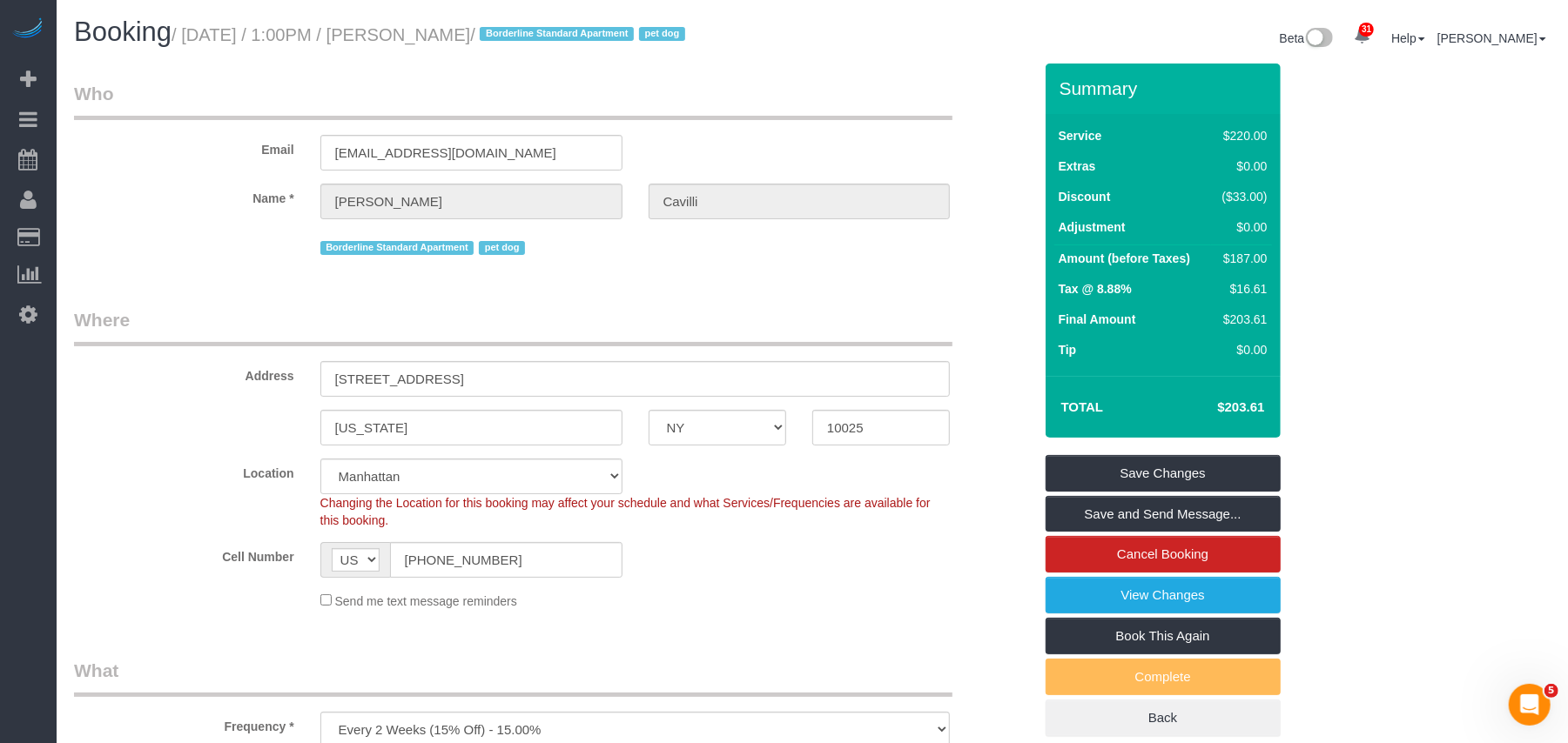
drag, startPoint x: 558, startPoint y: 36, endPoint x: 192, endPoint y: 45, distance: 366.1
click at [192, 45] on h1 "Booking / [DATE] / 1:00PM / [PERSON_NAME] / Borderline Standard Apartment pet d…" at bounding box center [436, 32] width 725 height 30
copy small "[DATE] / 1:00PM / [PERSON_NAME]"
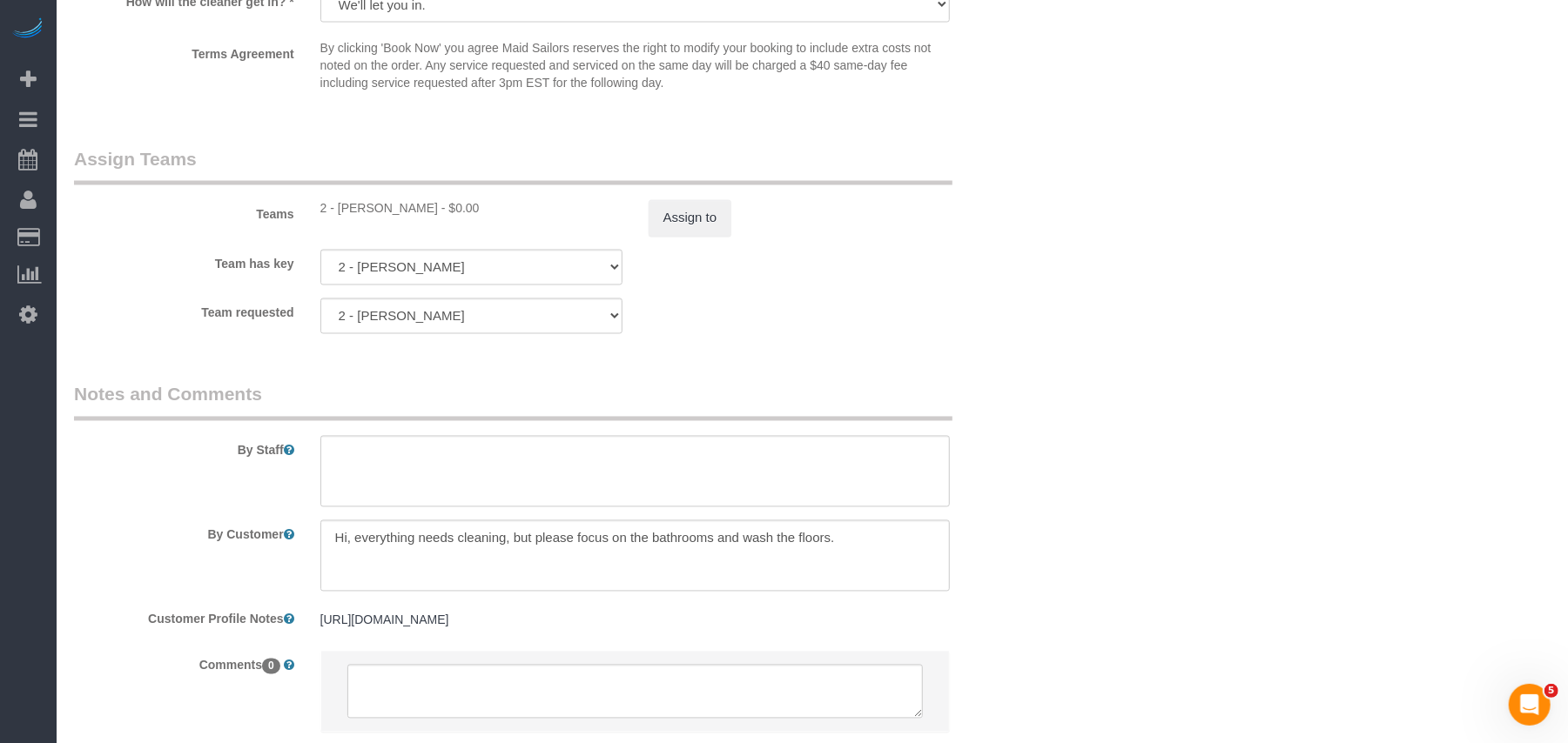
scroll to position [2204, 0]
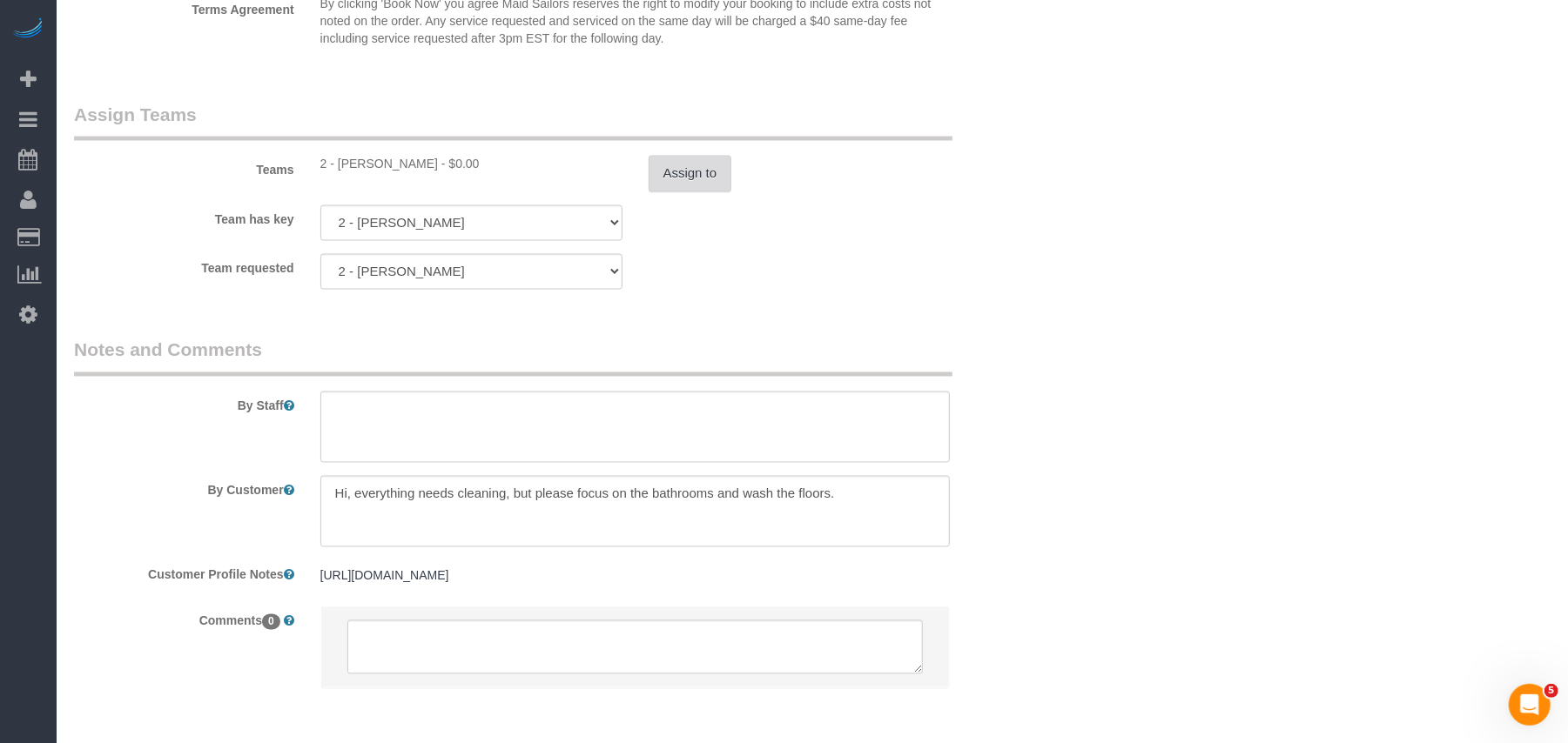
click at [718, 184] on button "Assign to" at bounding box center [690, 174] width 83 height 36
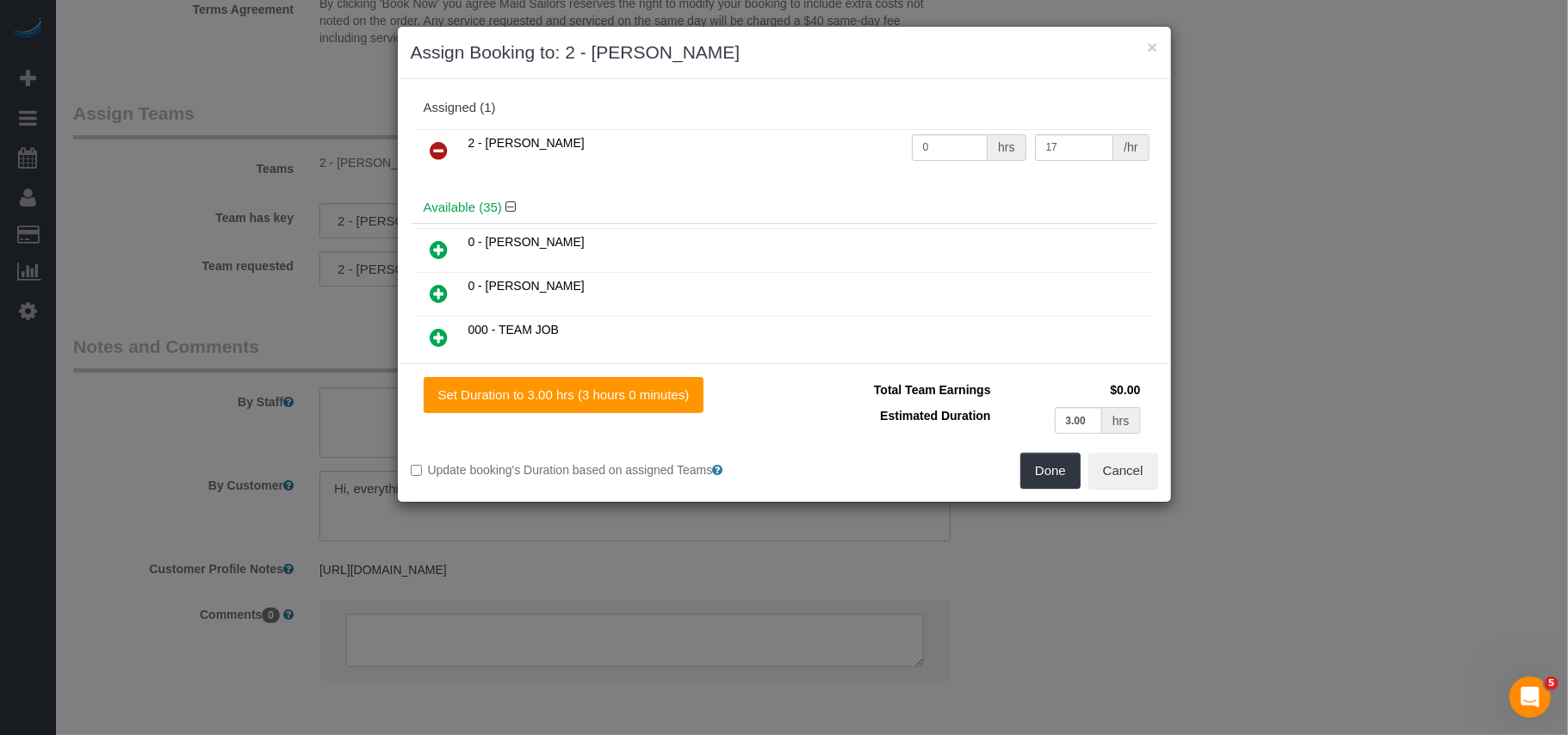
drag, startPoint x: 438, startPoint y: 145, endPoint x: 980, endPoint y: 369, distance: 586.5
click at [438, 144] on icon at bounding box center [439, 151] width 18 height 21
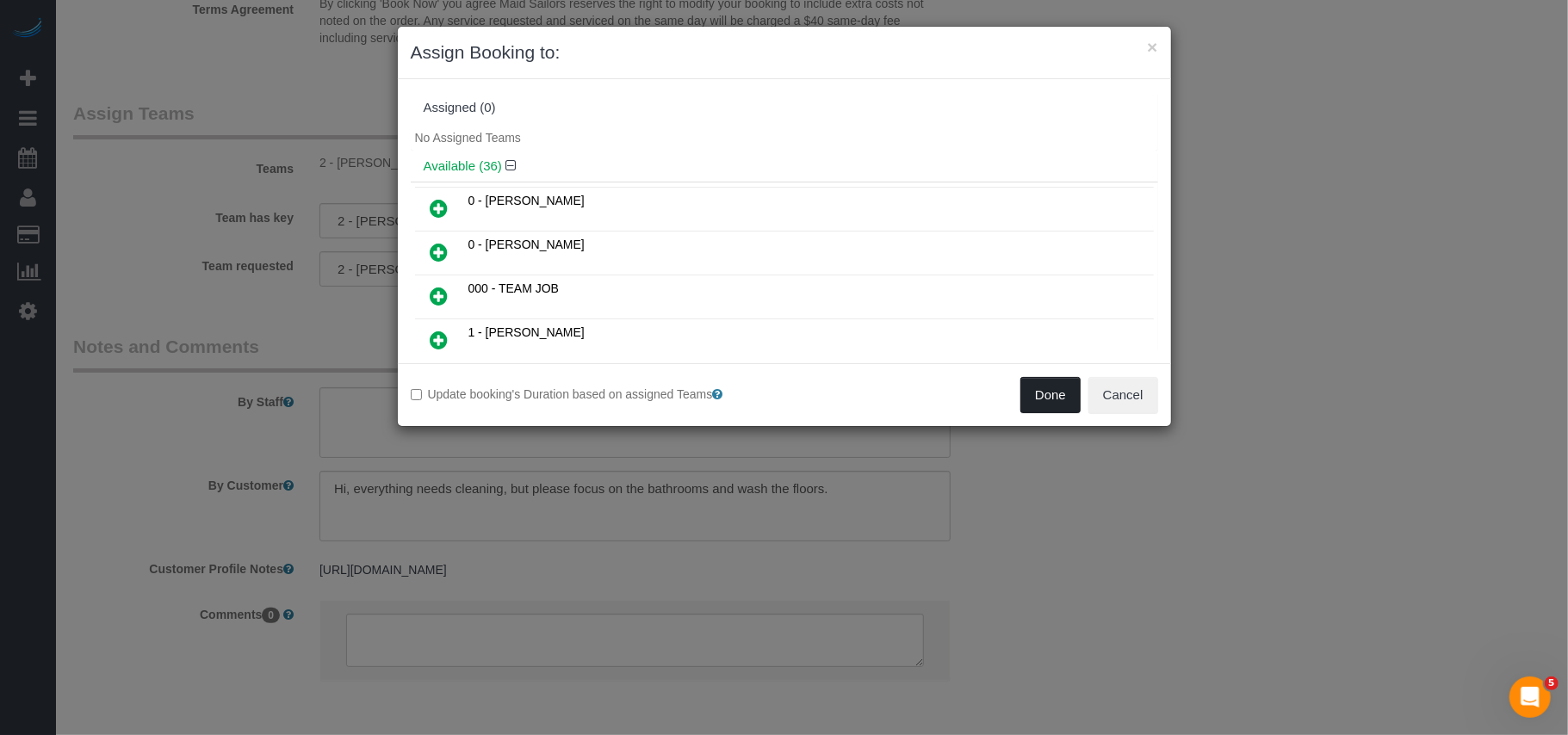
drag, startPoint x: 1037, startPoint y: 394, endPoint x: 959, endPoint y: 406, distance: 78.9
click at [1037, 394] on button "Done" at bounding box center [1051, 395] width 61 height 36
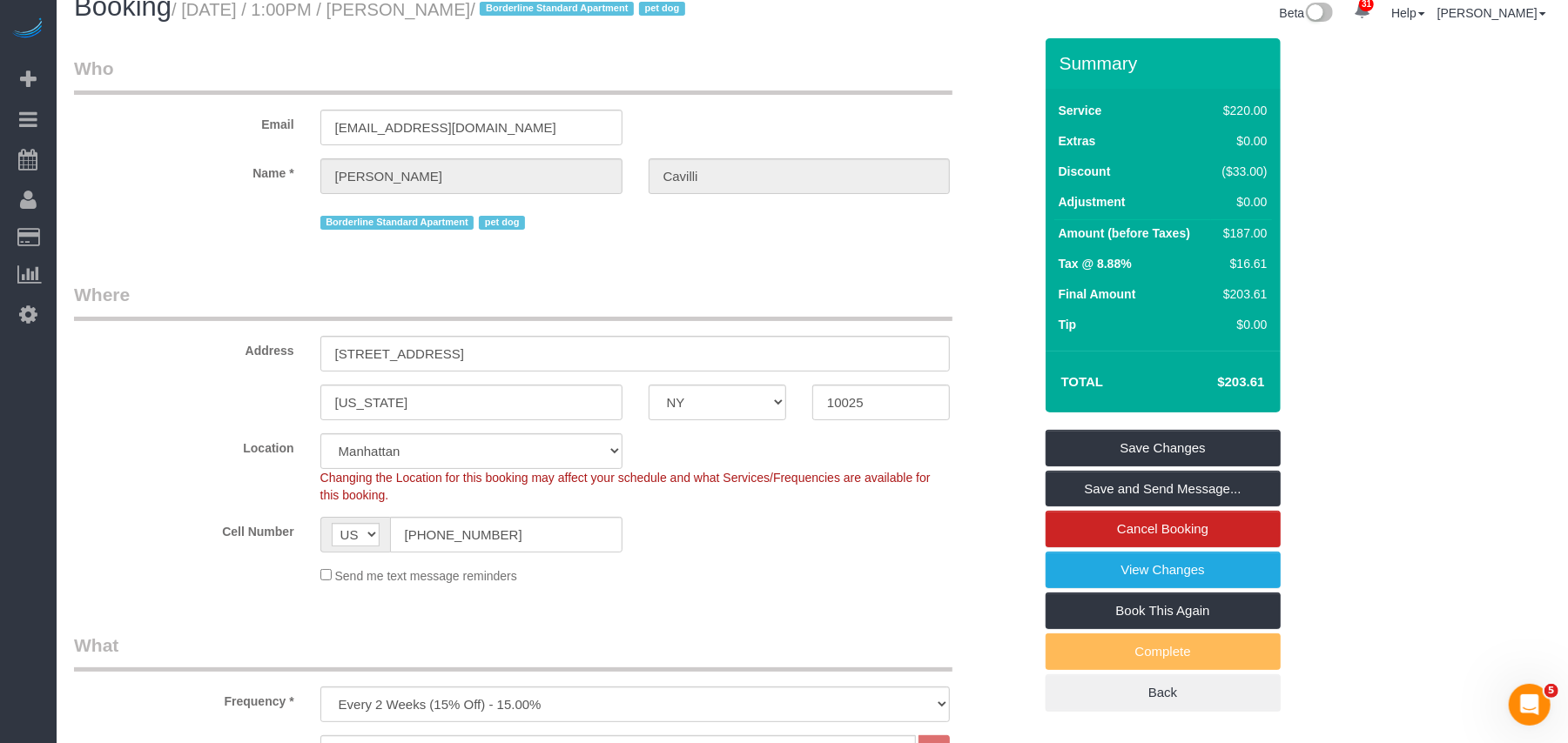
scroll to position [0, 0]
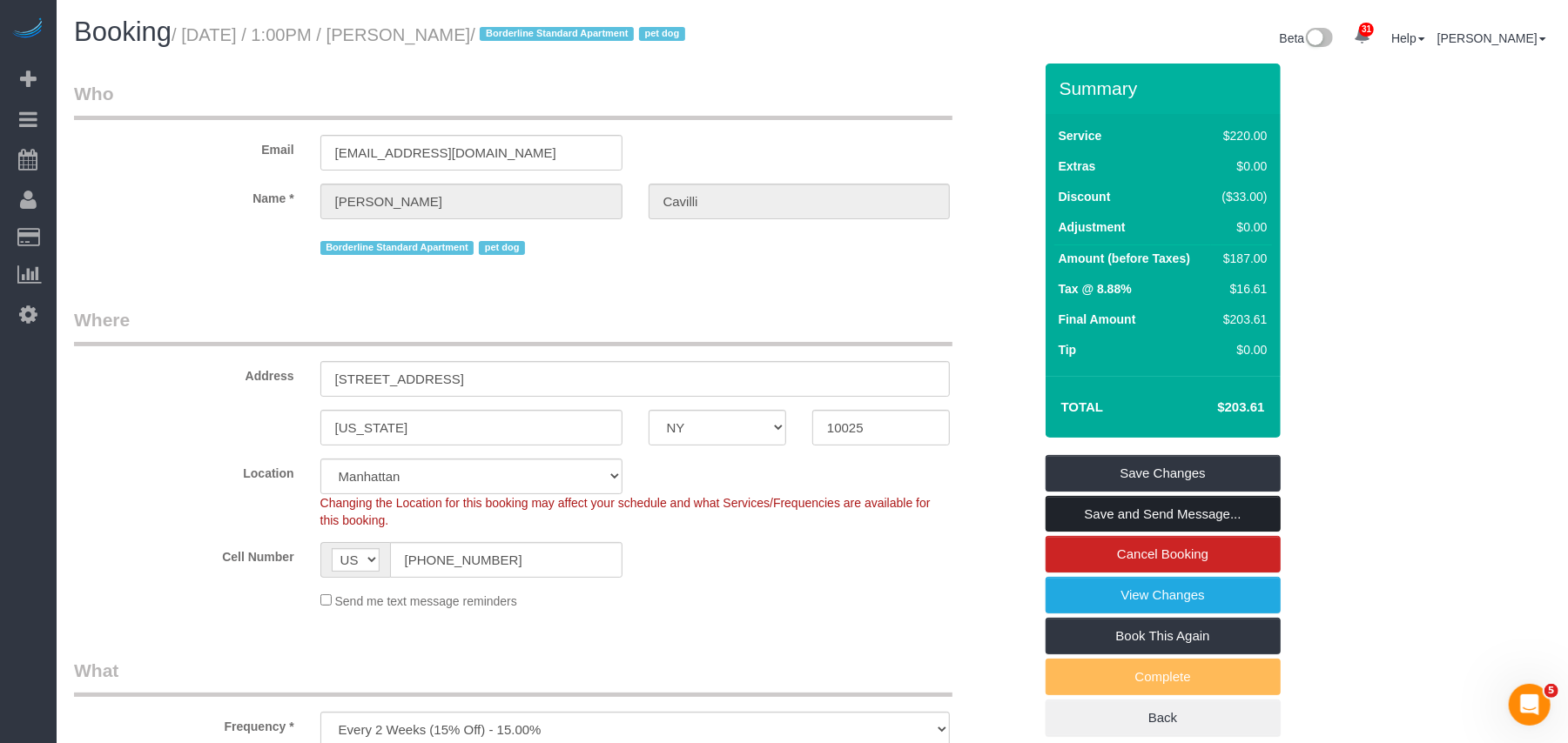
click at [1144, 515] on link "Save and Send Message..." at bounding box center [1162, 514] width 235 height 36
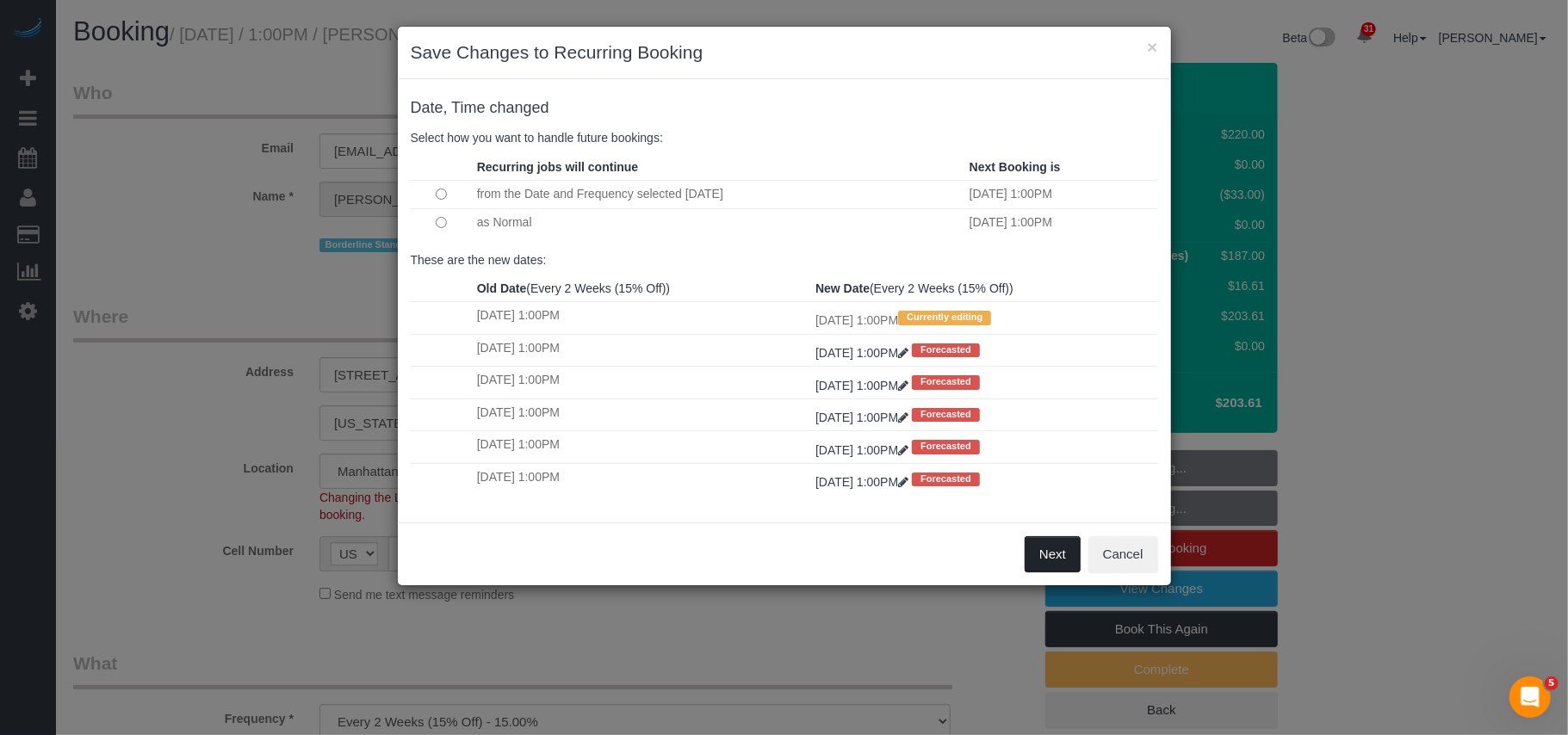
click at [1049, 553] on button "Next" at bounding box center [1052, 554] width 56 height 36
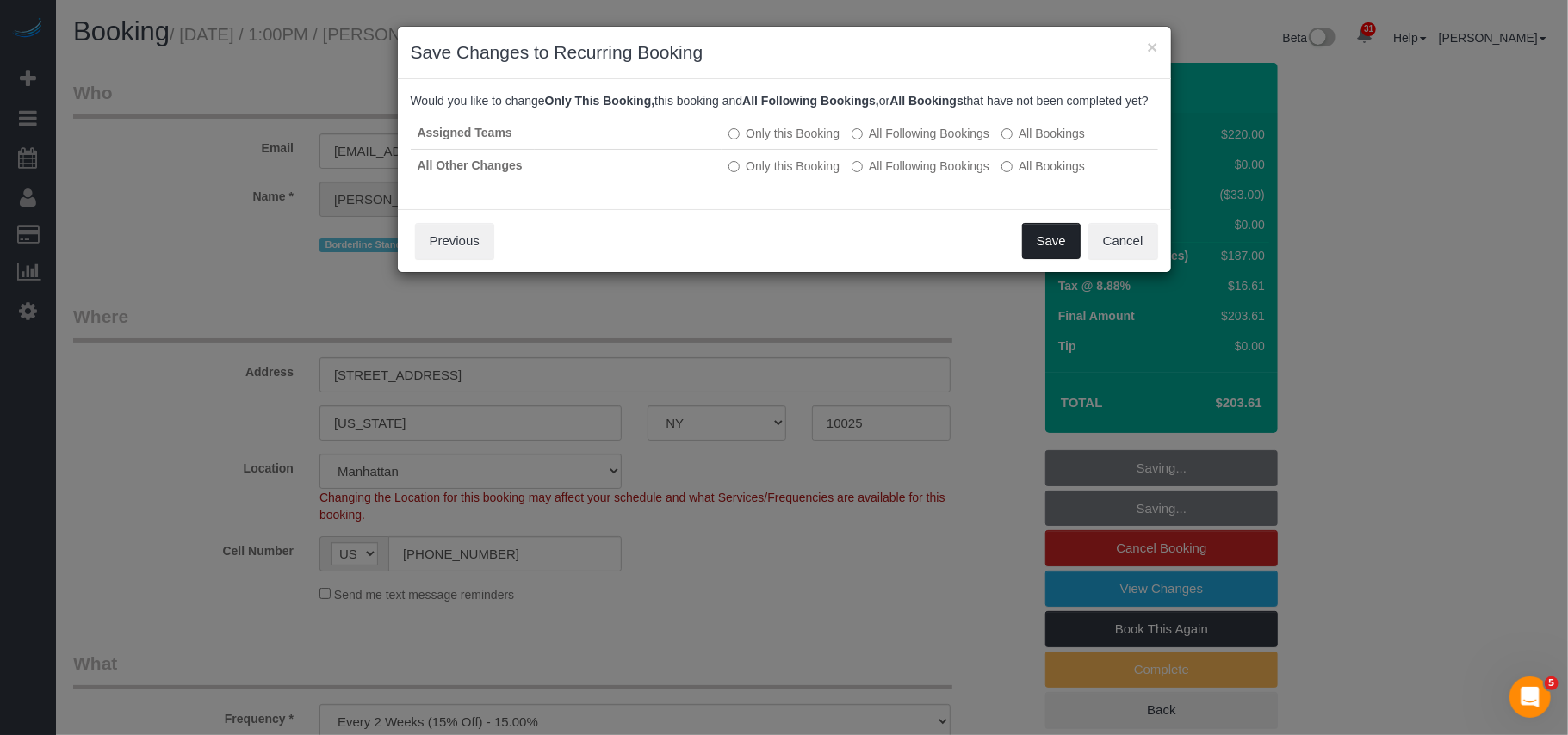
click at [1047, 255] on button "Save" at bounding box center [1051, 241] width 59 height 36
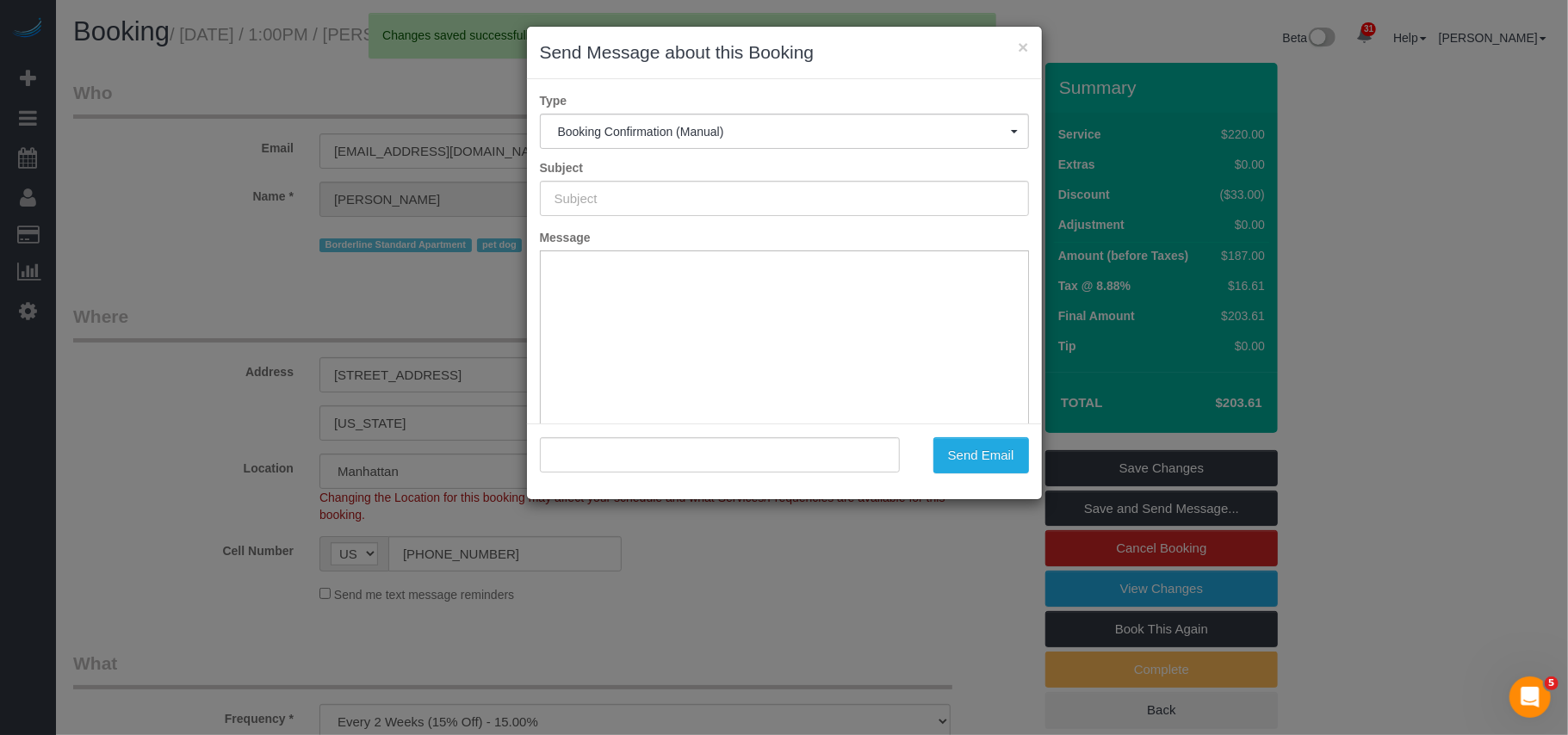
type input "Cleaning Confirmed for 10/14/2025 at 1:00pm"
type input ""Christopher Cavilli" <c.cavilli@hotmail.com>"
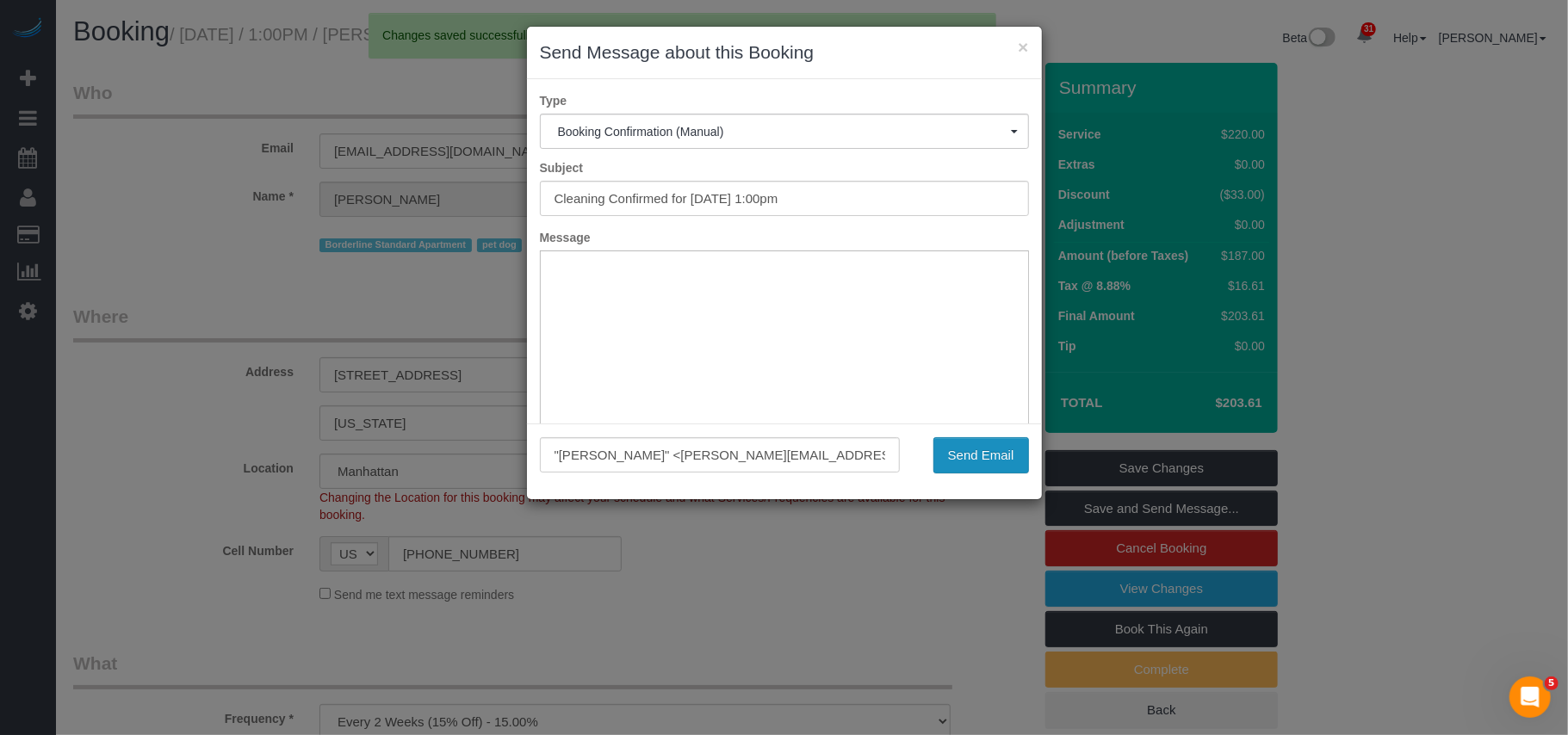
click at [965, 450] on button "Send Email" at bounding box center [981, 455] width 96 height 36
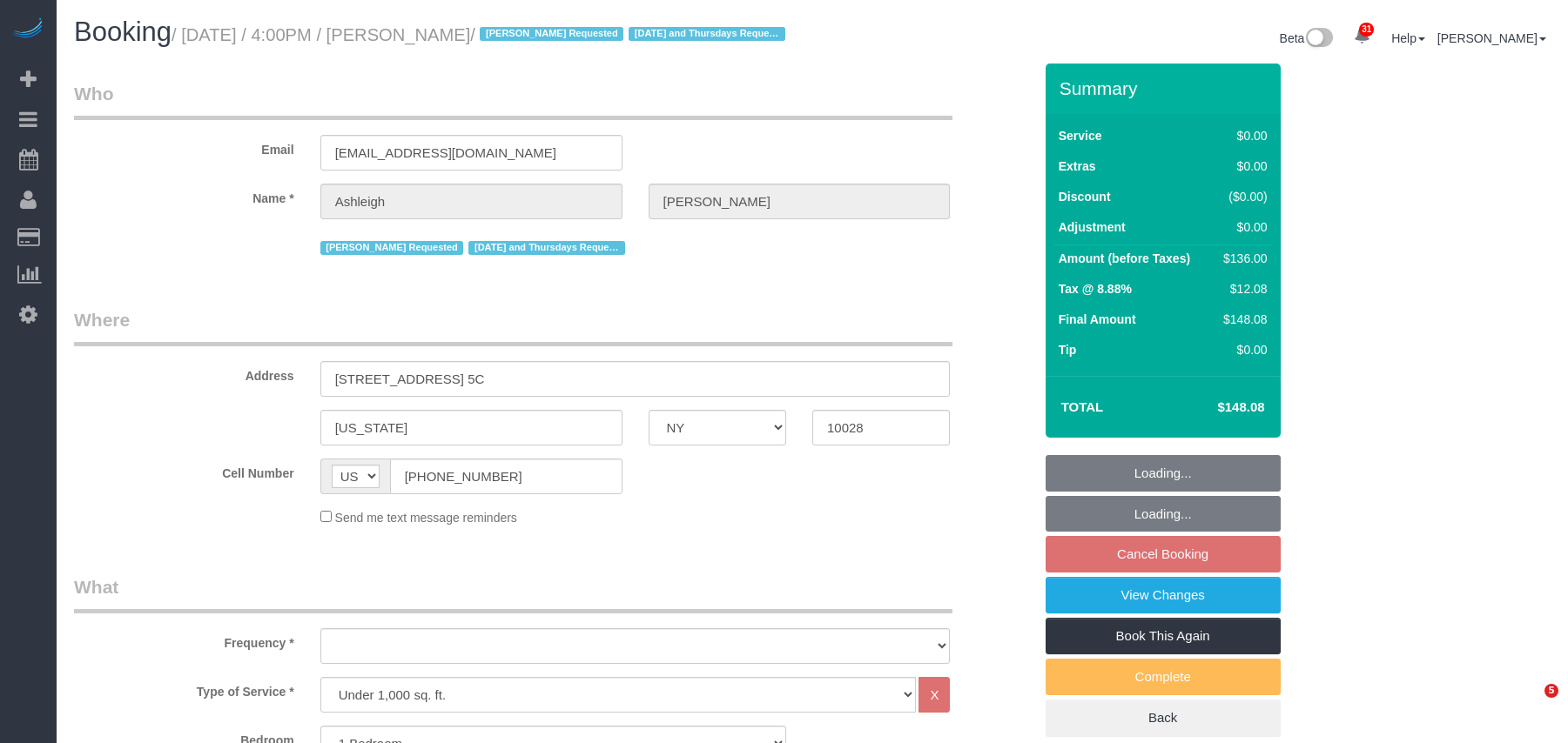
select select "NY"
select select "1"
select select "number:57"
select select "number:77"
select select "number:15"
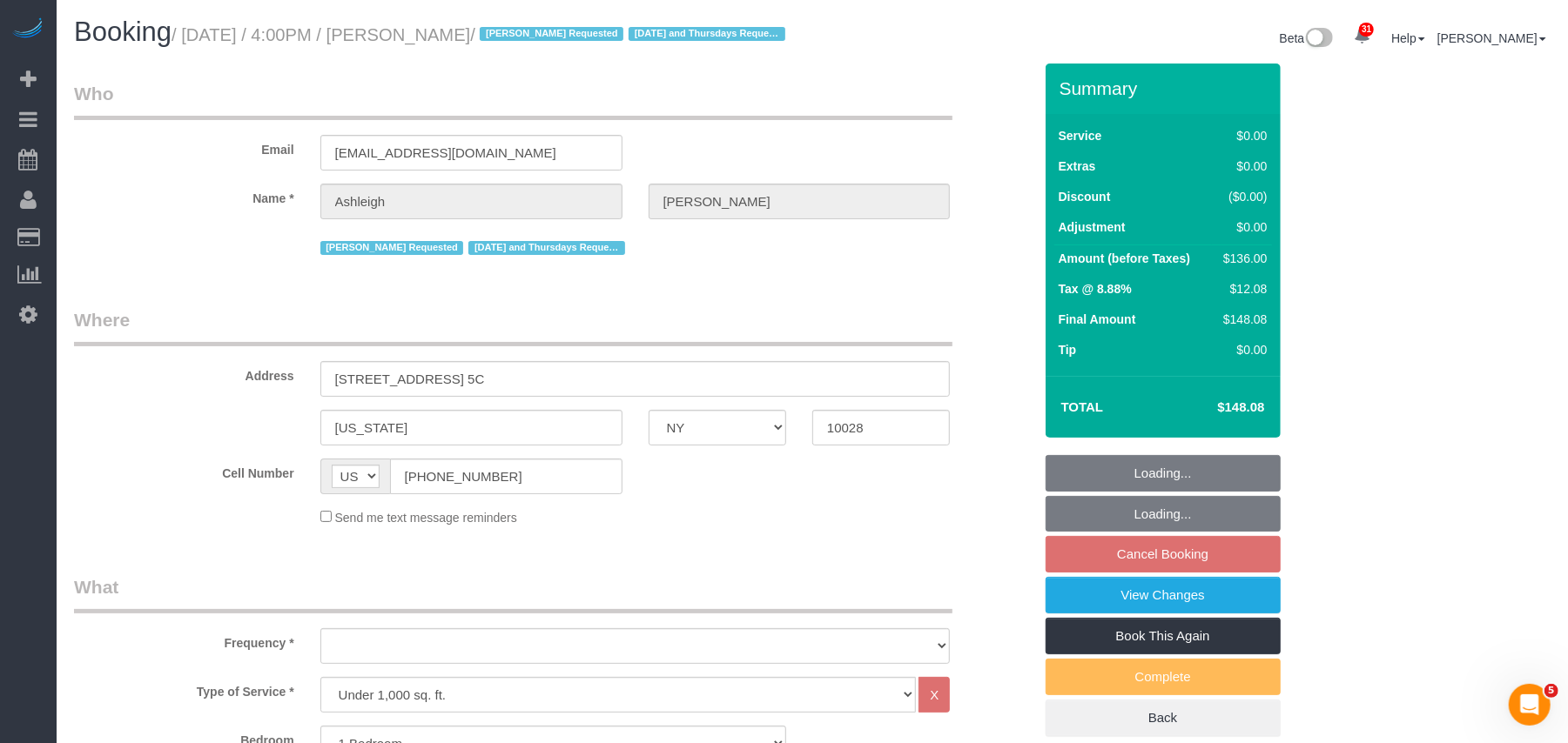
select select "number:5"
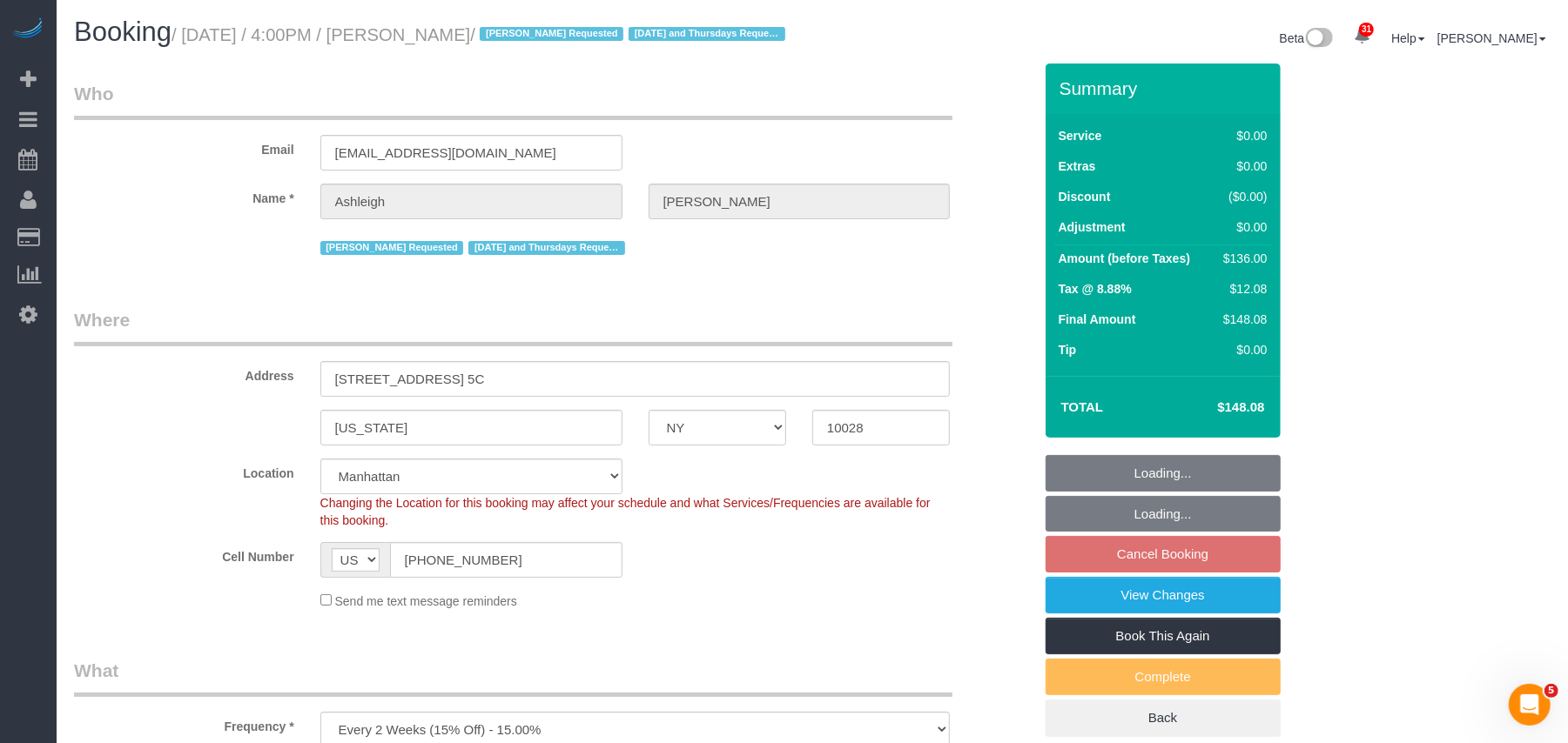
select select "object:11074"
select select "1"
select select "object:11502"
select select "spot127"
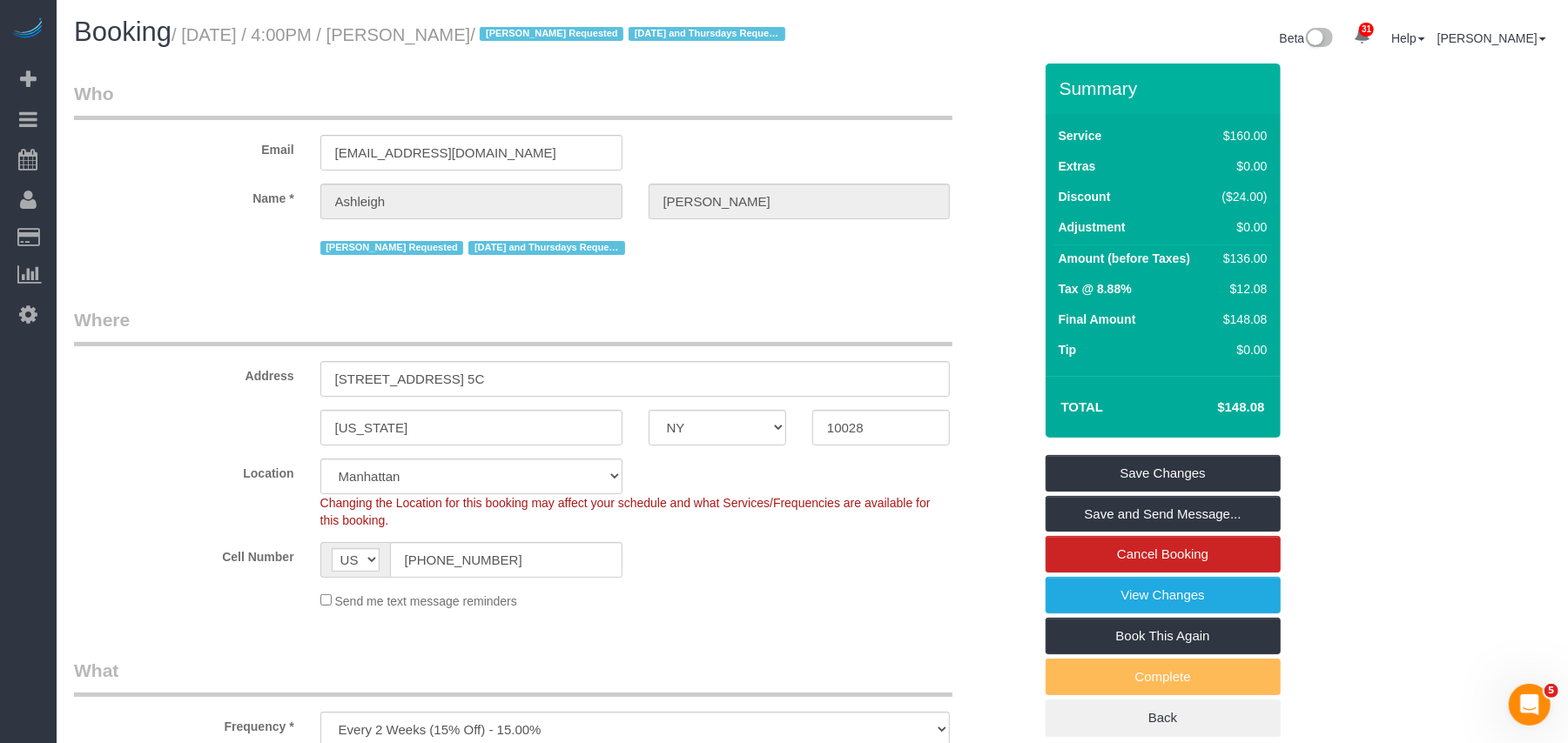
drag, startPoint x: 527, startPoint y: 38, endPoint x: 186, endPoint y: 38, distance: 341.0
click at [192, 33] on small "/ [DATE] / 4:00PM / [PERSON_NAME] / [PERSON_NAME] Requested [DATE] and Thursday…" at bounding box center [480, 35] width 619 height 19
copy small "[DATE] / 4:00PM / [PERSON_NAME] /"
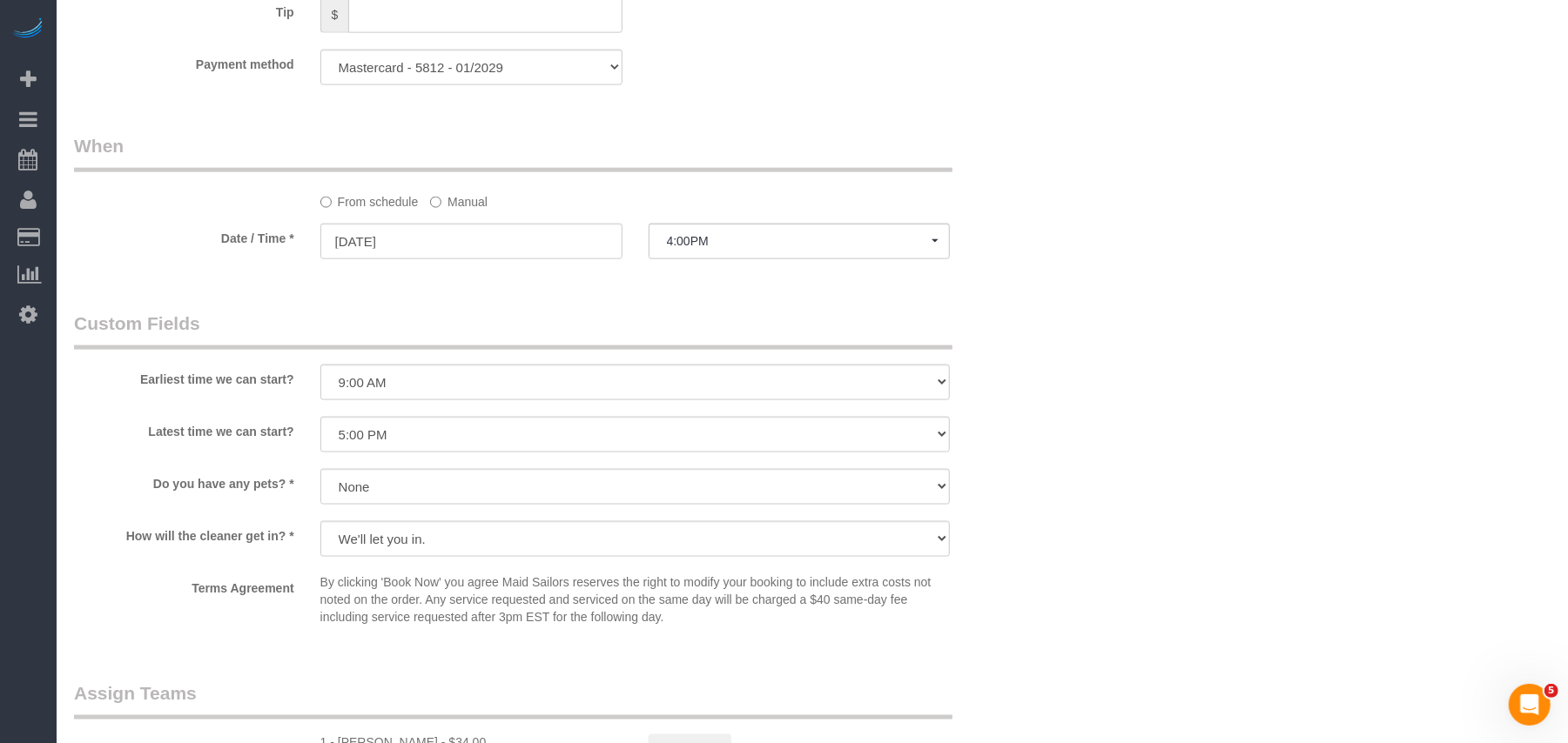
scroll to position [1740, 0]
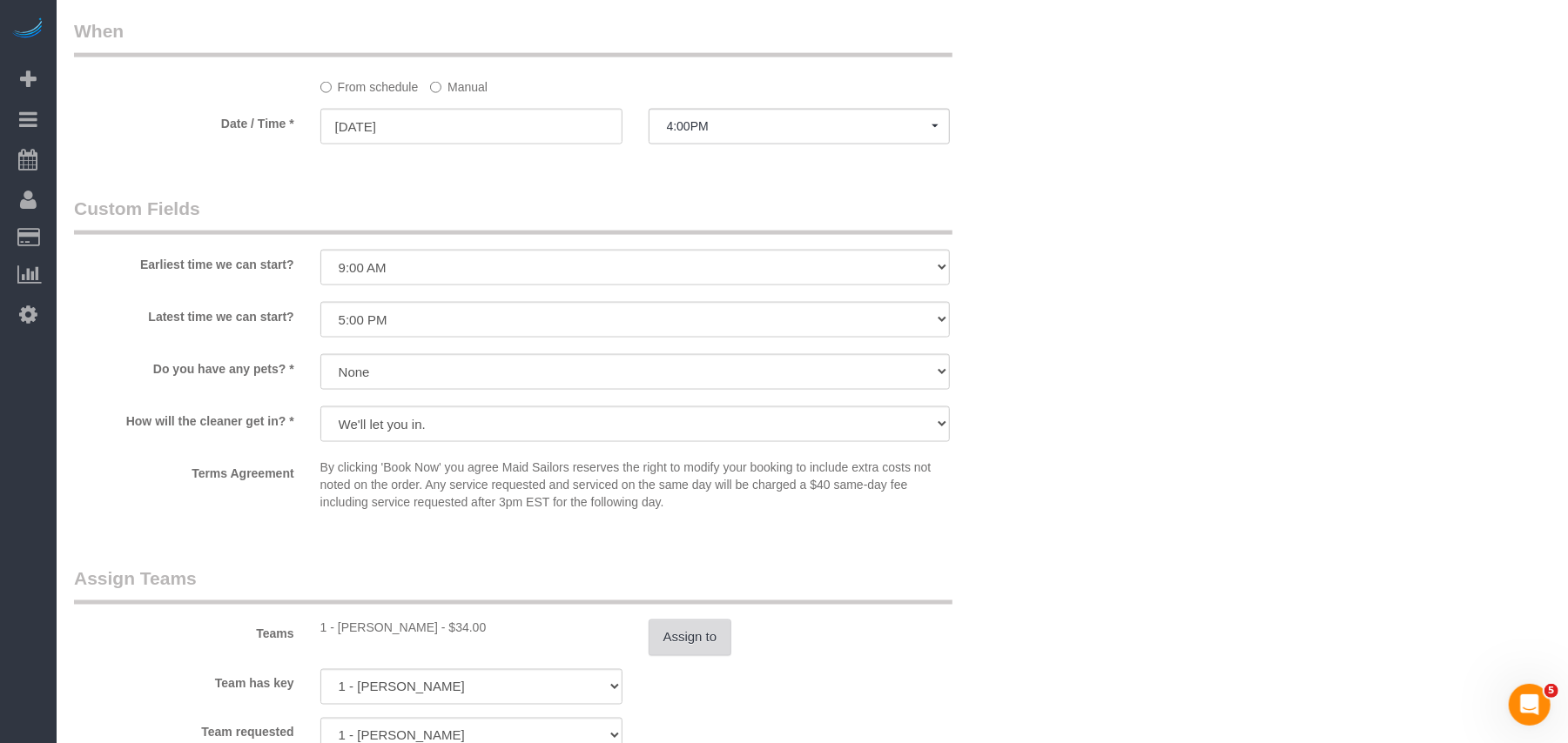
click at [673, 656] on button "Assign to" at bounding box center [690, 638] width 83 height 36
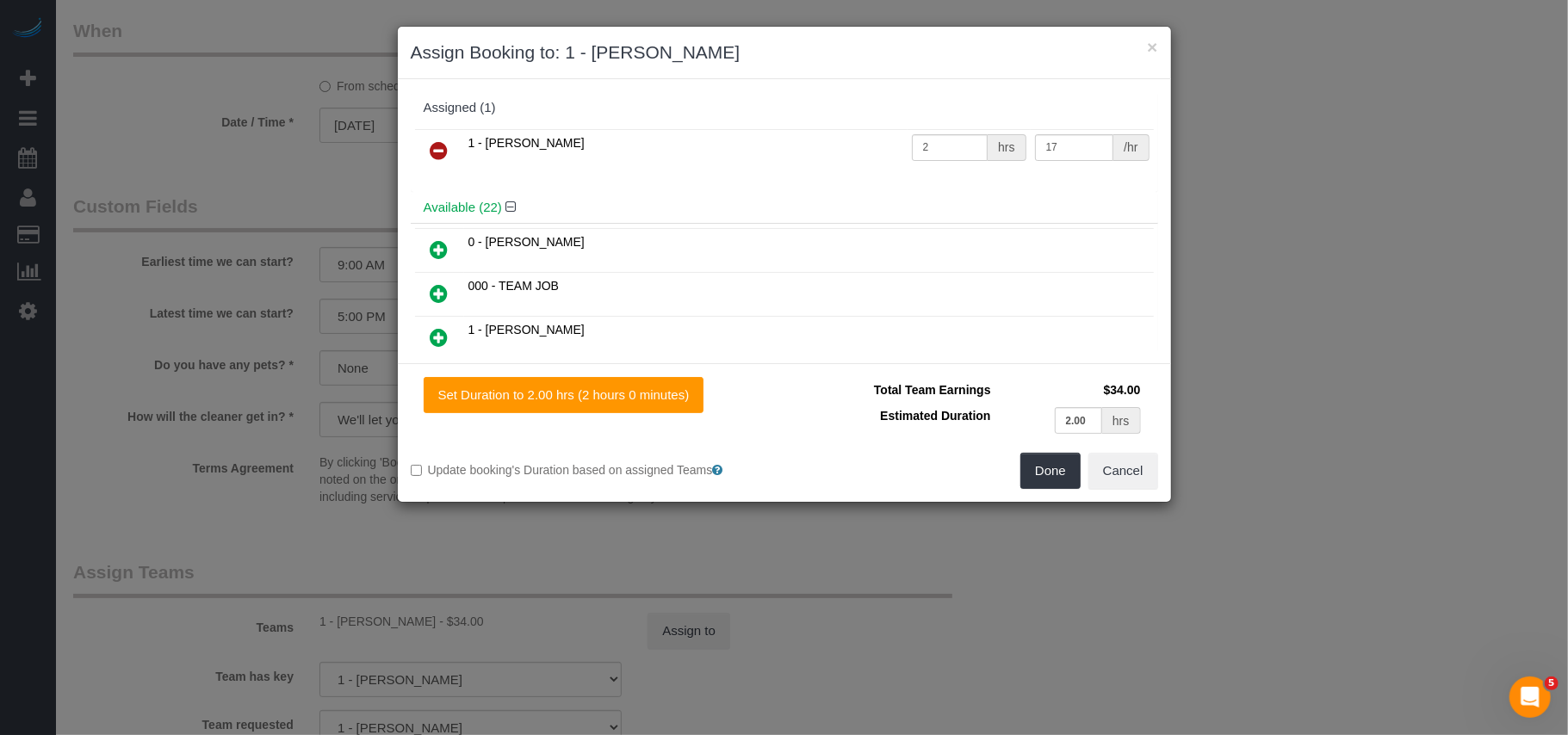
click at [434, 148] on icon at bounding box center [439, 151] width 18 height 21
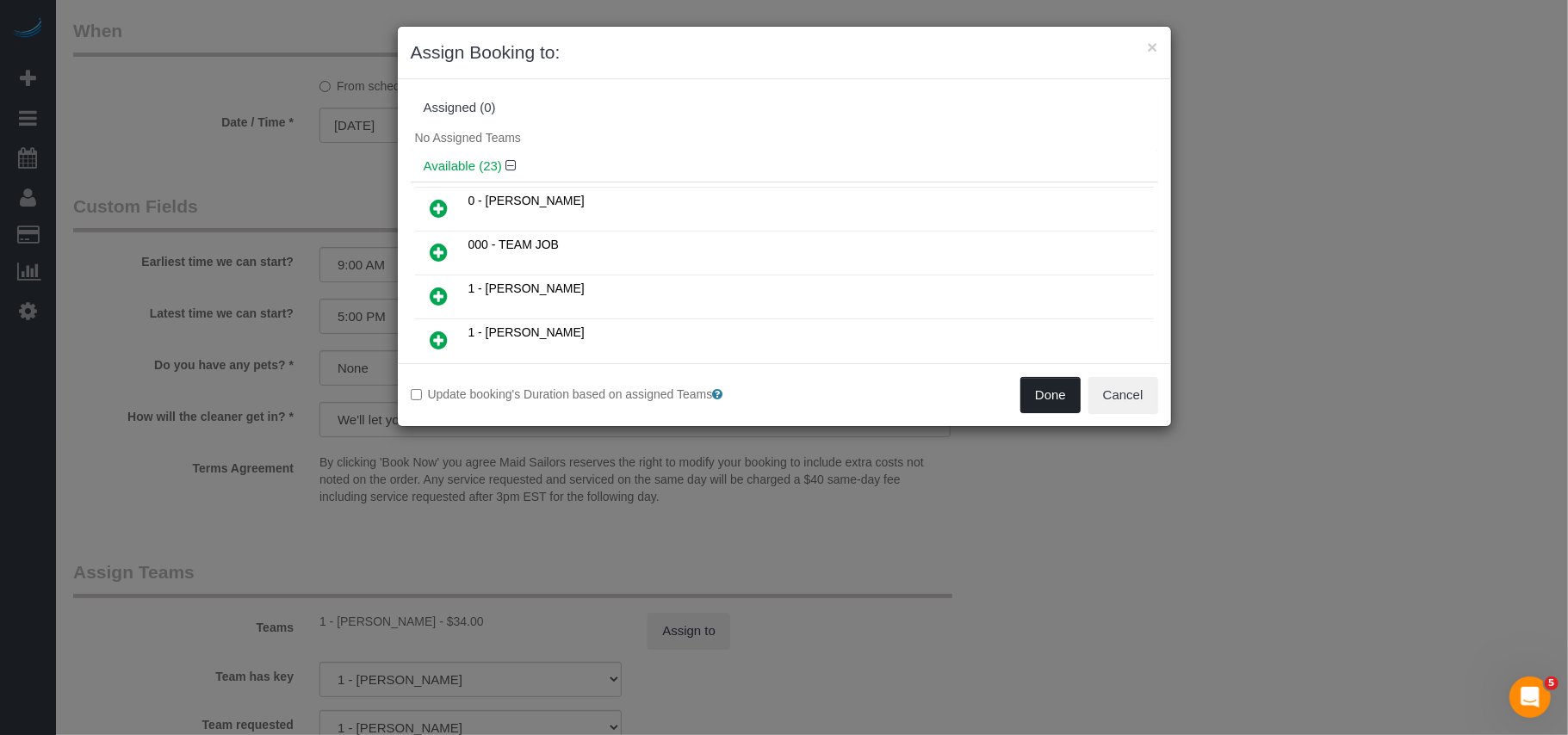
click at [1042, 401] on button "Done" at bounding box center [1051, 395] width 61 height 36
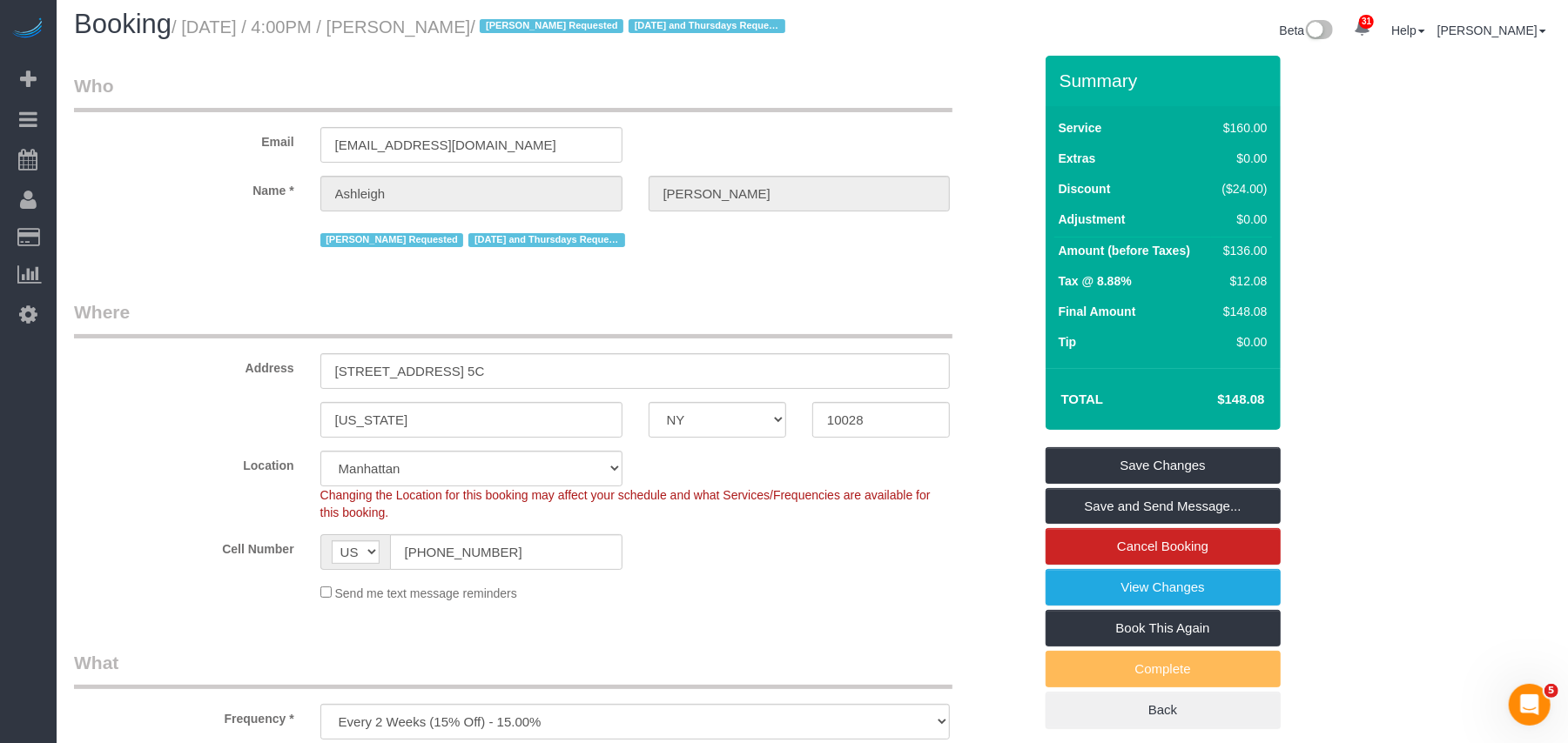
scroll to position [0, 0]
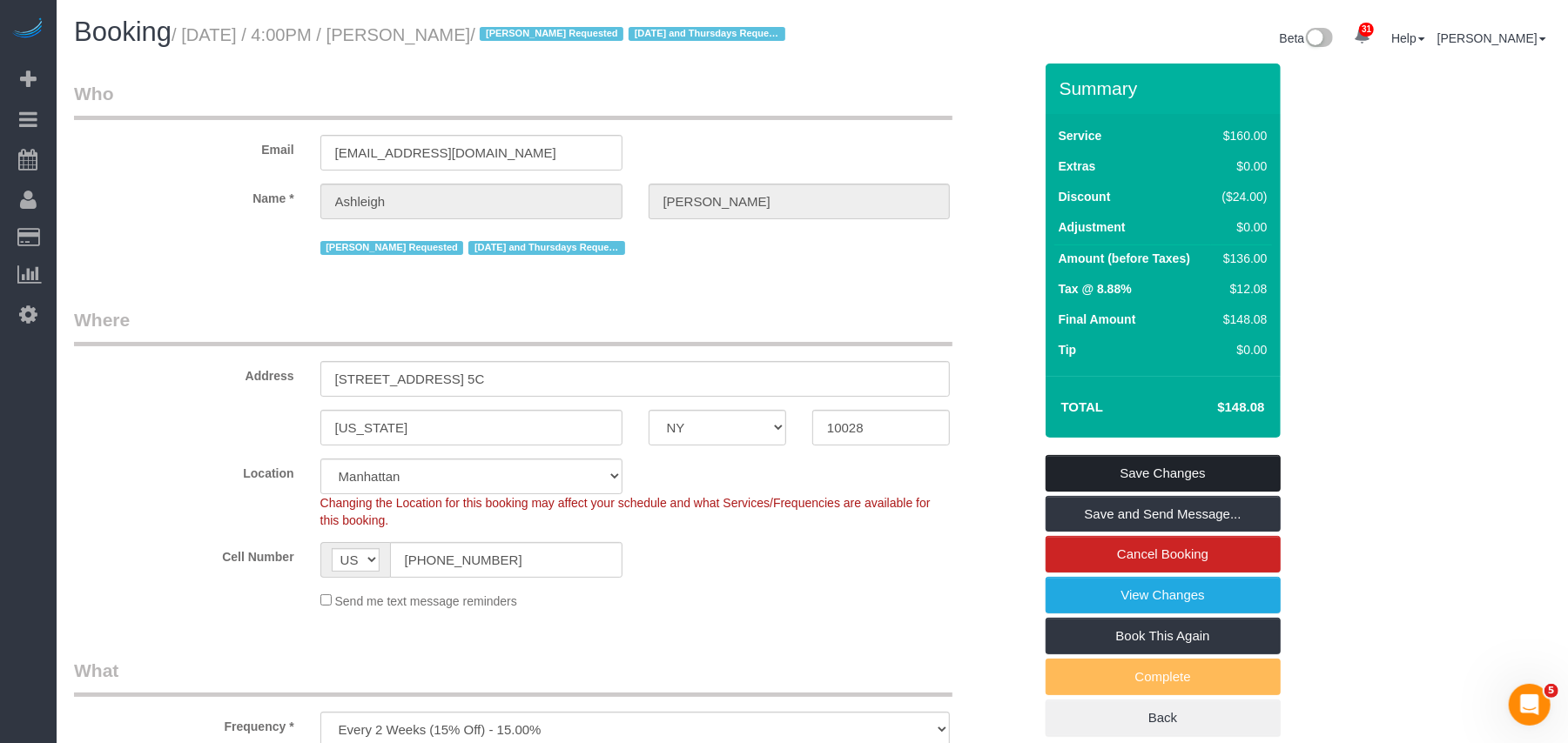
click at [1163, 485] on link "Save Changes" at bounding box center [1162, 474] width 235 height 36
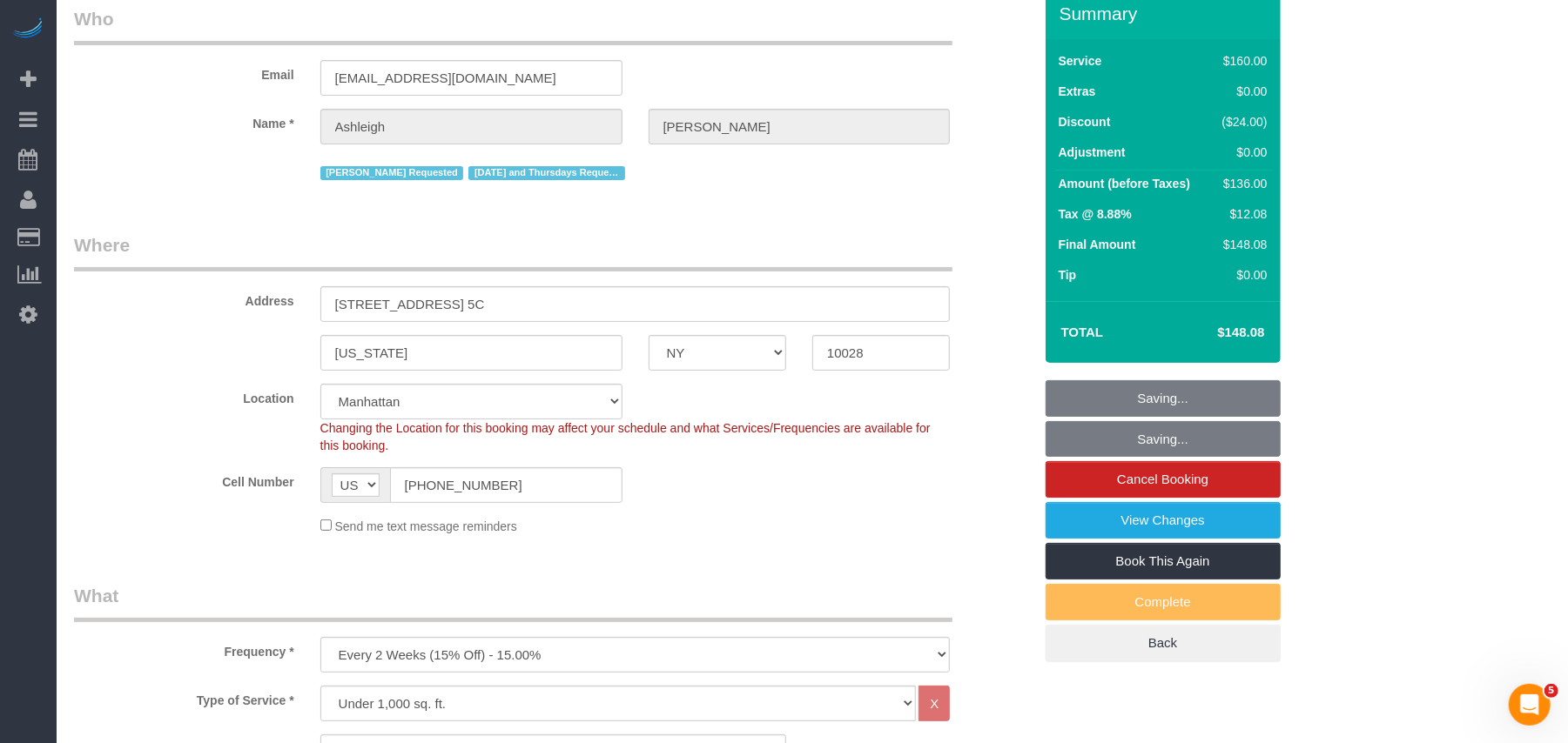
scroll to position [116, 0]
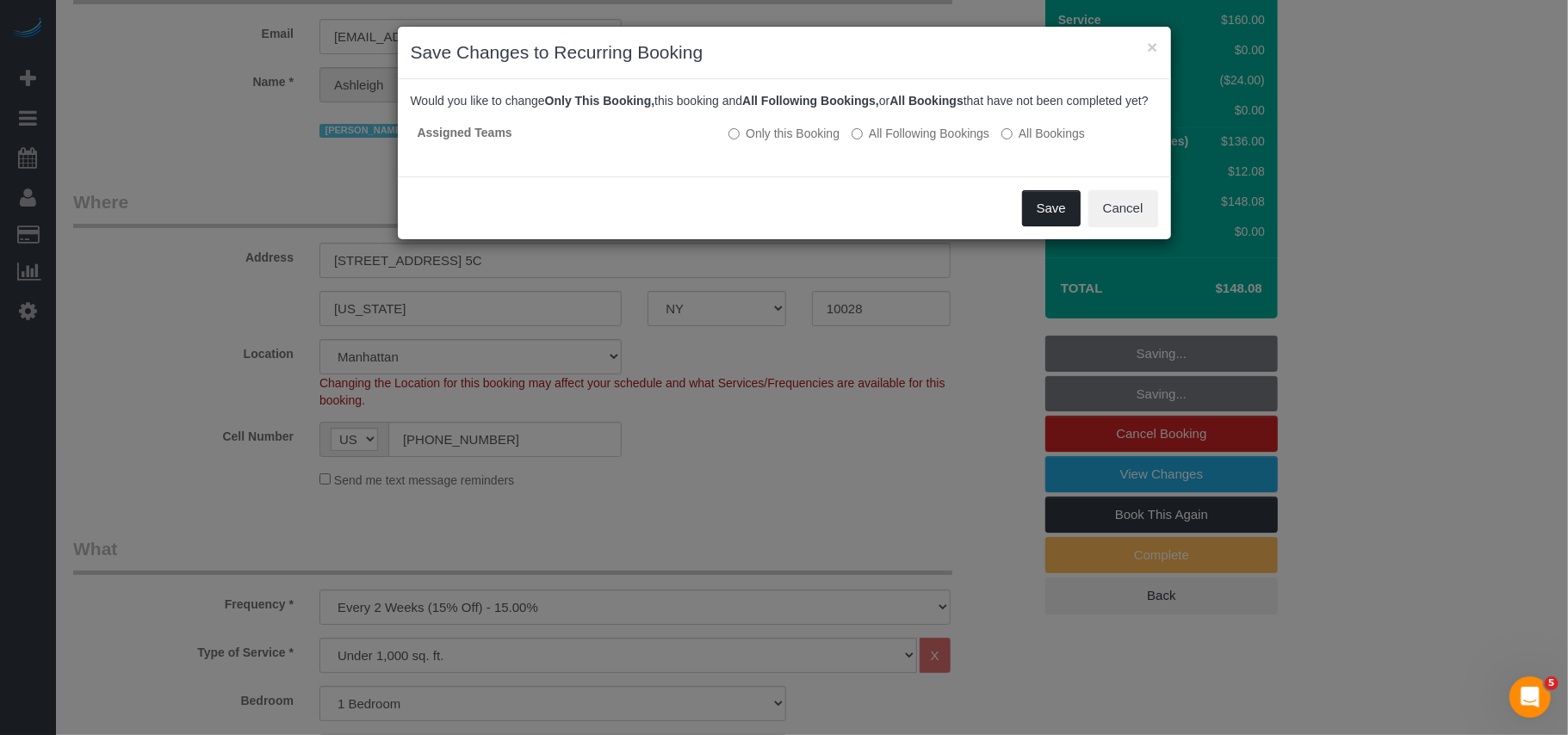
click at [1024, 227] on button "Save" at bounding box center [1051, 209] width 59 height 36
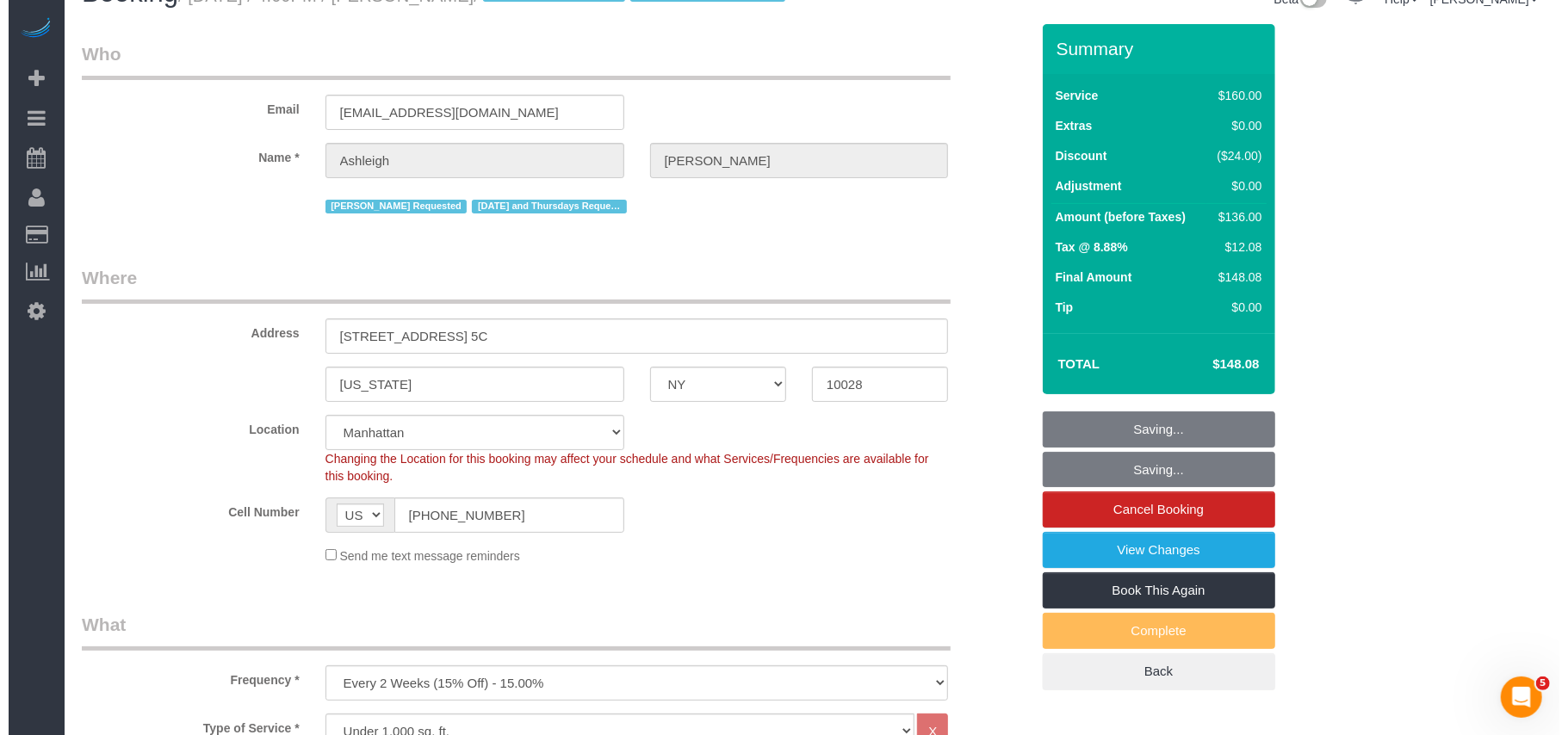
scroll to position [0, 0]
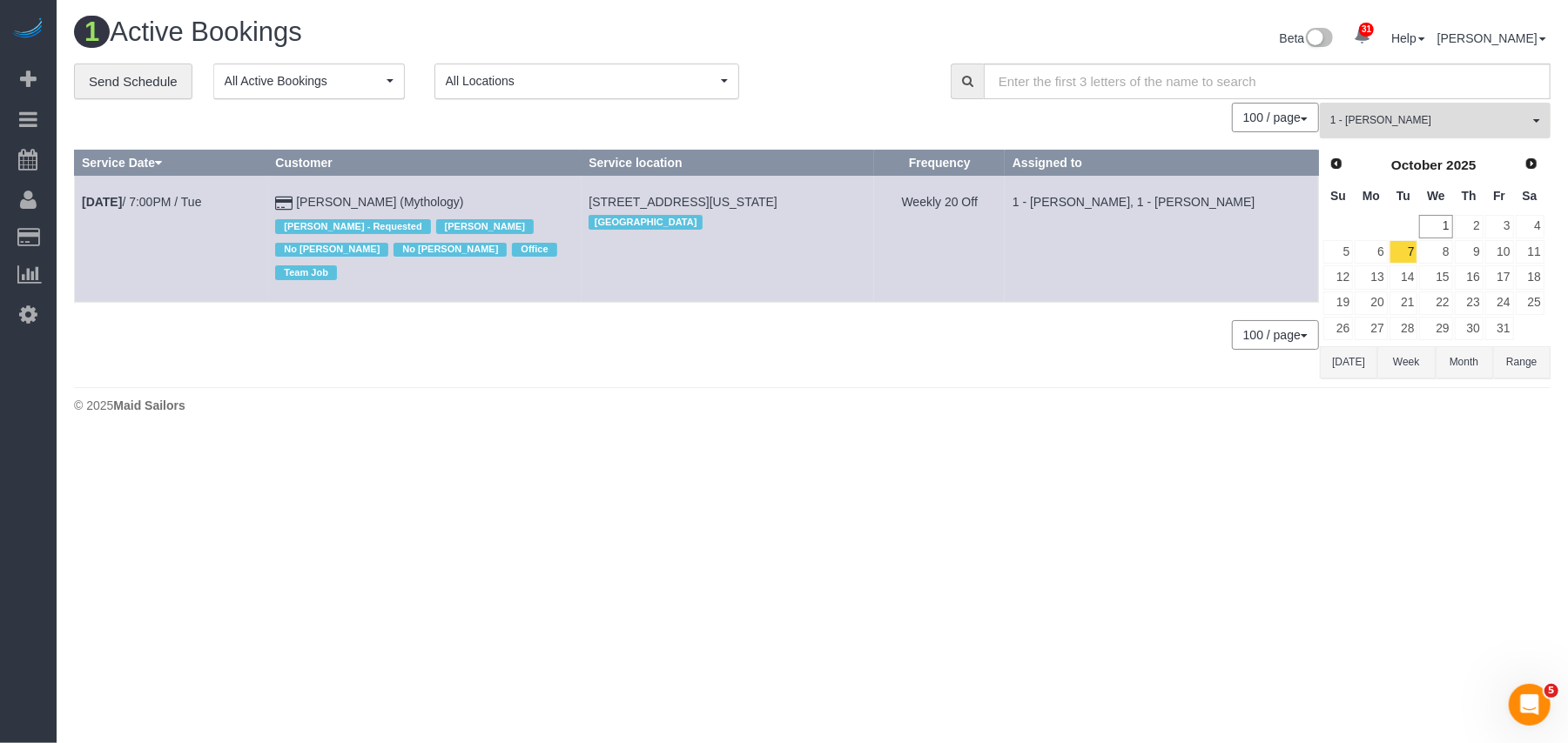
click at [1424, 129] on button "1 - Kariluz Romero All Teams" at bounding box center [1435, 120] width 231 height 35
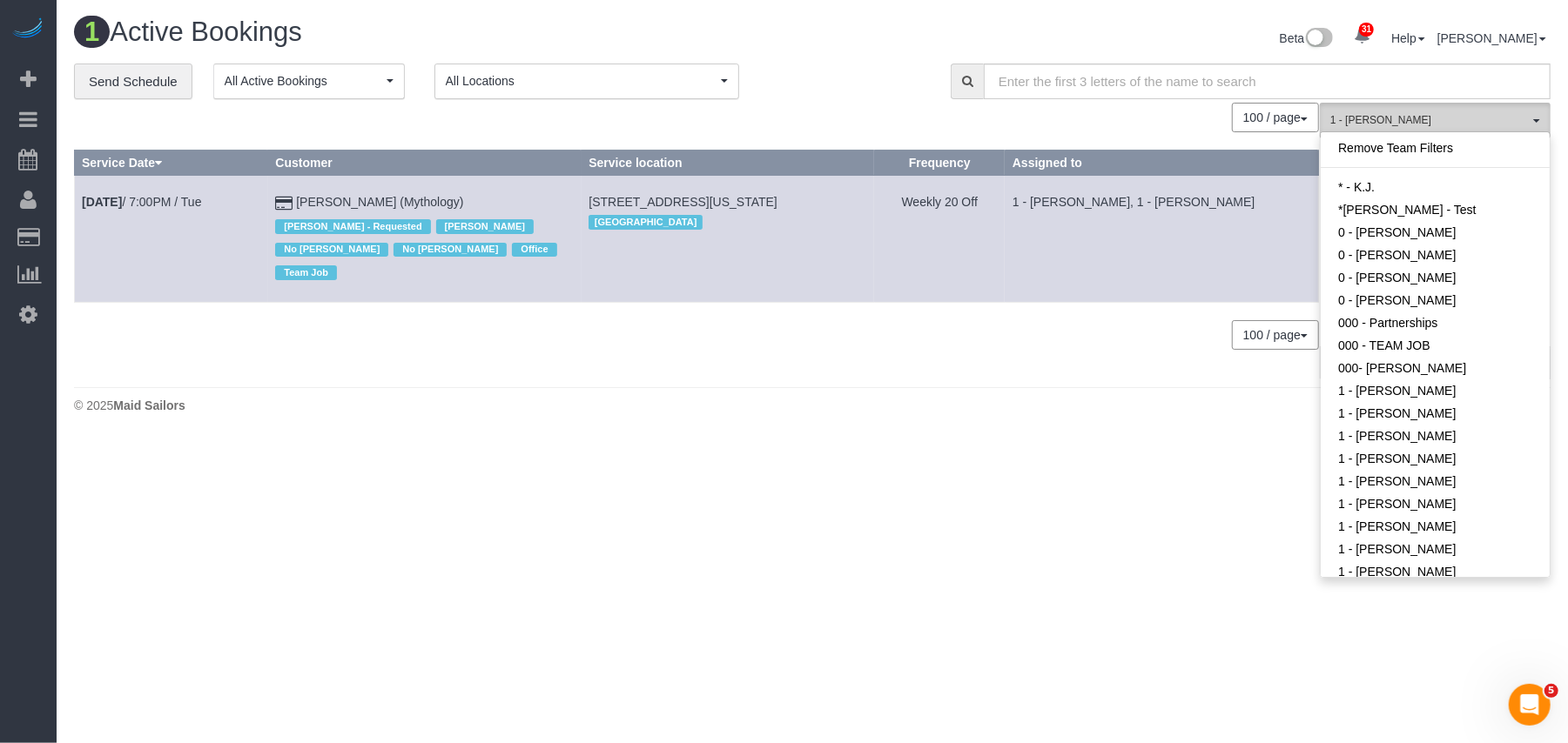
click at [1424, 124] on span "1 - [PERSON_NAME]" at bounding box center [1429, 120] width 199 height 14
click at [1527, 120] on span "1 - [PERSON_NAME]" at bounding box center [1429, 120] width 199 height 14
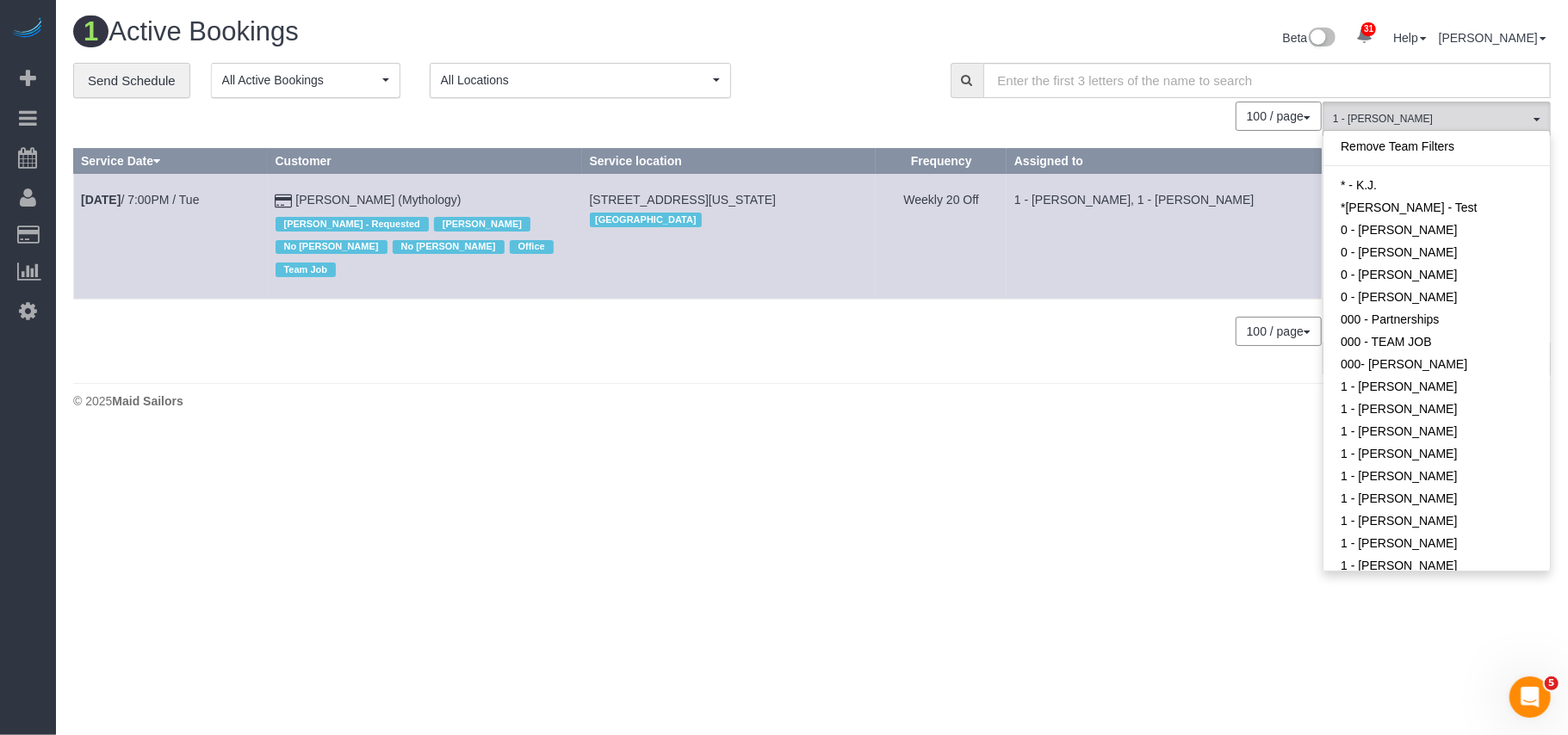
scroll to position [483, 0]
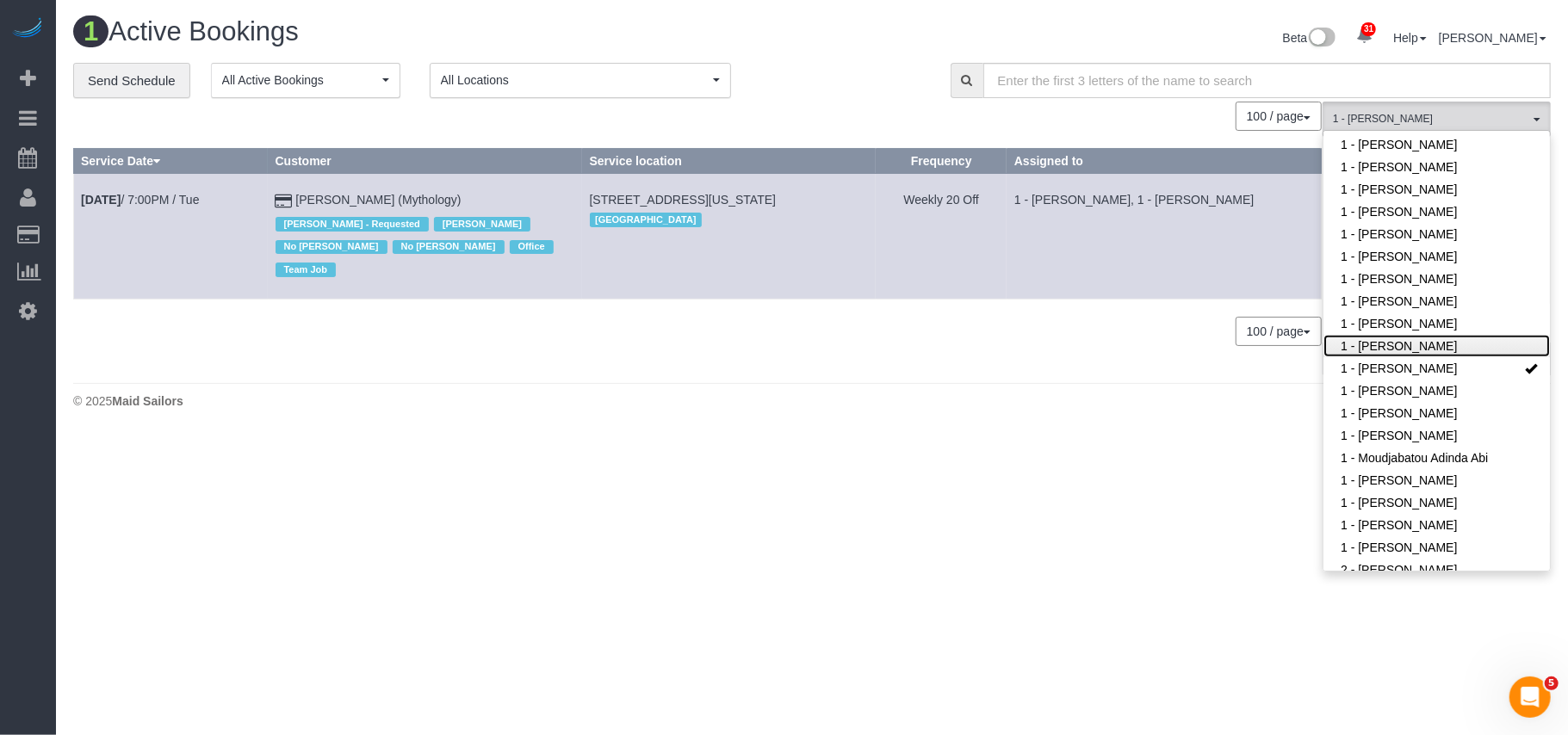
click at [1388, 336] on link "1 - [PERSON_NAME]" at bounding box center [1436, 346] width 227 height 23
click at [1399, 156] on link "1 - [PERSON_NAME]" at bounding box center [1436, 167] width 227 height 23
click at [1450, 335] on link "1 - [PERSON_NAME]" at bounding box center [1436, 346] width 227 height 23
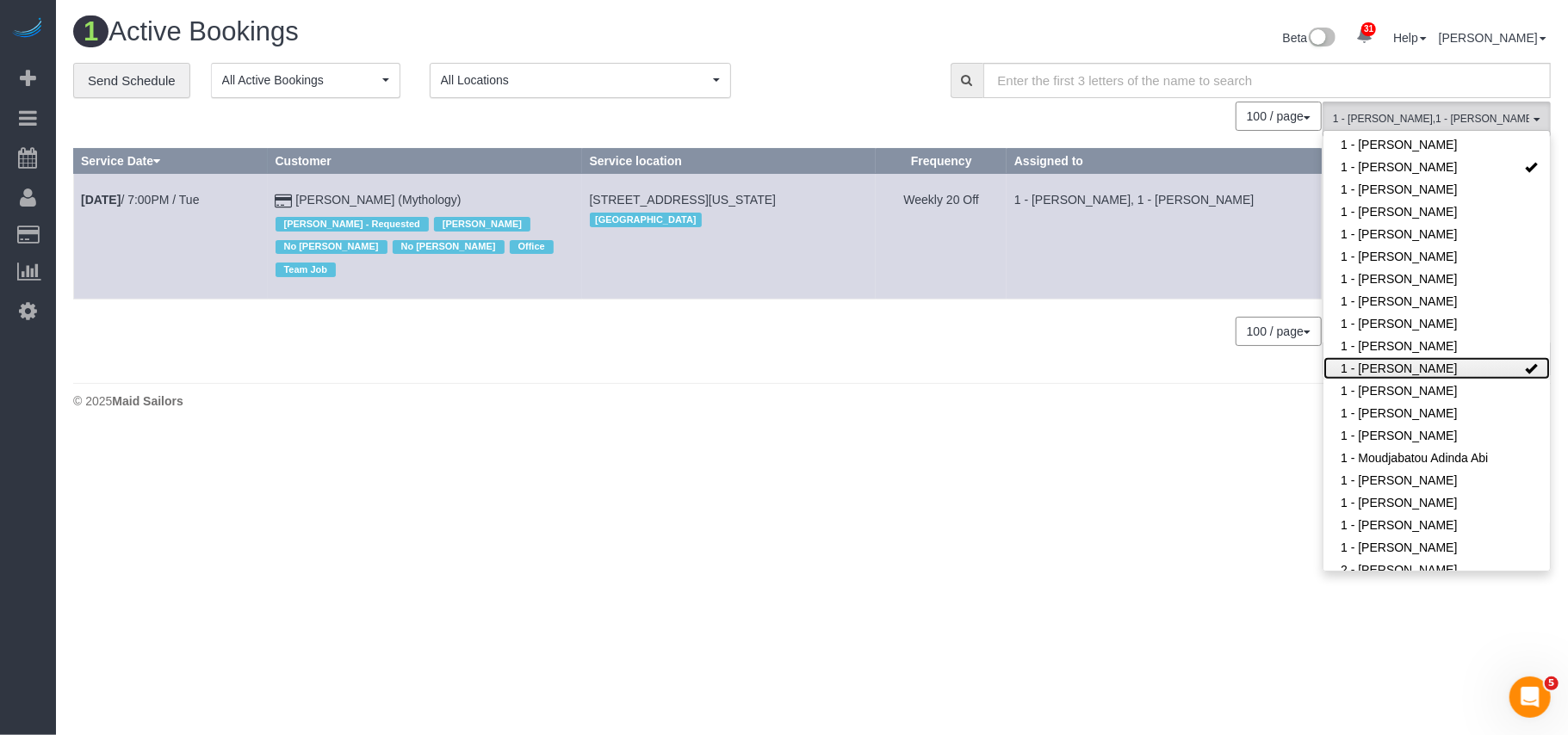
click at [1450, 358] on link "1 - [PERSON_NAME]" at bounding box center [1436, 369] width 227 height 23
click at [1240, 442] on body "31 Beta Your Notifications You have 0 alerts × You have 8 to charge for 09/30/2…" at bounding box center [784, 367] width 1568 height 735
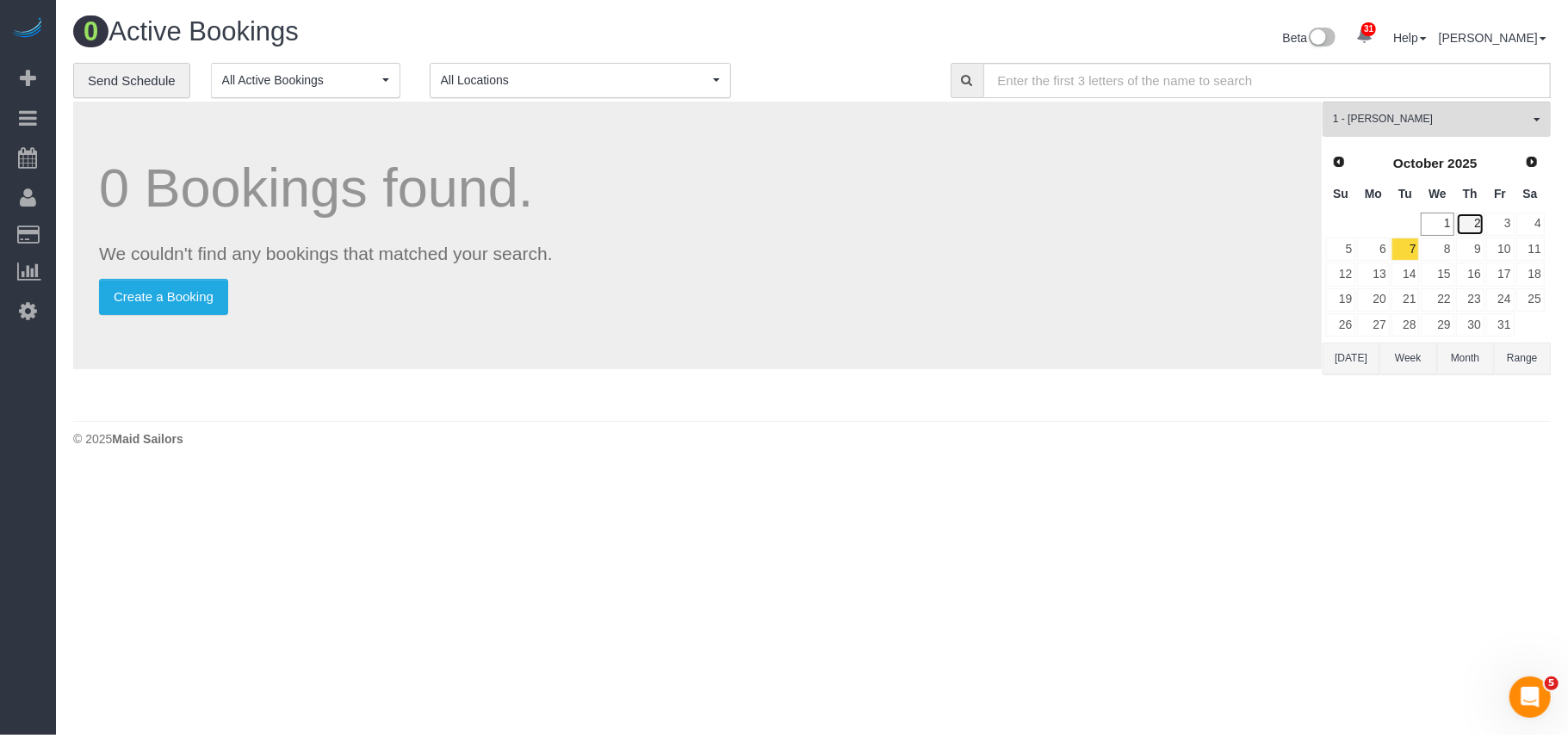
click at [1466, 226] on link "2" at bounding box center [1470, 224] width 28 height 24
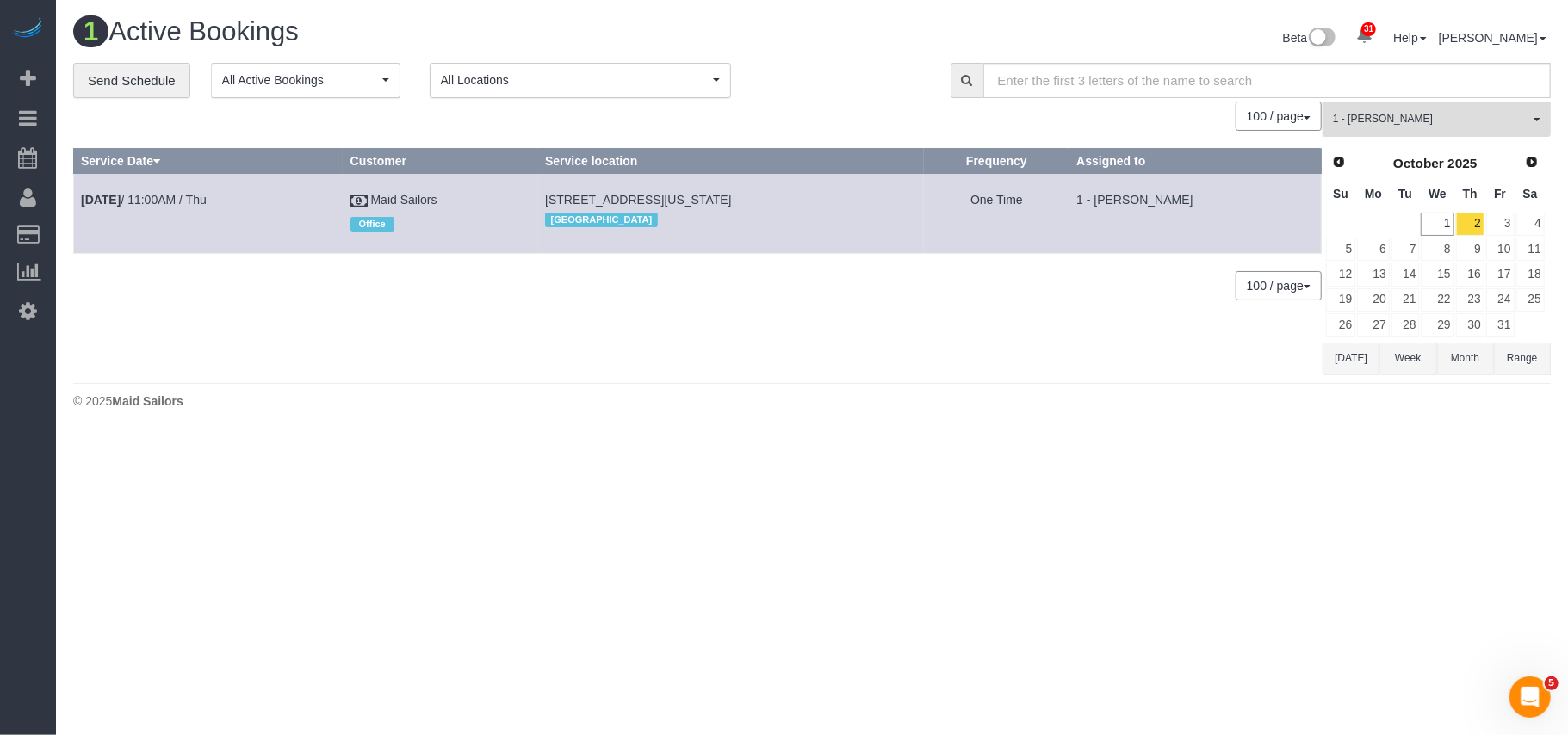
click at [504, 421] on div "1 Active Bookings Beta 31 Your Notifications You have 0 alerts × You have 8 to …" at bounding box center [812, 217] width 1512 height 434
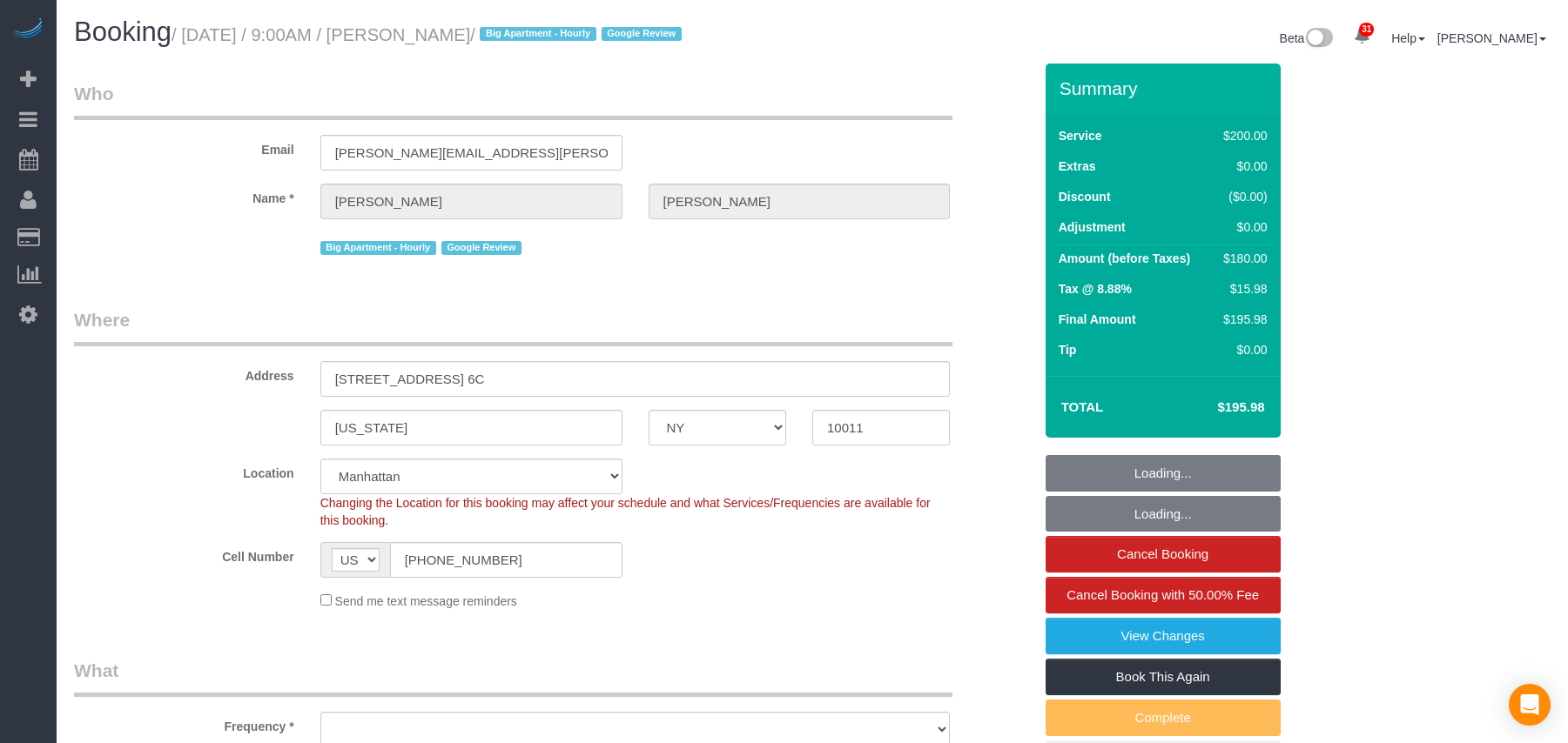
select select "NY"
select select "150"
select select "number:57"
select select "number:70"
select select "number:15"
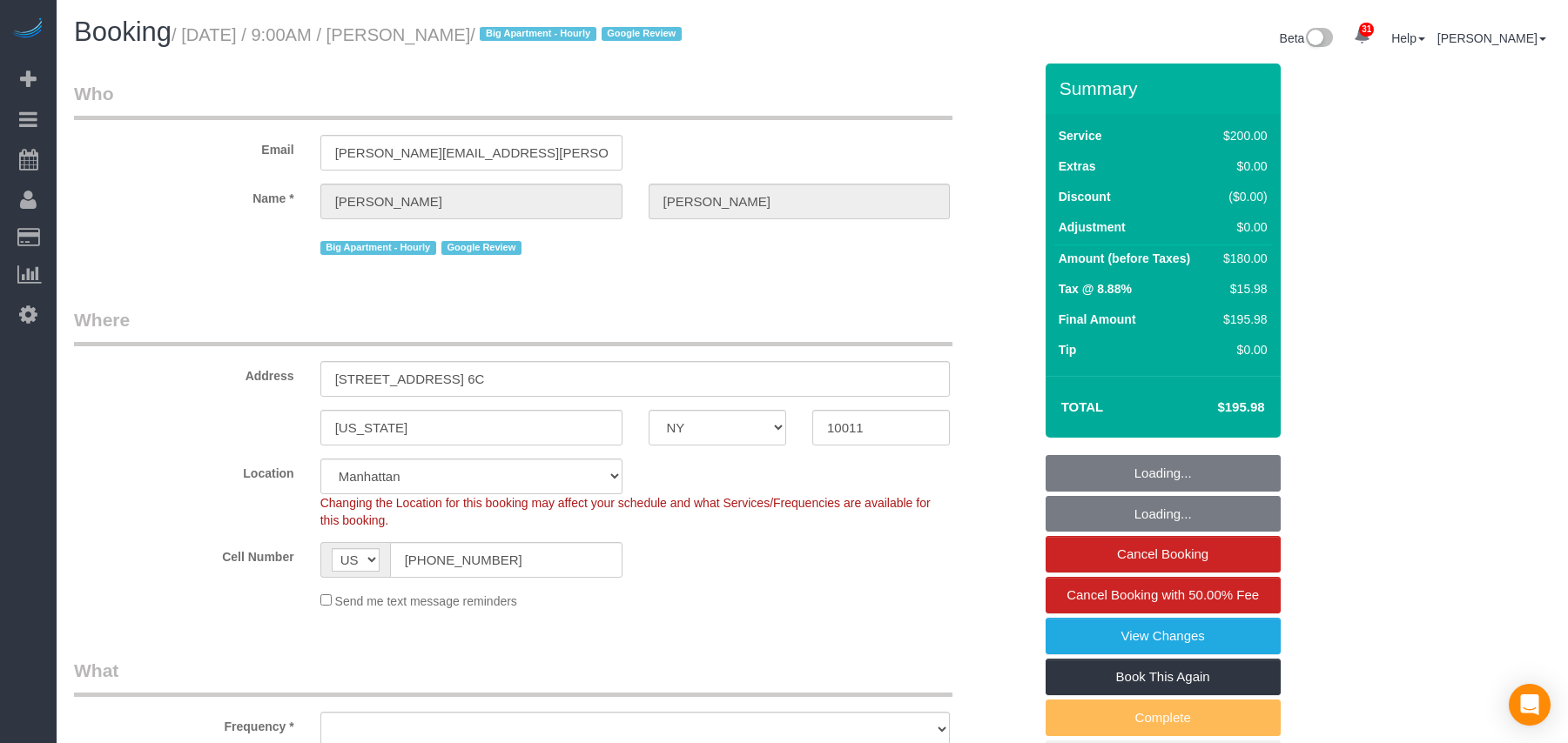
select select "number:5"
select select "object:1446"
select select "spot1"
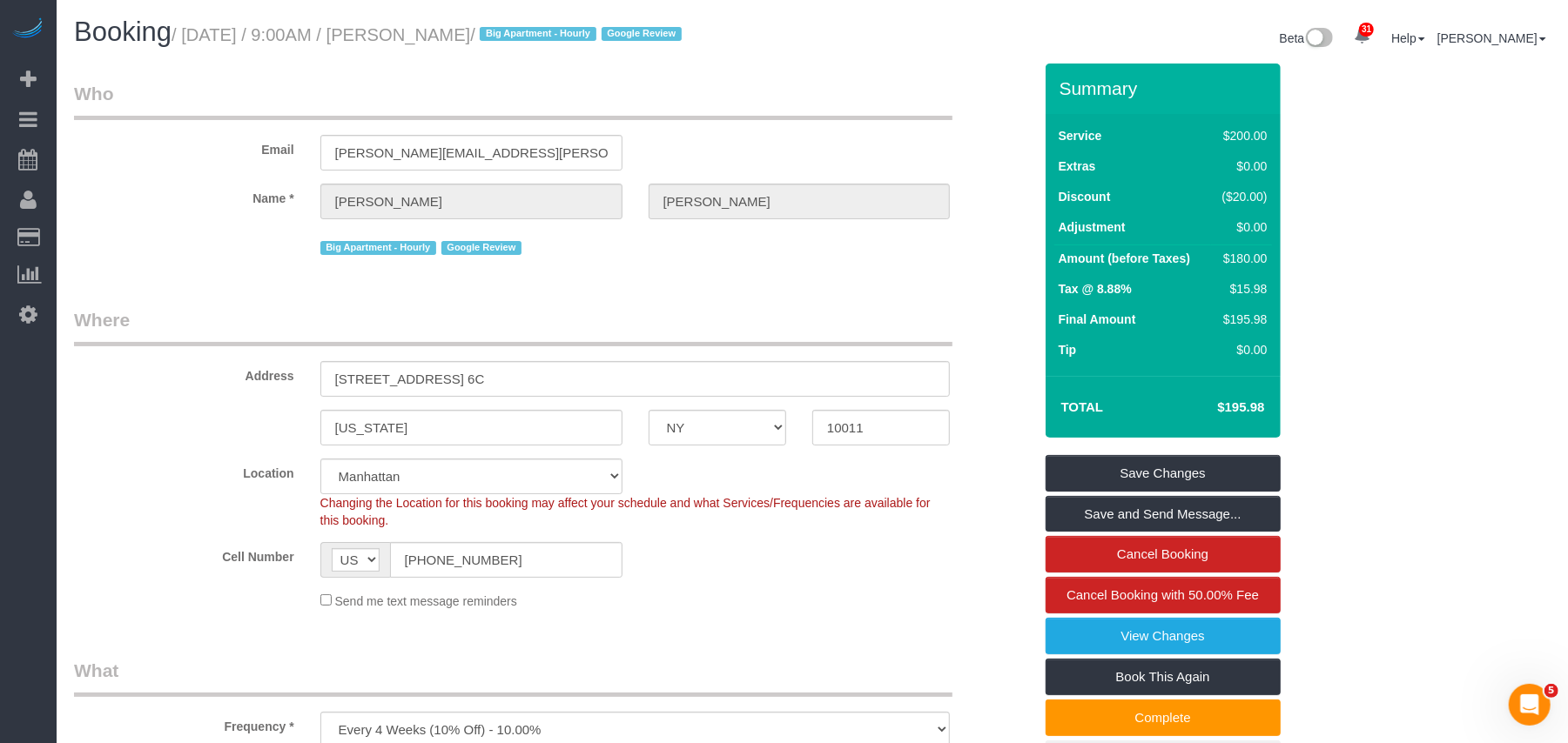
drag, startPoint x: 574, startPoint y: 35, endPoint x: 192, endPoint y: 33, distance: 382.0
click at [192, 33] on small "/ October 01, 2025 / 9:00AM / Jeremy Espenshade / Big Apartment - Hourly Google…" at bounding box center [429, 35] width 515 height 19
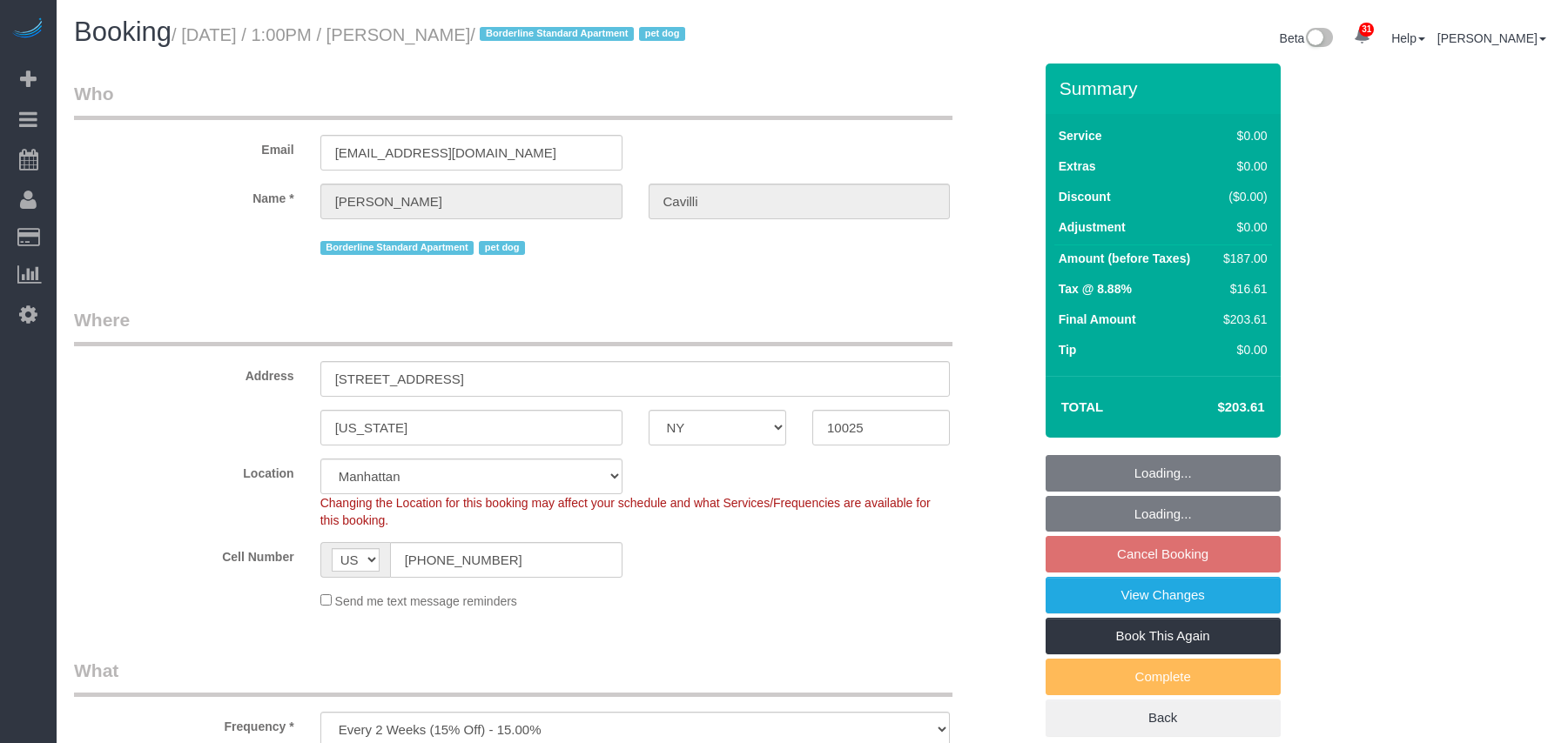
select select "NY"
select select "2"
select select "spot6"
select select "number:89"
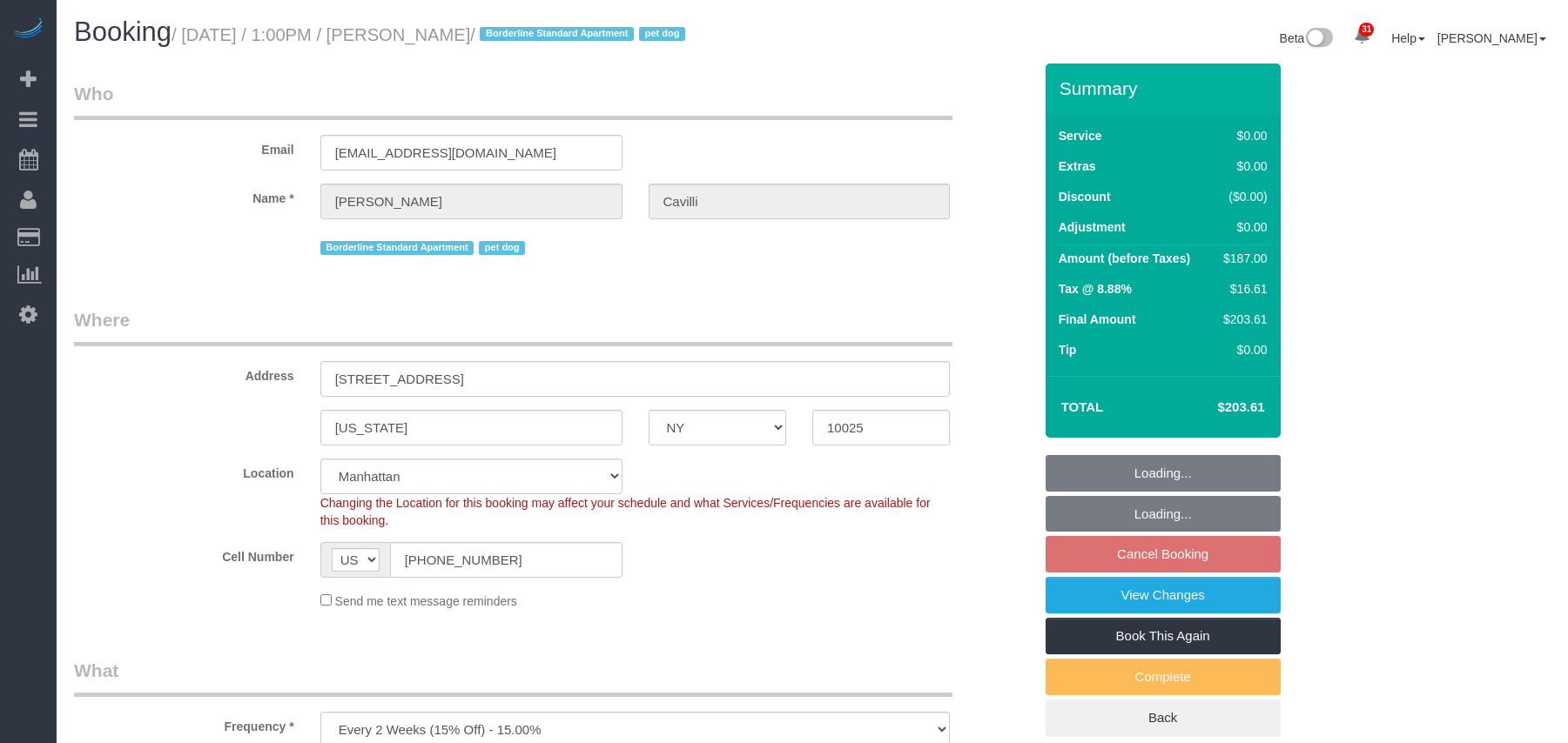
select select "number:90"
select select "number:13"
select select "number:5"
select select "NY"
select select "2"
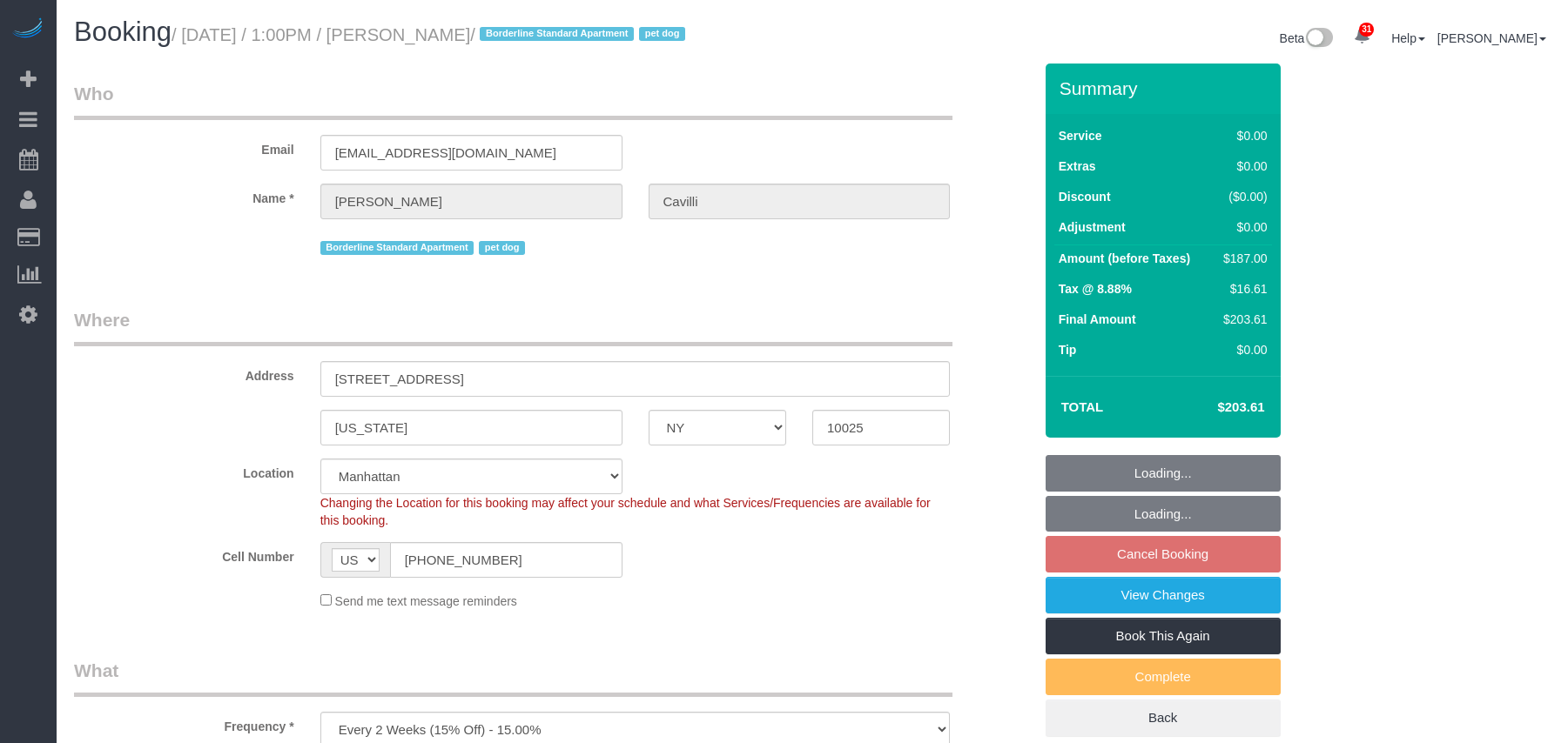
select select "2"
select select "number:89"
select select "number:90"
select select "number:13"
select select "number:5"
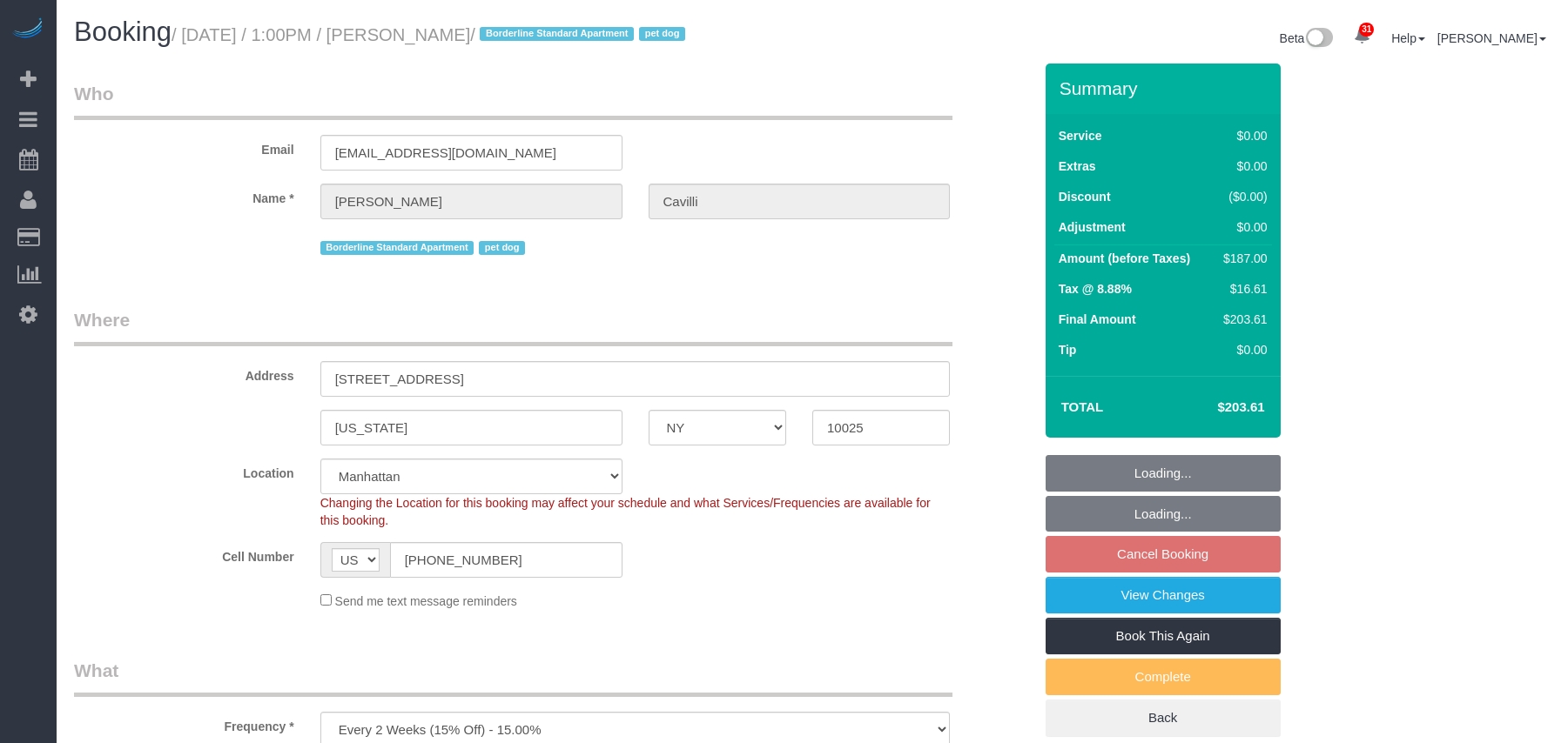
select select "spot6"
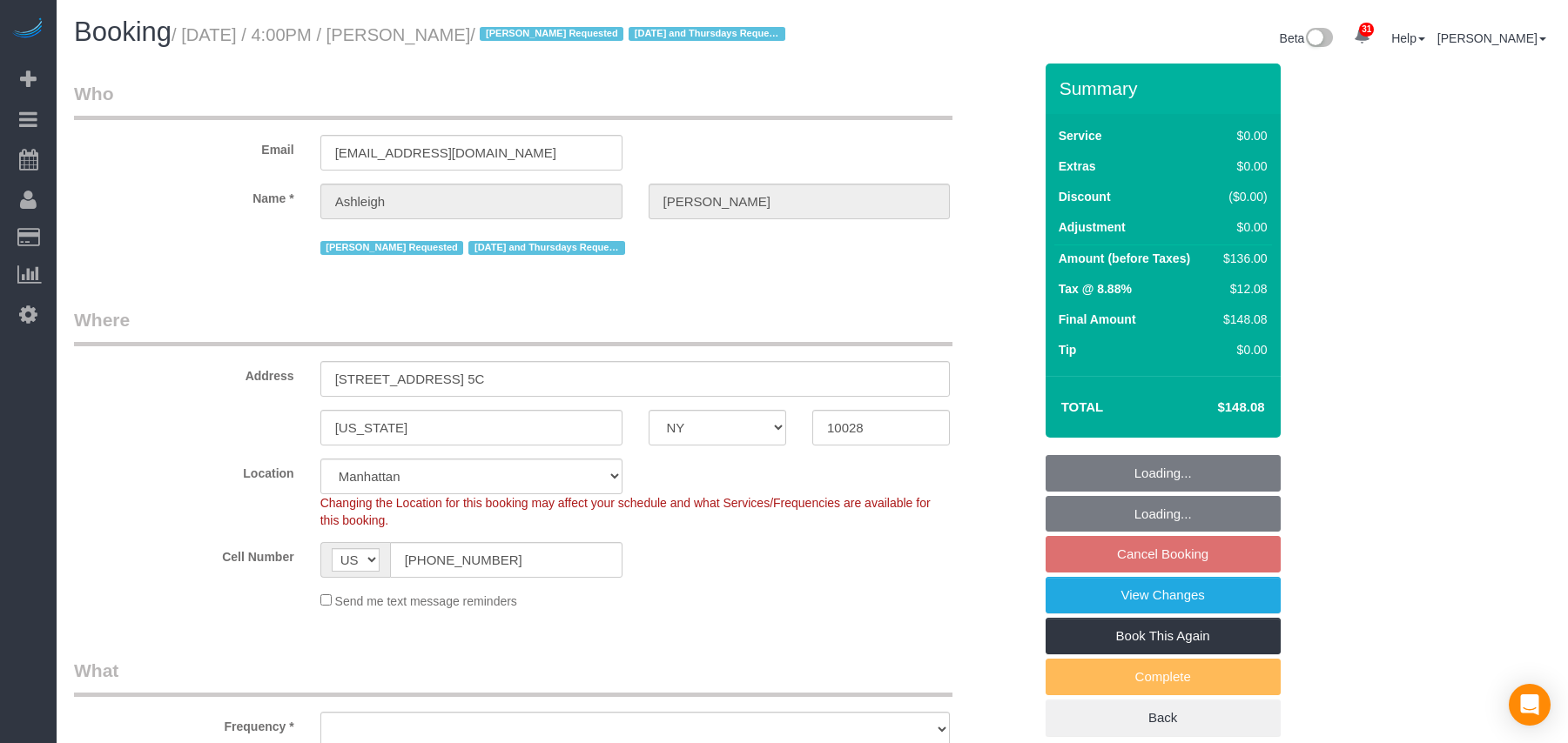
select select "NY"
select select "number:57"
select select "number:77"
select select "number:15"
select select "number:5"
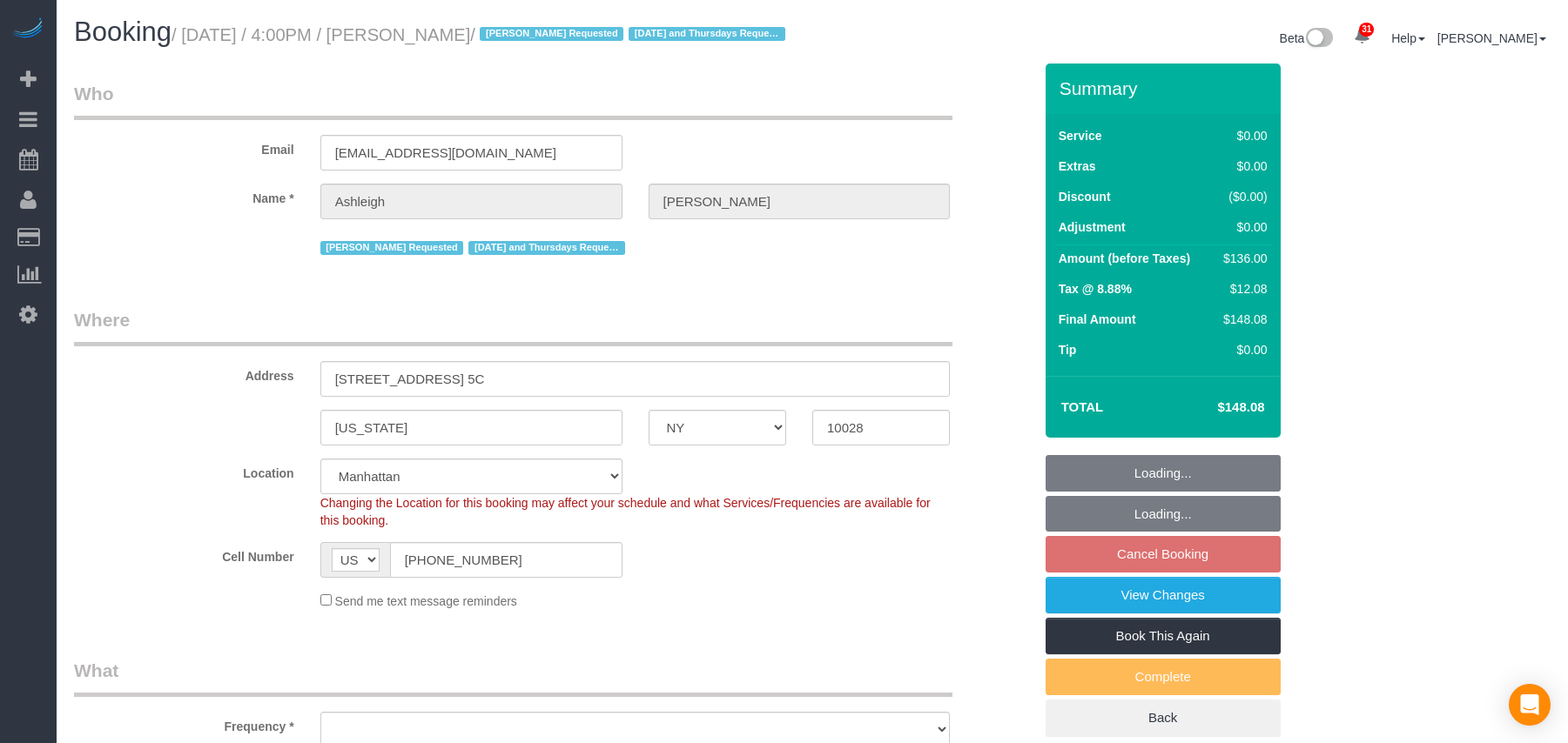
select select "string:stripe-pm_1RjPmy4VGloSiKo7ocZ9gVhm"
select select "object:960"
select select "1"
select select "object:1456"
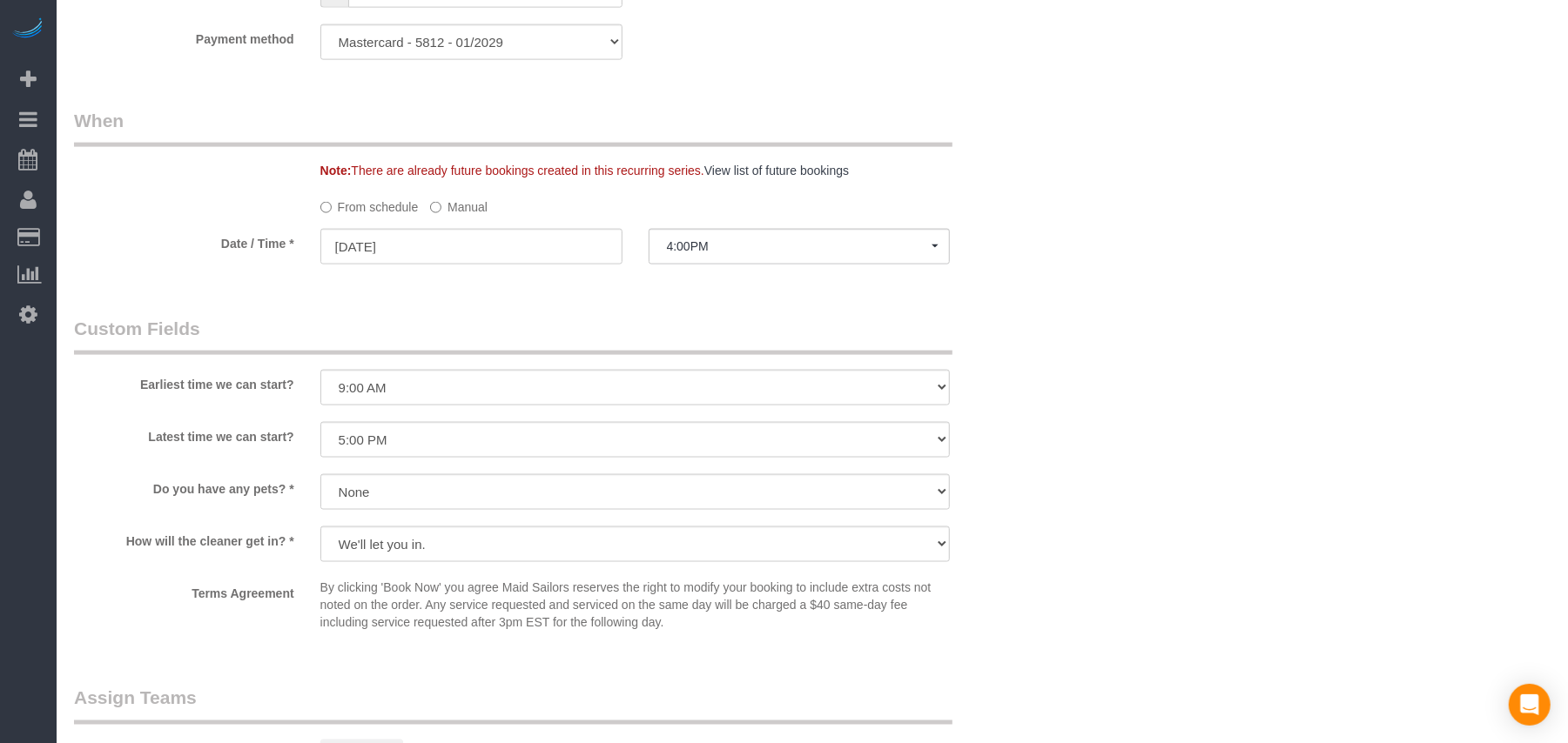
select select "spot8"
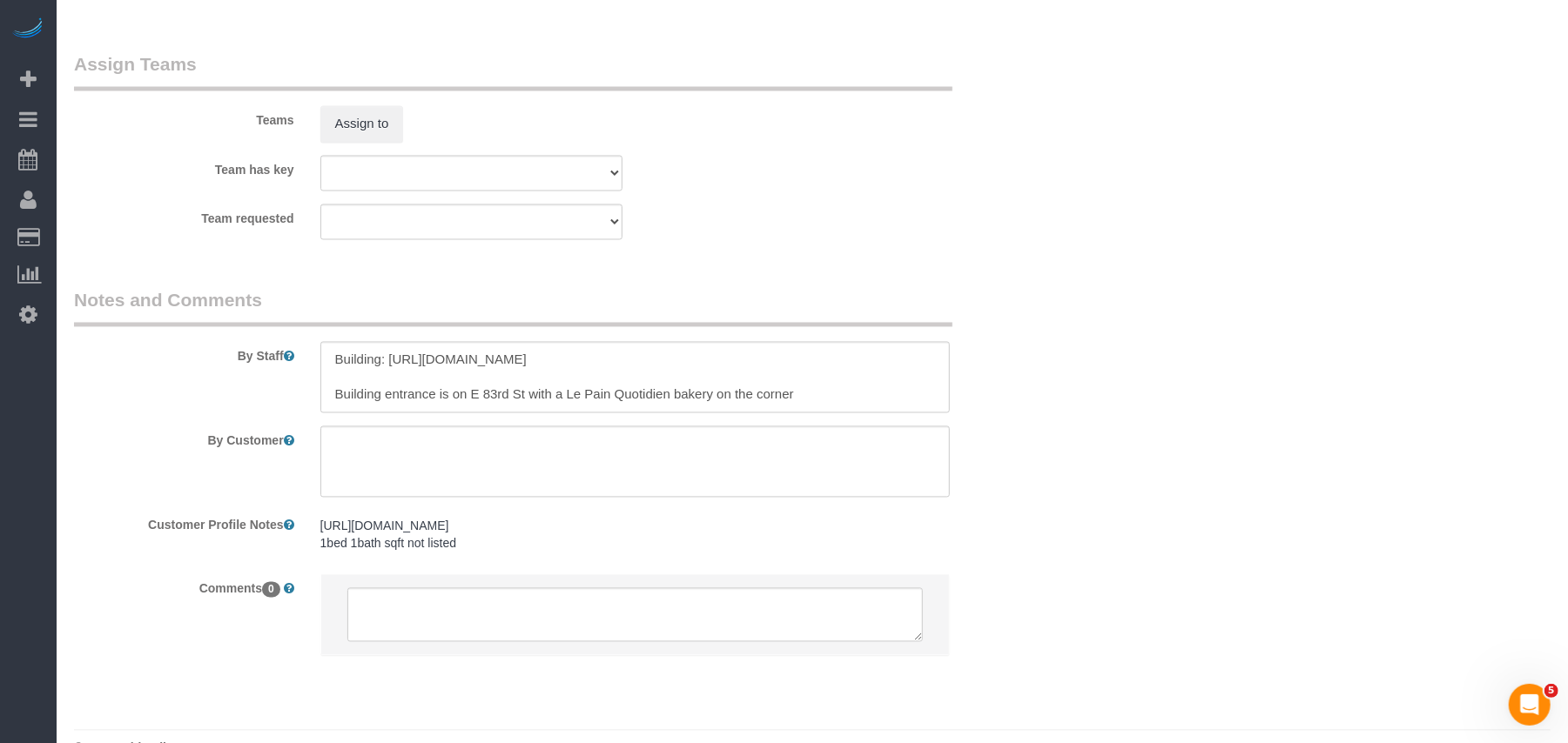
scroll to position [2320, 0]
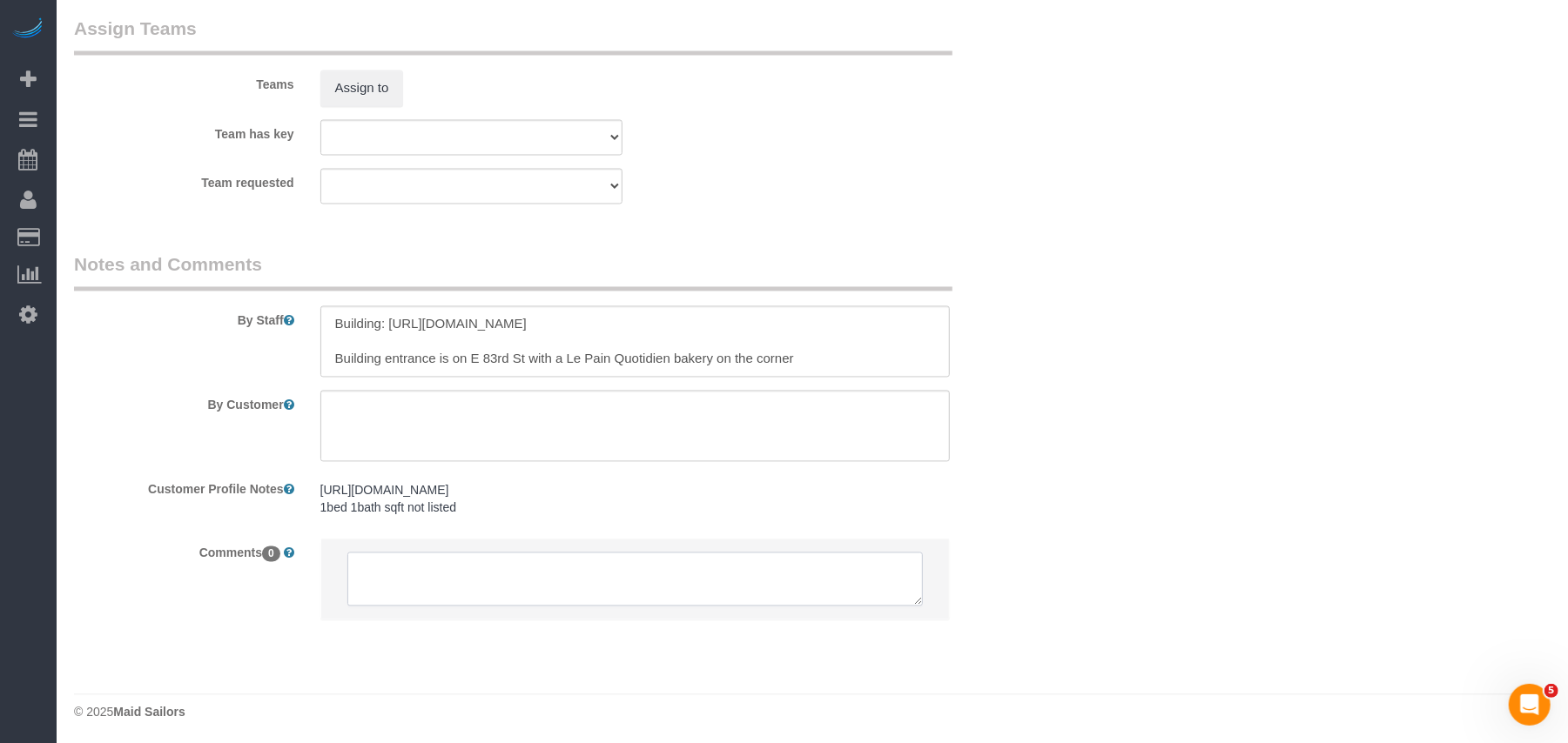
drag, startPoint x: 410, startPoint y: 634, endPoint x: 399, endPoint y: 634, distance: 11.0
click at [410, 607] on textarea at bounding box center [635, 579] width 576 height 54
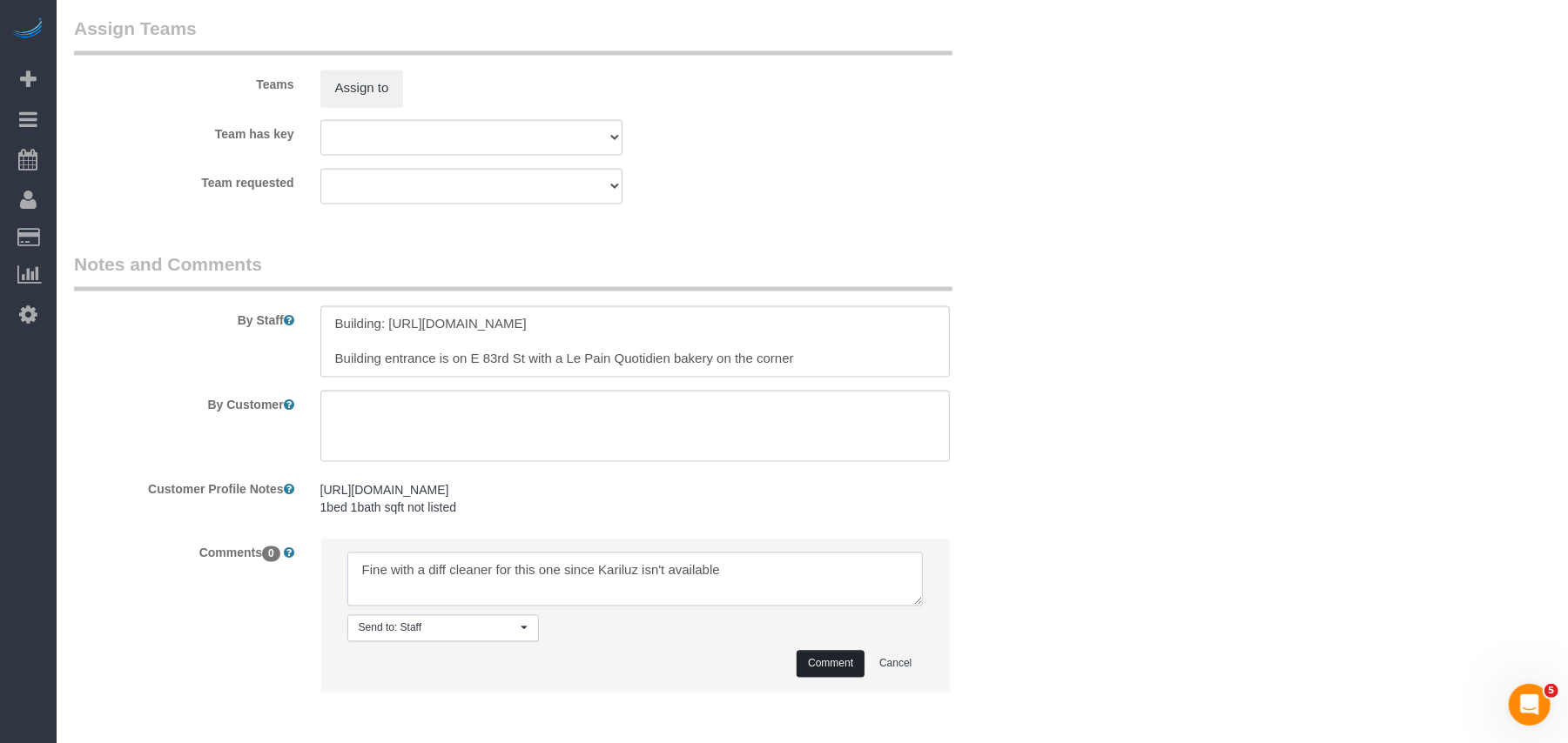
type textarea "Fine with a diff cleaner for this one since Kariluz isn't available"
click at [811, 678] on button "Comment" at bounding box center [831, 664] width 68 height 27
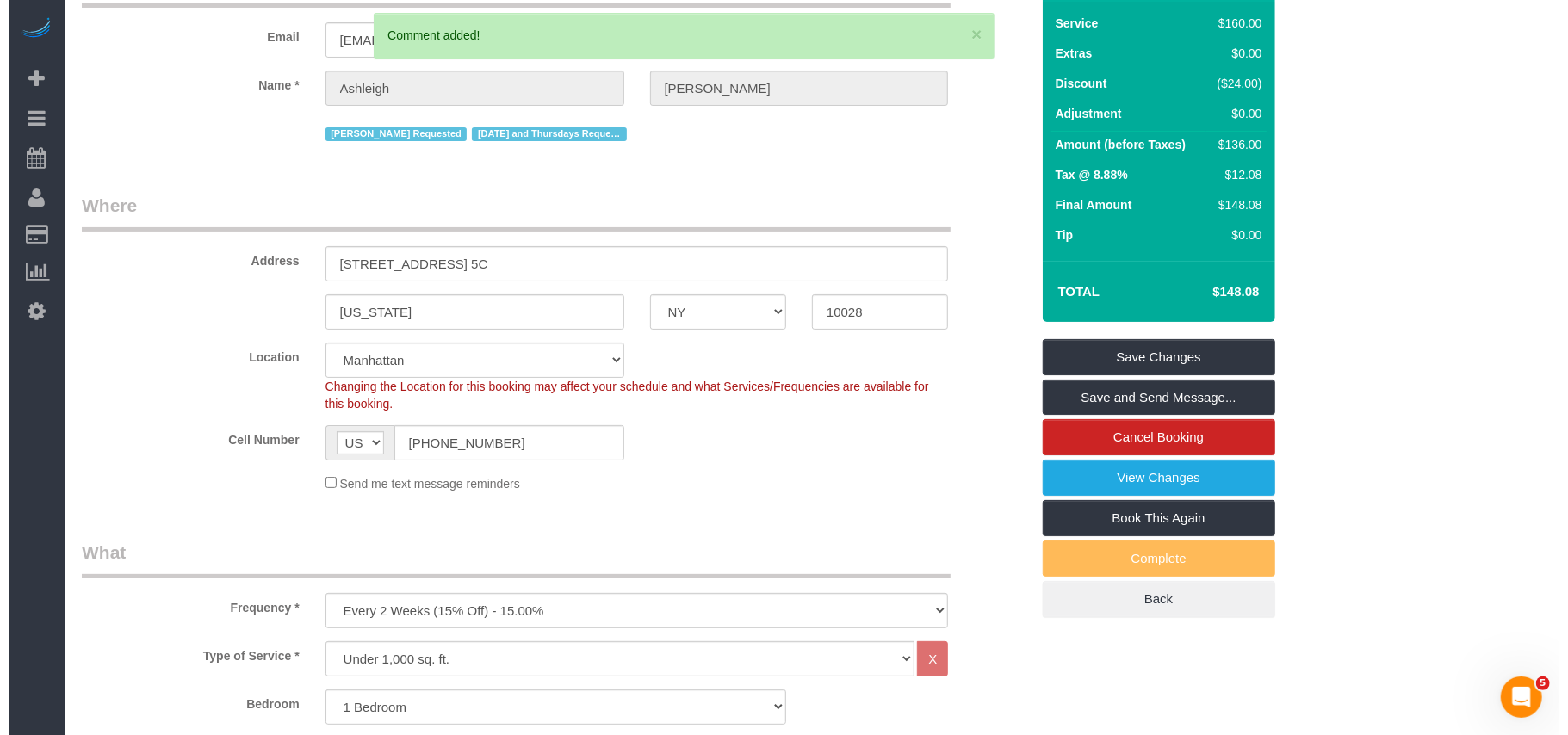
scroll to position [0, 0]
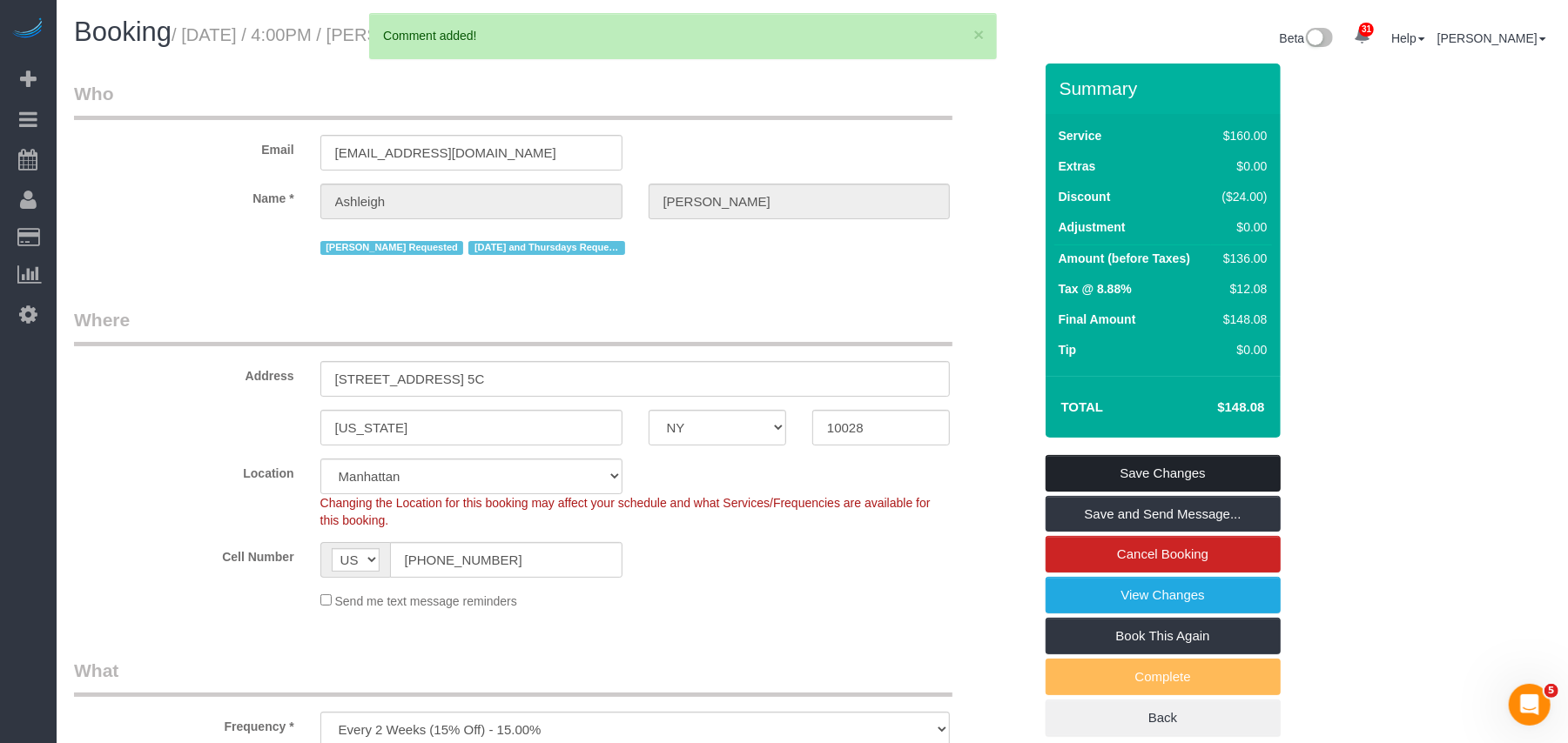
click at [1130, 485] on link "Save Changes" at bounding box center [1162, 474] width 235 height 36
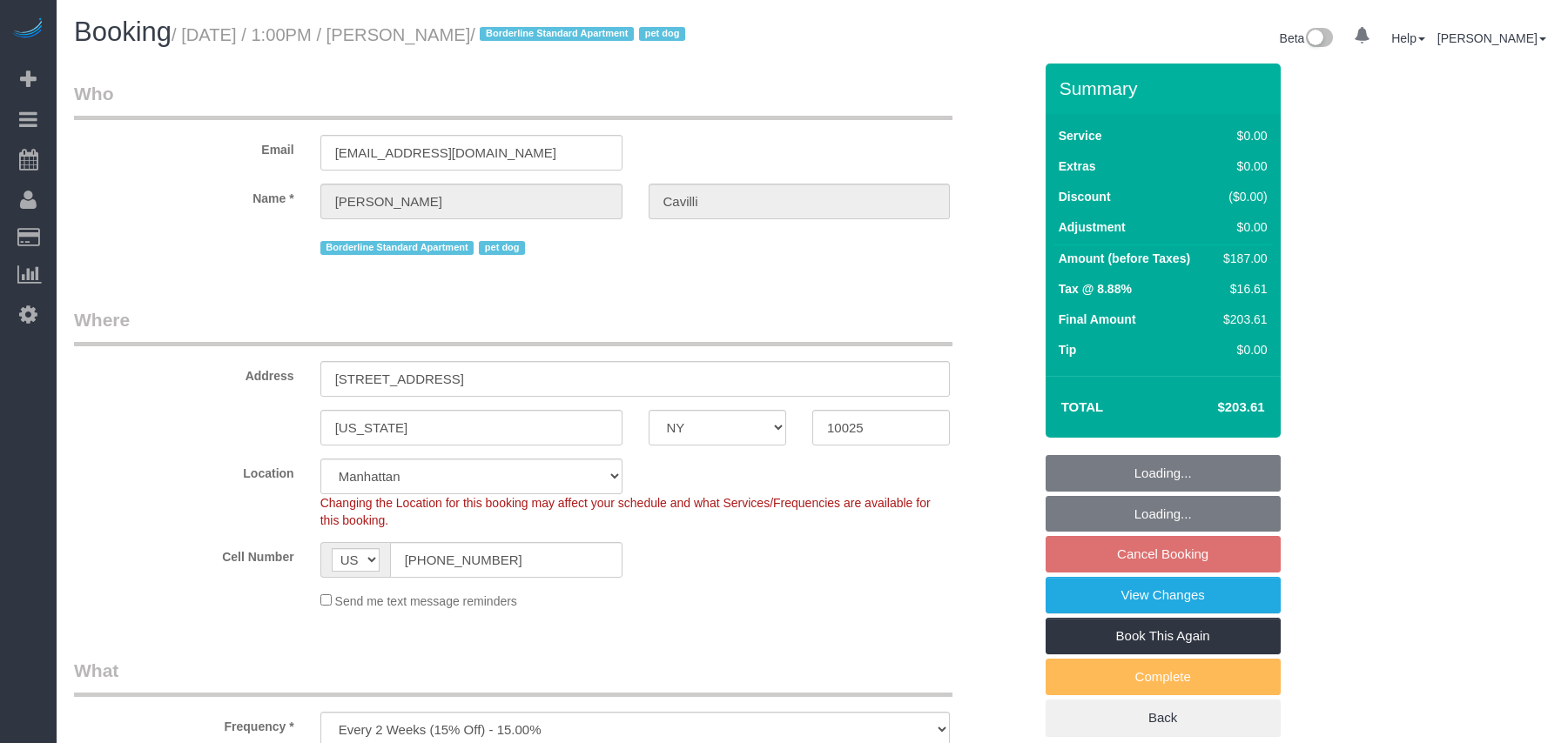
select select "NY"
select select "2"
select select "spot6"
select select "NY"
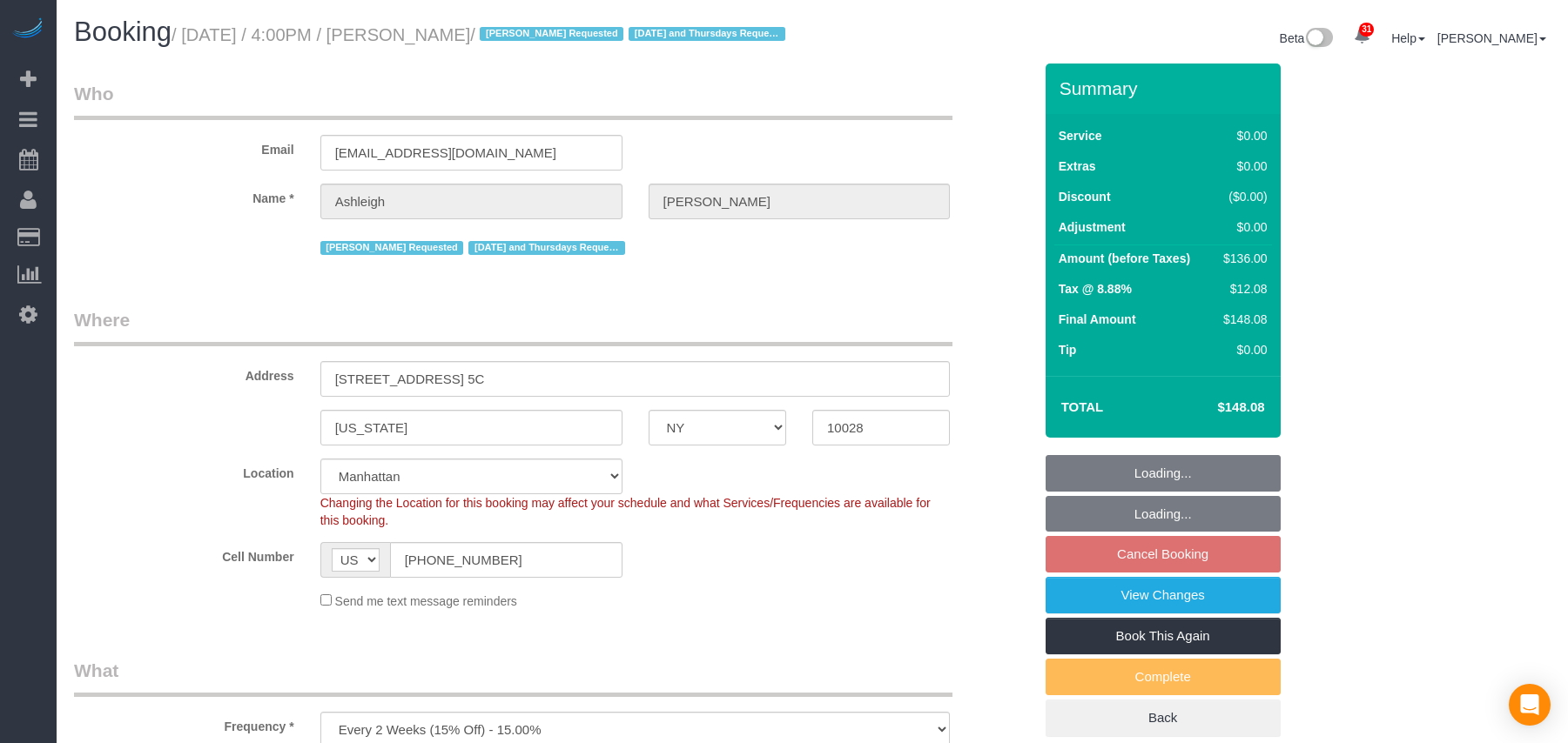
select select "spot8"
select select "number:57"
select select "number:77"
select select "number:15"
select select "number:5"
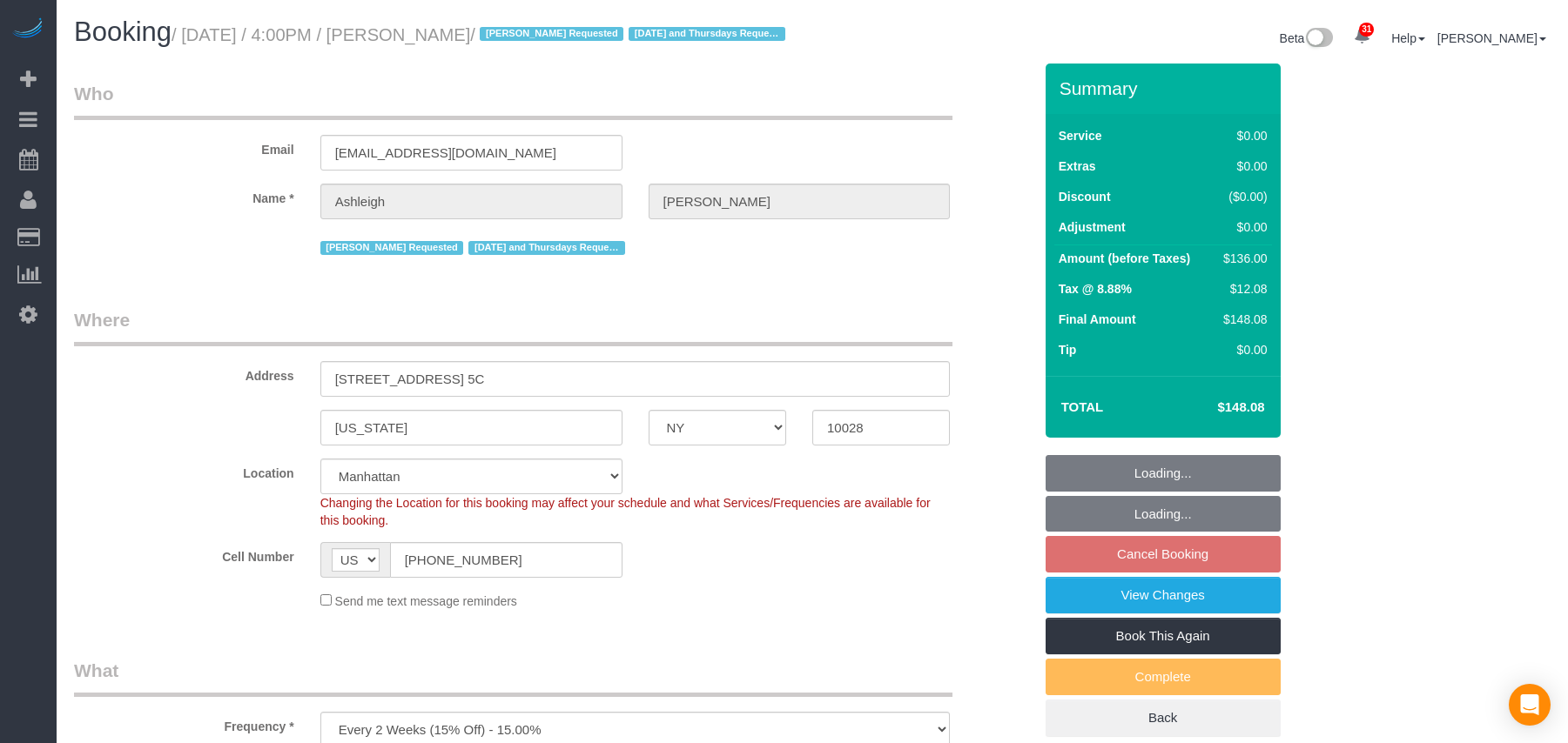
scroll to position [1958, 0]
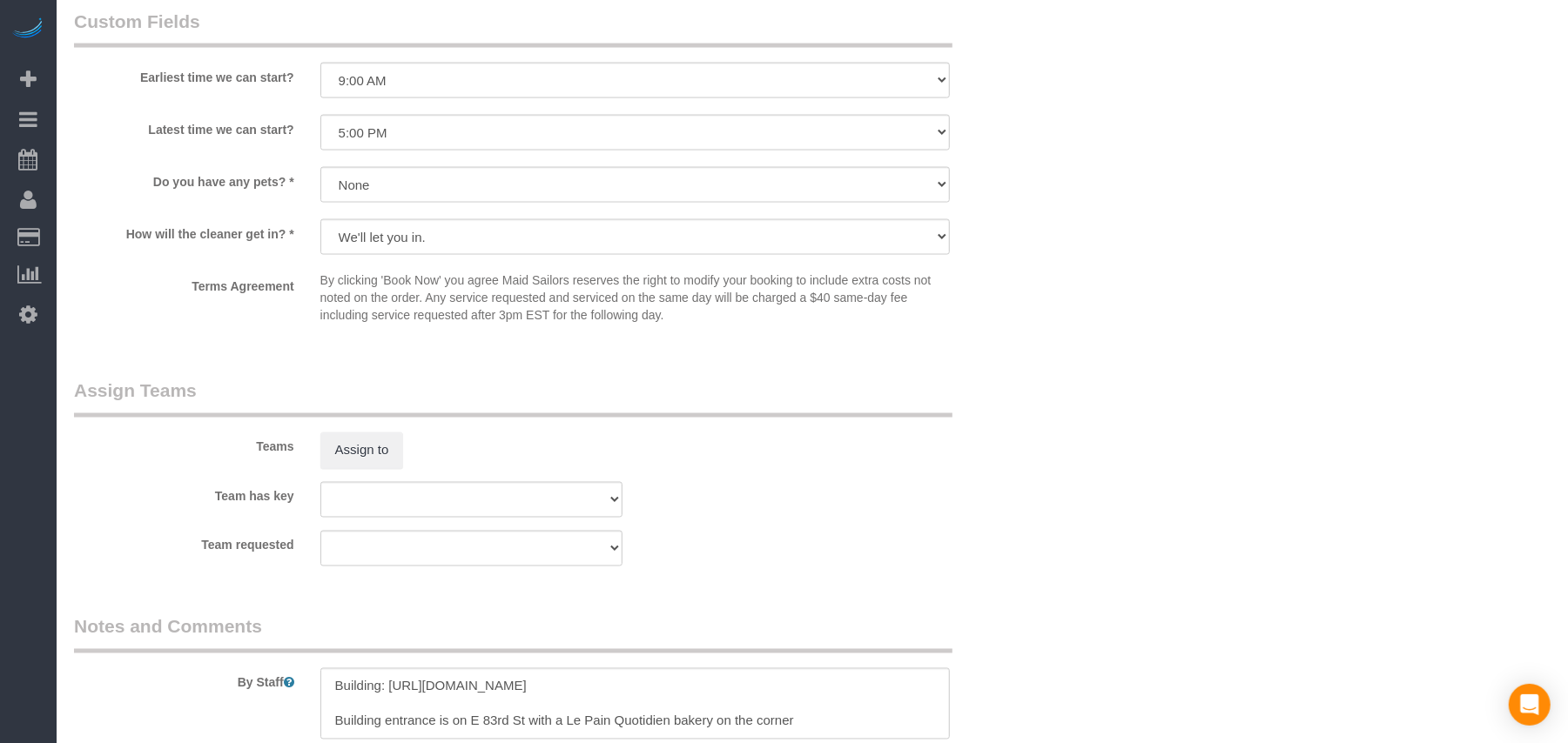
select select "1"
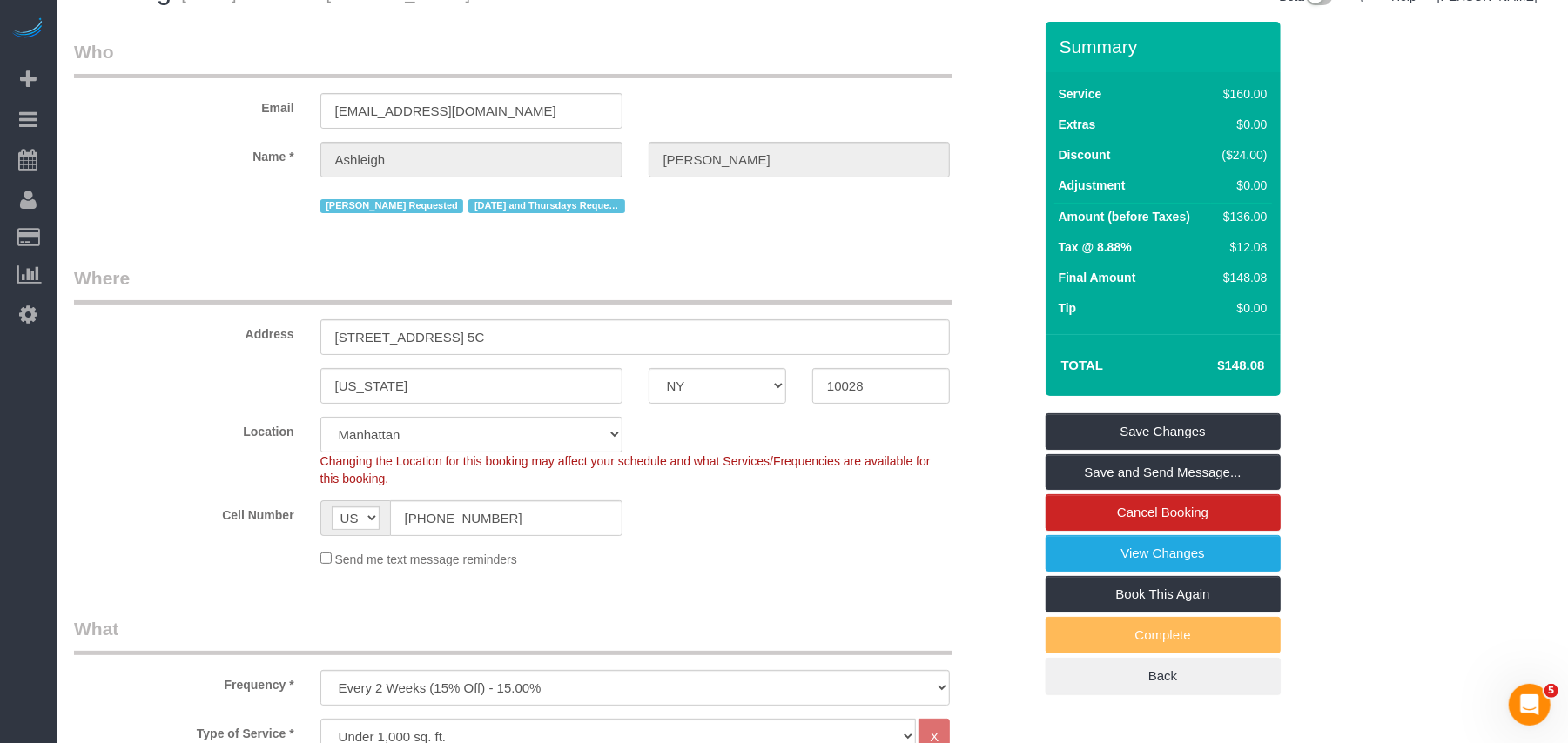
scroll to position [0, 0]
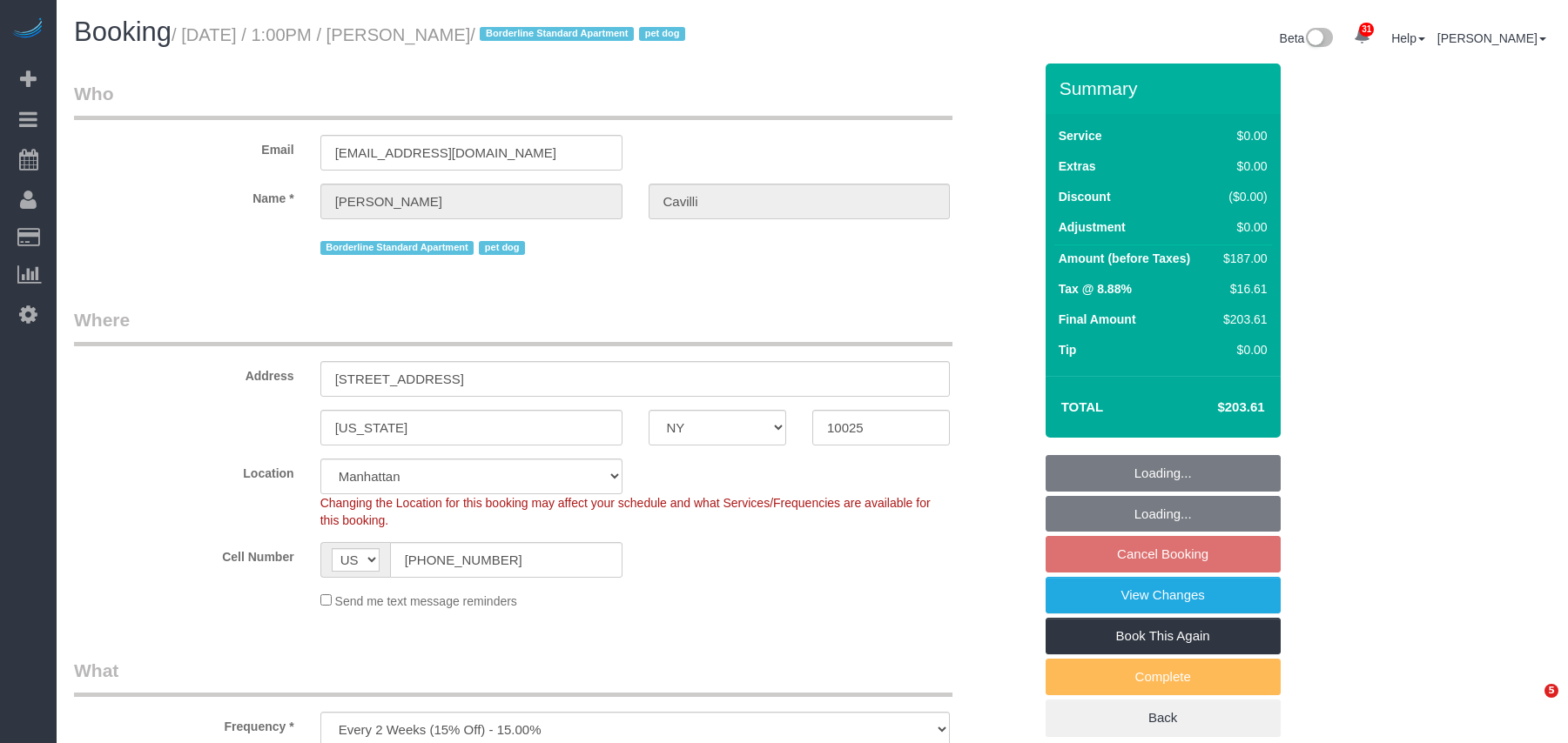
select select "NY"
select select "string:stripe-pm_1RY8gG4VGloSiKo7or0hj2s2"
select select "object:926"
select select "spot6"
select select "number:89"
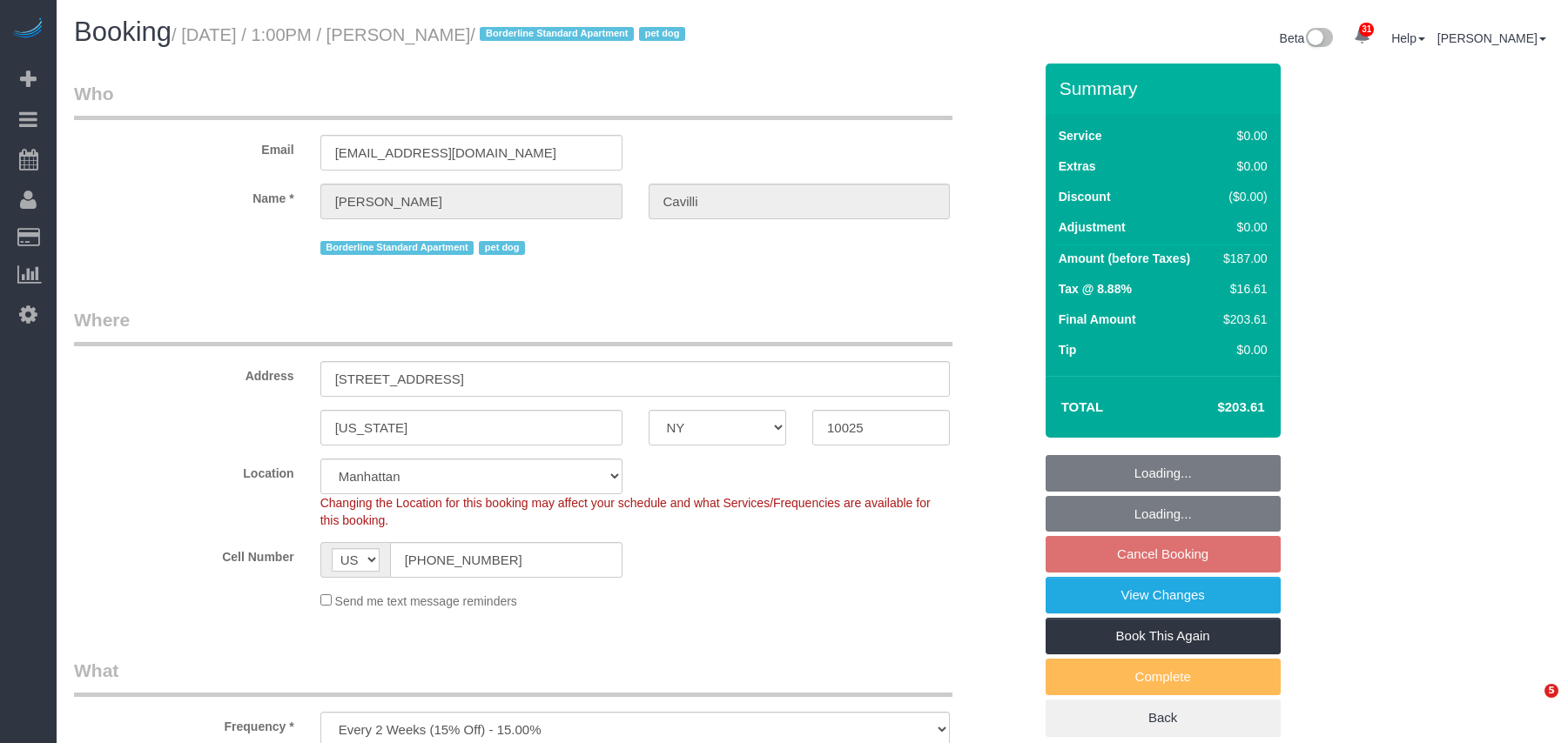
select select "number:90"
select select "number:13"
select select "number:5"
select select "2"
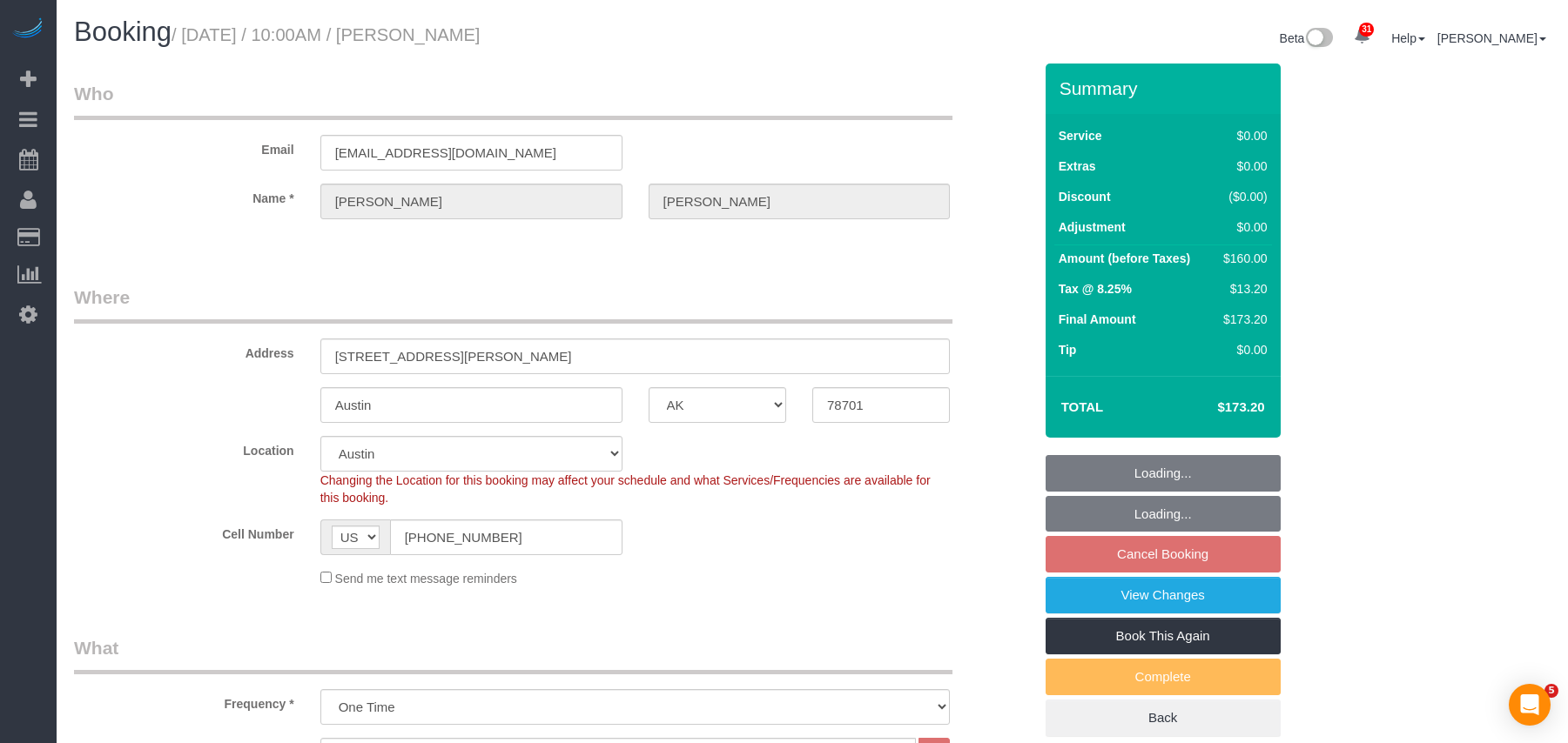
select select "[GEOGRAPHIC_DATA]"
select select "1"
select select "number:89"
select select "number:90"
select select "number:15"
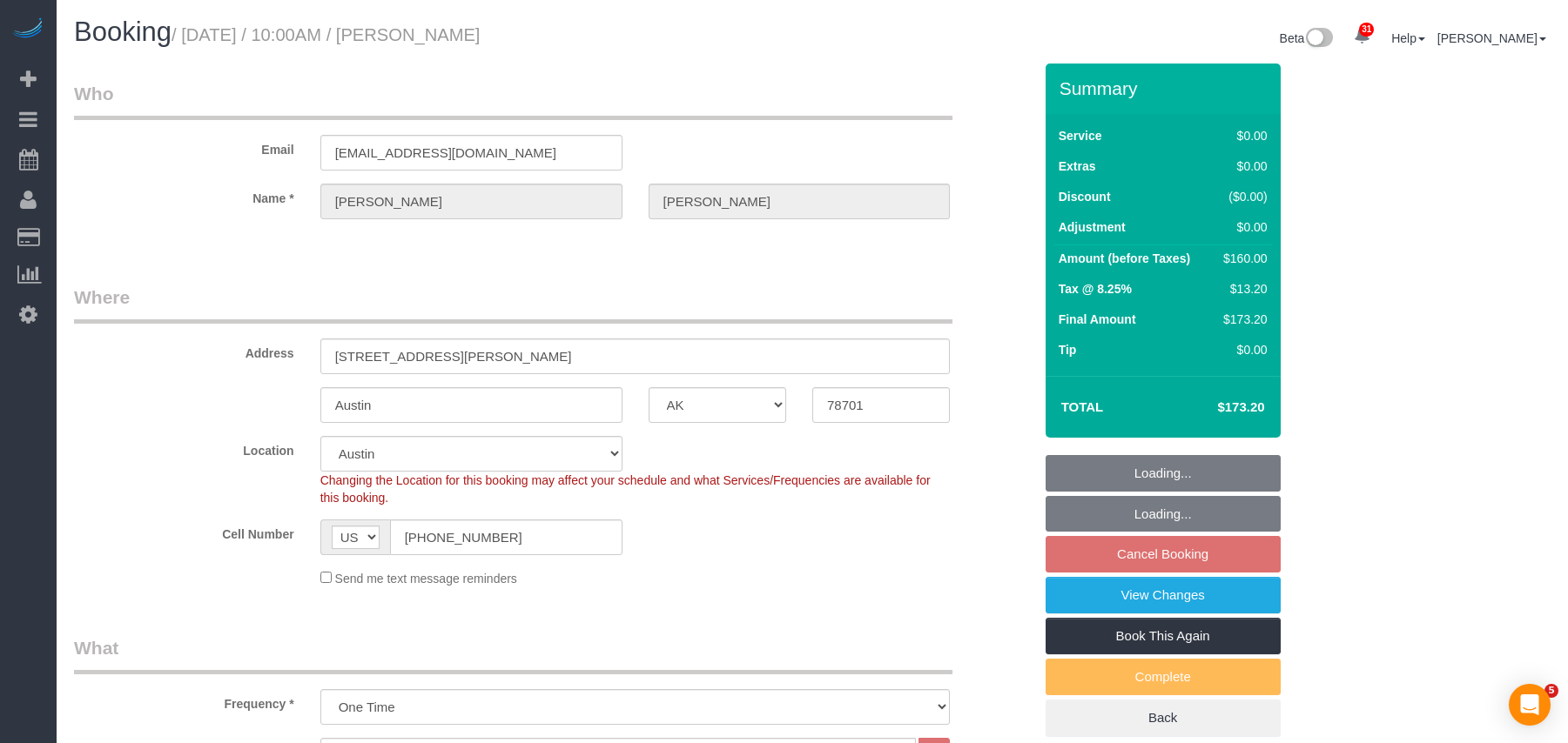
select select "number:7"
select select "spot3"
